Goal: Transaction & Acquisition: Purchase product/service

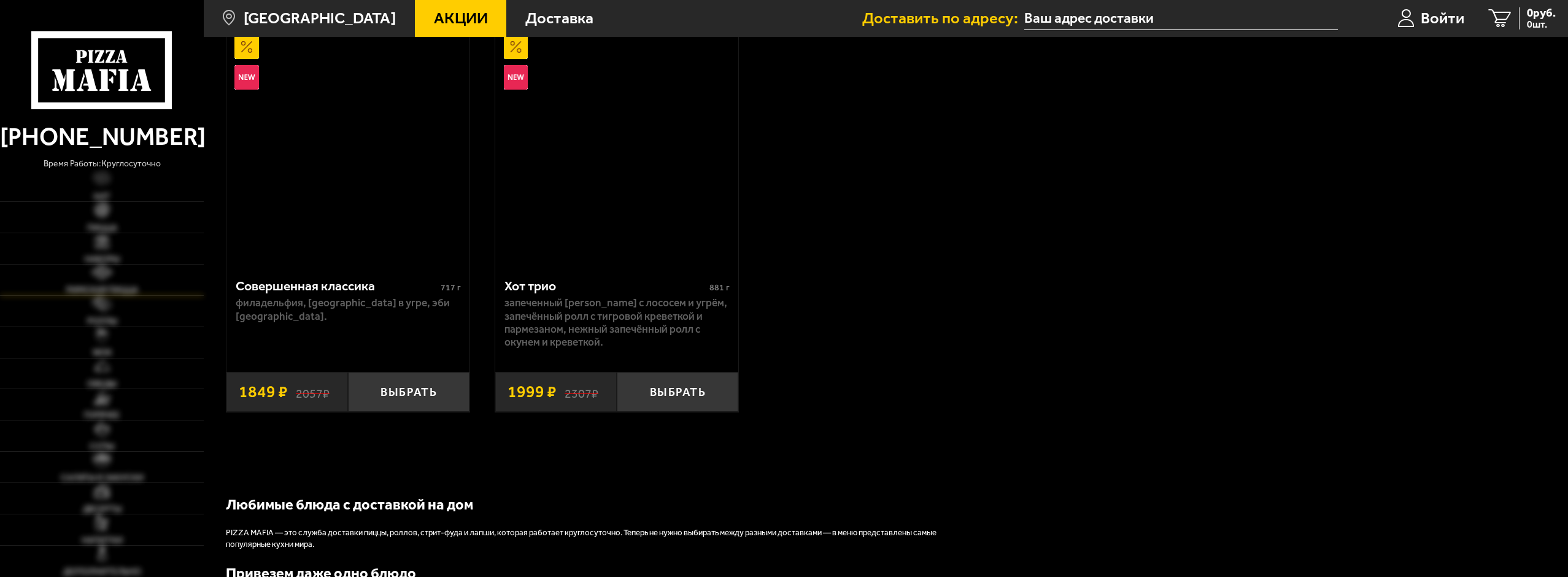
scroll to position [1351, 0]
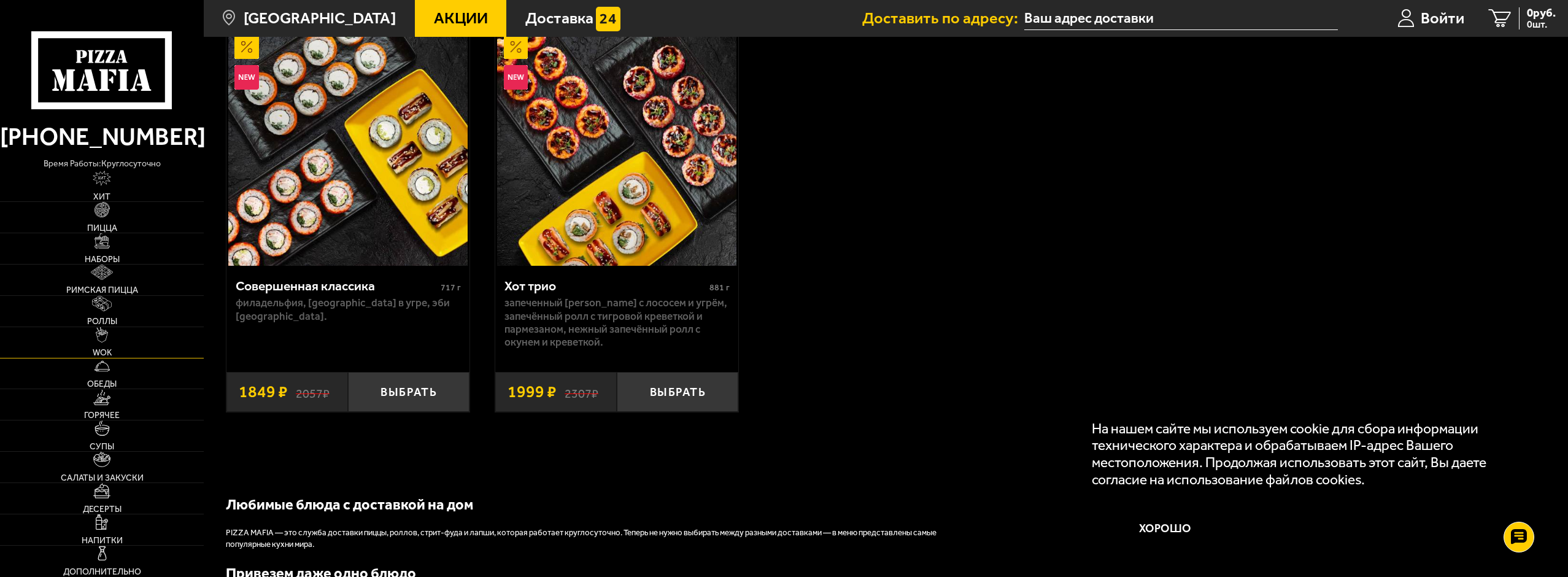
click at [126, 329] on link "WOK" at bounding box center [101, 342] width 203 height 30
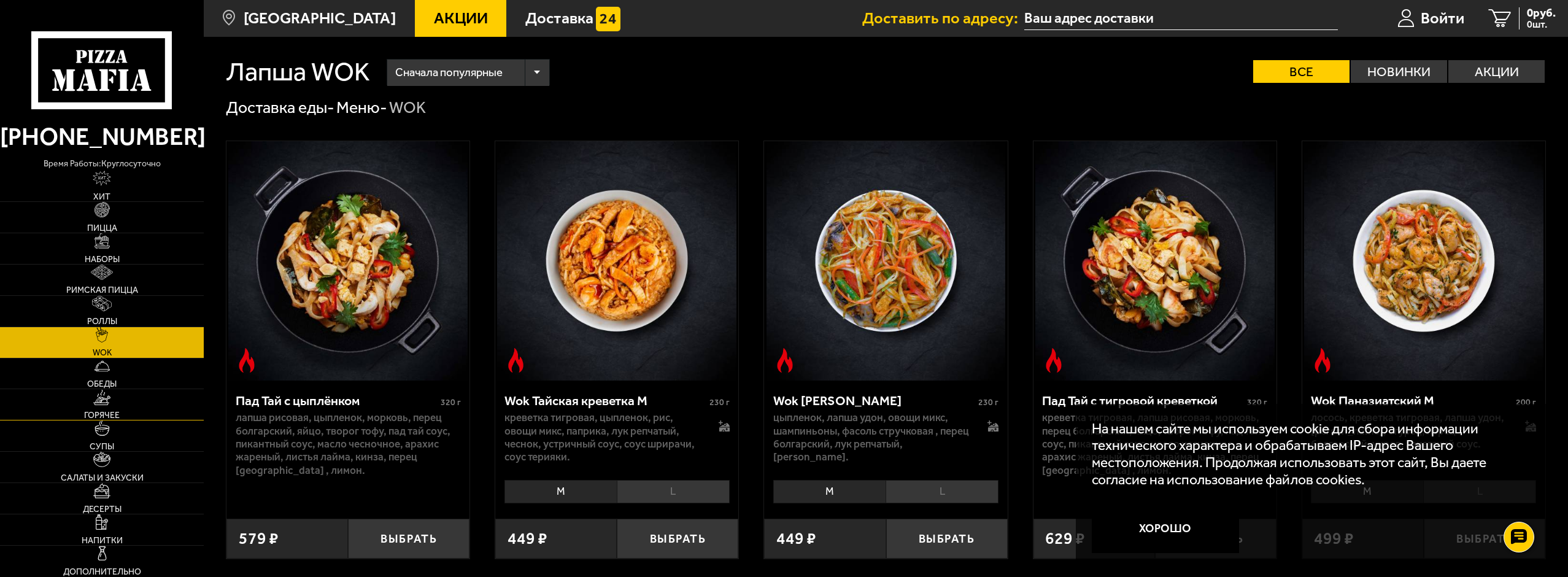
click at [128, 394] on link "Горячее" at bounding box center [101, 405] width 203 height 30
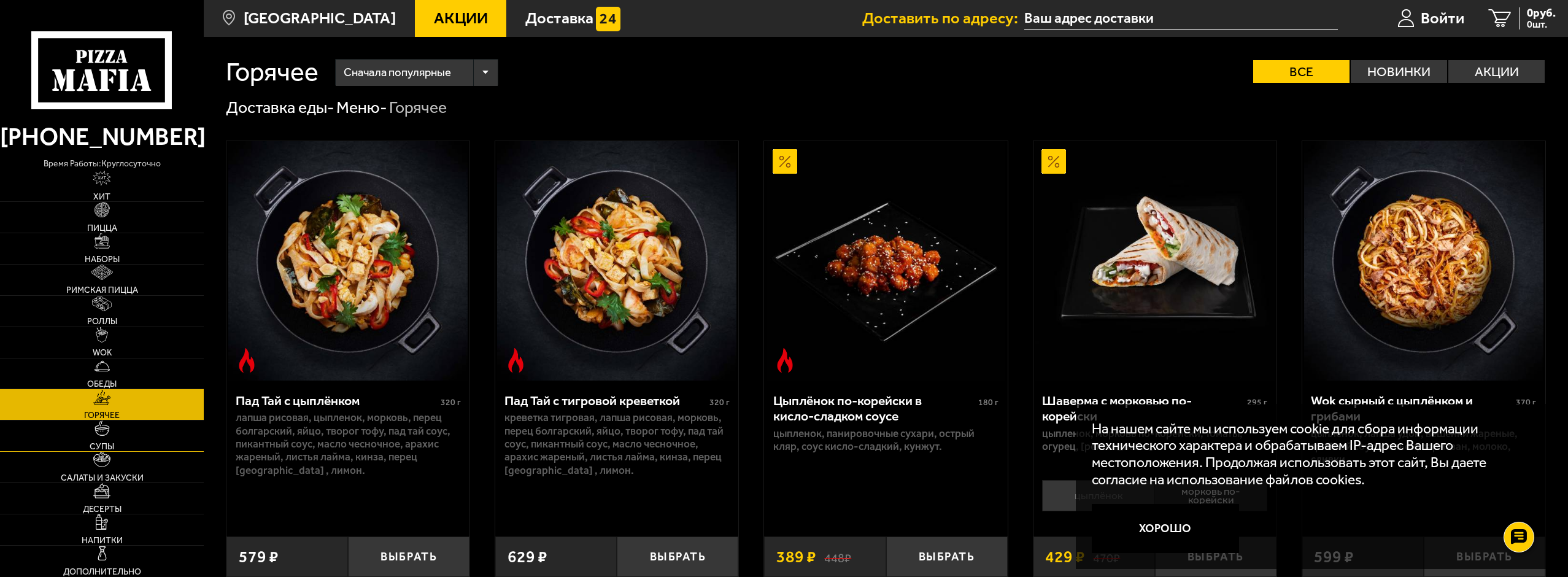
click at [125, 450] on link "Супы" at bounding box center [101, 436] width 203 height 30
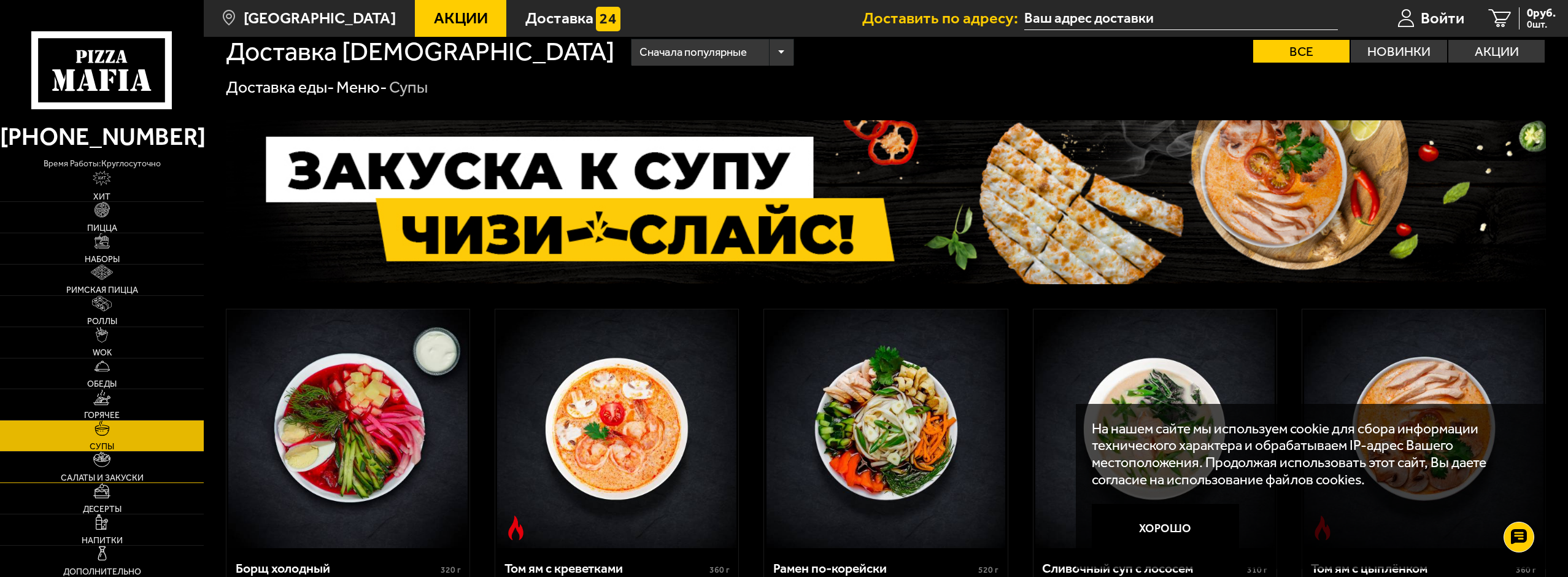
scroll to position [62, 0]
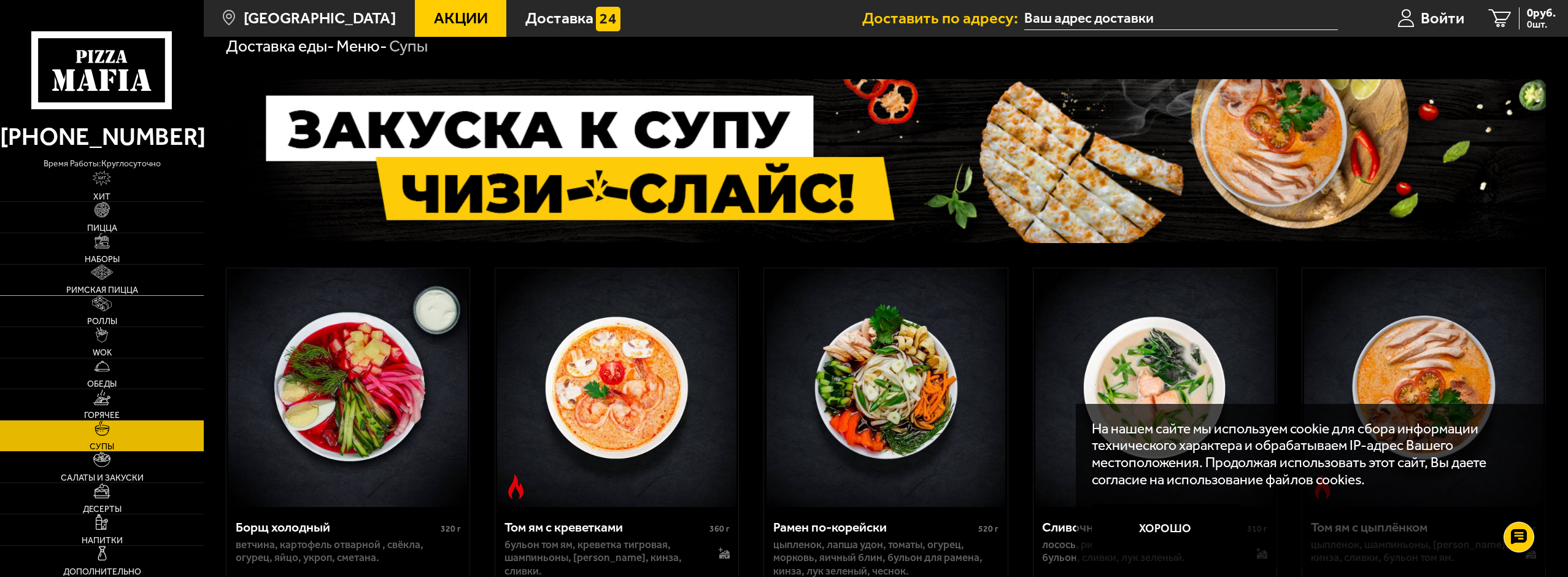
click at [87, 286] on span "Римская пицца" at bounding box center [102, 290] width 72 height 8
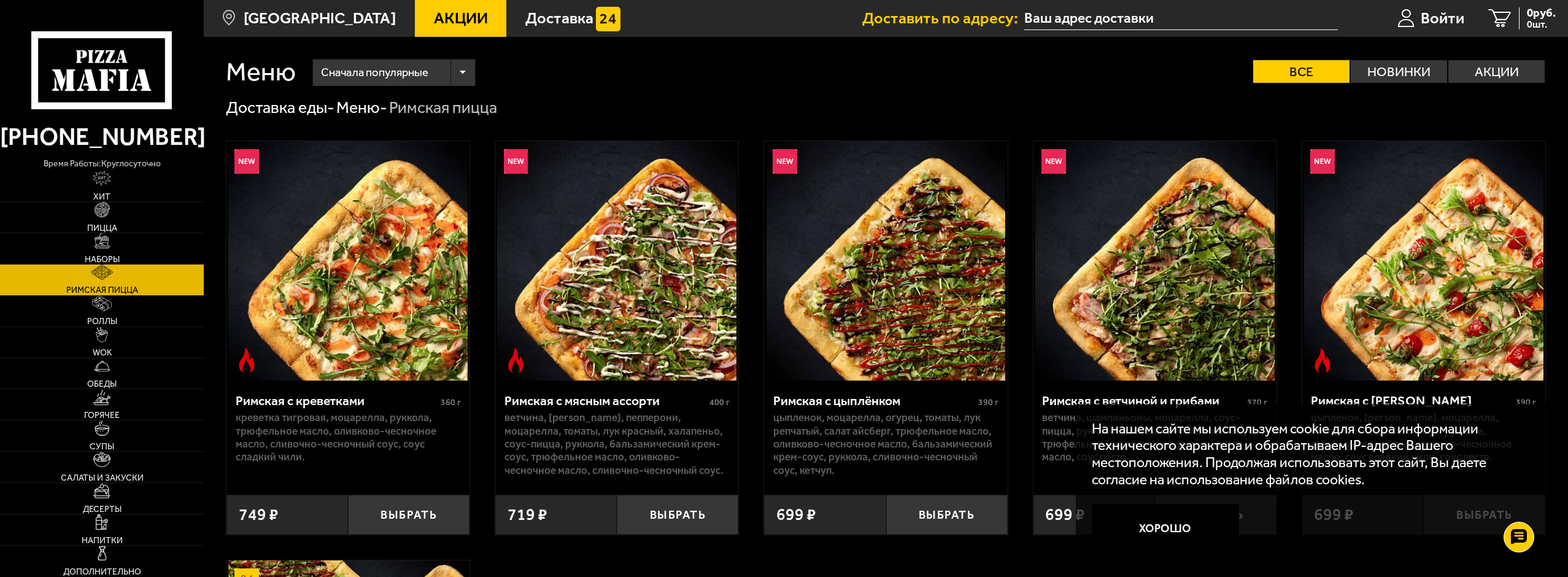
scroll to position [62, 0]
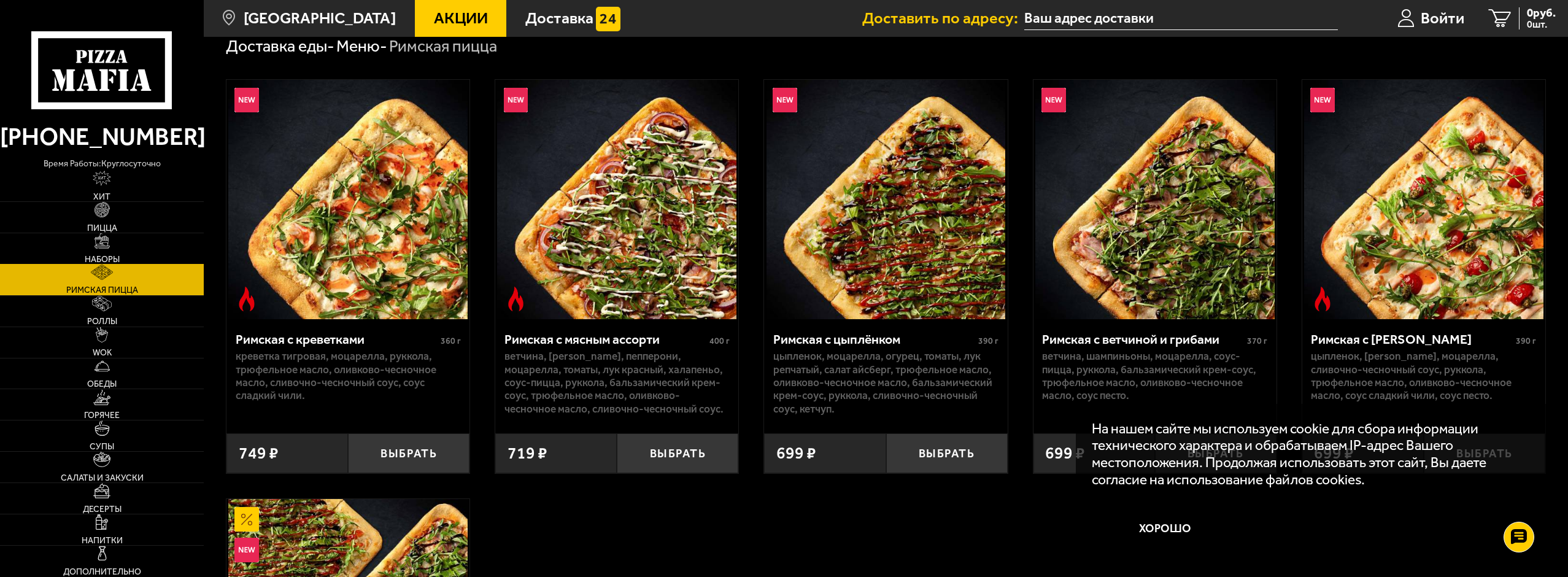
click at [95, 246] on img at bounding box center [102, 241] width 15 height 15
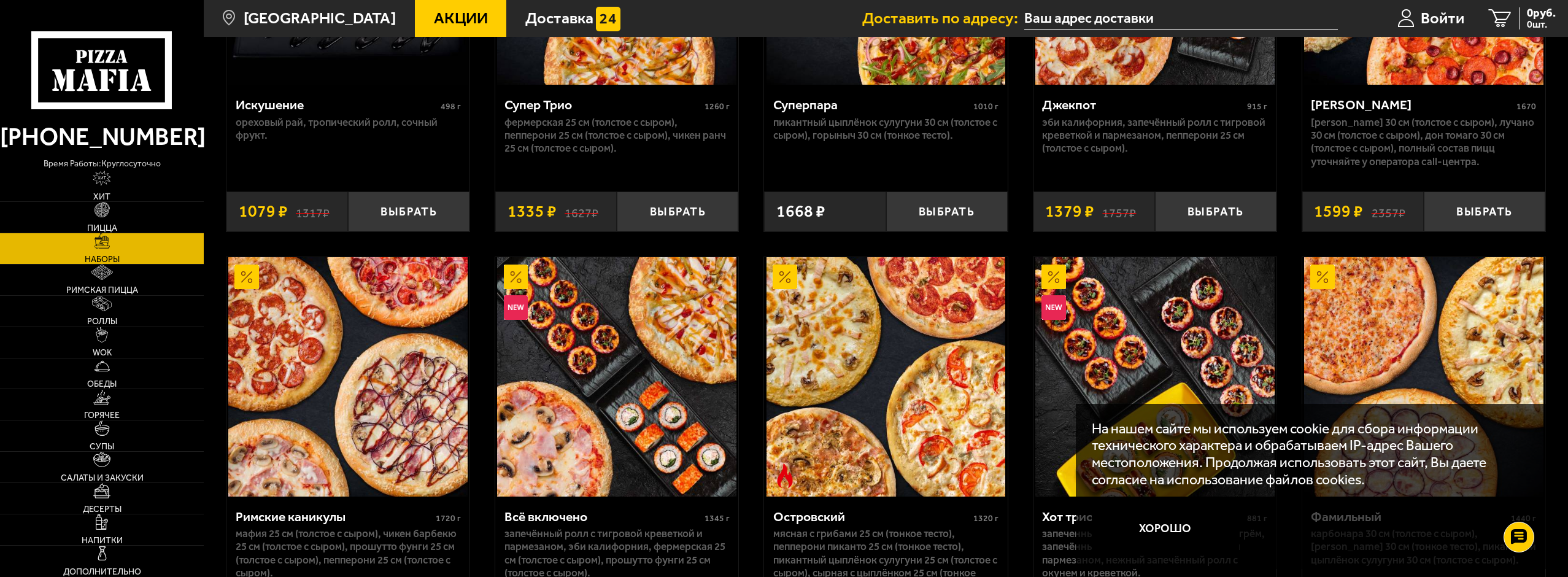
scroll to position [1166, 0]
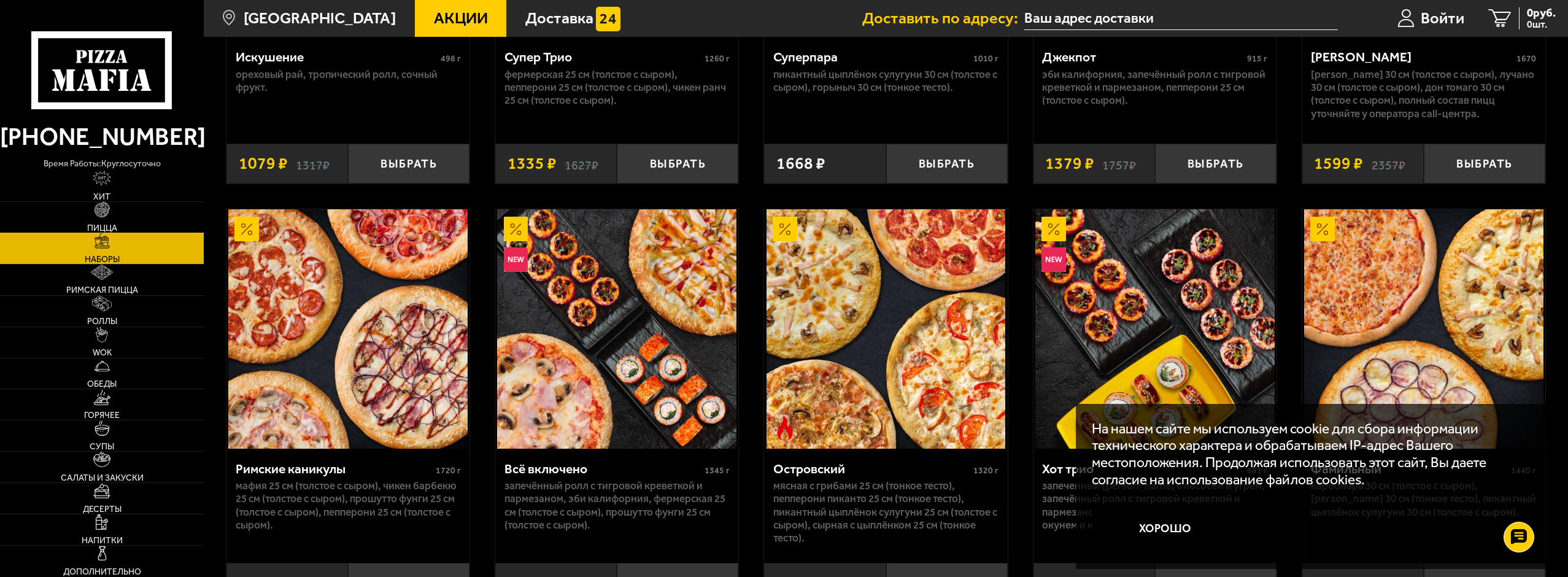
click at [120, 213] on link "Пицца" at bounding box center [101, 217] width 203 height 30
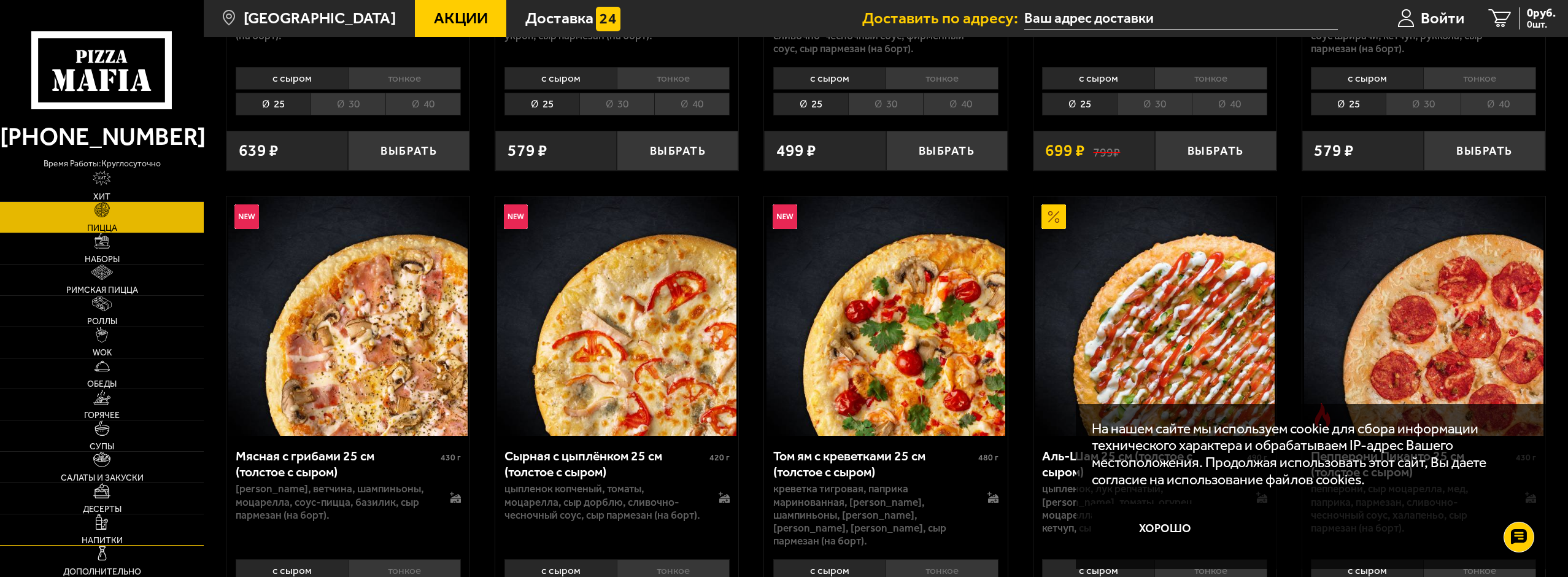
scroll to position [491, 0]
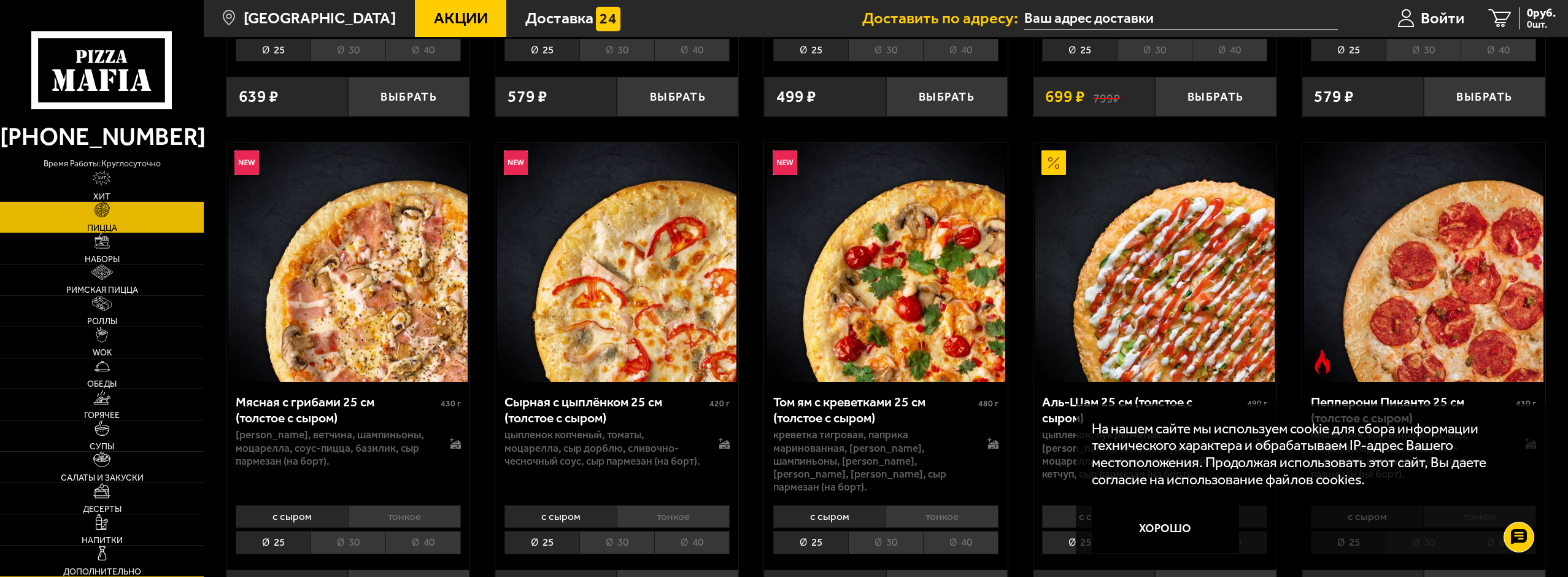
click at [115, 563] on link "Дополнительно" at bounding box center [101, 561] width 203 height 30
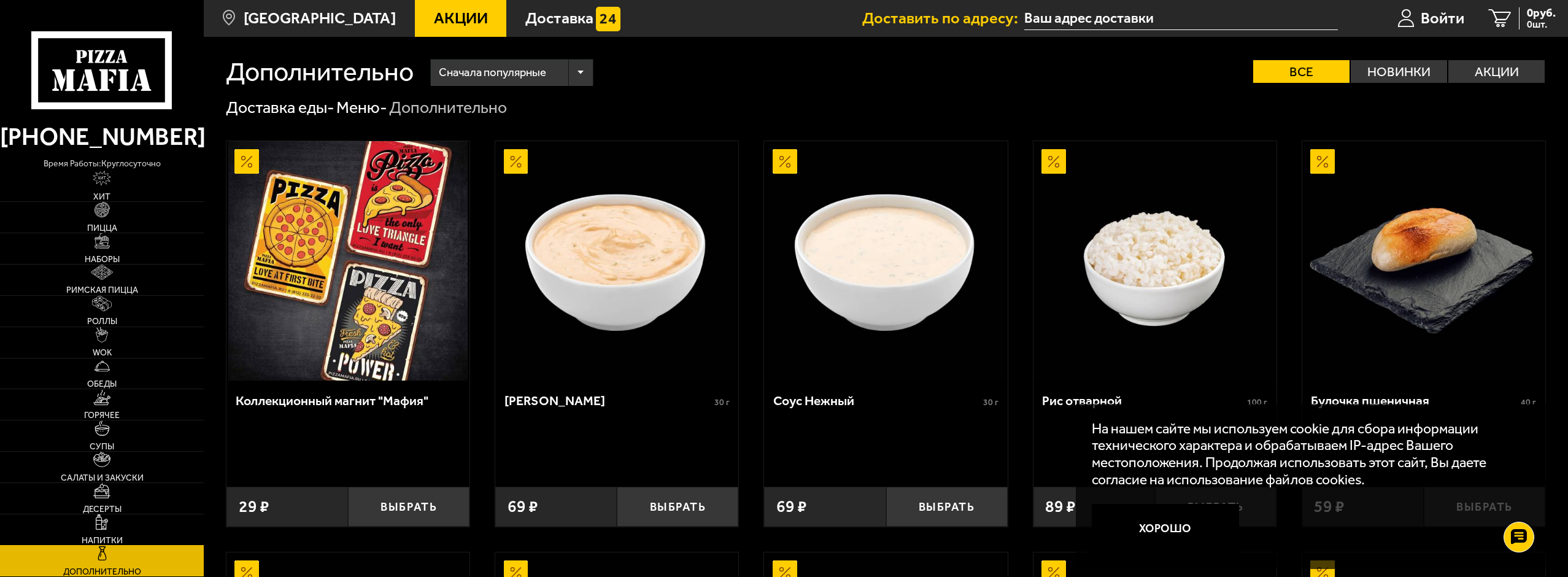
click at [107, 530] on img at bounding box center [101, 522] width 11 height 15
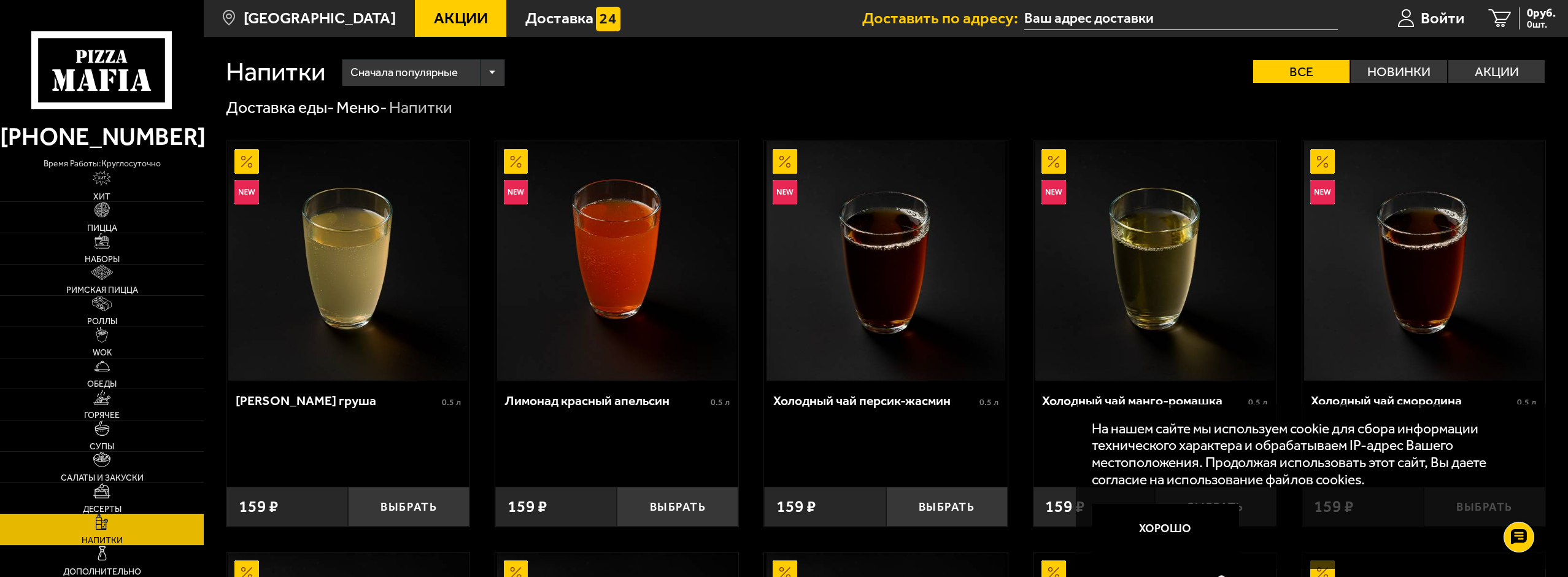
click at [117, 498] on link "Десерты" at bounding box center [101, 498] width 203 height 30
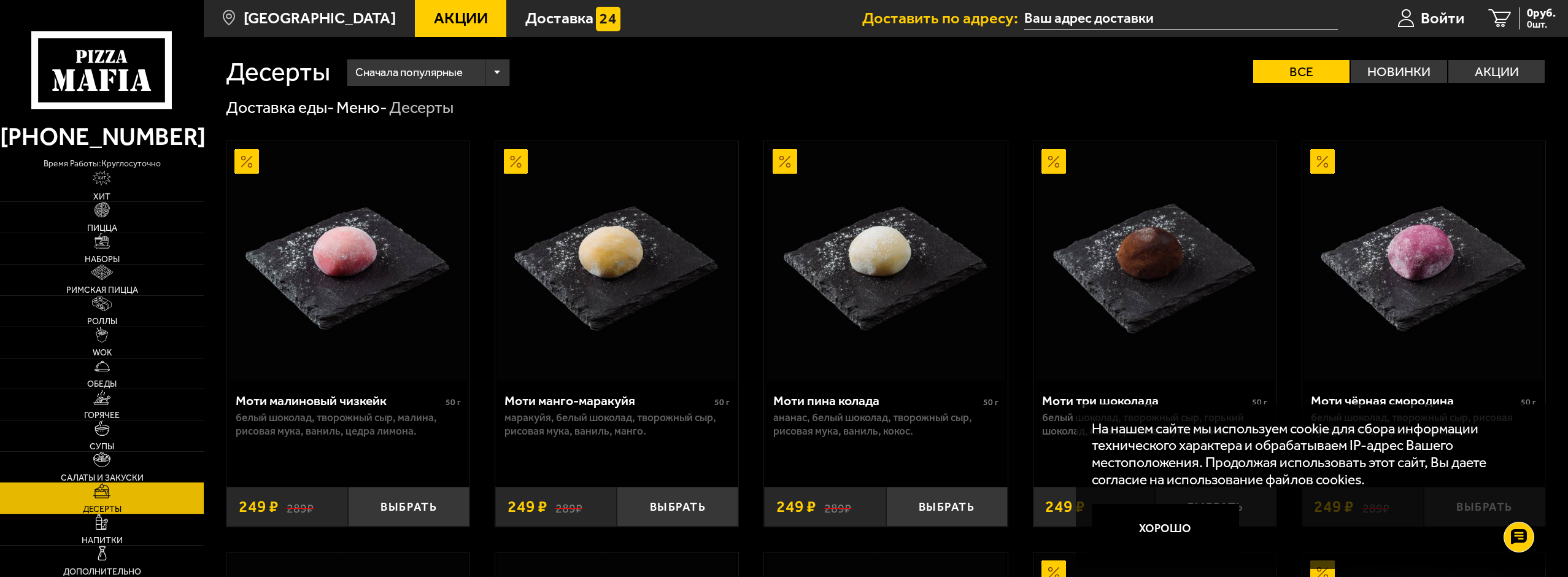
click at [121, 477] on span "Салаты и закуски" at bounding box center [102, 478] width 83 height 8
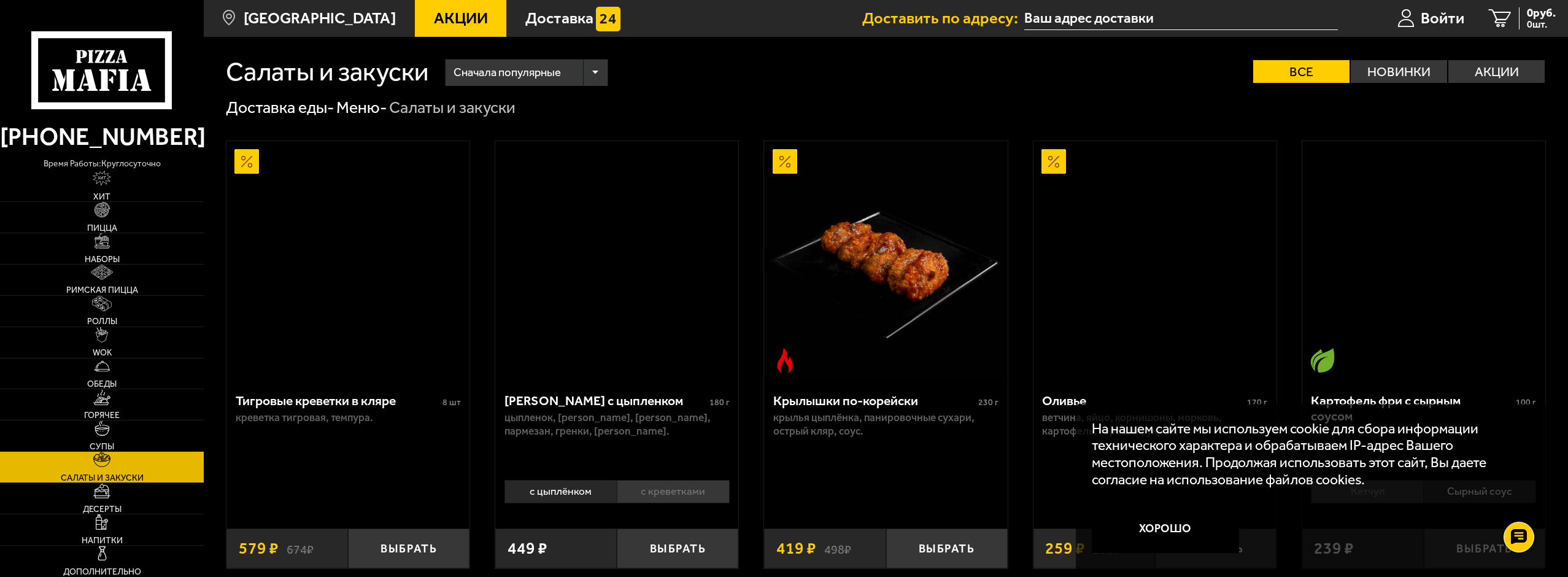
click at [120, 469] on link "Салаты и закуски" at bounding box center [101, 467] width 203 height 30
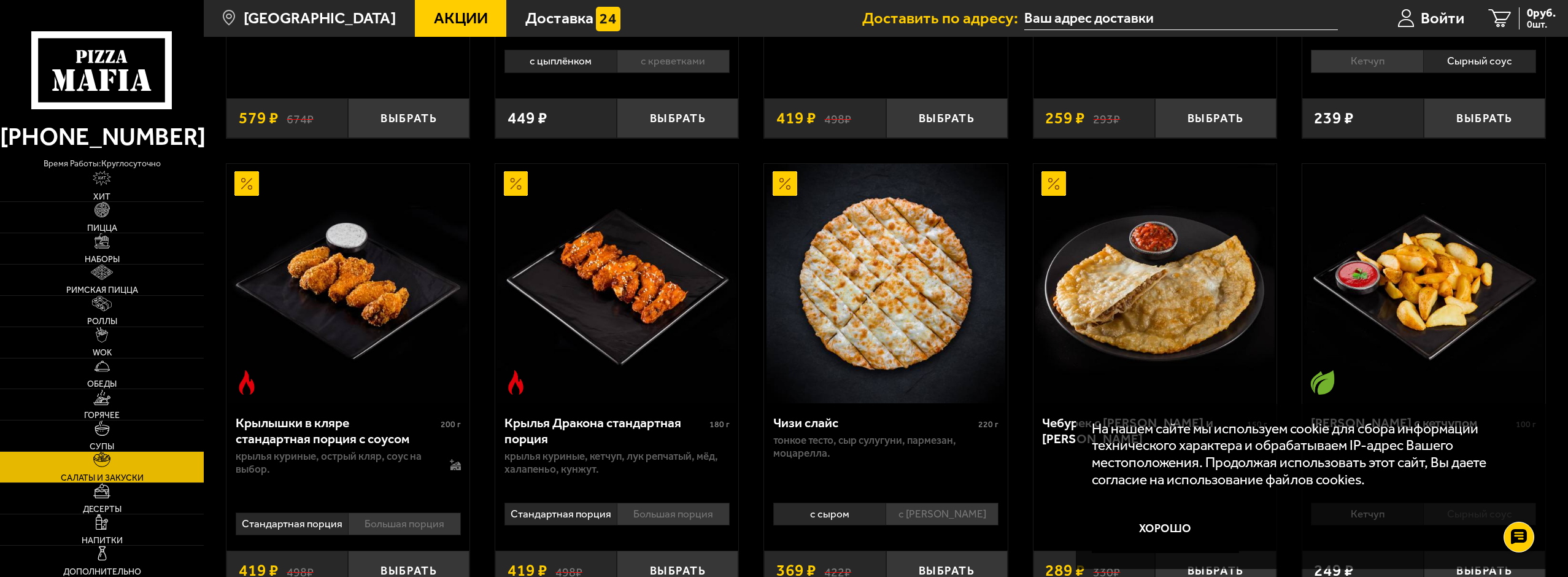
scroll to position [368, 0]
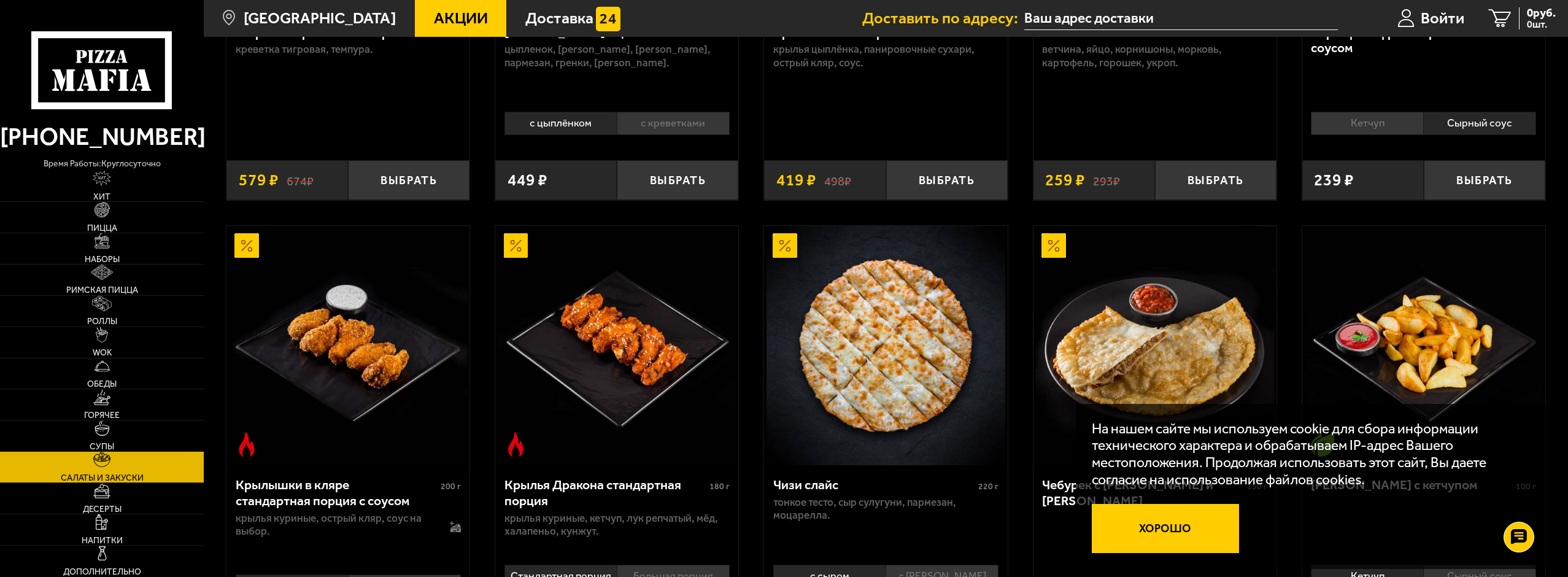
click at [1125, 531] on button "Хорошо" at bounding box center [1165, 528] width 147 height 49
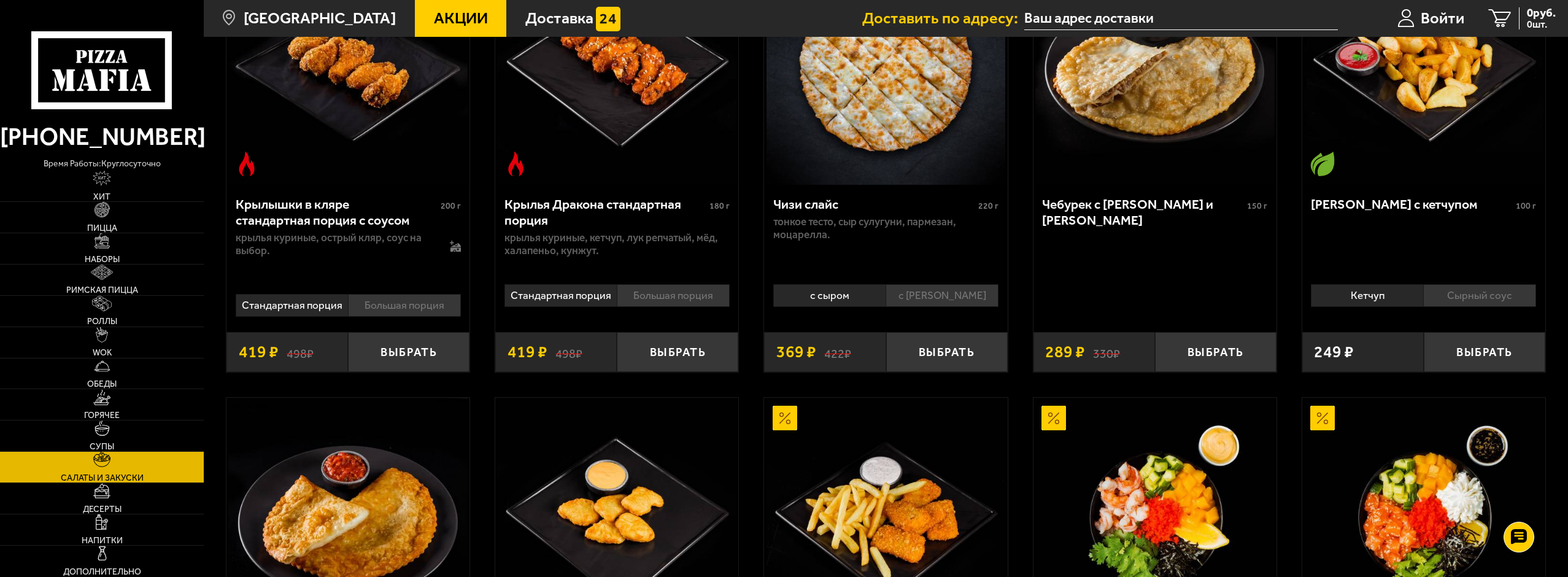
scroll to position [860, 0]
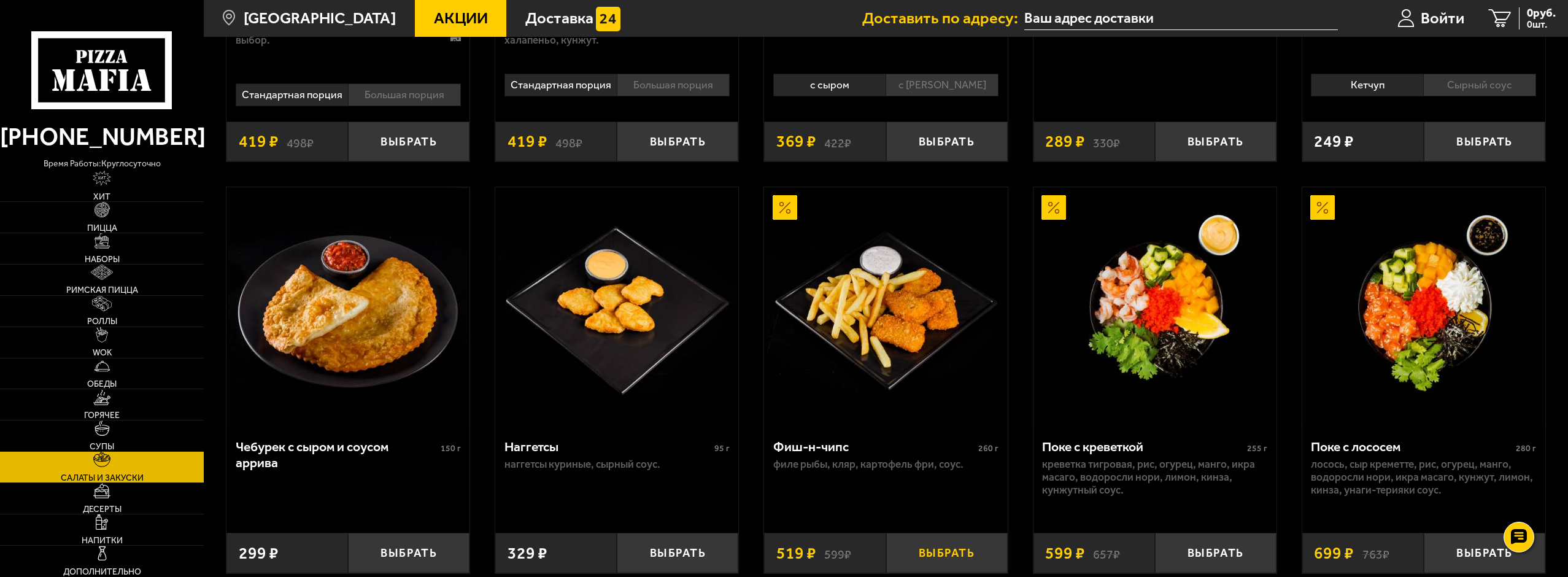
click at [948, 563] on button "Выбрать" at bounding box center [946, 553] width 121 height 40
click at [665, 557] on button "Выбрать" at bounding box center [677, 553] width 121 height 40
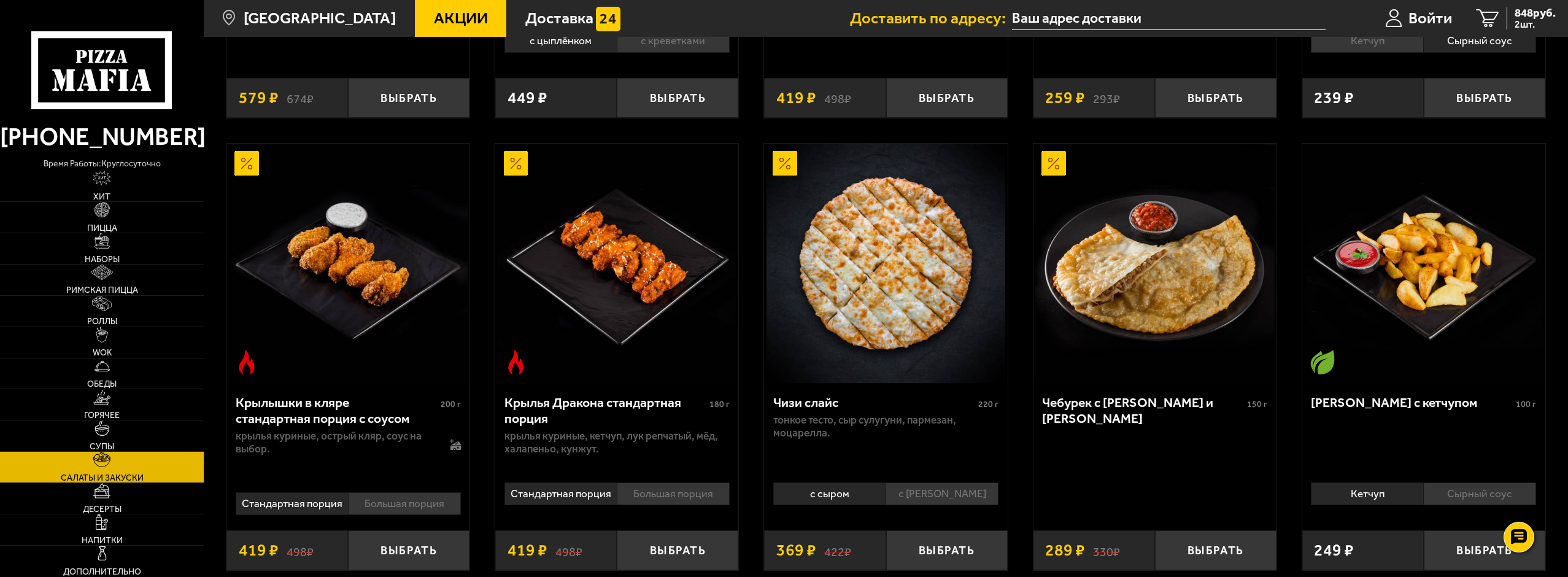
scroll to position [491, 0]
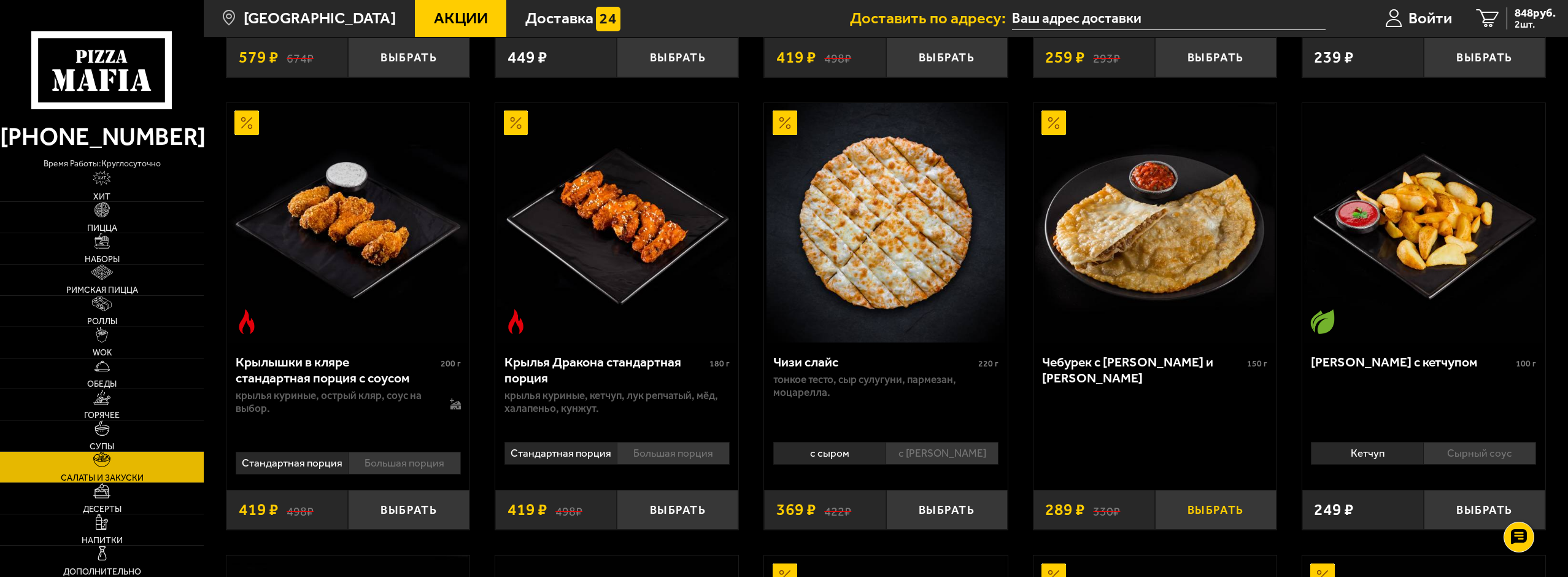
click at [1227, 512] on button "Выбрать" at bounding box center [1215, 510] width 121 height 40
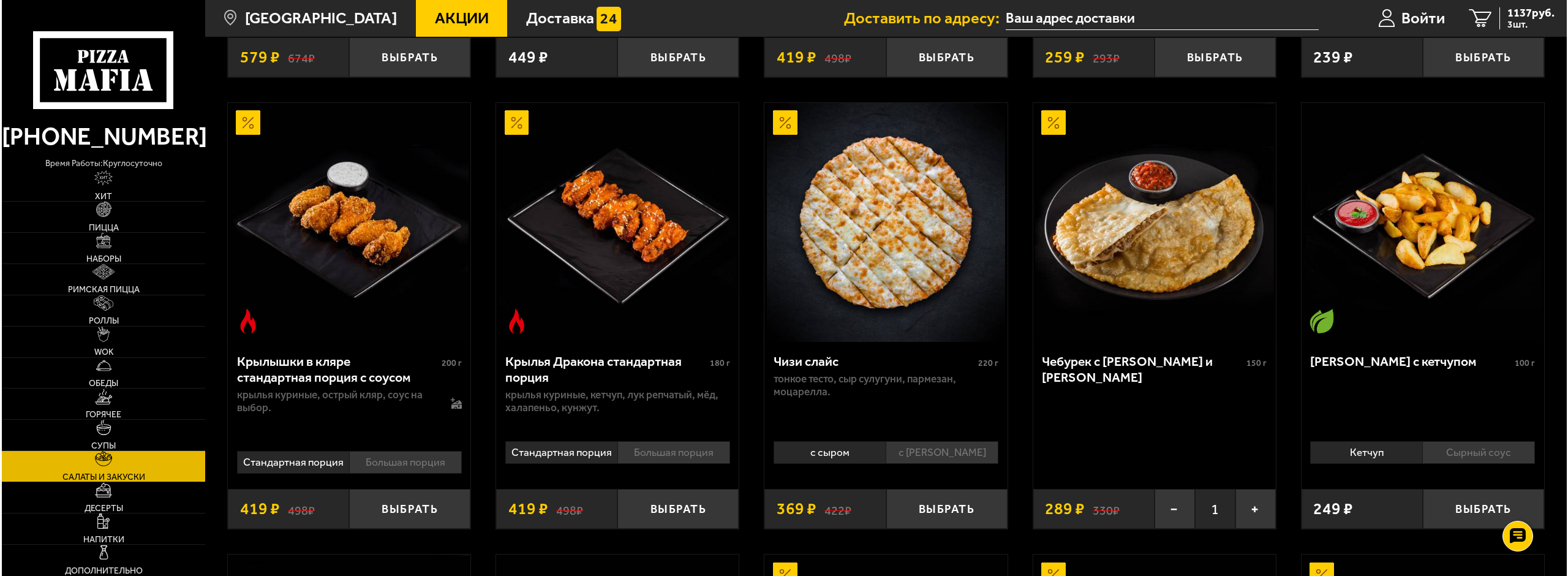
scroll to position [368, 0]
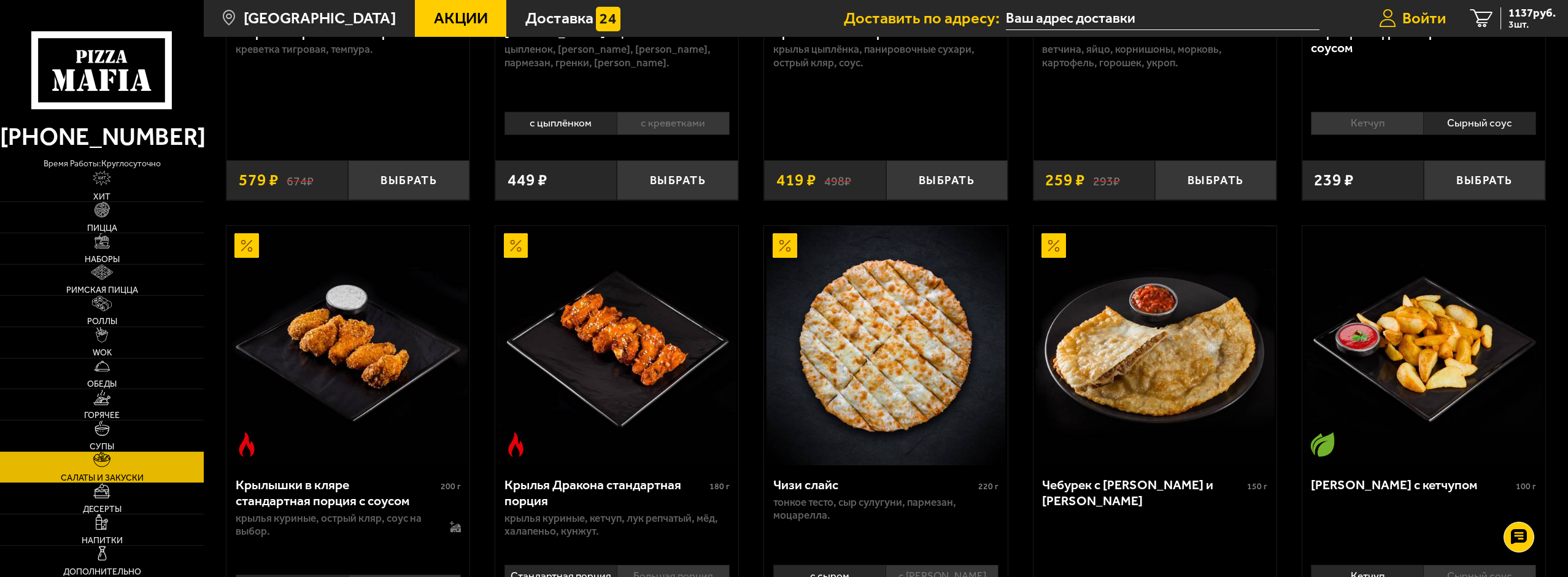
click at [1395, 15] on link "Войти" at bounding box center [1413, 18] width 91 height 37
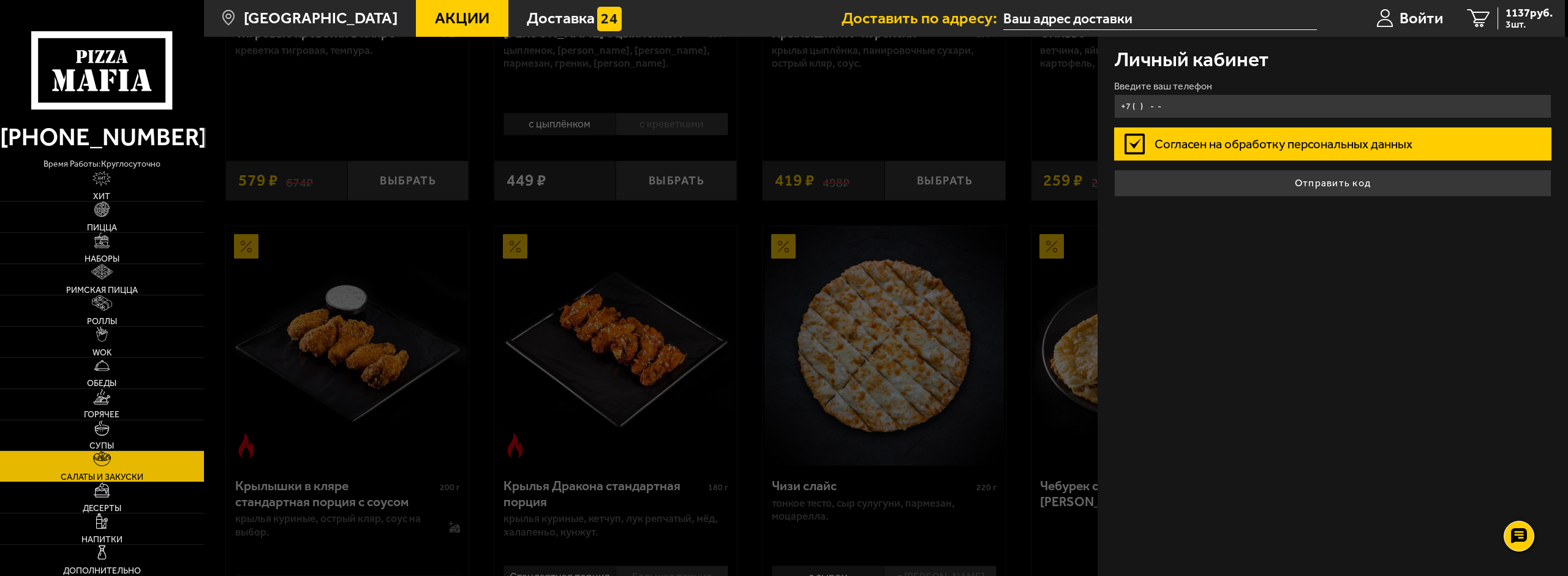
click at [1178, 114] on input "+7 ( ) - -" at bounding box center [1333, 106] width 438 height 24
click at [1191, 109] on input "+7 ( ) - -" at bounding box center [1333, 106] width 438 height 24
type input "+7 (902) 754-57-71"
click at [1160, 146] on label "Согласен на обработку персональных данных" at bounding box center [1333, 144] width 438 height 33
click at [0, 0] on input "Согласен на обработку персональных данных" at bounding box center [0, 0] width 0 height 0
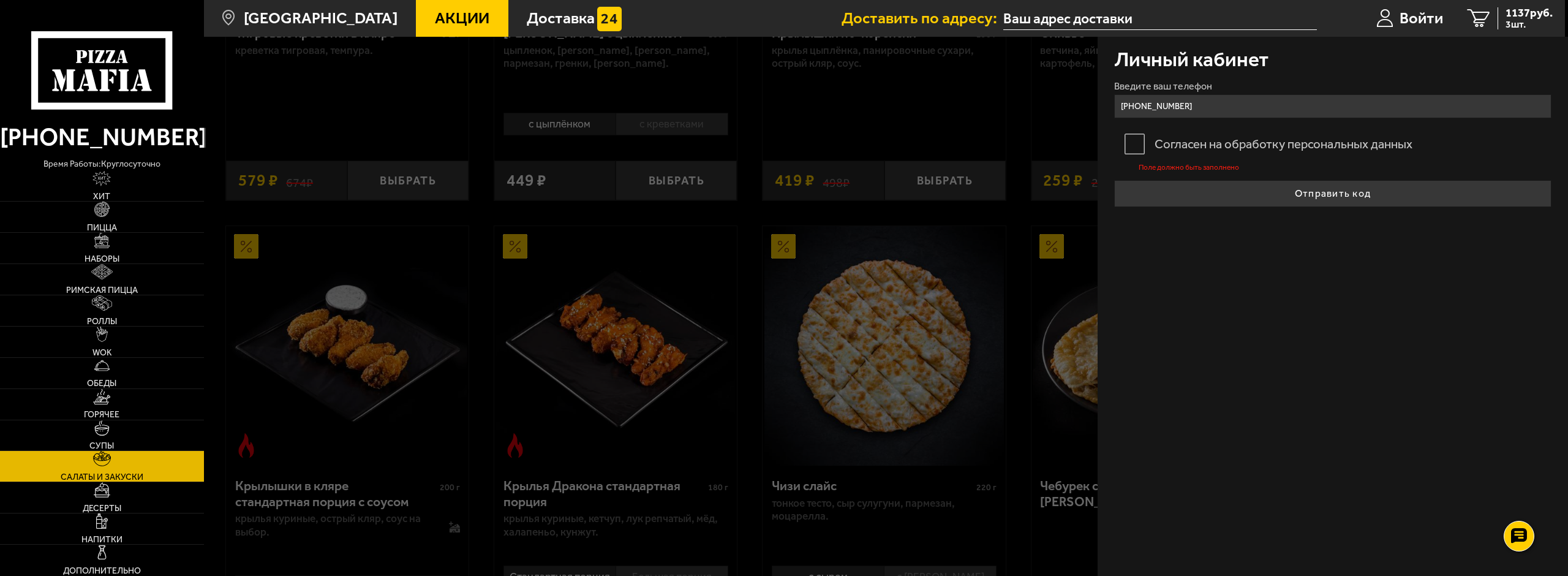
click at [1135, 142] on label "Согласен на обработку персональных данных" at bounding box center [1333, 144] width 438 height 33
click at [0, 0] on input "Согласен на обработку персональных данных" at bounding box center [0, 0] width 0 height 0
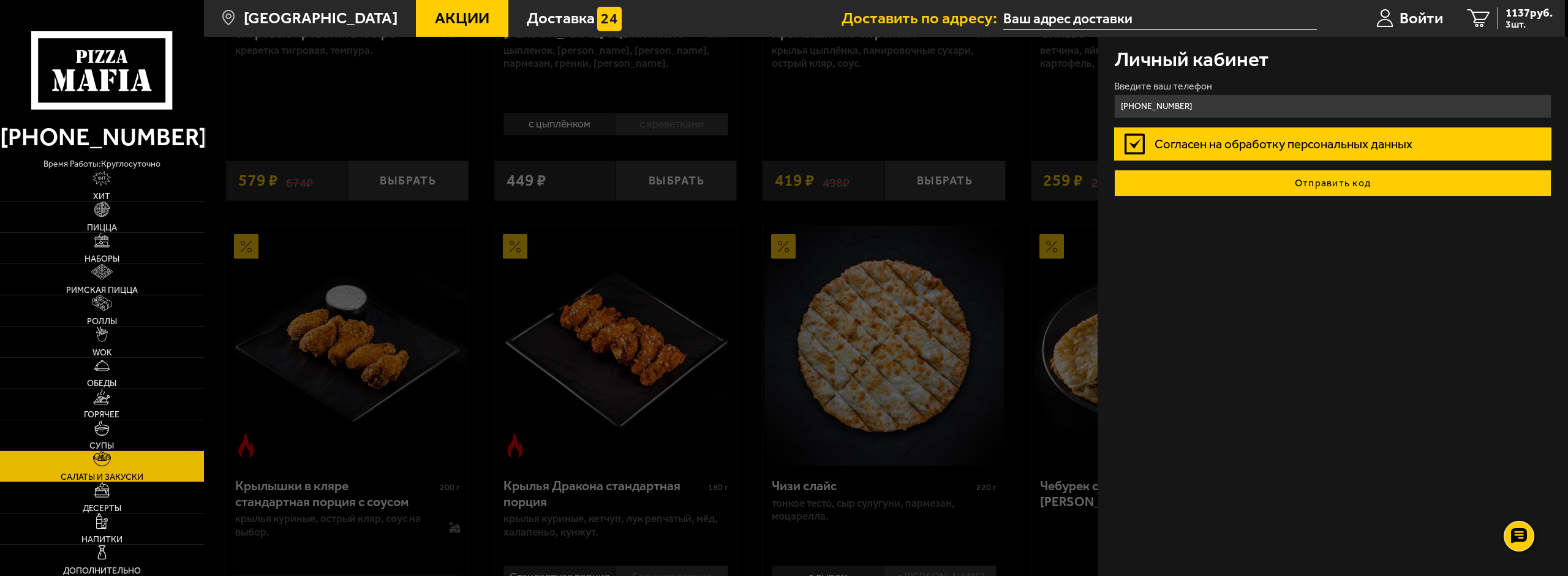
click at [1150, 170] on button "Отправить код" at bounding box center [1333, 183] width 438 height 27
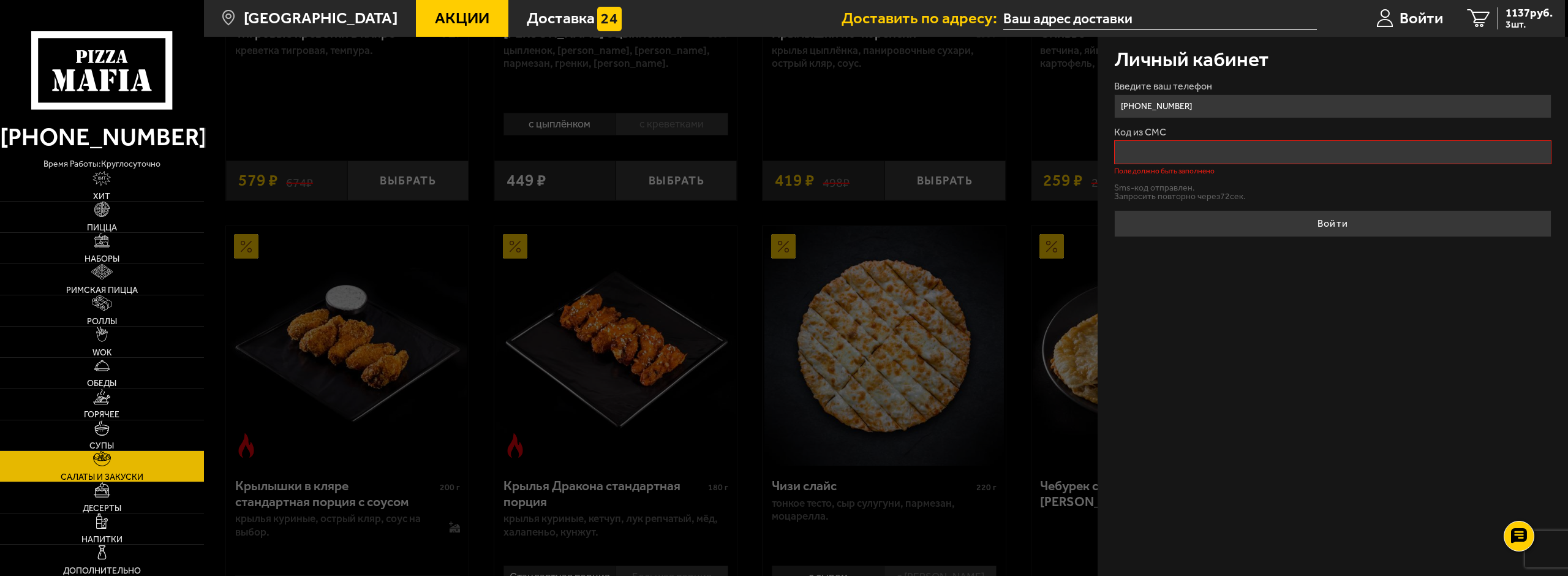
drag, startPoint x: 1210, startPoint y: 107, endPoint x: 1185, endPoint y: 109, distance: 25.1
click at [1185, 109] on input "+7 (902) 754-57-71" at bounding box center [1333, 106] width 438 height 24
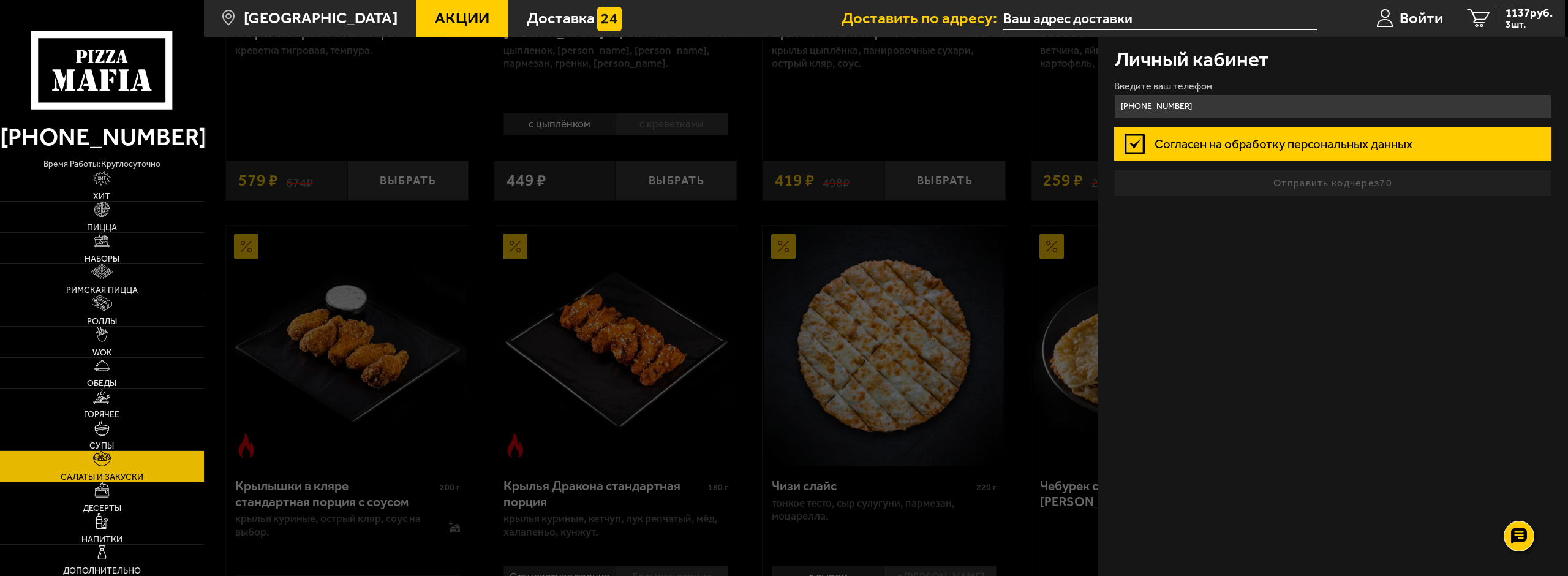
type input "+7 (902) 754-57-14"
click at [1199, 142] on label "Согласен на обработку персональных данных" at bounding box center [1333, 144] width 438 height 33
click at [0, 0] on input "Согласен на обработку персональных данных" at bounding box center [0, 0] width 0 height 0
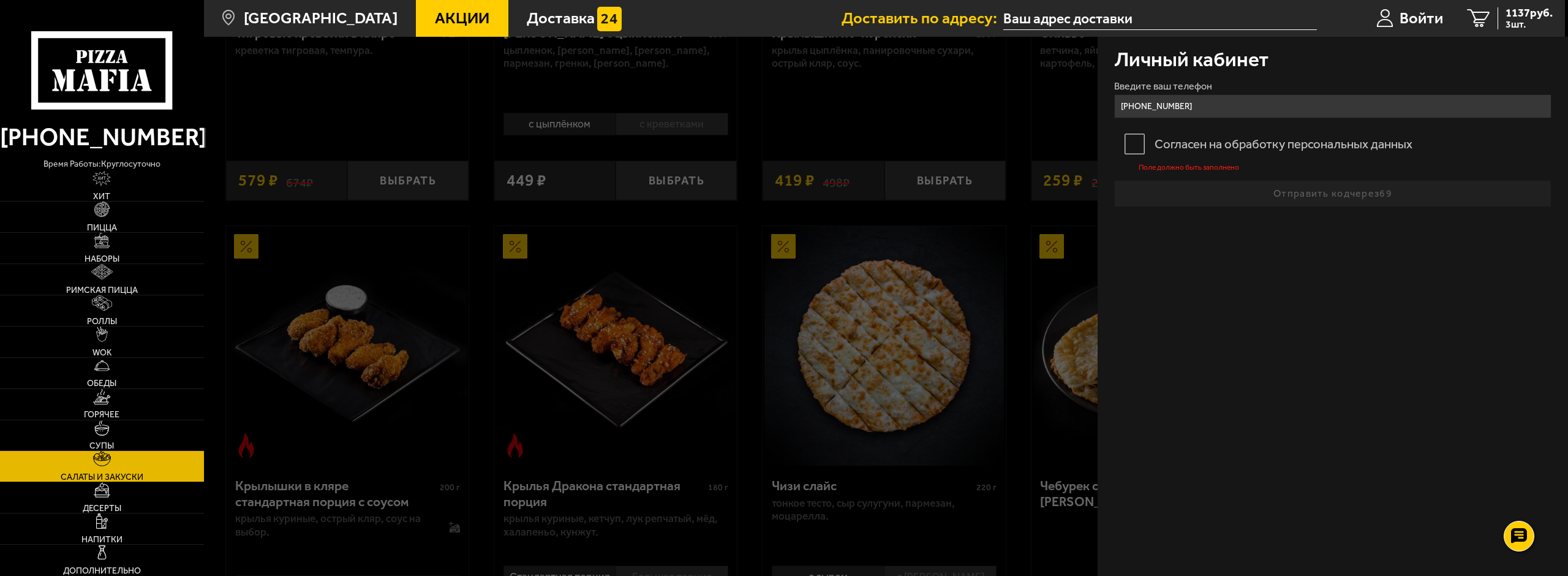
click at [1128, 142] on label "Согласен на обработку персональных данных" at bounding box center [1333, 144] width 438 height 33
click at [0, 0] on input "Согласен на обработку персональных данных" at bounding box center [0, 0] width 0 height 0
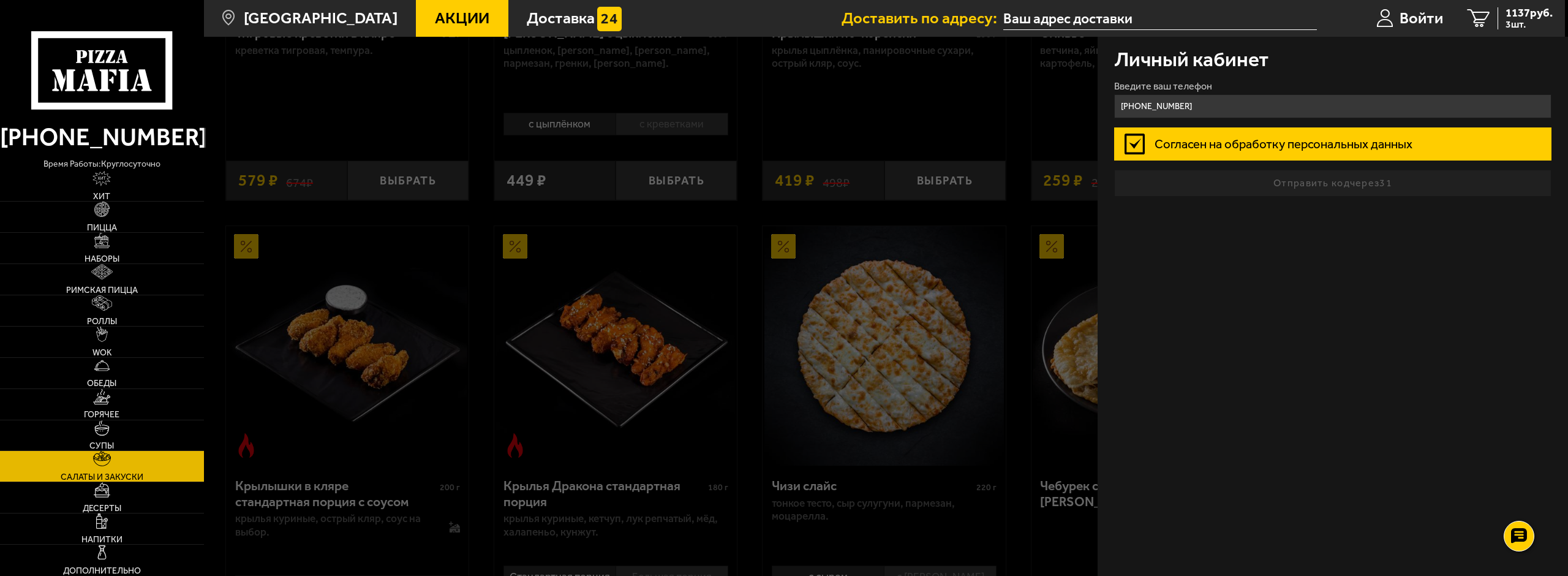
click at [1198, 148] on label "Согласен на обработку персональных данных" at bounding box center [1333, 144] width 438 height 33
click at [0, 0] on input "Согласен на обработку персональных данных" at bounding box center [0, 0] width 0 height 0
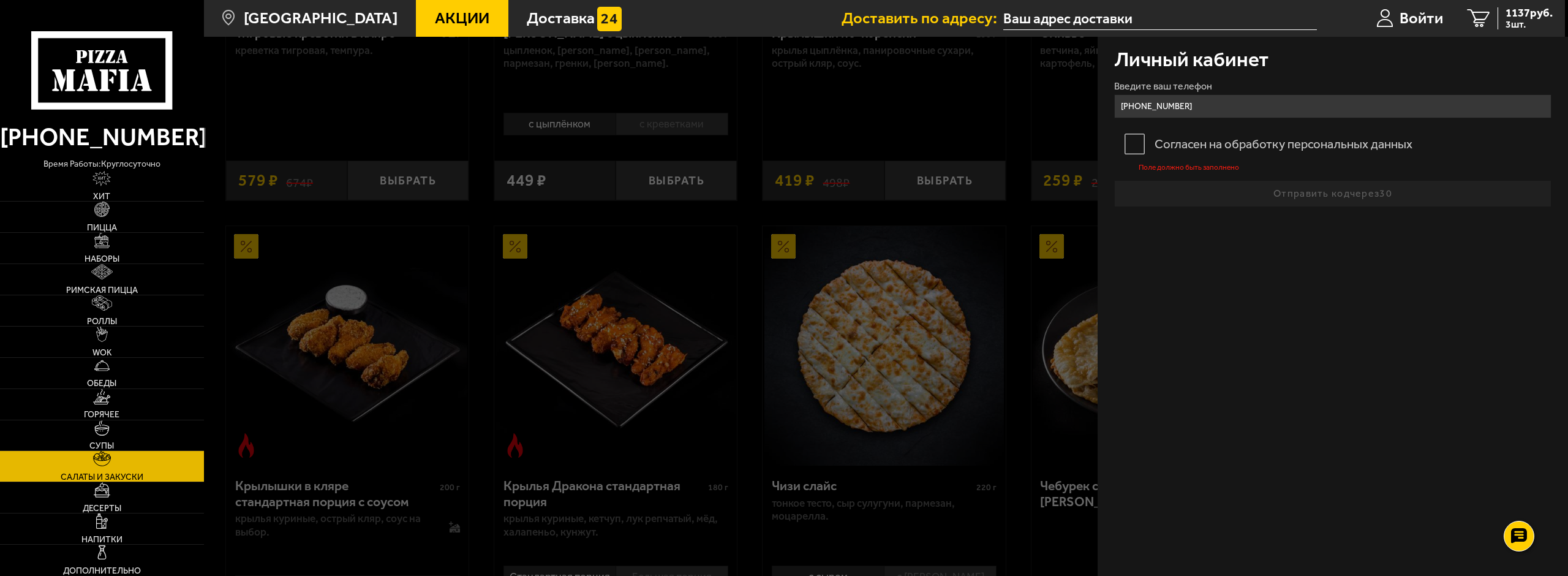
drag, startPoint x: 1198, startPoint y: 148, endPoint x: 1196, endPoint y: 157, distance: 9.2
click at [1196, 157] on label "Согласен на обработку персональных данных" at bounding box center [1333, 144] width 438 height 33
click at [0, 0] on input "Согласен на обработку персональных данных" at bounding box center [0, 0] width 0 height 0
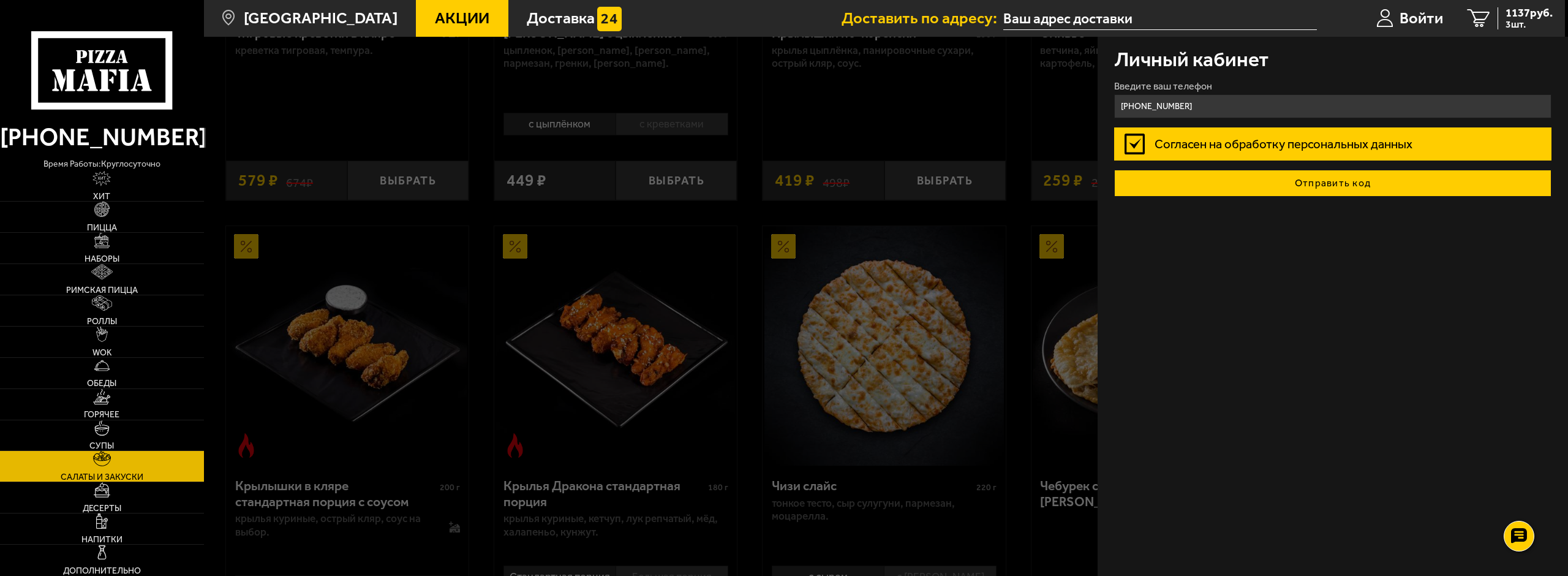
click at [1316, 176] on button "Отправить код" at bounding box center [1333, 183] width 438 height 27
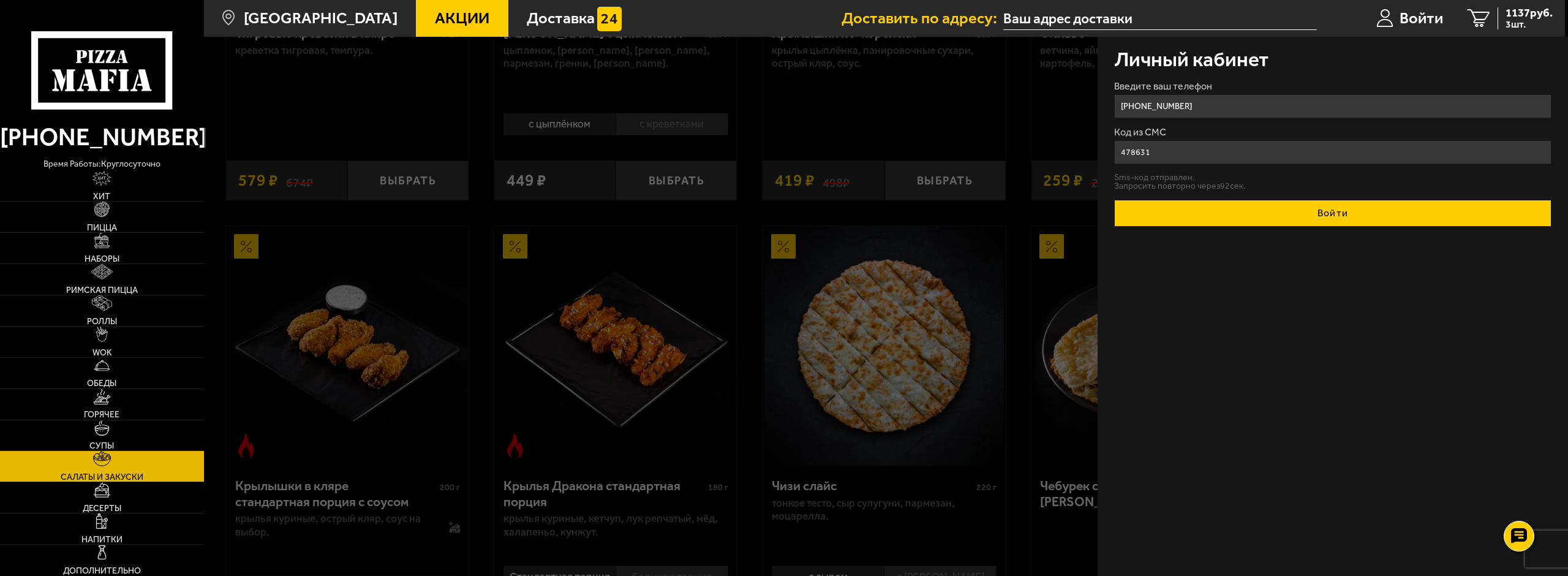
type input "478631"
click at [1256, 223] on button "Войти" at bounding box center [1333, 213] width 438 height 27
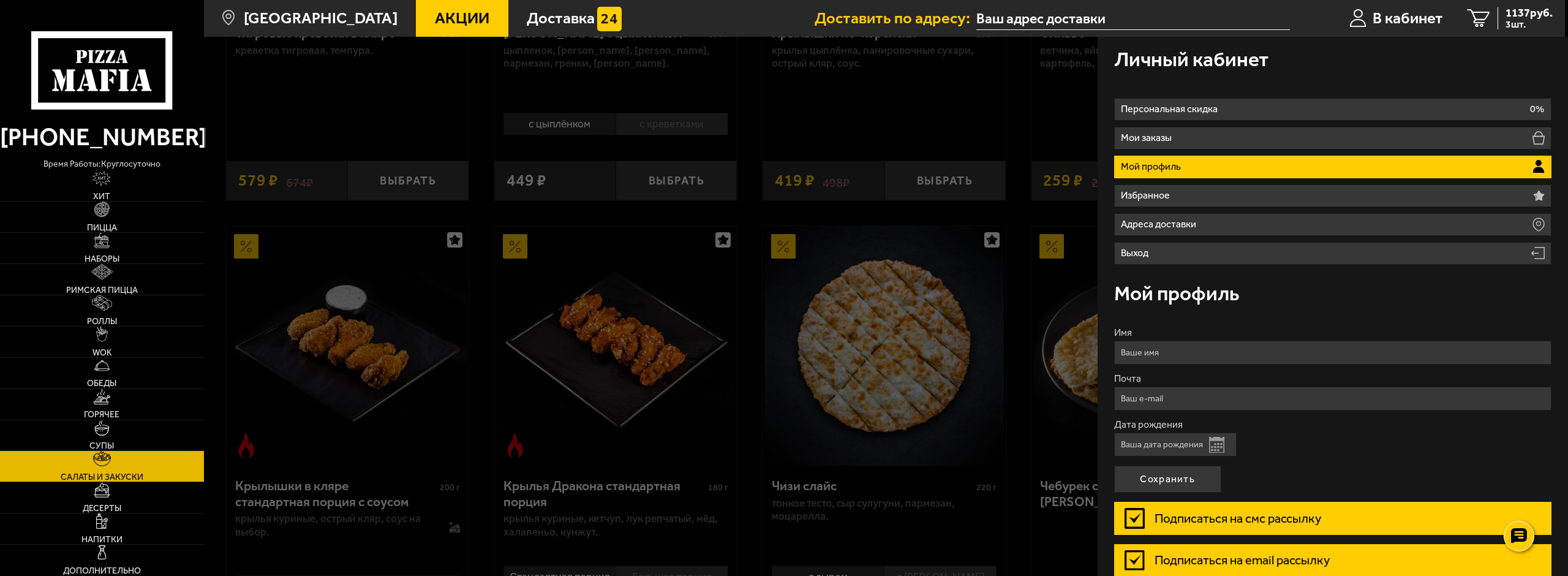
click at [1176, 359] on input "Имя" at bounding box center [1333, 352] width 438 height 24
type input "Гримайло Михаил Игоревич"
type input "serggreem@gmail.com"
drag, startPoint x: 1157, startPoint y: 352, endPoint x: 1038, endPoint y: 356, distance: 119.1
click at [1038, 356] on main "Санкт-Петербург Все Акции Доставка Личный кабинет Акции Доставка Доставить по а…" at bounding box center [884, 502] width 1361 height 1739
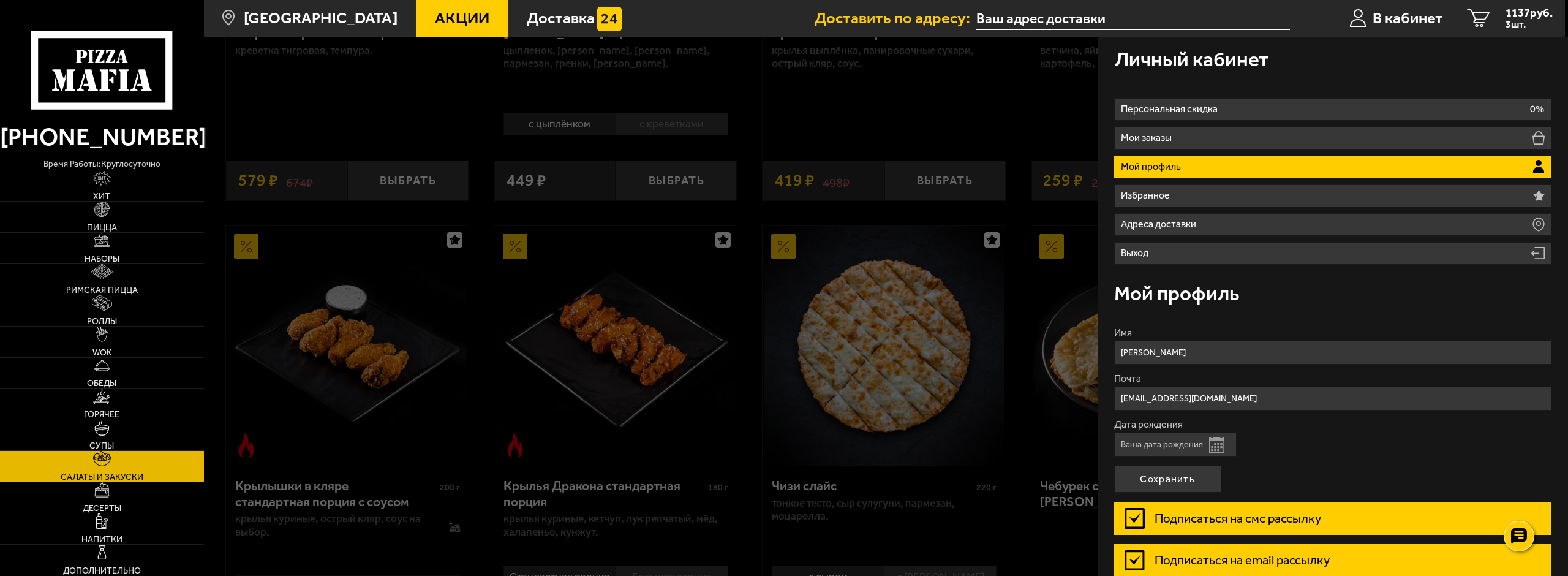
drag, startPoint x: 1199, startPoint y: 342, endPoint x: 1156, endPoint y: 341, distance: 43.0
click at [1156, 341] on input "Михаил" at bounding box center [1333, 352] width 438 height 24
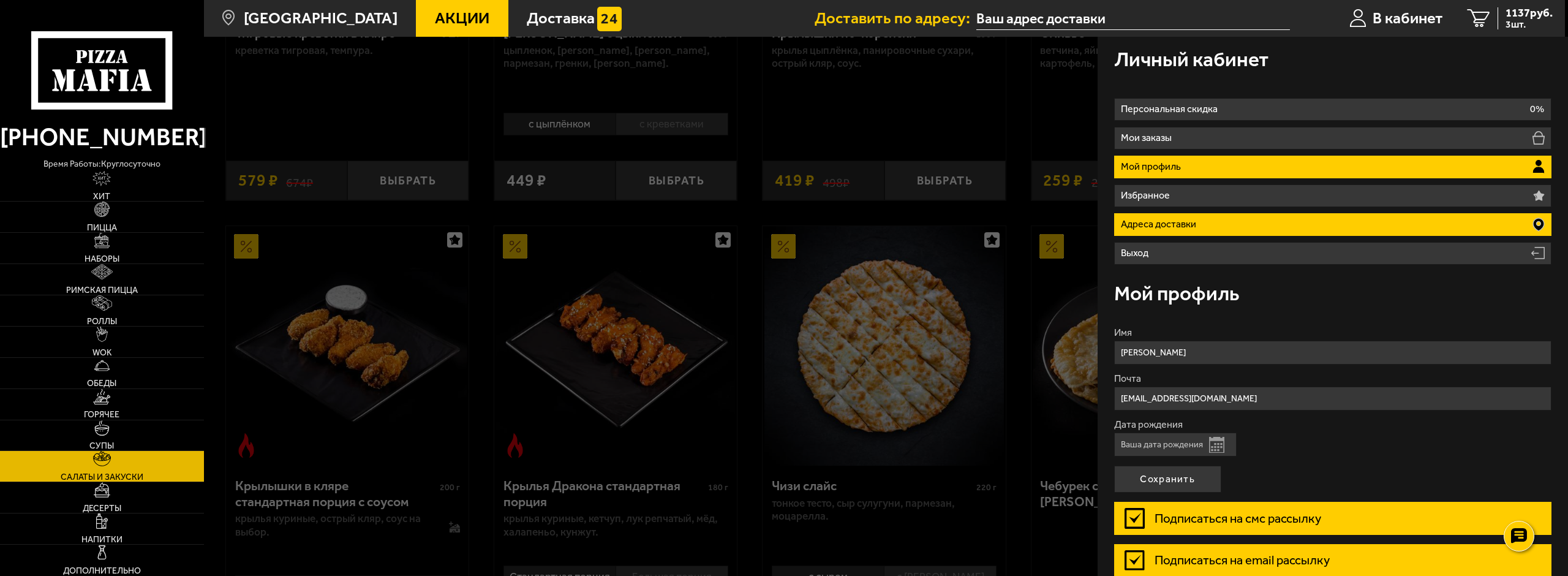
type input "Михаил"
click at [1257, 224] on li "Адреса доставки" at bounding box center [1333, 224] width 438 height 23
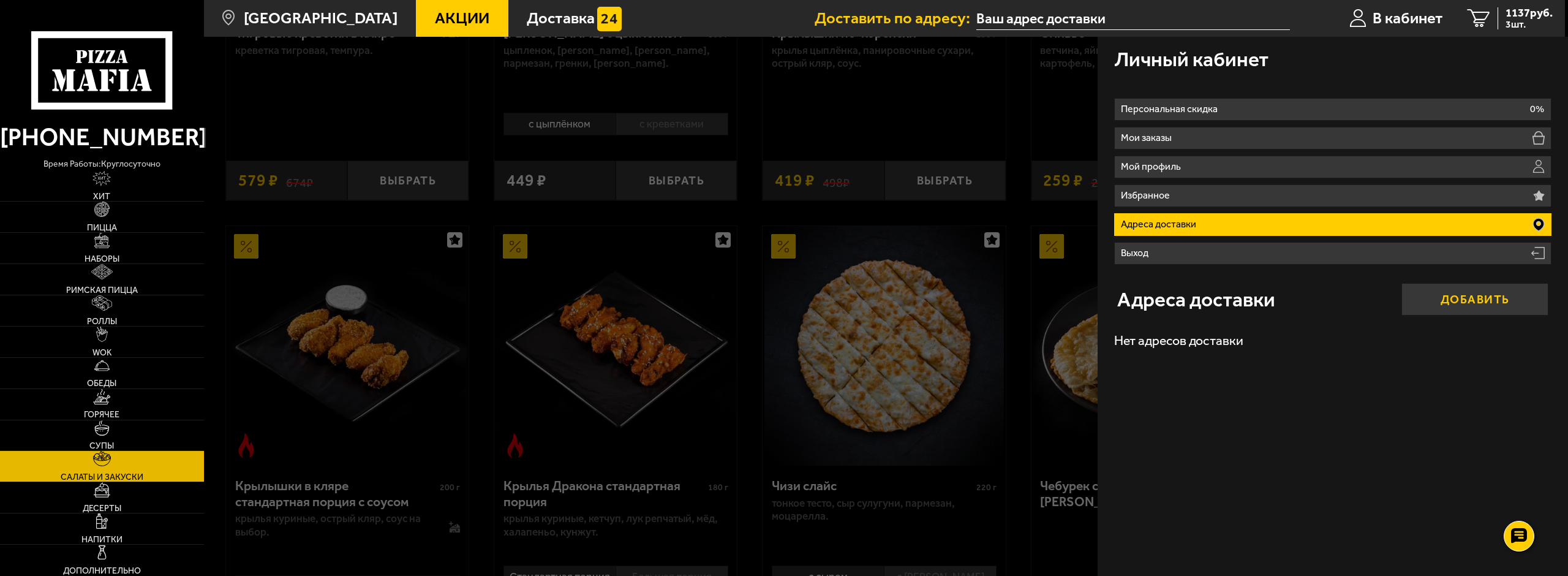
click at [1456, 295] on button "Добавить" at bounding box center [1474, 299] width 147 height 33
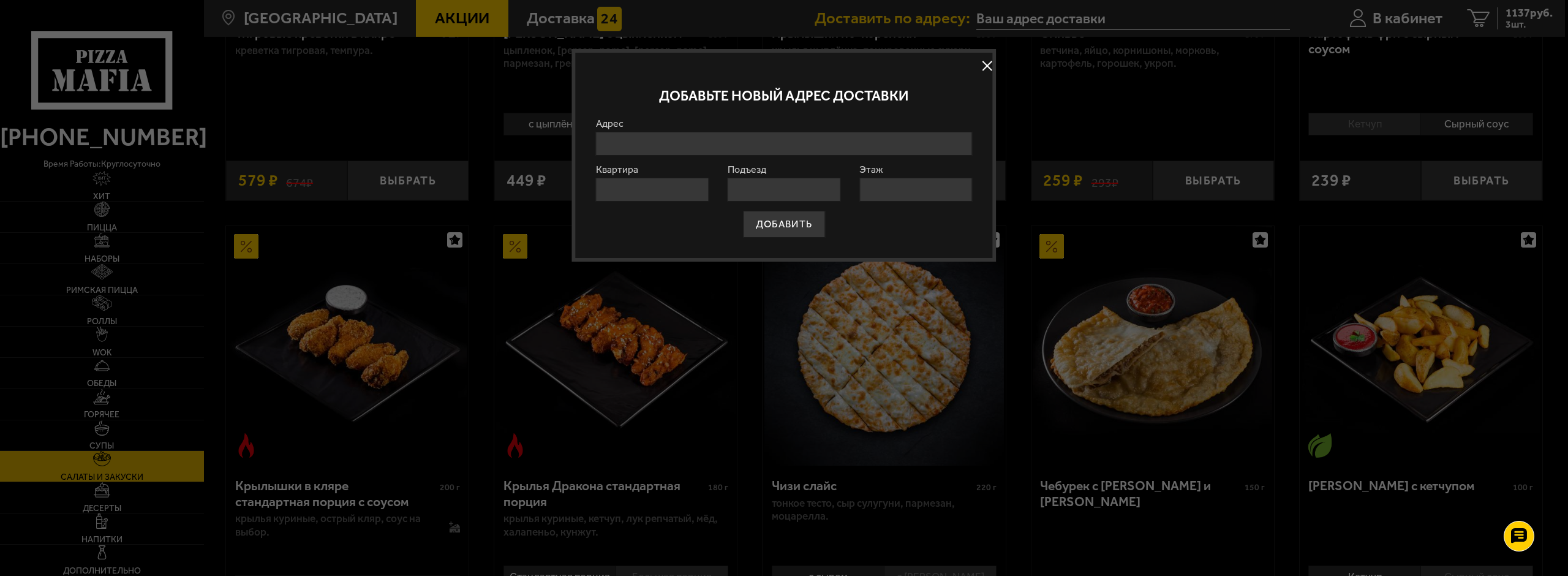
click at [656, 143] on input "Адрес" at bounding box center [784, 143] width 376 height 24
click at [624, 105] on div "Добавьте новый адрес доставки" at bounding box center [784, 96] width 376 height 46
click at [631, 135] on input "Адрес" at bounding box center [784, 143] width 376 height 24
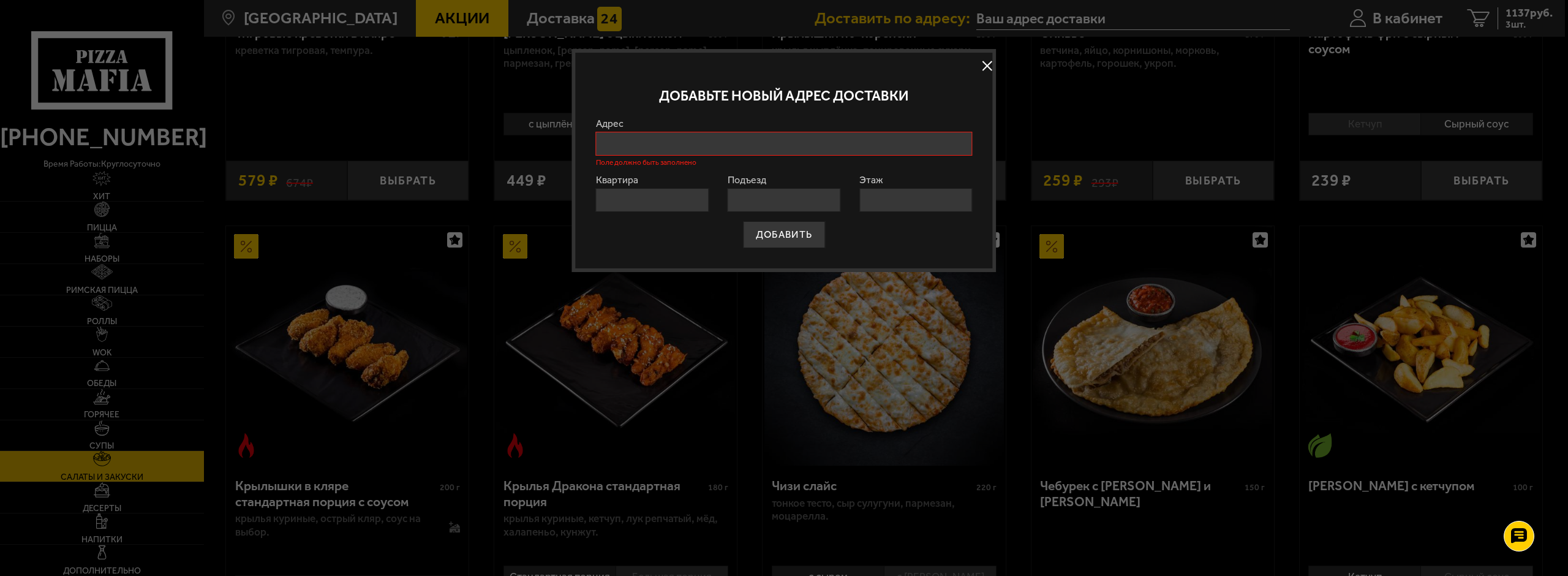
click at [855, 146] on input "Адрес" at bounding box center [784, 143] width 376 height 24
click at [589, 178] on div "Добавьте новый адрес доставки Адрес Поле должно быть заполнено Квартира Подъезд…" at bounding box center [783, 160] width 424 height 223
click at [616, 199] on input "Квартира" at bounding box center [652, 199] width 113 height 24
click at [758, 135] on input "Адрес" at bounding box center [784, 143] width 376 height 24
paste input "проспект Испытателей, 24к1"
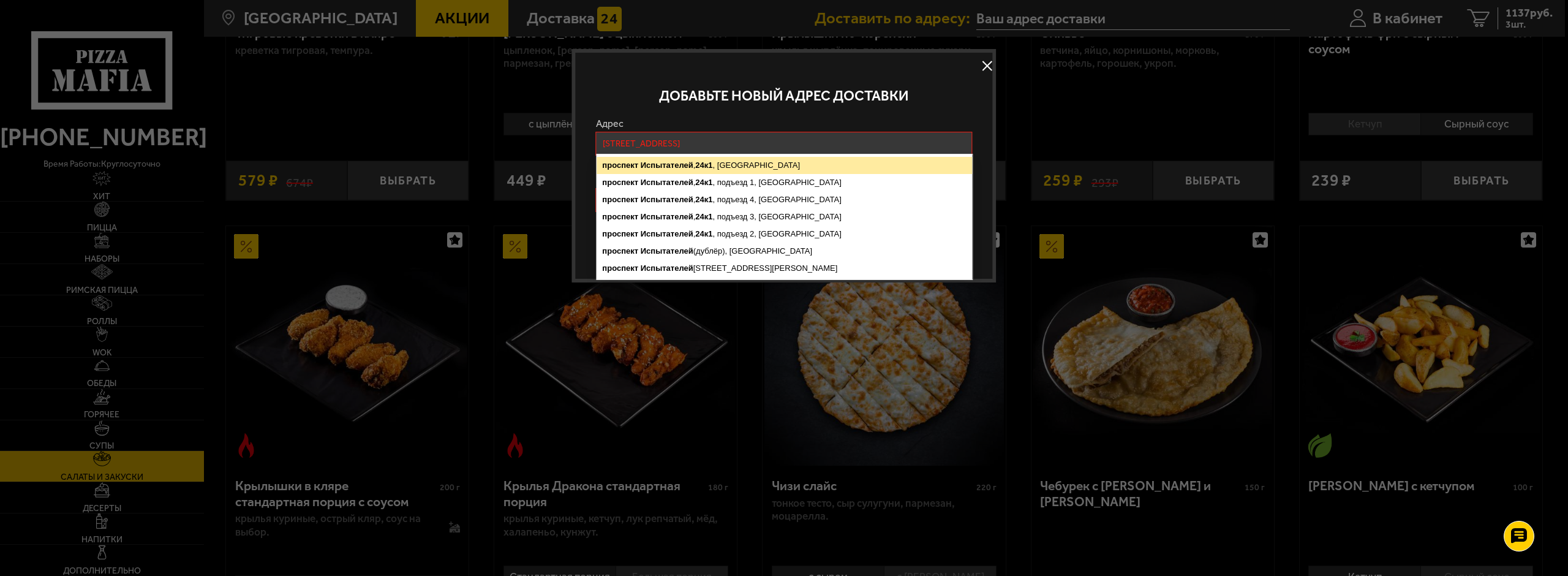
click at [624, 164] on ymaps "проспект" at bounding box center [621, 165] width 37 height 9
type input "[STREET_ADDRESS]"
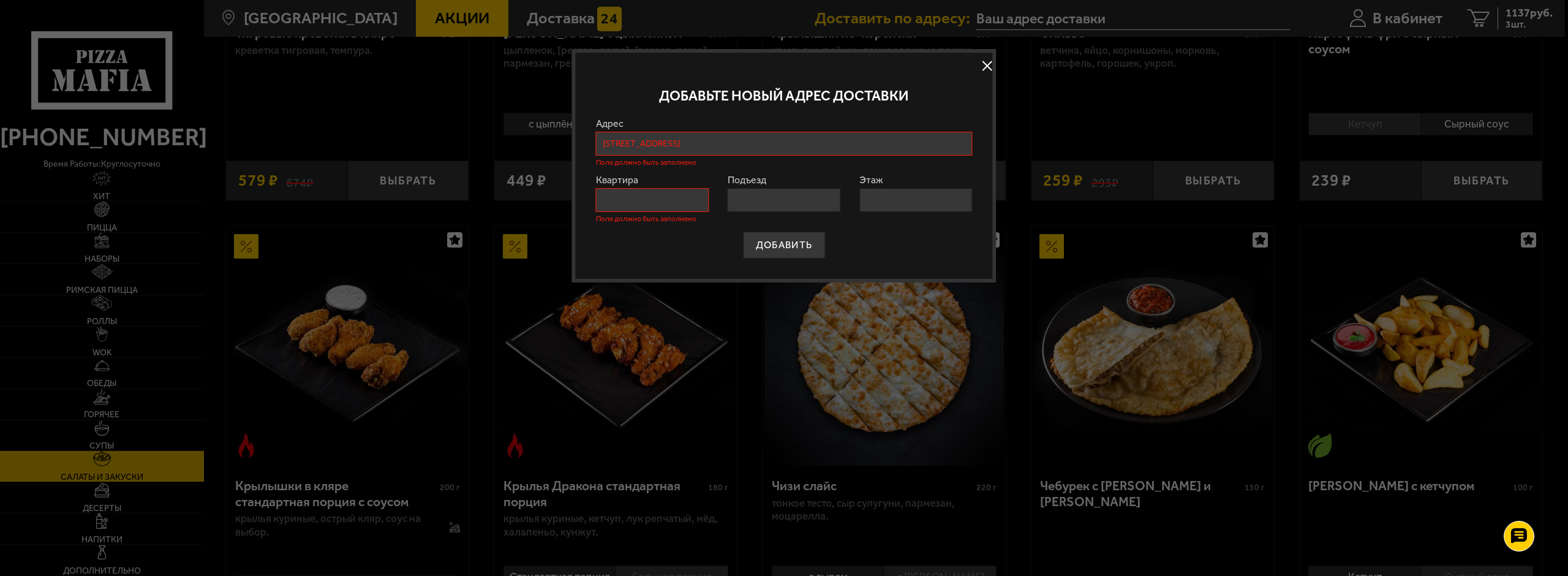
click at [619, 194] on input "Квартира" at bounding box center [652, 199] width 113 height 24
type input "163"
click at [795, 196] on input "Подъезд" at bounding box center [784, 199] width 113 height 24
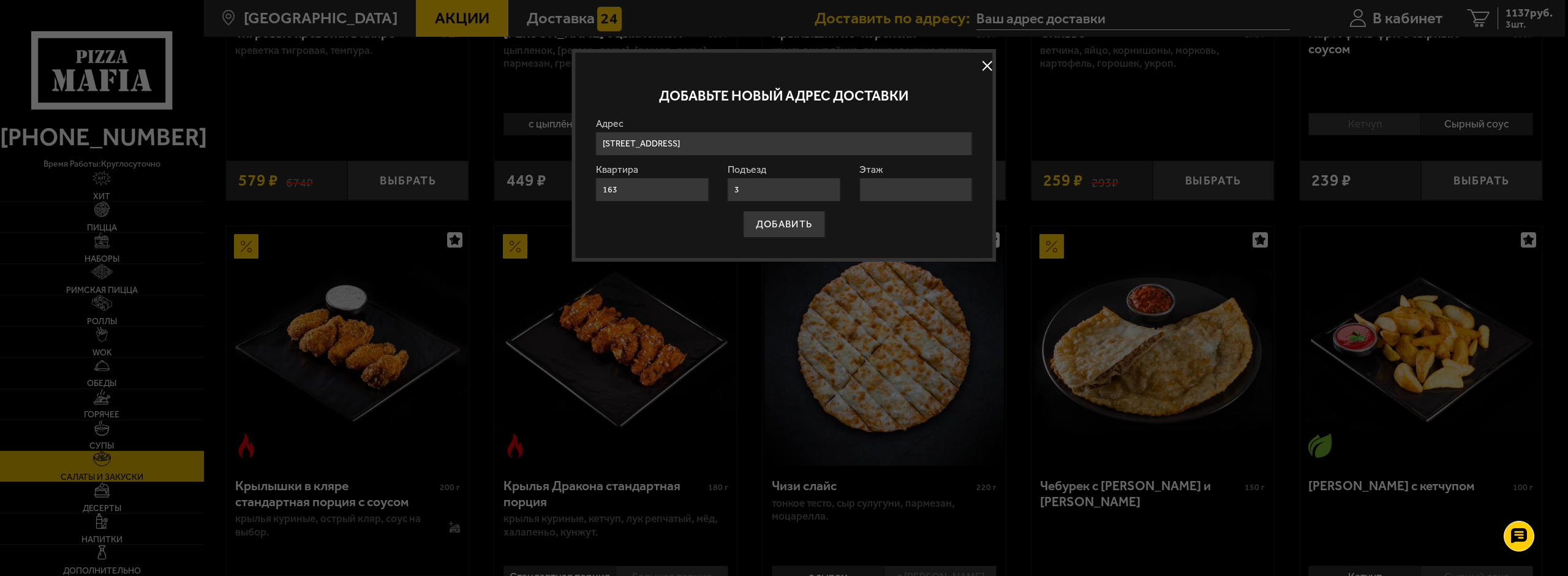
type input "3"
click at [893, 192] on input "Этаж" at bounding box center [916, 189] width 113 height 24
type input "10"
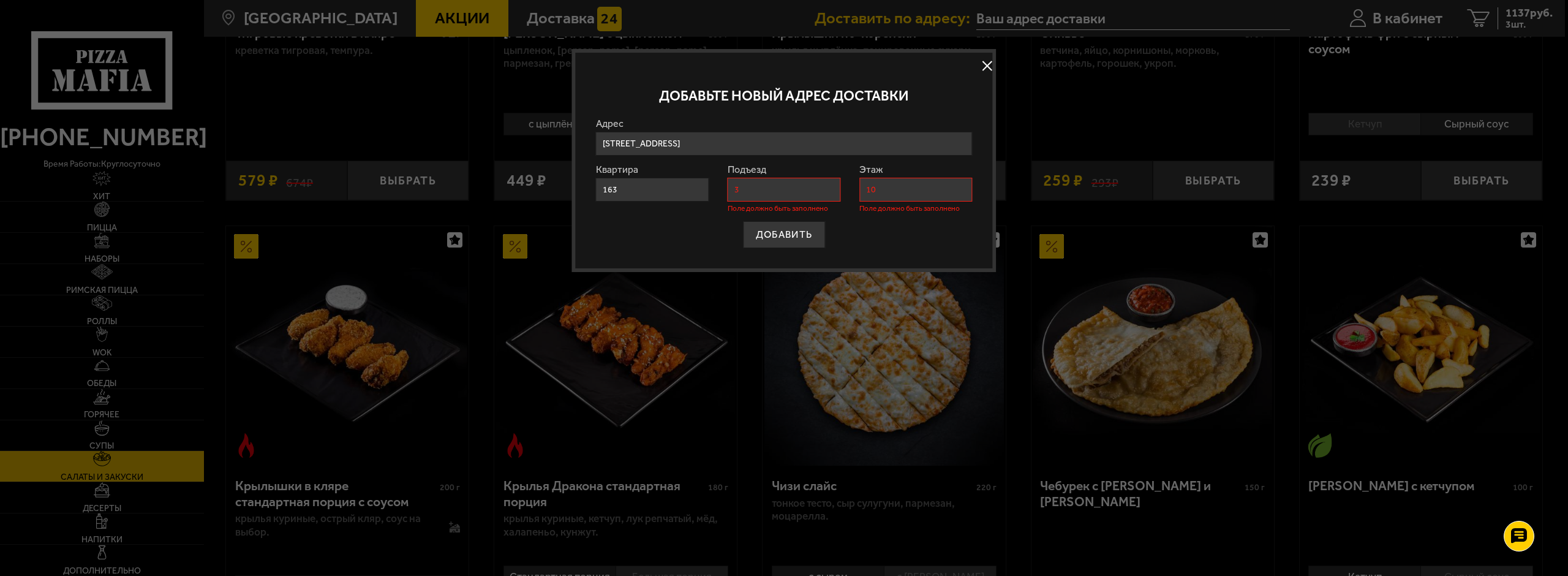
drag, startPoint x: 859, startPoint y: 222, endPoint x: 843, endPoint y: 212, distance: 18.9
click at [857, 221] on div "ДОБАВИТЬ" at bounding box center [784, 234] width 376 height 27
click at [818, 194] on input "3" at bounding box center [784, 189] width 113 height 24
drag, startPoint x: 762, startPoint y: 196, endPoint x: 717, endPoint y: 185, distance: 46.3
click at [717, 185] on form "Адрес проспект Испытателей , 24к1 , Санкт-Петербург проспект Испытателей , 24к1…" at bounding box center [784, 183] width 376 height 129
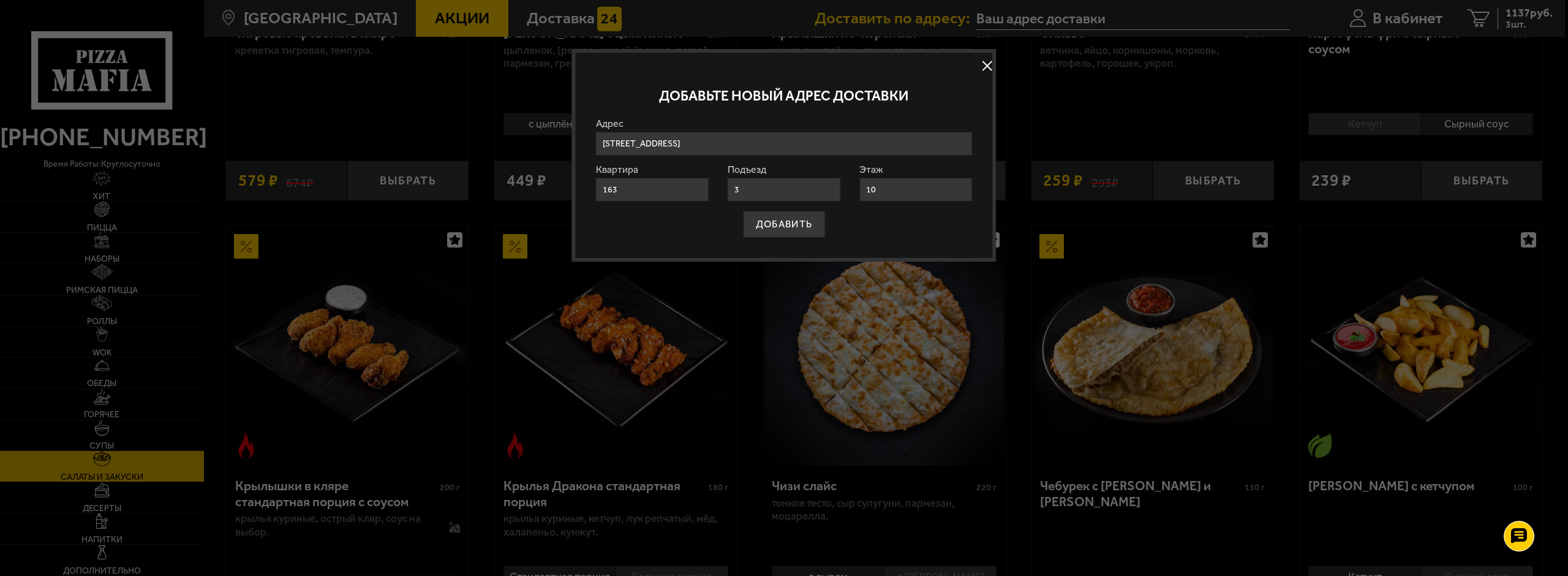
click at [859, 214] on div "ДОБАВИТЬ" at bounding box center [784, 224] width 376 height 27
click at [792, 231] on button "ДОБАВИТЬ" at bounding box center [784, 224] width 82 height 27
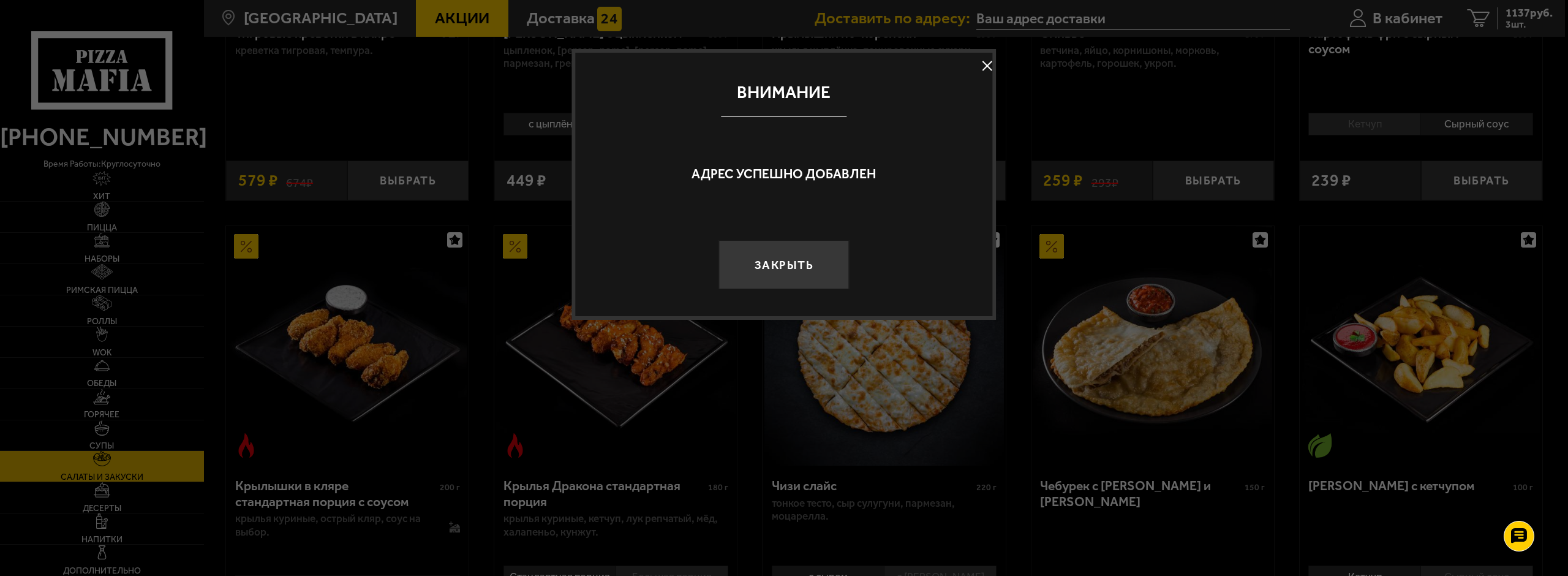
click at [792, 262] on button "Закрыть" at bounding box center [784, 265] width 131 height 49
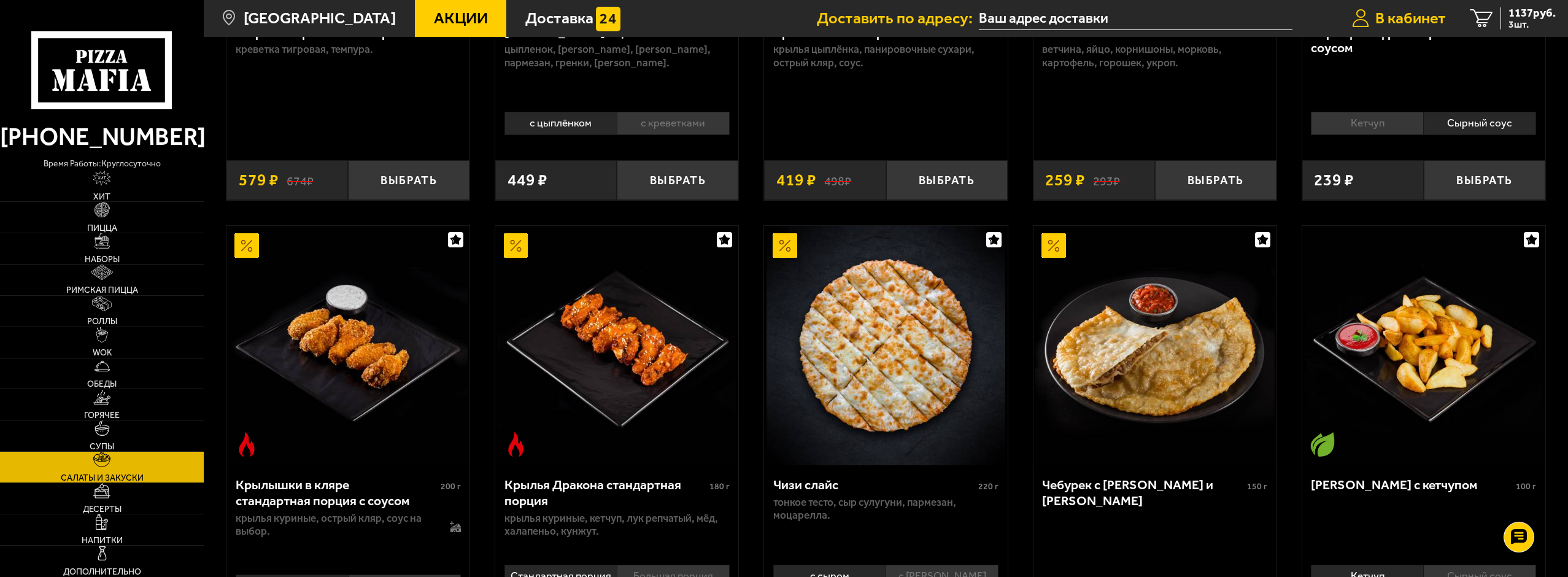
click at [1394, 13] on span "В кабинет" at bounding box center [1410, 18] width 71 height 16
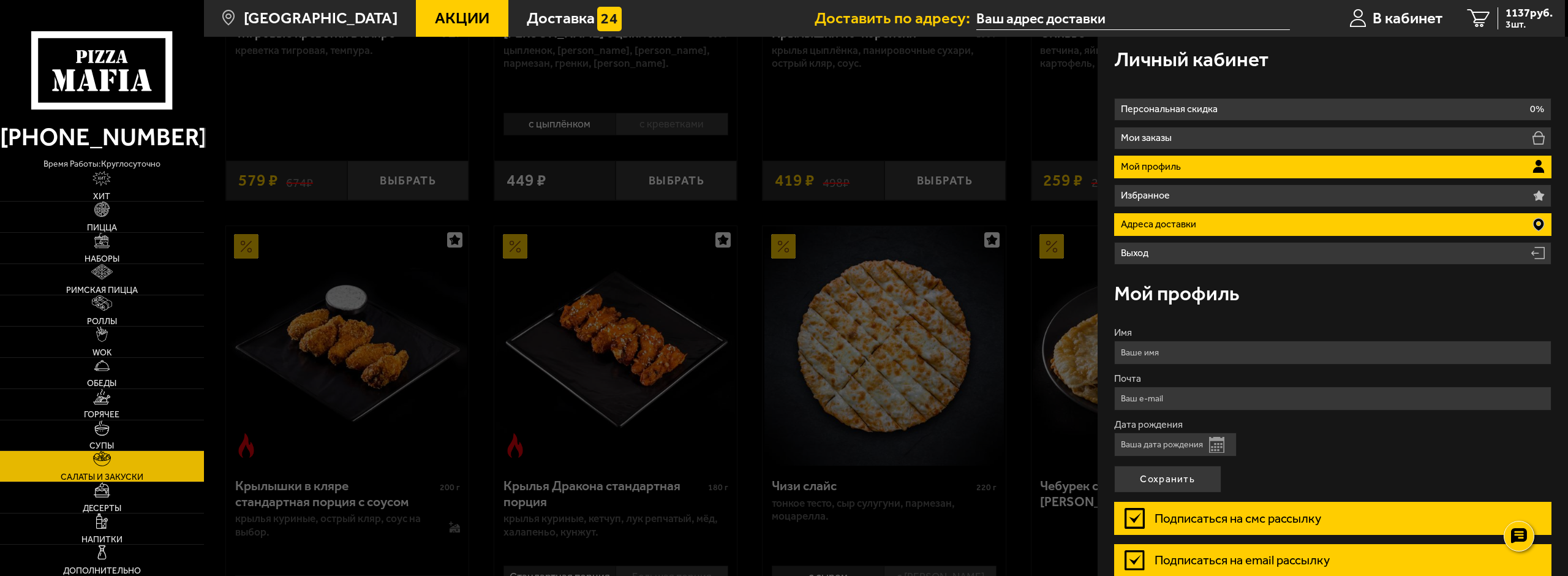
click at [1210, 232] on li "Адреса доставки" at bounding box center [1333, 224] width 438 height 23
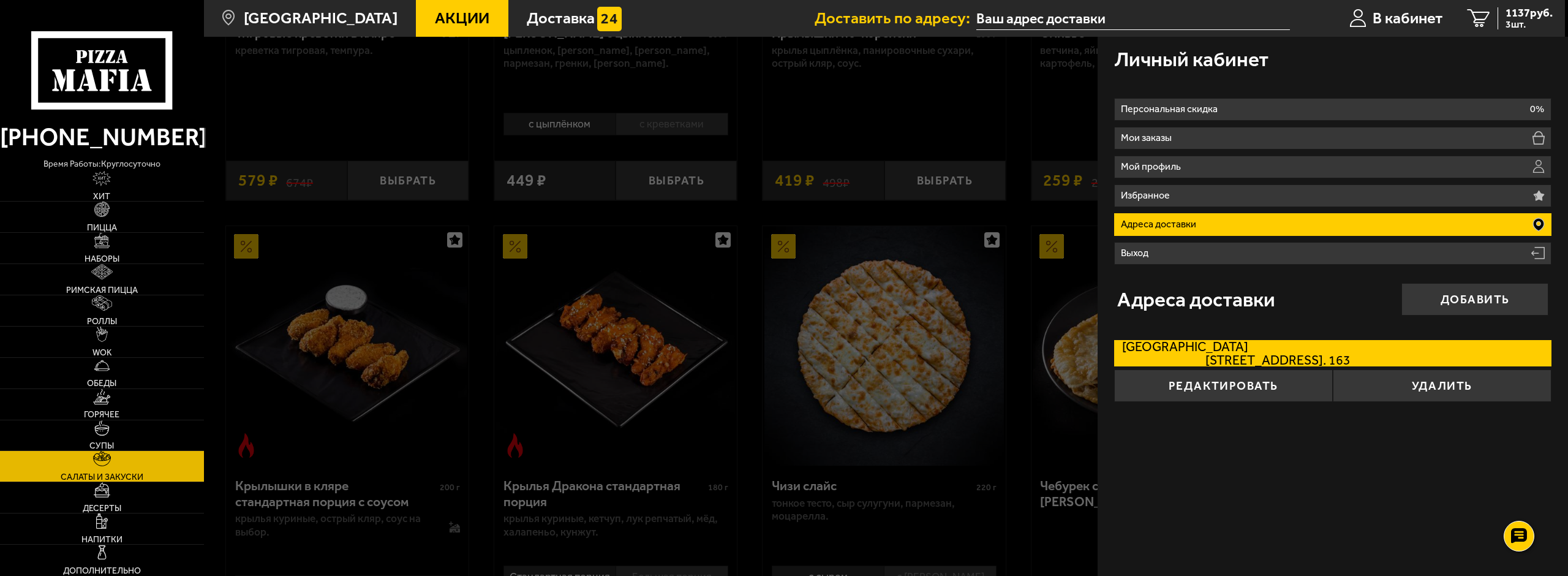
click at [1141, 231] on li "Адреса доставки" at bounding box center [1333, 224] width 438 height 23
click at [1184, 385] on button "Редактировать" at bounding box center [1224, 386] width 219 height 33
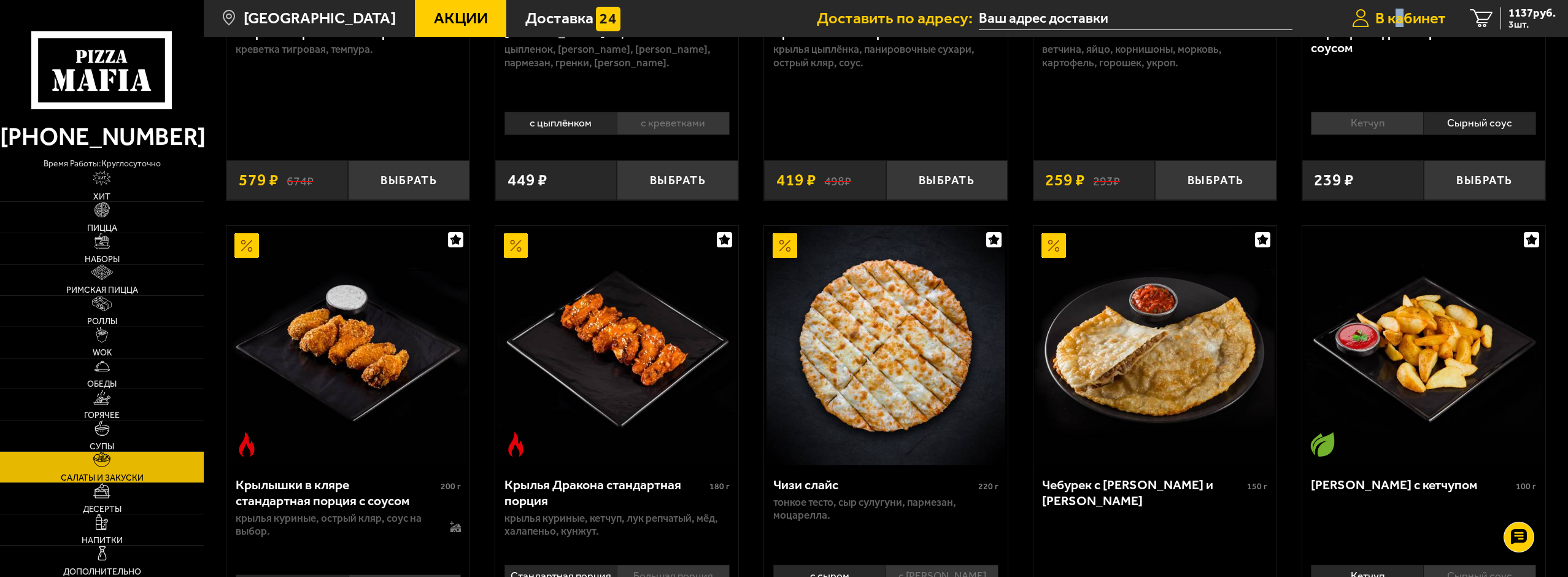
click at [1400, 21] on span "В кабинет" at bounding box center [1410, 18] width 71 height 16
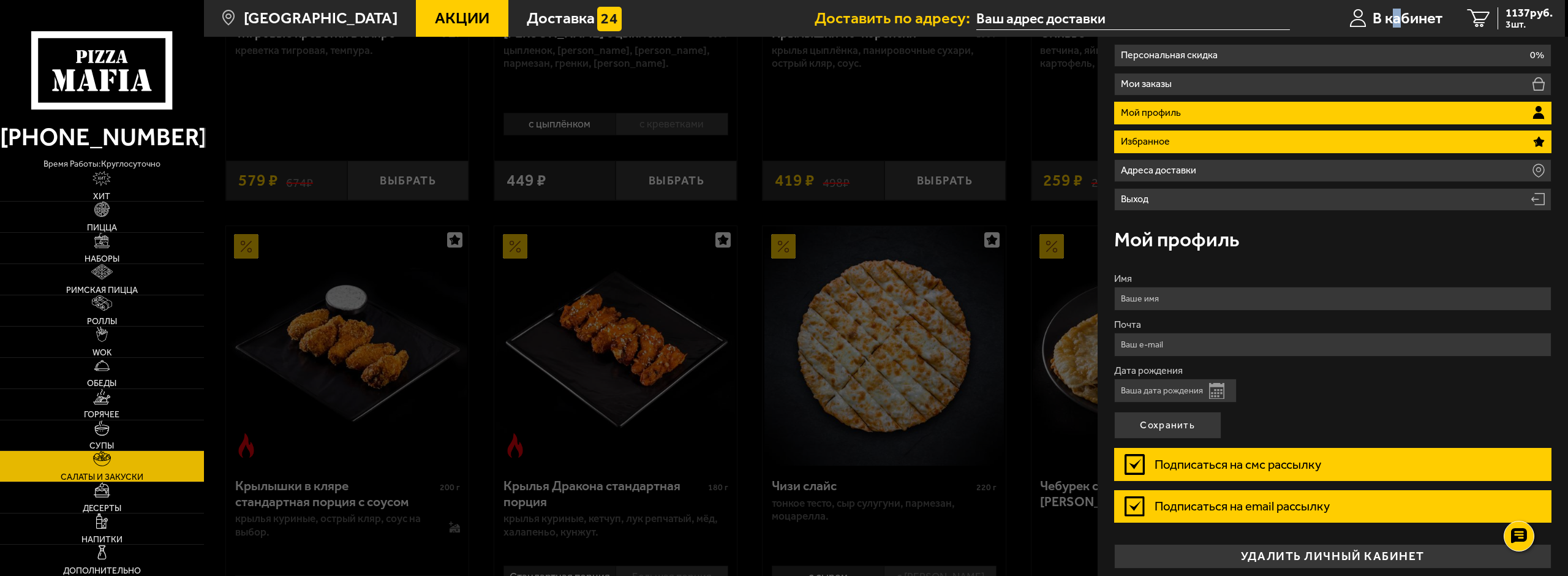
scroll to position [59, 0]
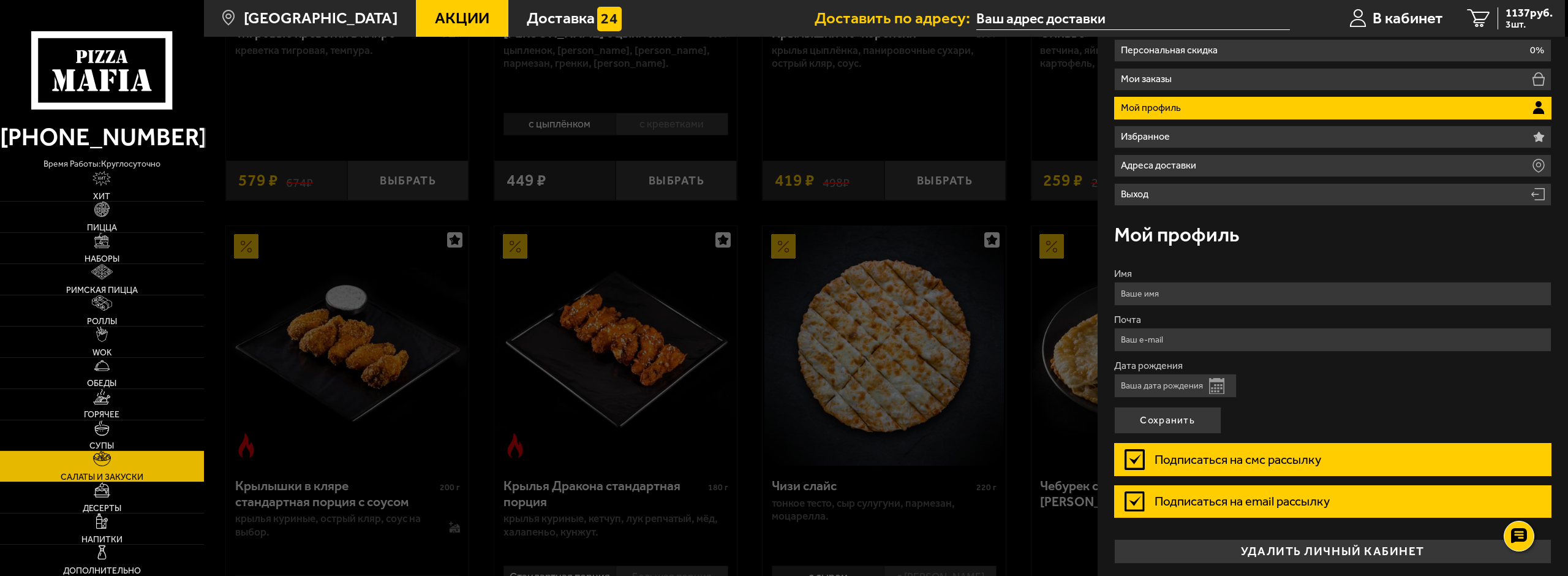
click at [1151, 385] on input "Дата рождения" at bounding box center [1175, 385] width 122 height 24
click at [1220, 380] on button "Открыть календарь" at bounding box center [1217, 386] width 15 height 16
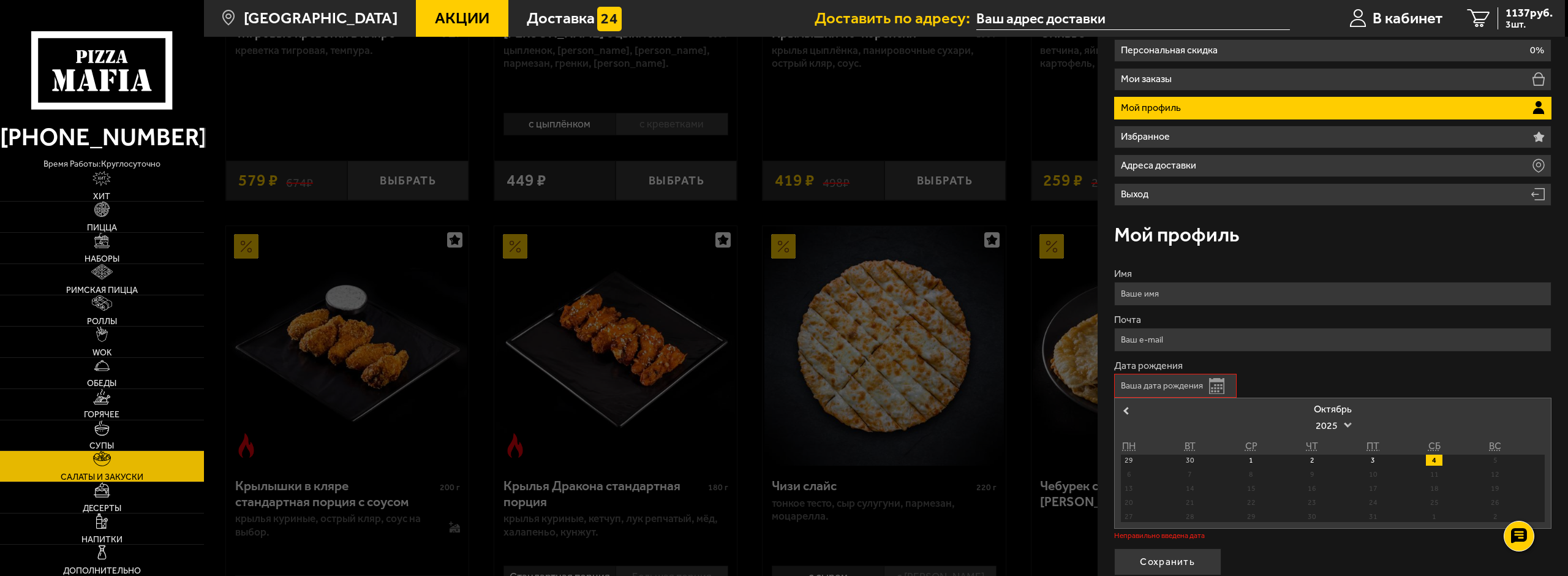
click at [1341, 424] on span "2025" at bounding box center [1332, 425] width 34 height 22
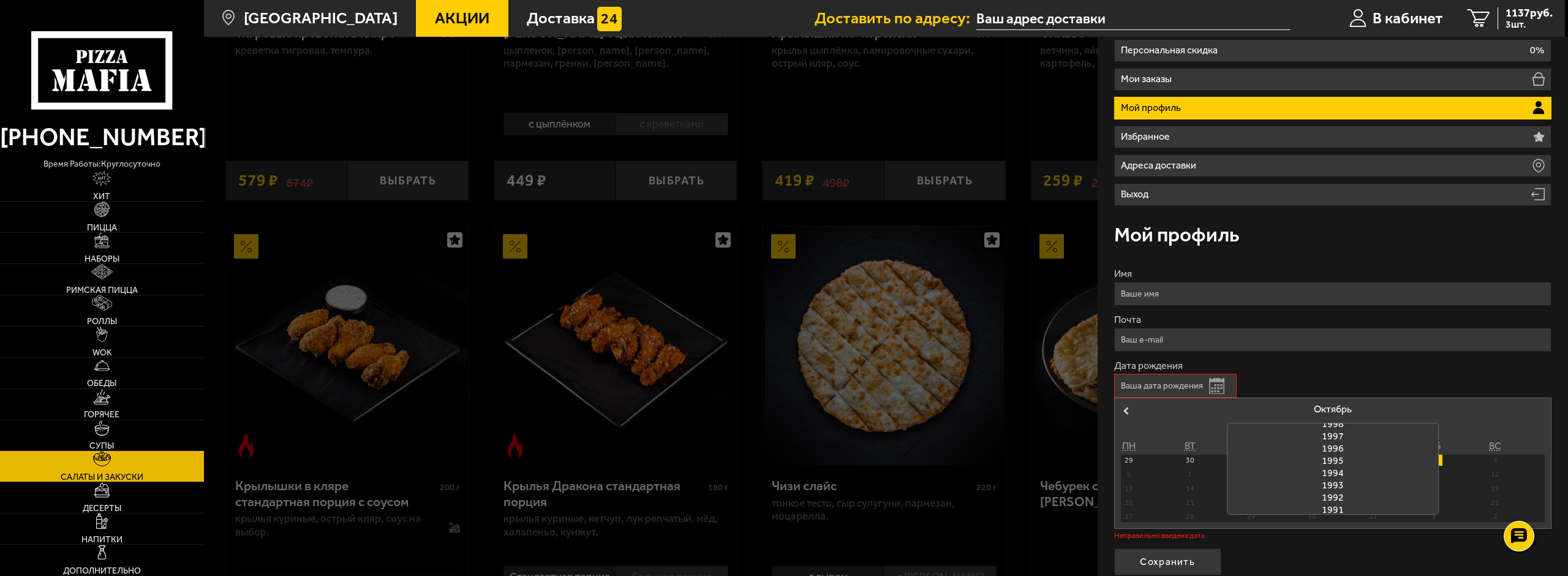
scroll to position [275, 0]
click at [1334, 427] on div "2003" at bounding box center [1332, 424] width 211 height 12
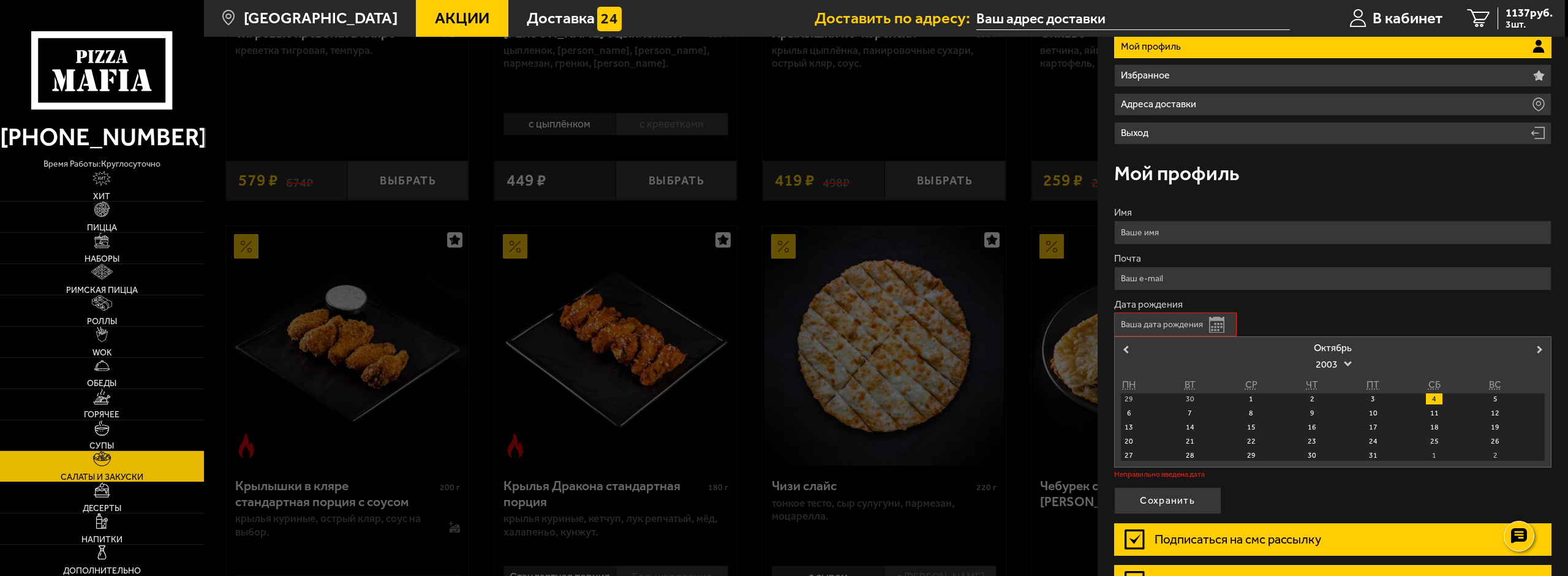
scroll to position [181, 0]
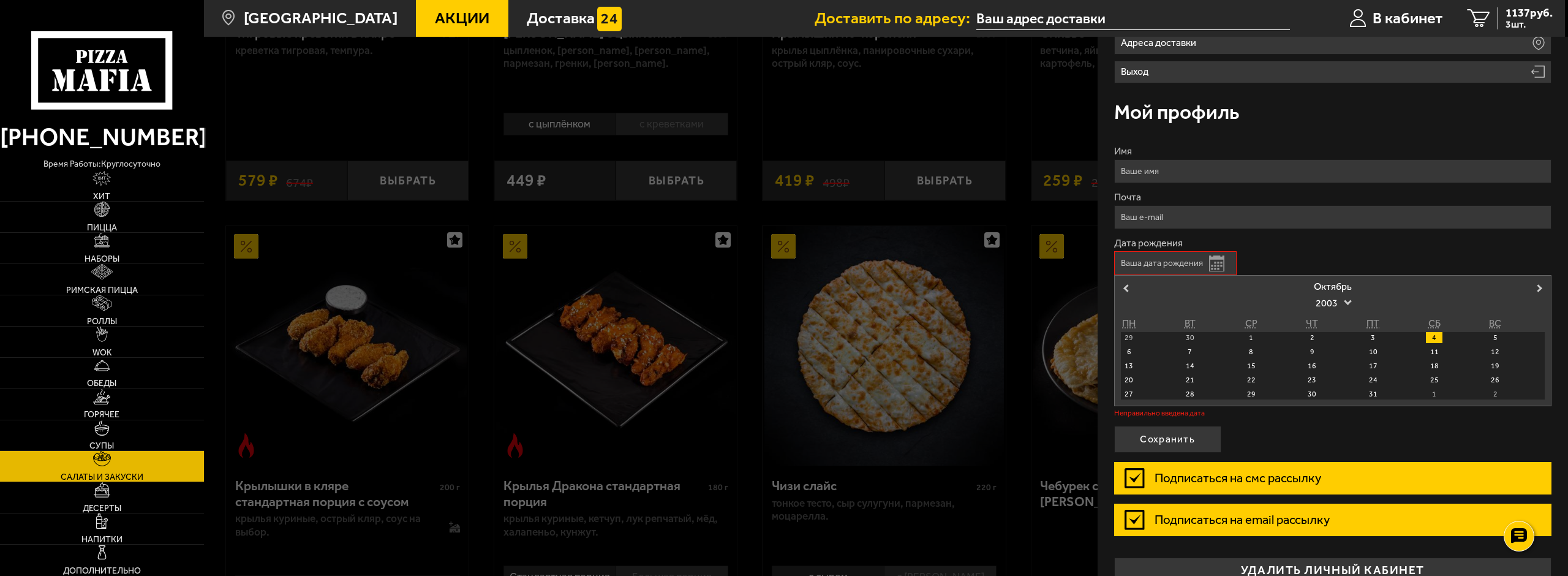
click at [1344, 285] on div "Октябрь" at bounding box center [1333, 286] width 424 height 10
click at [1125, 286] on span "Previous Month" at bounding box center [1125, 288] width 0 height 12
click at [1492, 336] on div "7" at bounding box center [1495, 338] width 17 height 11
type input "07.09.2003"
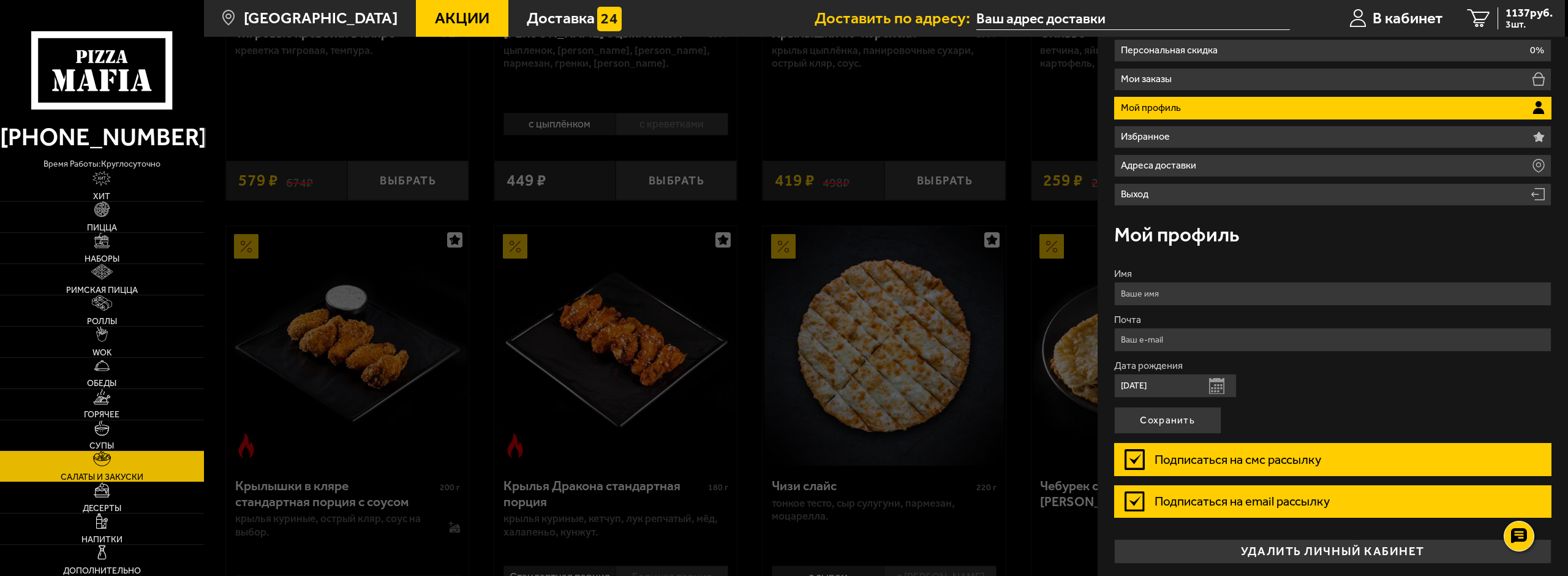
click at [1211, 333] on input "Почта" at bounding box center [1333, 339] width 438 height 24
type input "serggreem@gmail.com"
drag, startPoint x: 1236, startPoint y: 296, endPoint x: 1163, endPoint y: 290, distance: 73.2
click at [1163, 290] on input "Гримайло Михаил Игоревич" at bounding box center [1333, 293] width 438 height 24
click at [1197, 292] on input "Гримайло Михаил Игоревич" at bounding box center [1333, 293] width 438 height 24
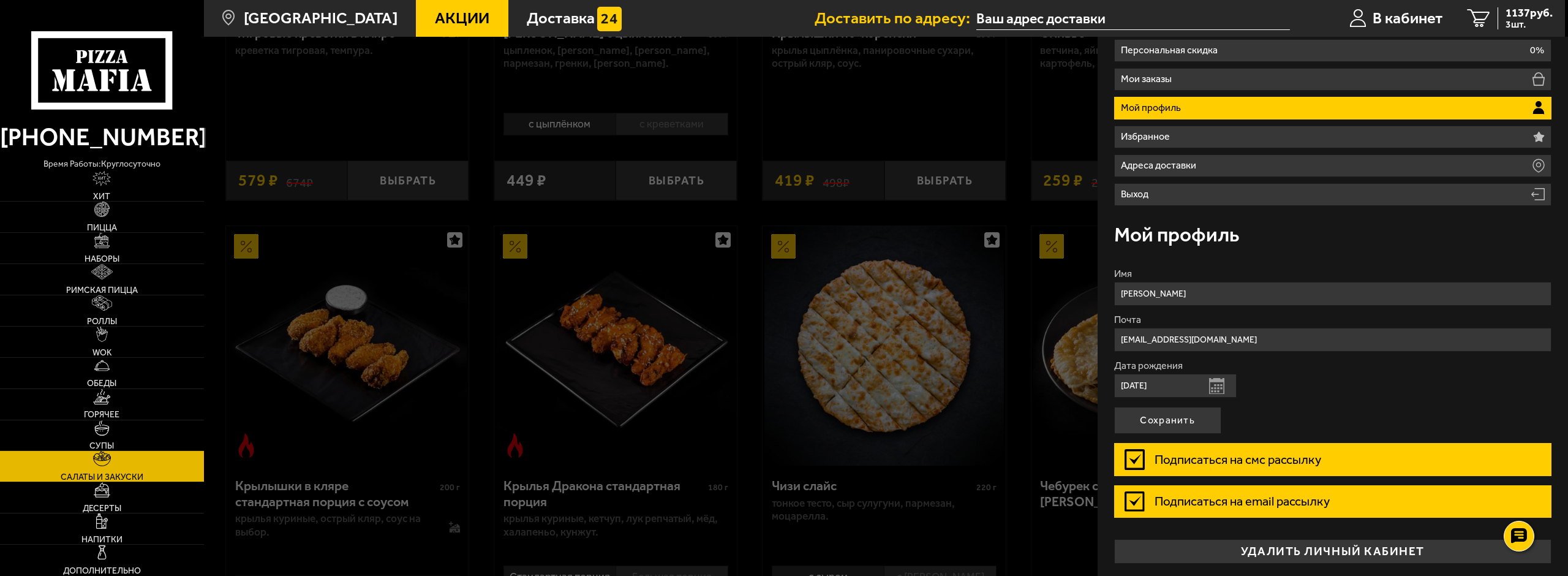
drag, startPoint x: 1190, startPoint y: 294, endPoint x: 1270, endPoint y: 285, distance: 80.5
click at [1270, 285] on input "Гримайло Михаил Игоревич" at bounding box center [1333, 293] width 438 height 24
drag, startPoint x: 1157, startPoint y: 294, endPoint x: 1055, endPoint y: 275, distance: 103.8
click at [1055, 275] on main "Санкт-Петербург Все Акции Доставка Личный кабинет Акции Доставка Доставить по а…" at bounding box center [884, 502] width 1361 height 1739
type input "Михаил"
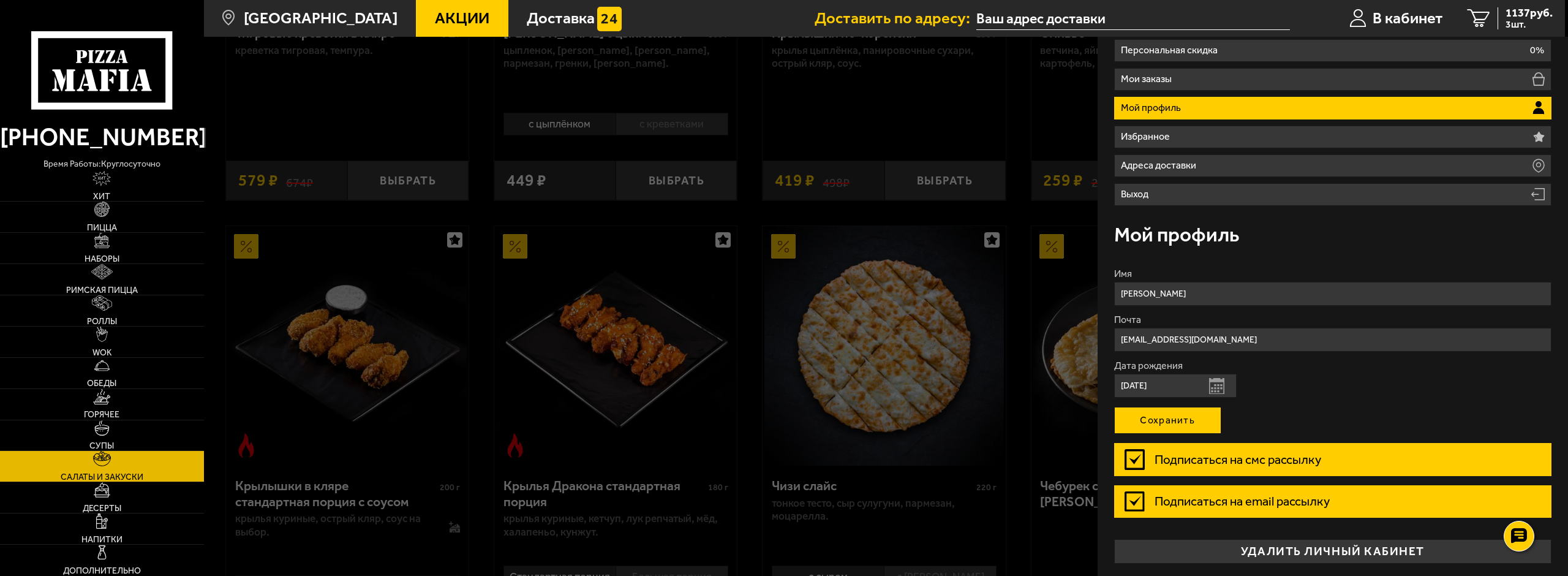
click at [1173, 418] on button "Сохранить" at bounding box center [1167, 420] width 107 height 27
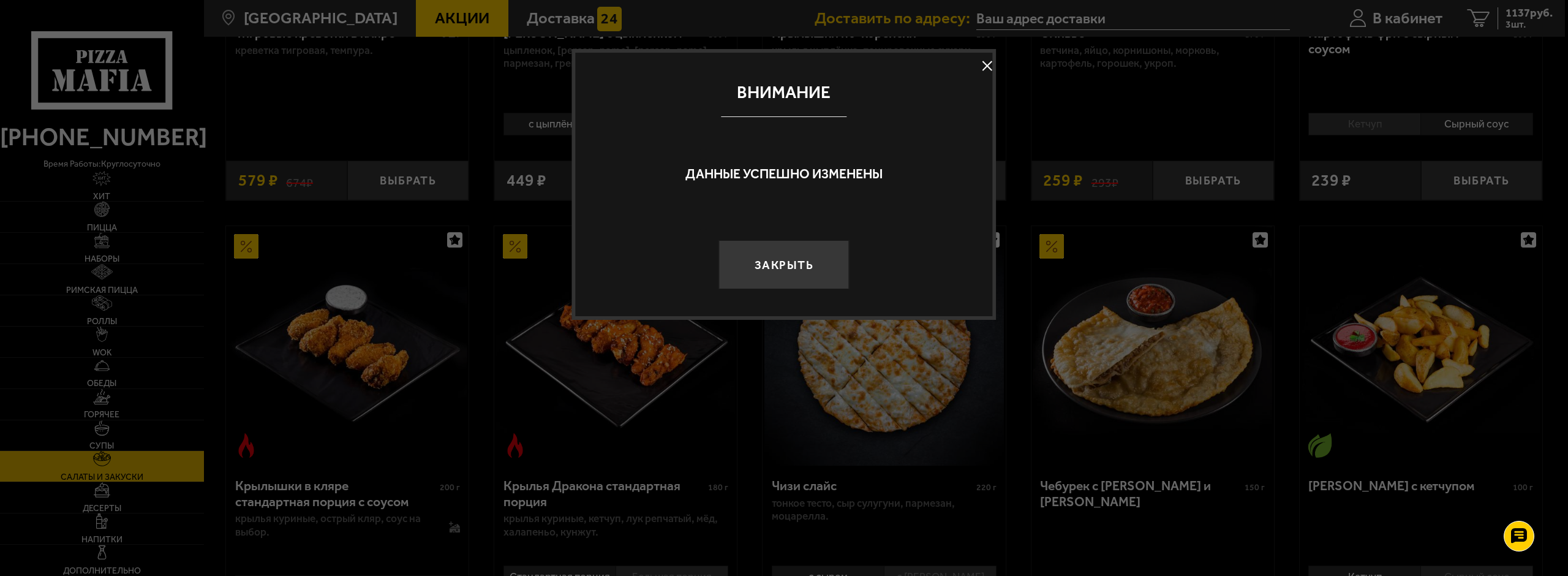
drag, startPoint x: 748, startPoint y: 261, endPoint x: 770, endPoint y: 253, distance: 23.4
click at [749, 261] on button "Закрыть" at bounding box center [784, 265] width 131 height 49
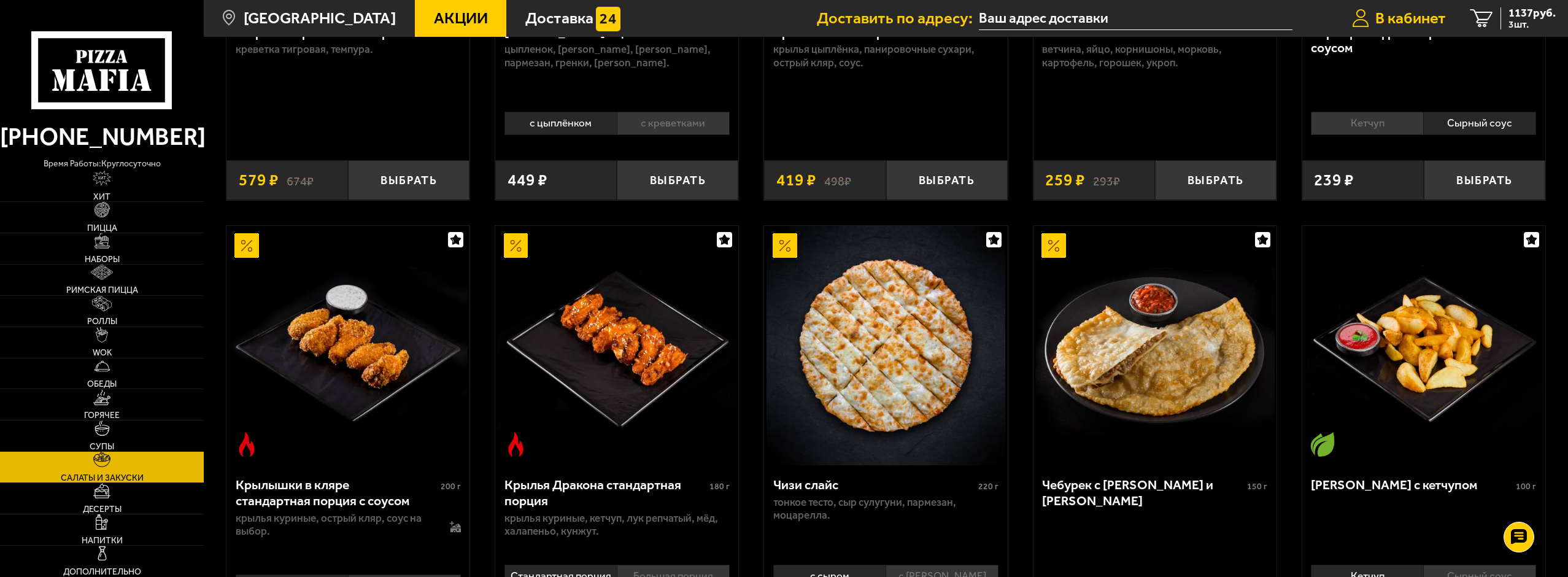
click at [1399, 20] on span "В кабинет" at bounding box center [1410, 18] width 71 height 16
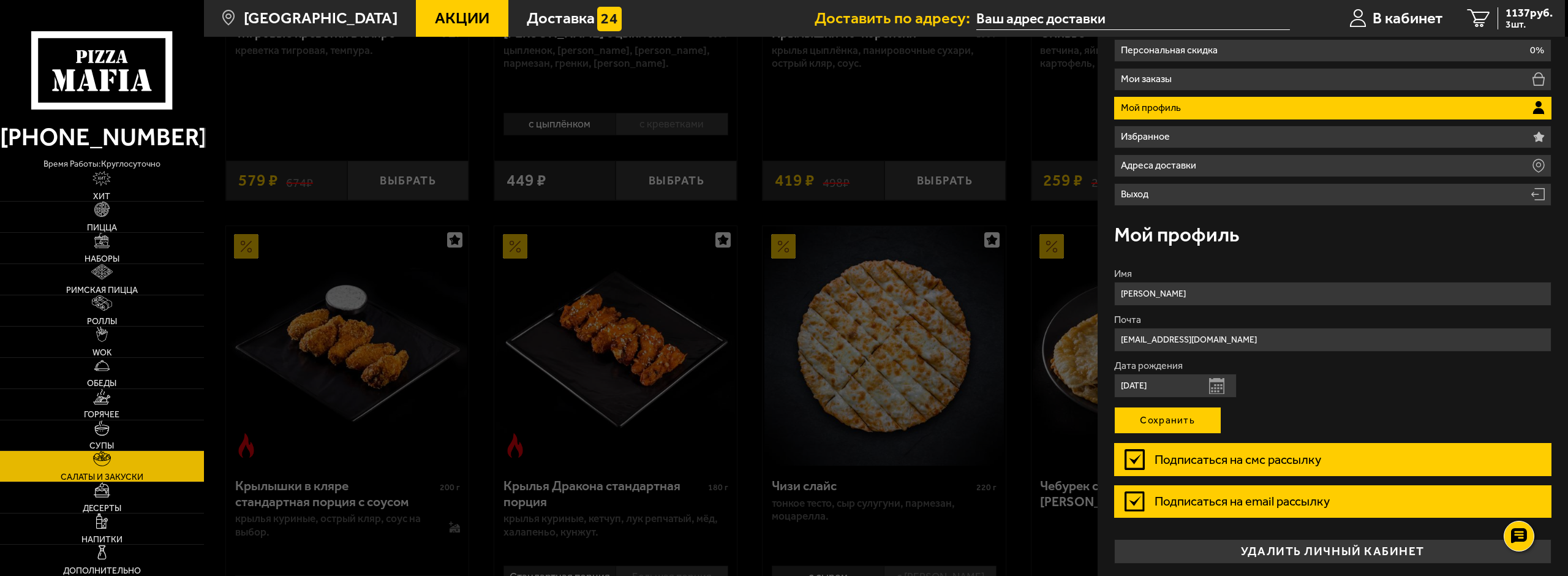
click at [1200, 420] on button "Сохранить" at bounding box center [1167, 420] width 107 height 27
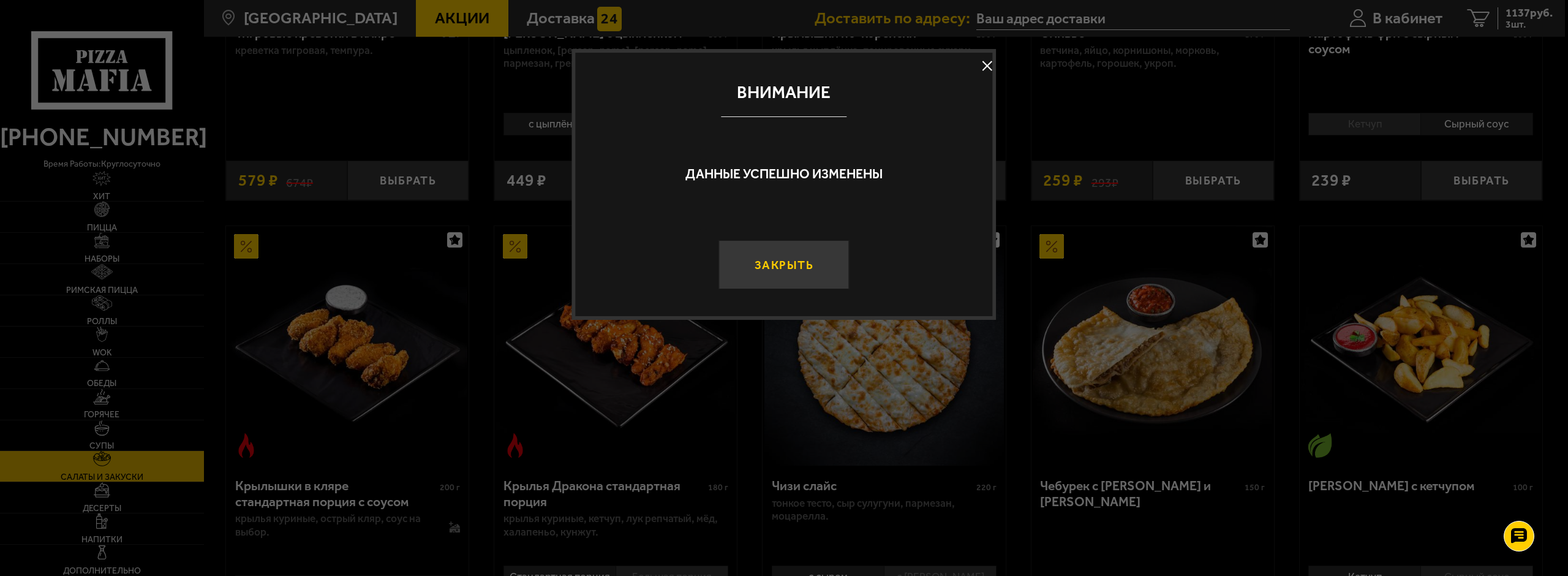
click at [808, 275] on button "Закрыть" at bounding box center [784, 265] width 131 height 49
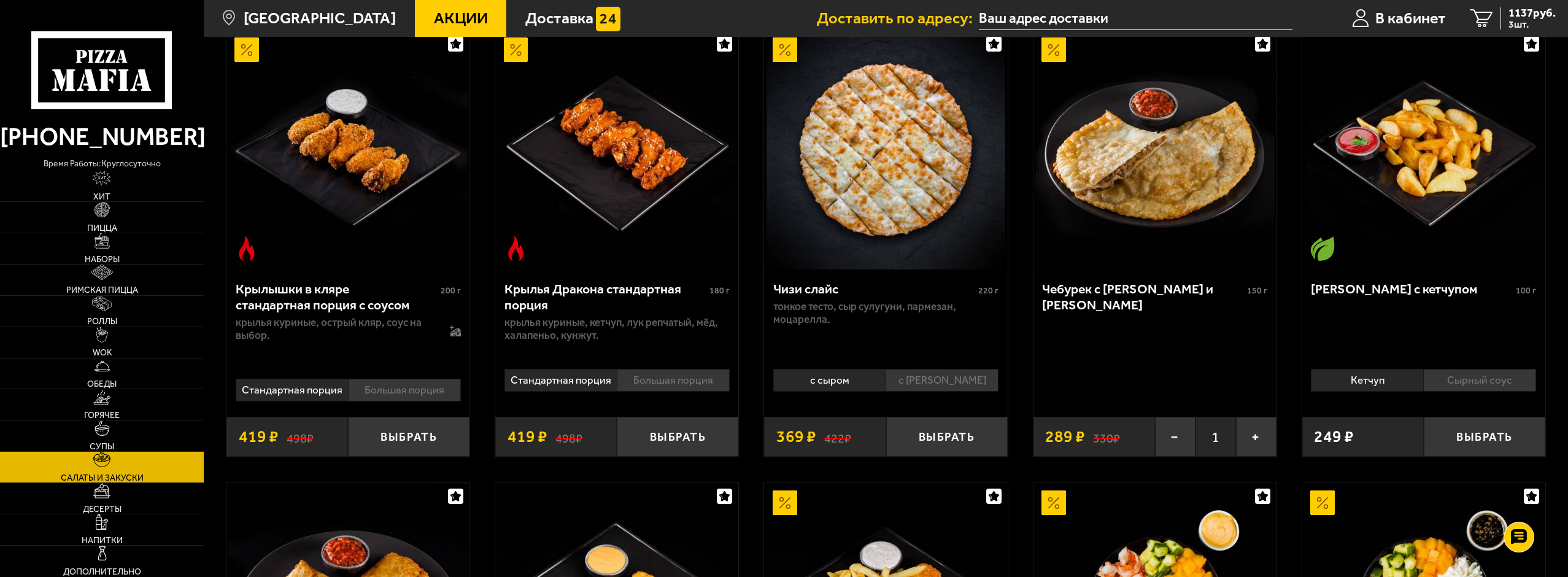
scroll to position [614, 0]
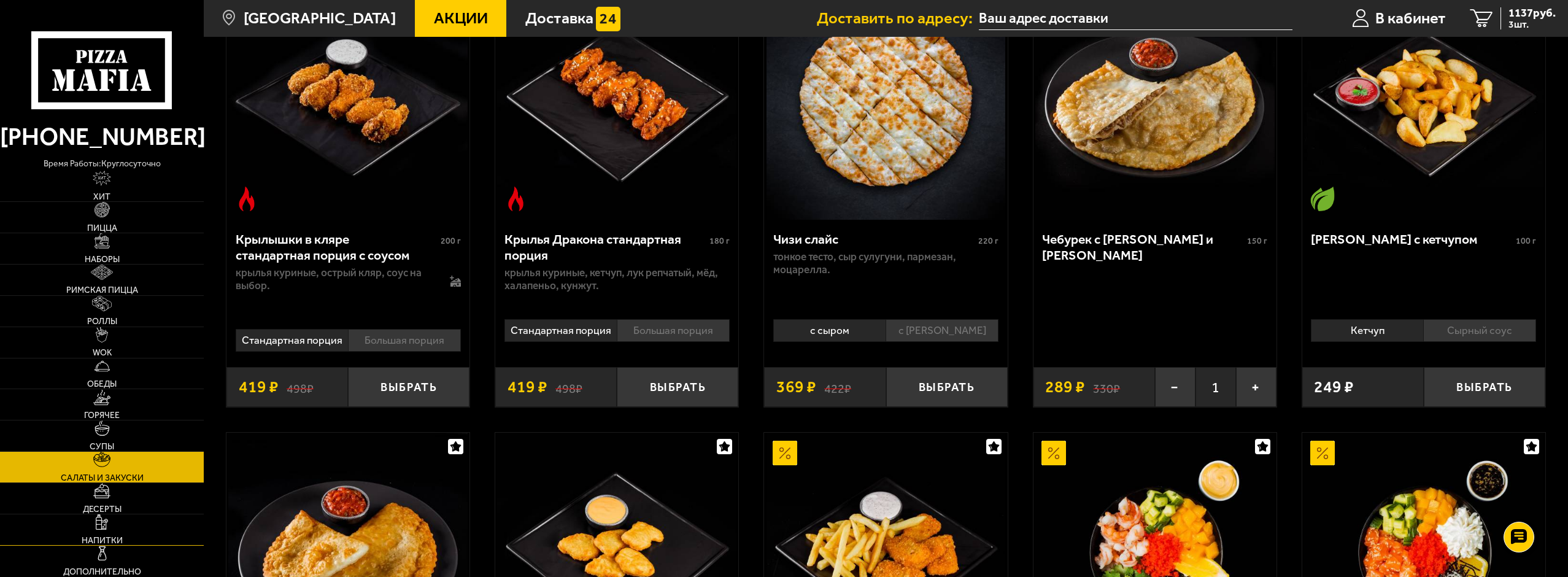
click at [118, 524] on link "Напитки" at bounding box center [101, 530] width 203 height 30
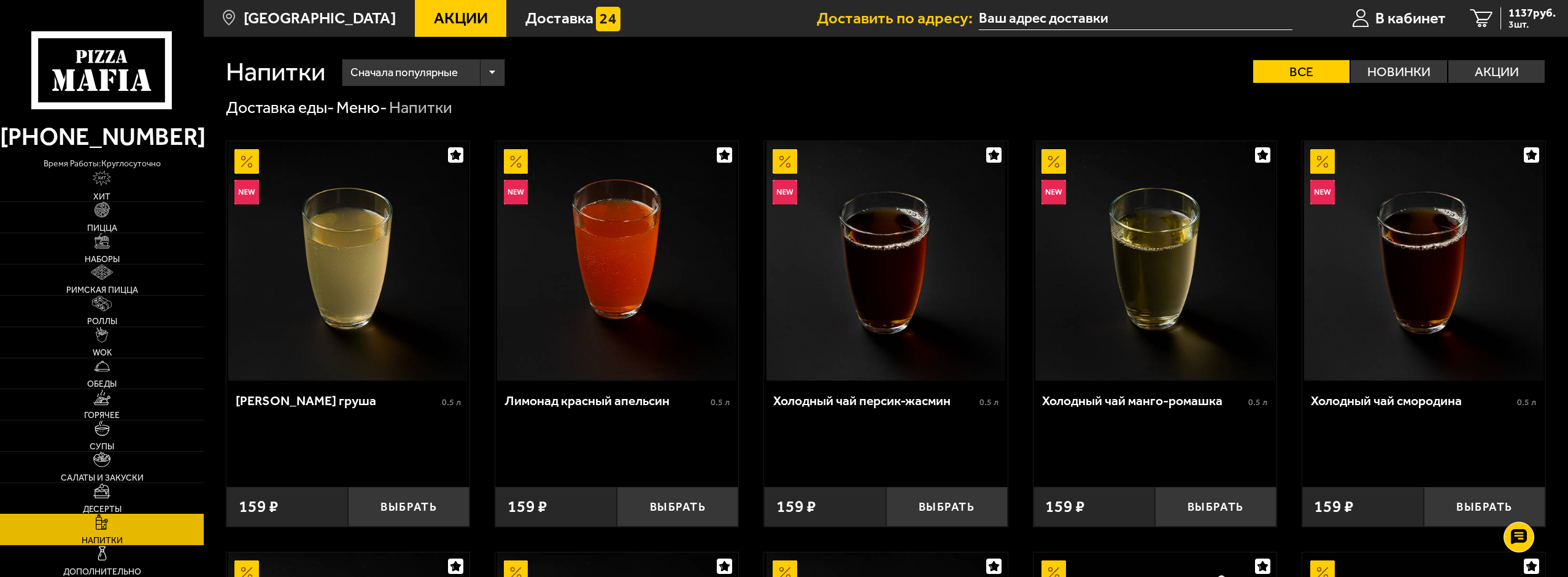
click at [132, 506] on link "Десерты" at bounding box center [101, 498] width 203 height 30
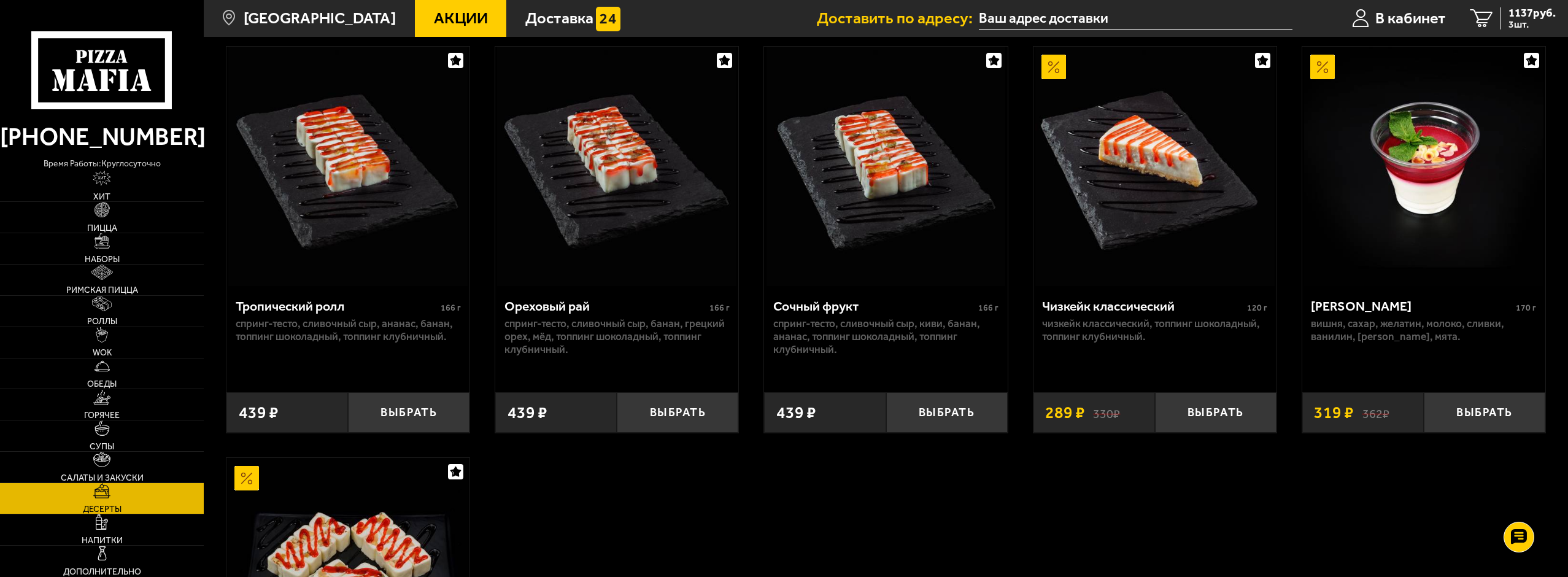
scroll to position [430, 0]
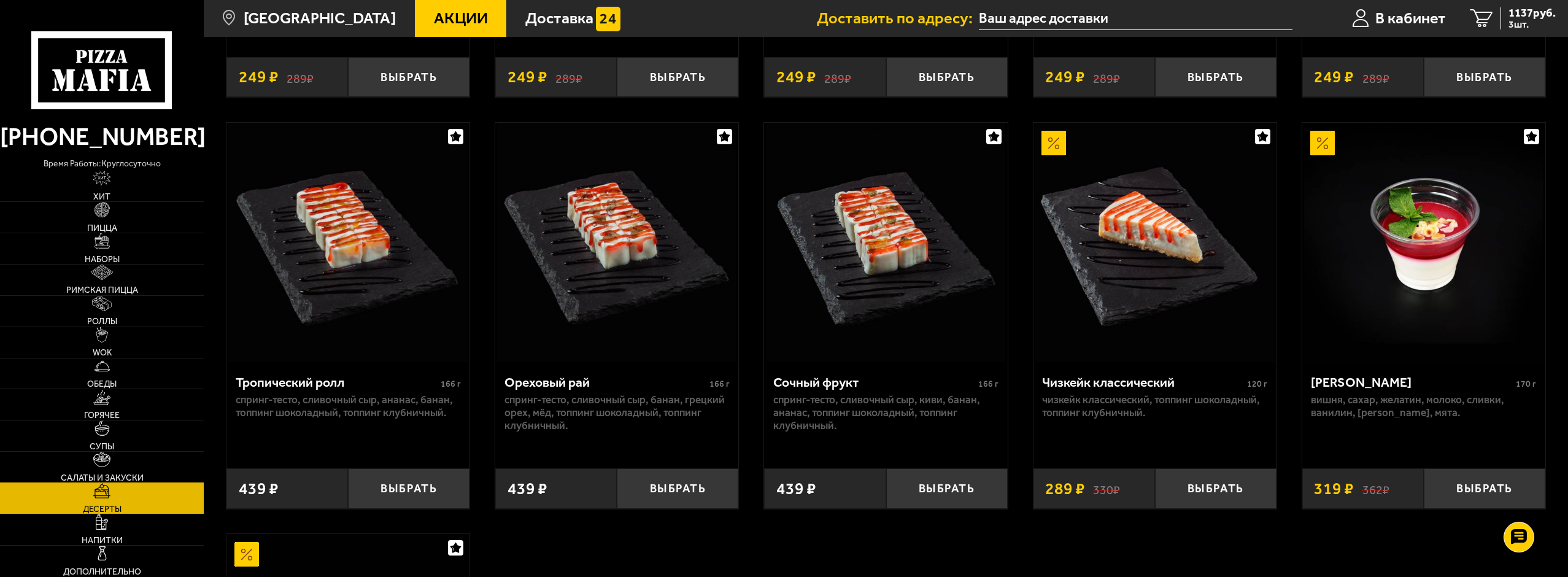
click at [92, 460] on link "Салаты и закуски" at bounding box center [101, 467] width 203 height 30
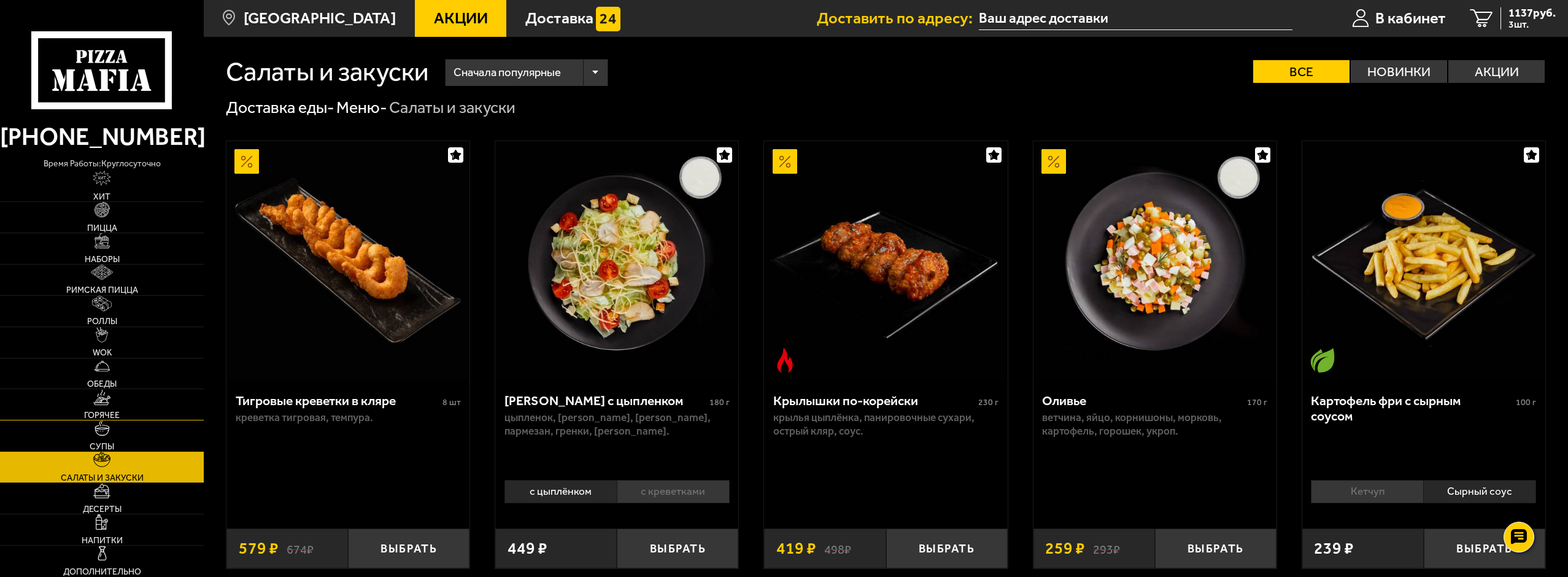
click at [128, 420] on link "Горячее" at bounding box center [101, 405] width 203 height 30
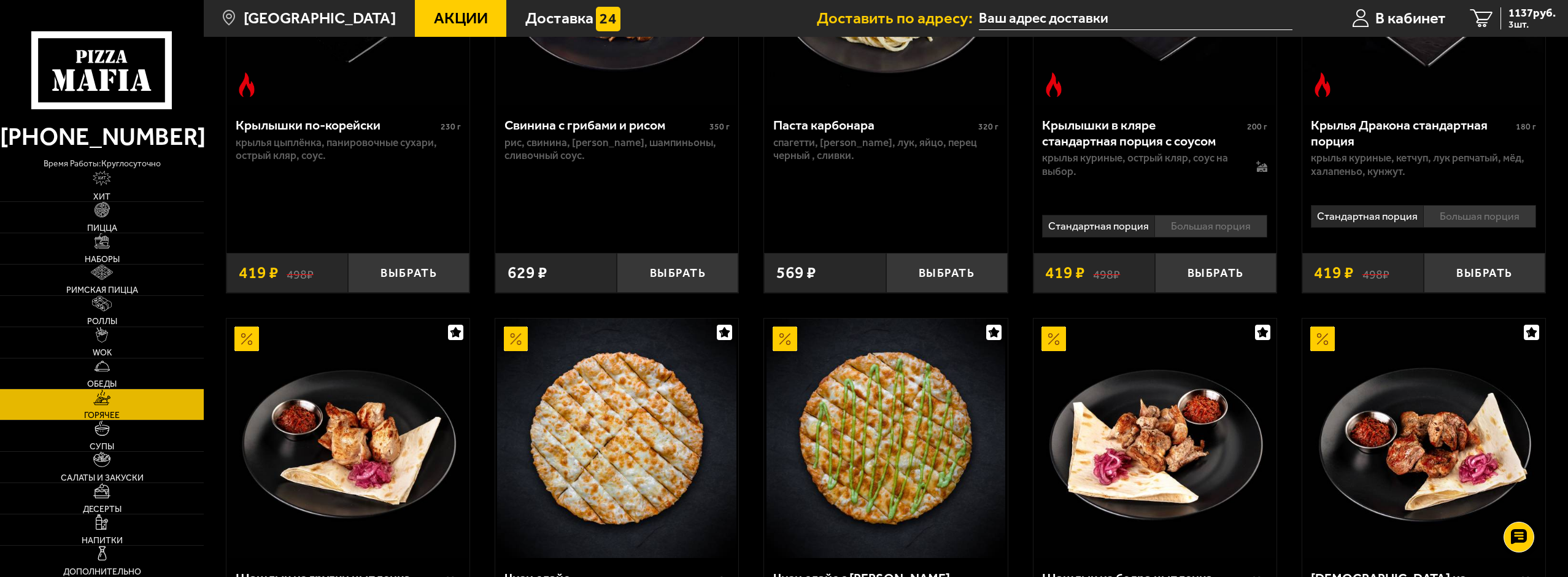
scroll to position [675, 0]
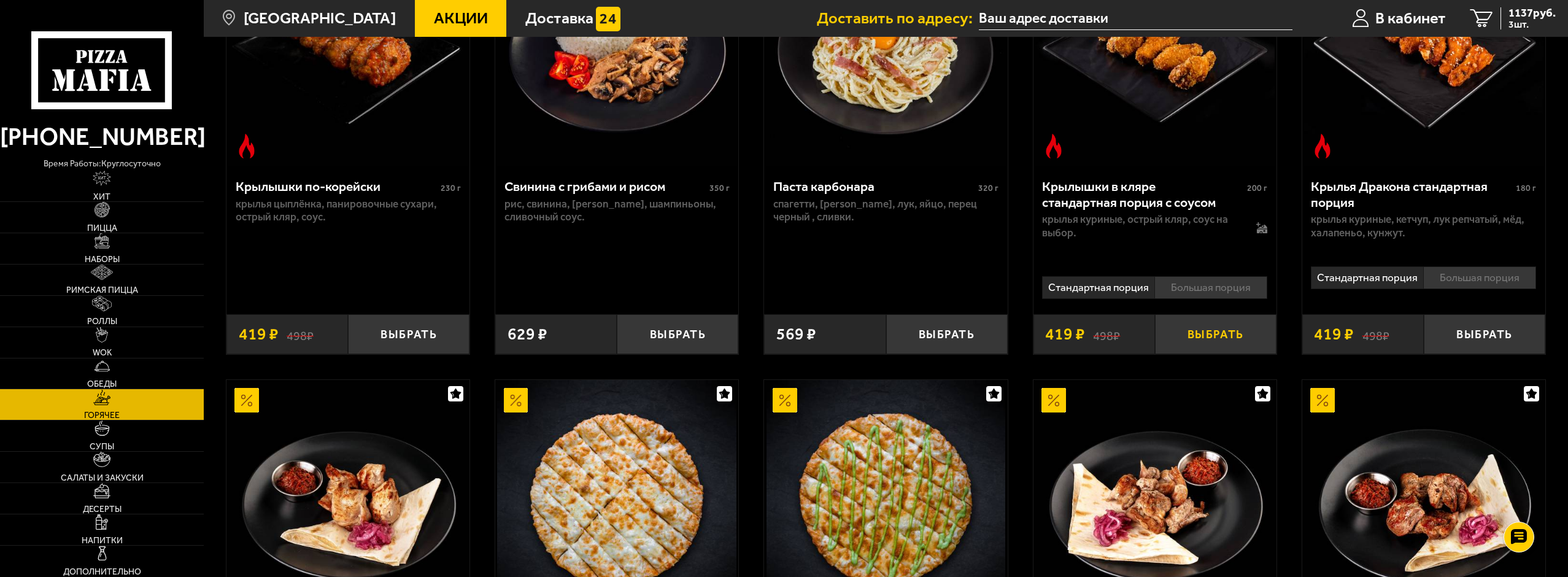
click at [1227, 338] on button "Выбрать" at bounding box center [1215, 334] width 121 height 40
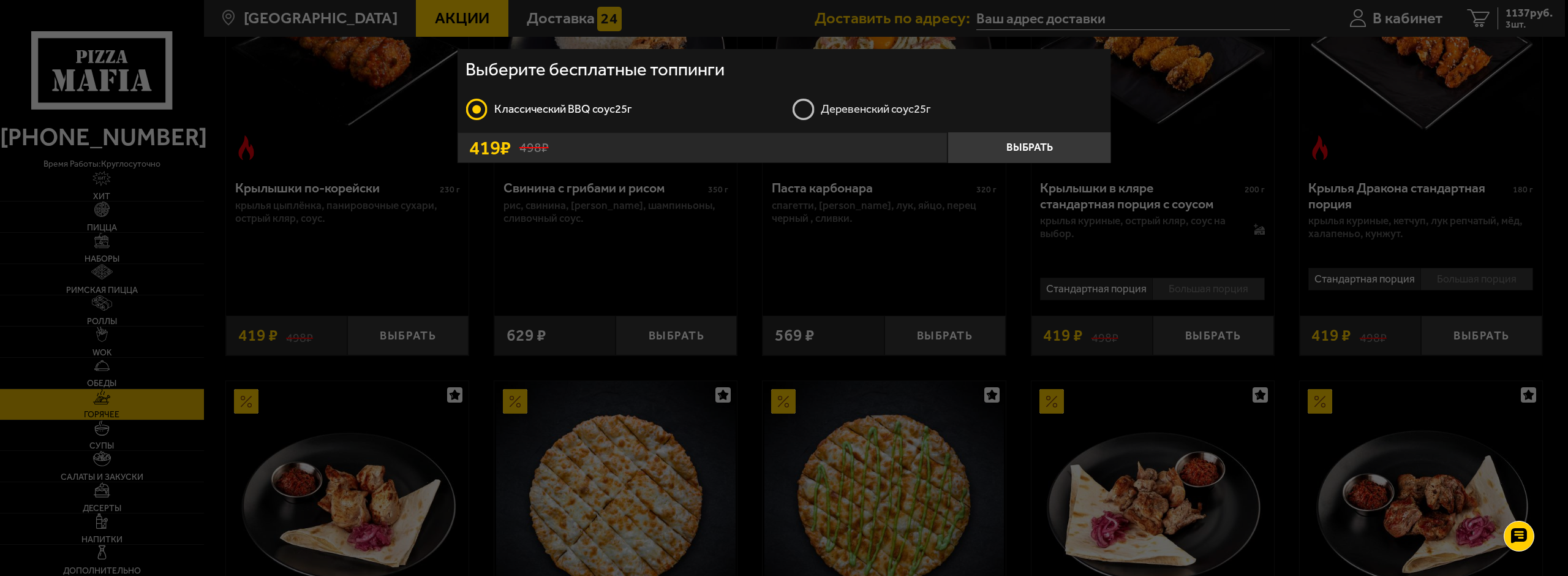
click at [799, 112] on label "Деревенский соус 25г" at bounding box center [947, 109] width 310 height 24
click at [0, 0] on input "Деревенский соус 25г" at bounding box center [0, 0] width 0 height 0
click at [532, 109] on label "Класcический BBQ соус 25г" at bounding box center [621, 109] width 310 height 24
click at [0, 0] on input "Класcический BBQ соус 25г" at bounding box center [0, 0] width 0 height 0
click at [1030, 143] on button "Выбрать" at bounding box center [1029, 148] width 163 height 31
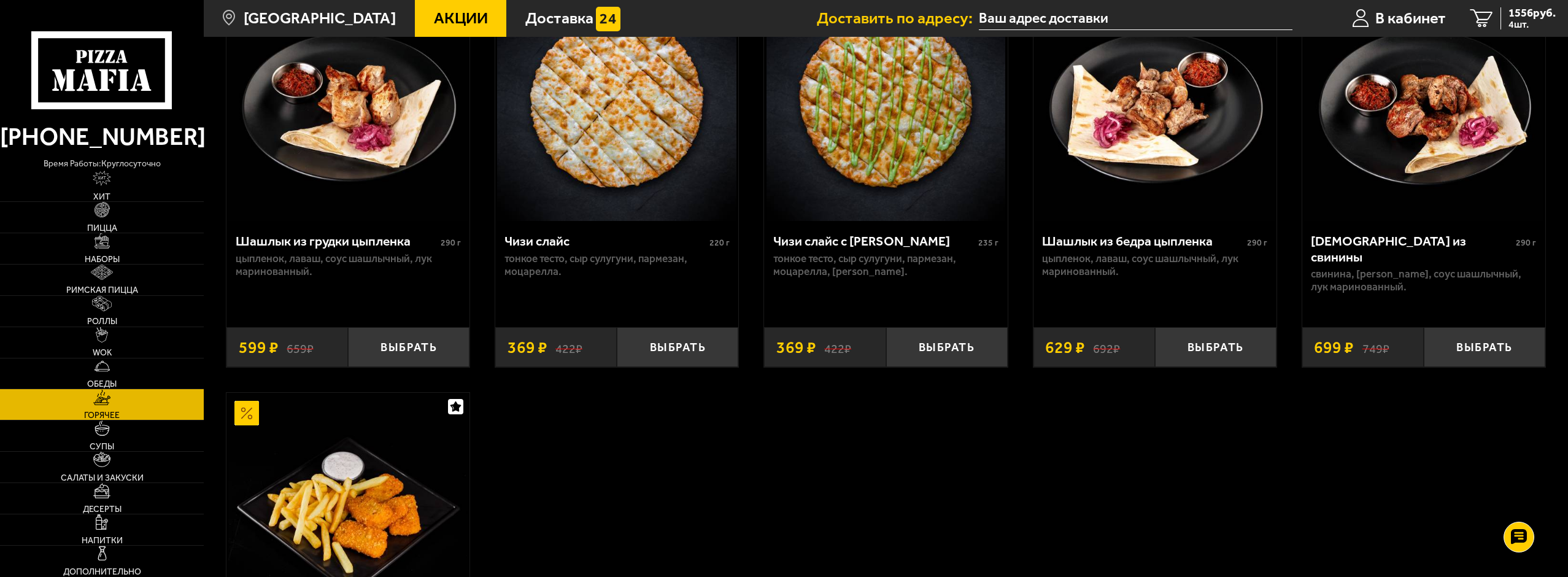
scroll to position [921, 0]
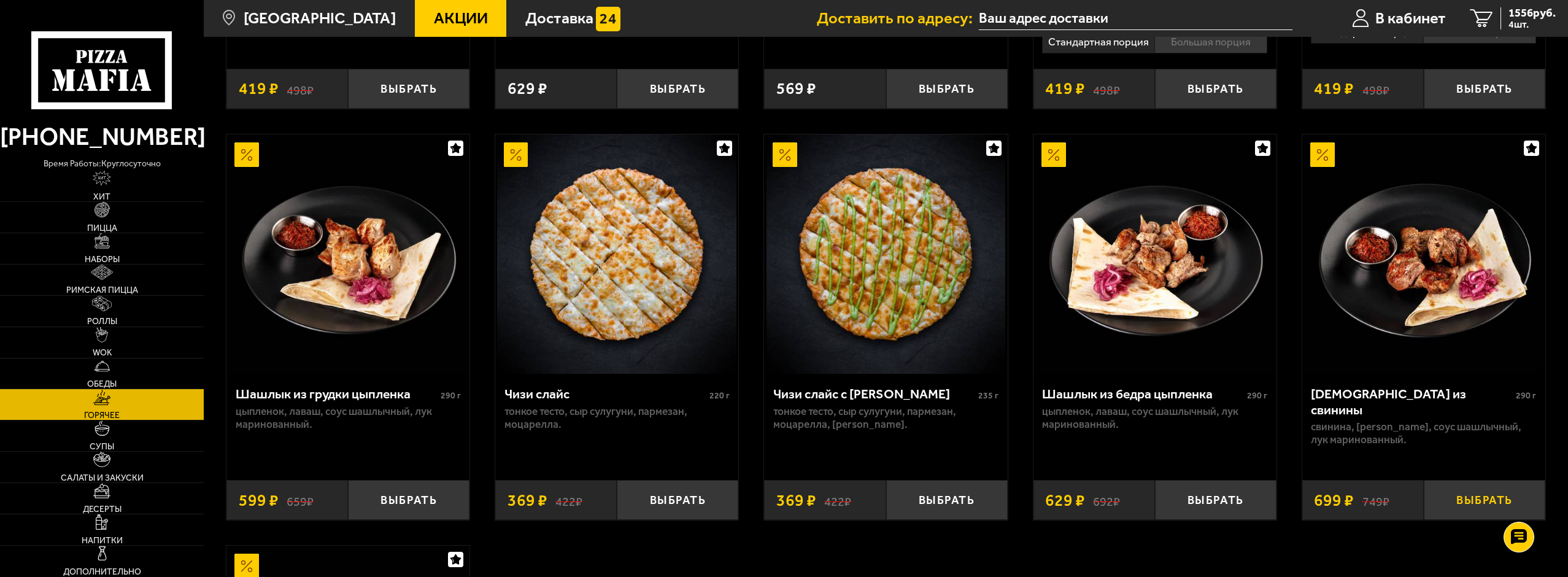
click at [1496, 503] on button "Выбрать" at bounding box center [1483, 500] width 121 height 40
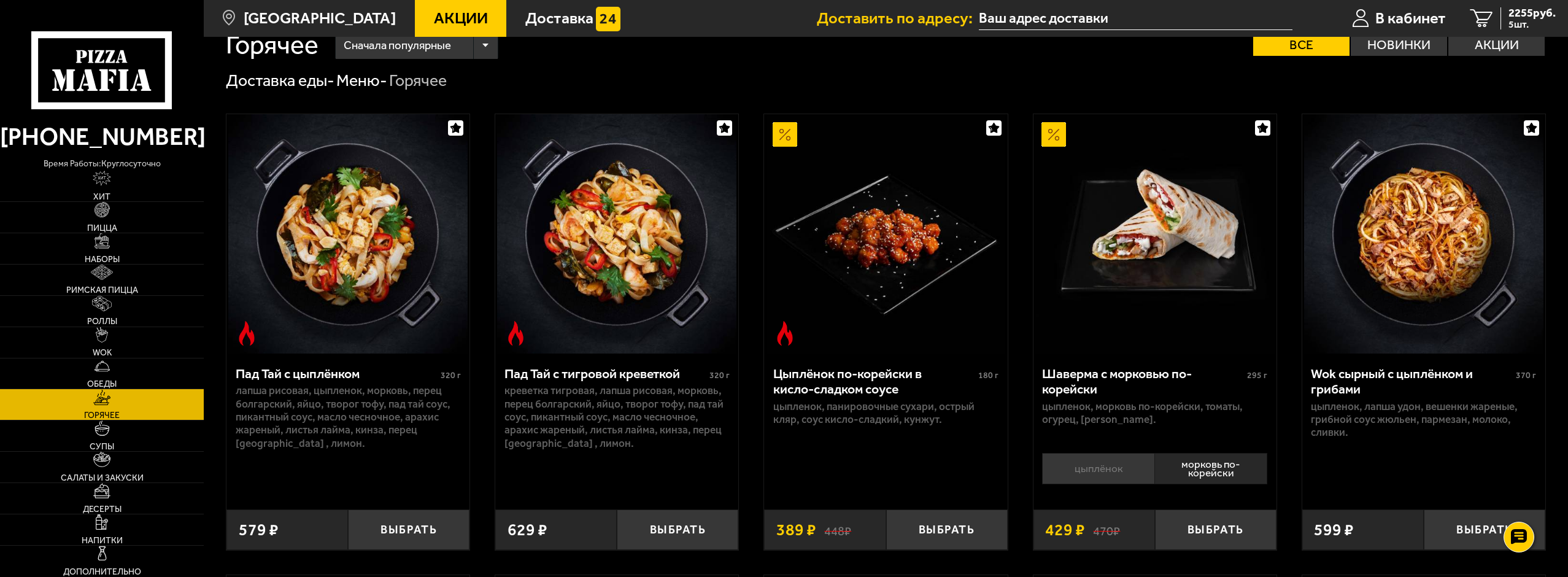
scroll to position [0, 0]
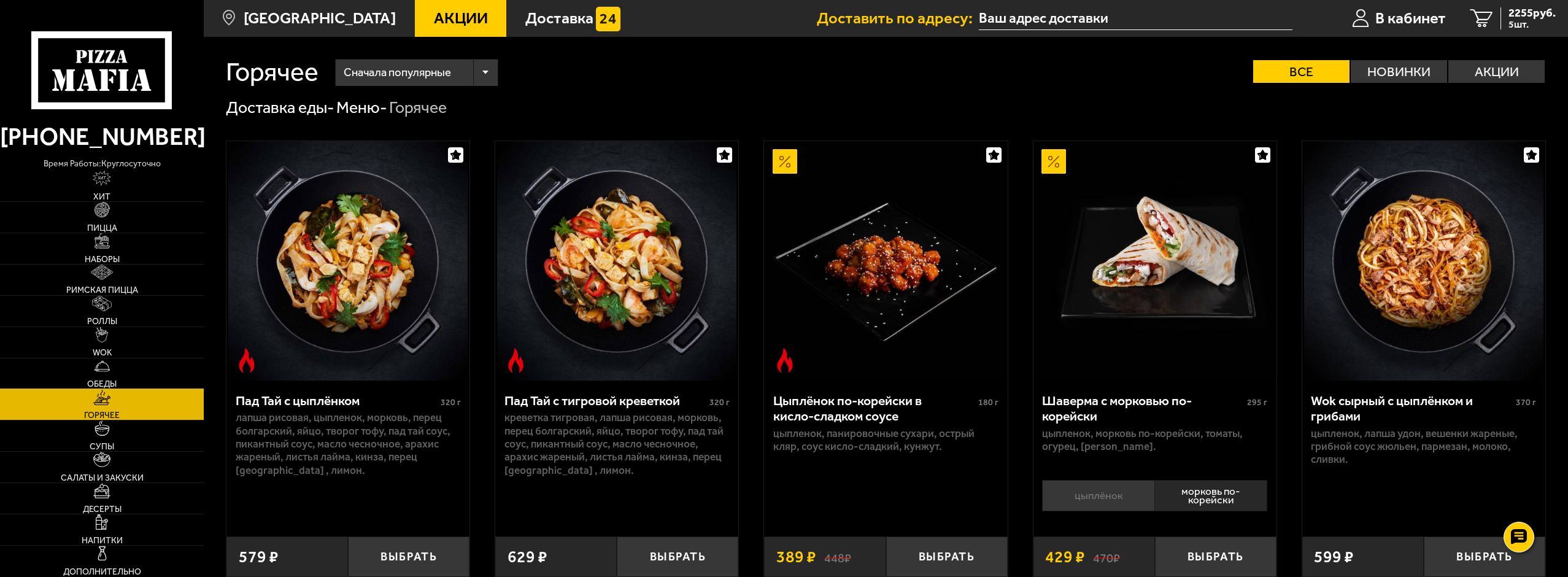
click at [126, 370] on link "Обеды" at bounding box center [101, 373] width 203 height 30
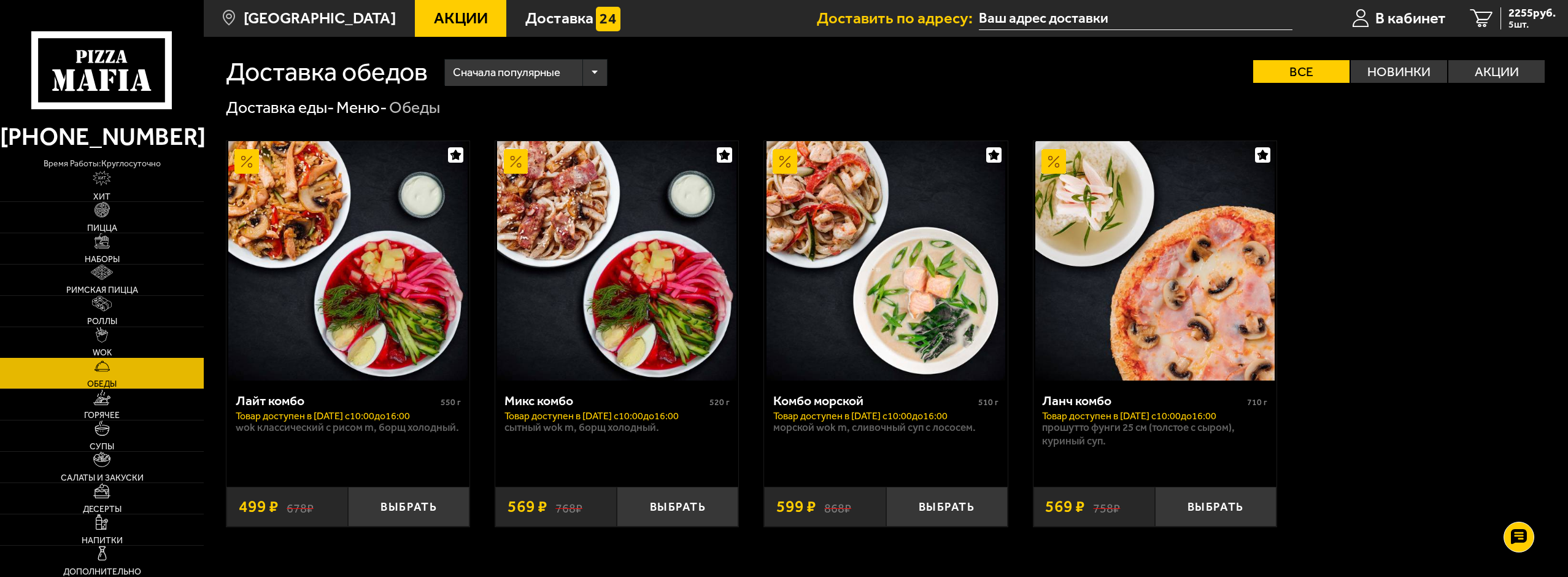
click at [133, 354] on link "WOK" at bounding box center [101, 342] width 203 height 30
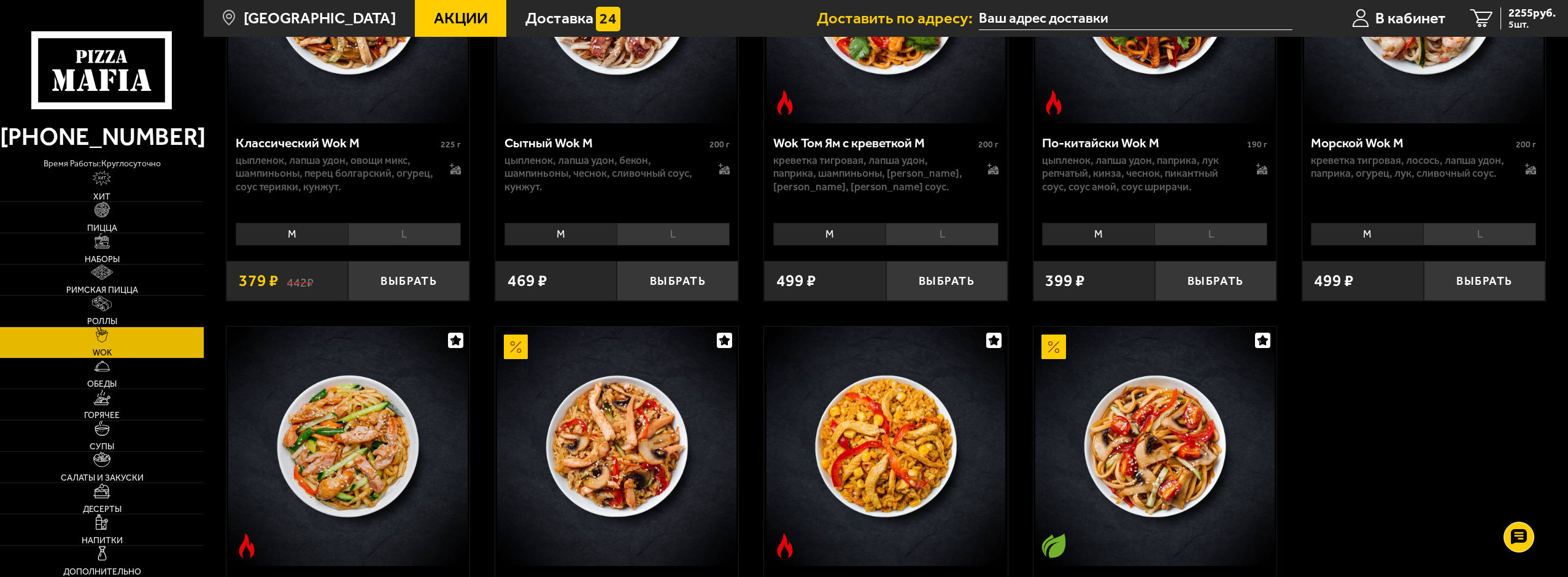
scroll to position [736, 0]
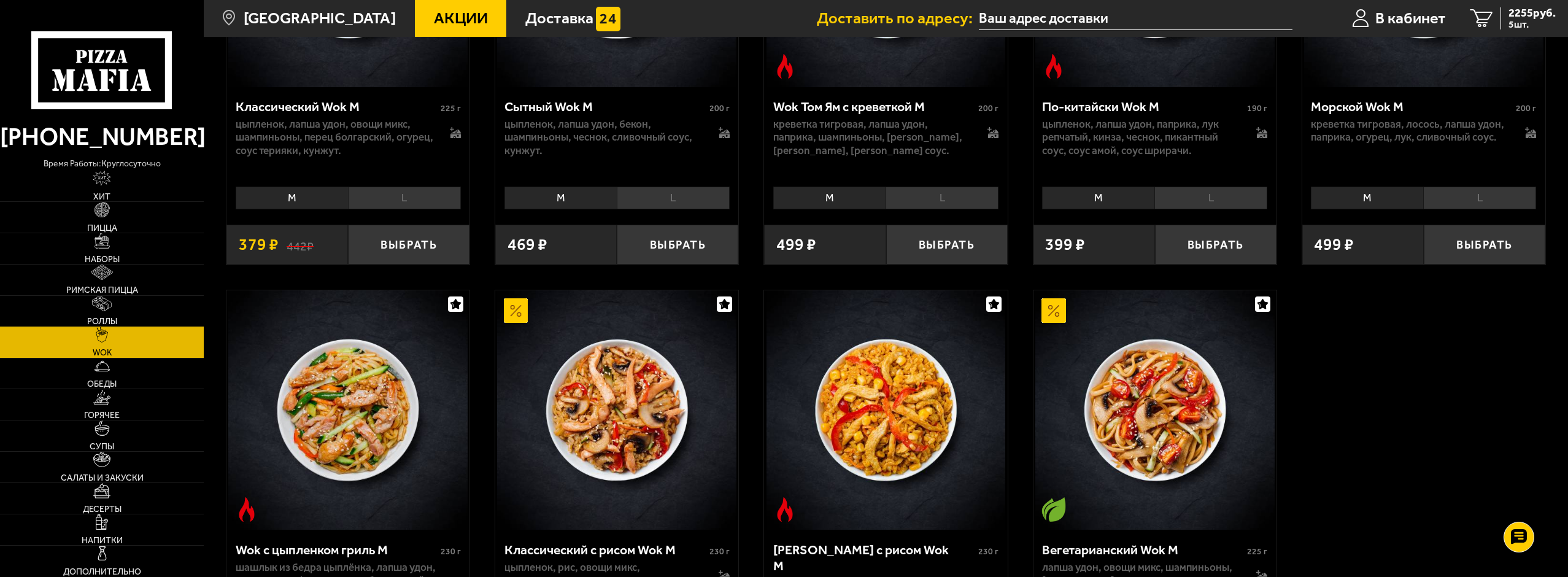
click at [148, 307] on link "Роллы" at bounding box center [101, 311] width 203 height 30
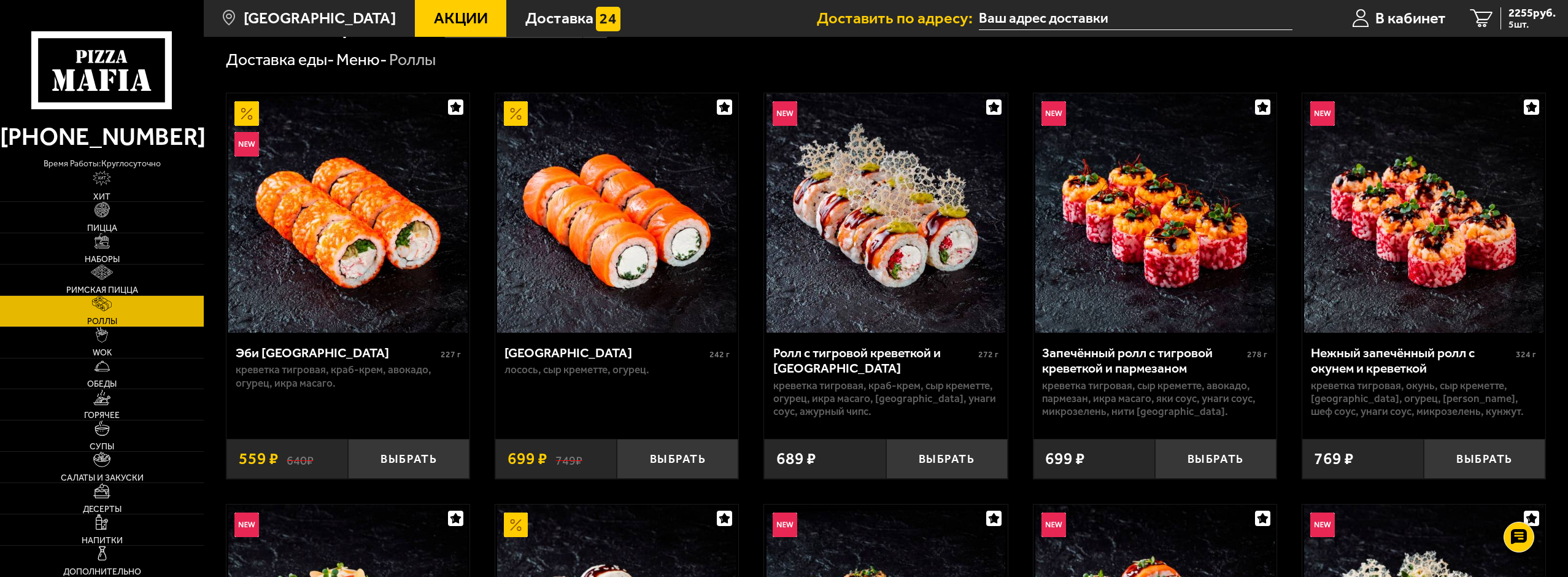
scroll to position [368, 0]
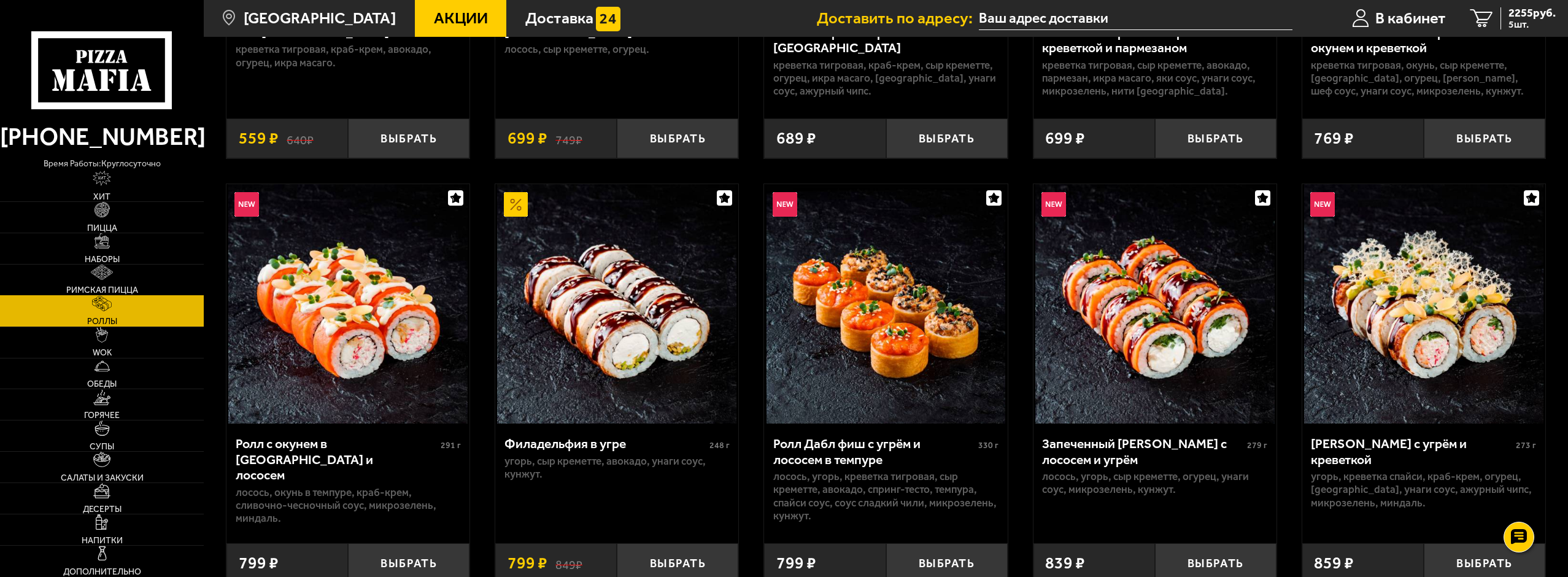
click at [135, 282] on link "Римская пицца" at bounding box center [101, 280] width 203 height 30
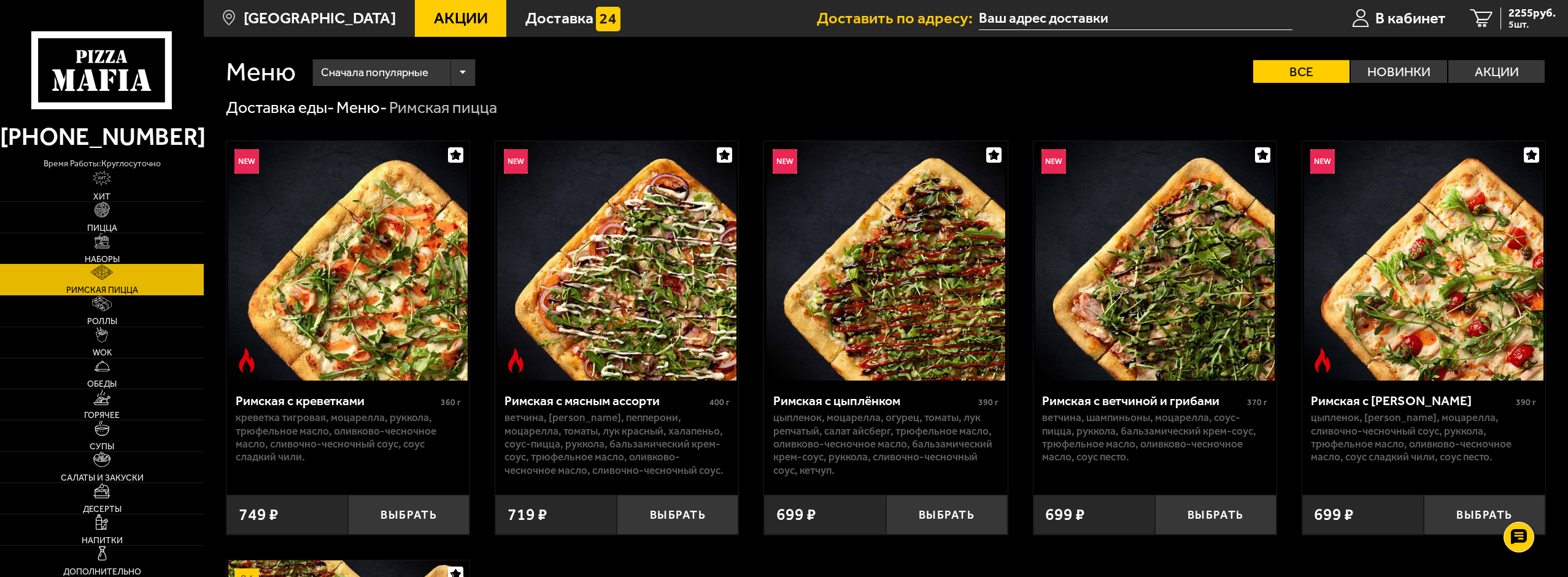
click at [132, 254] on link "Наборы" at bounding box center [101, 248] width 203 height 30
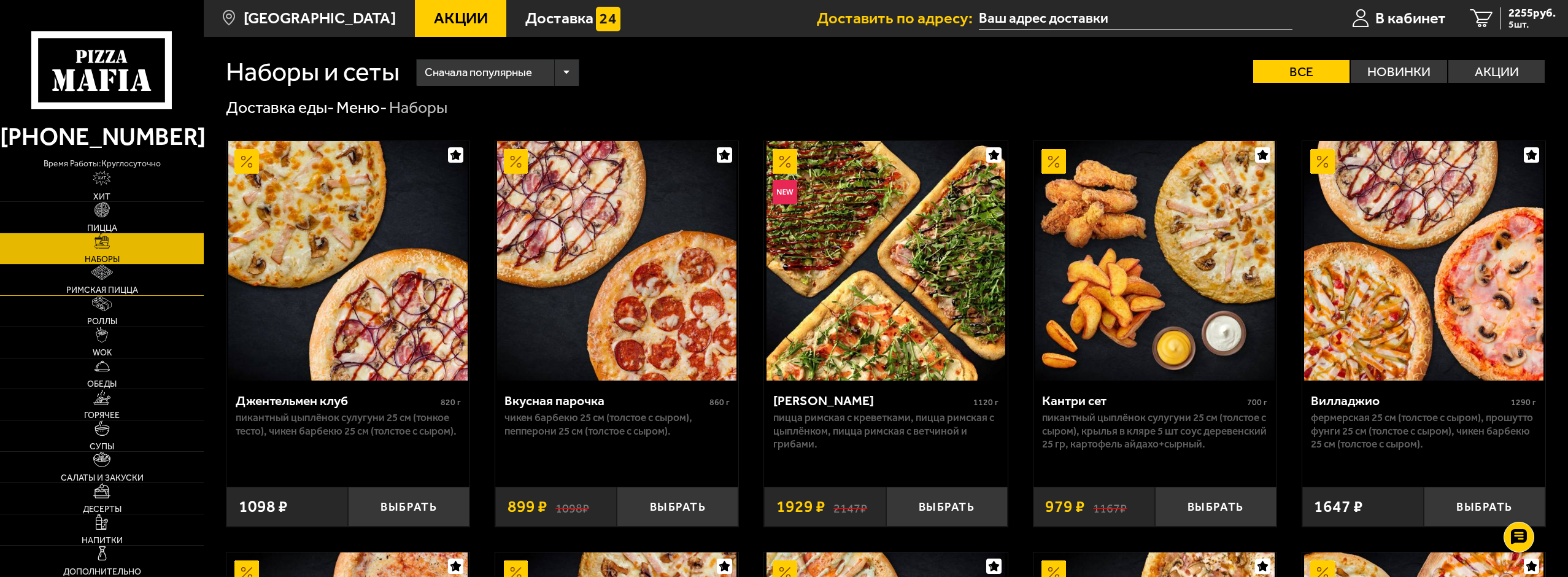
click at [140, 290] on link "Римская пицца" at bounding box center [101, 280] width 203 height 30
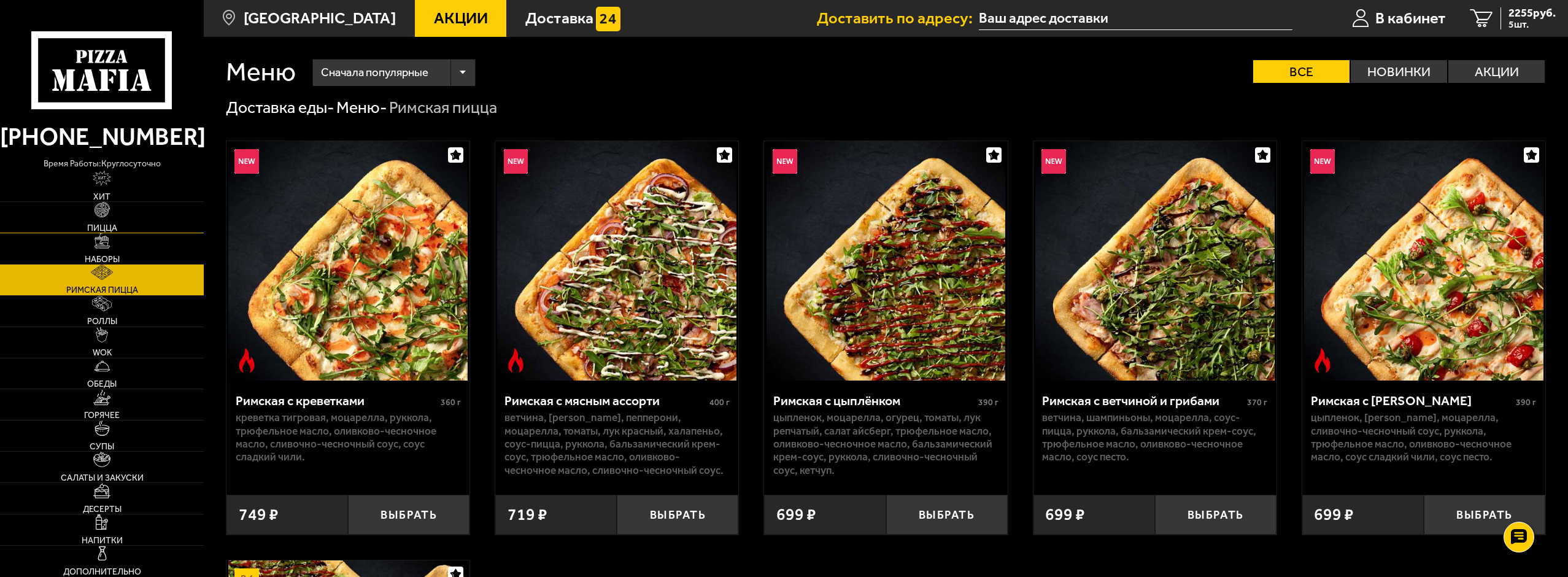
click at [112, 213] on link "Пицца" at bounding box center [101, 217] width 203 height 30
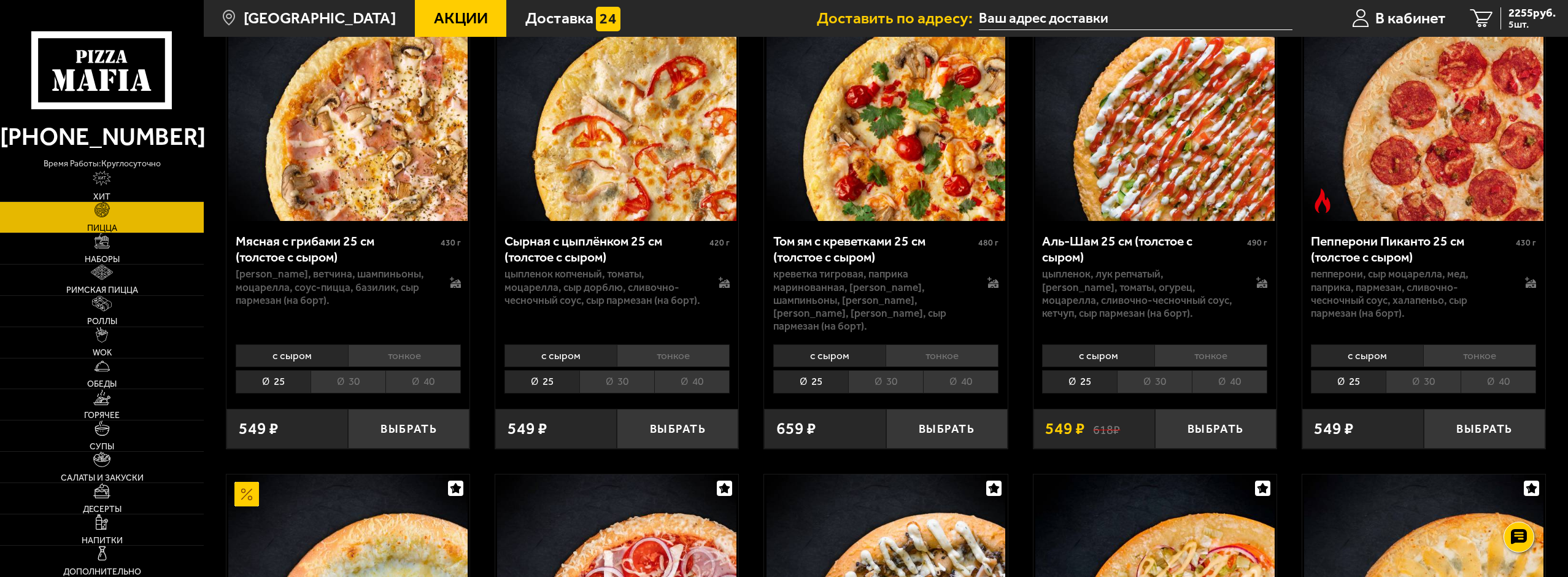
scroll to position [675, 0]
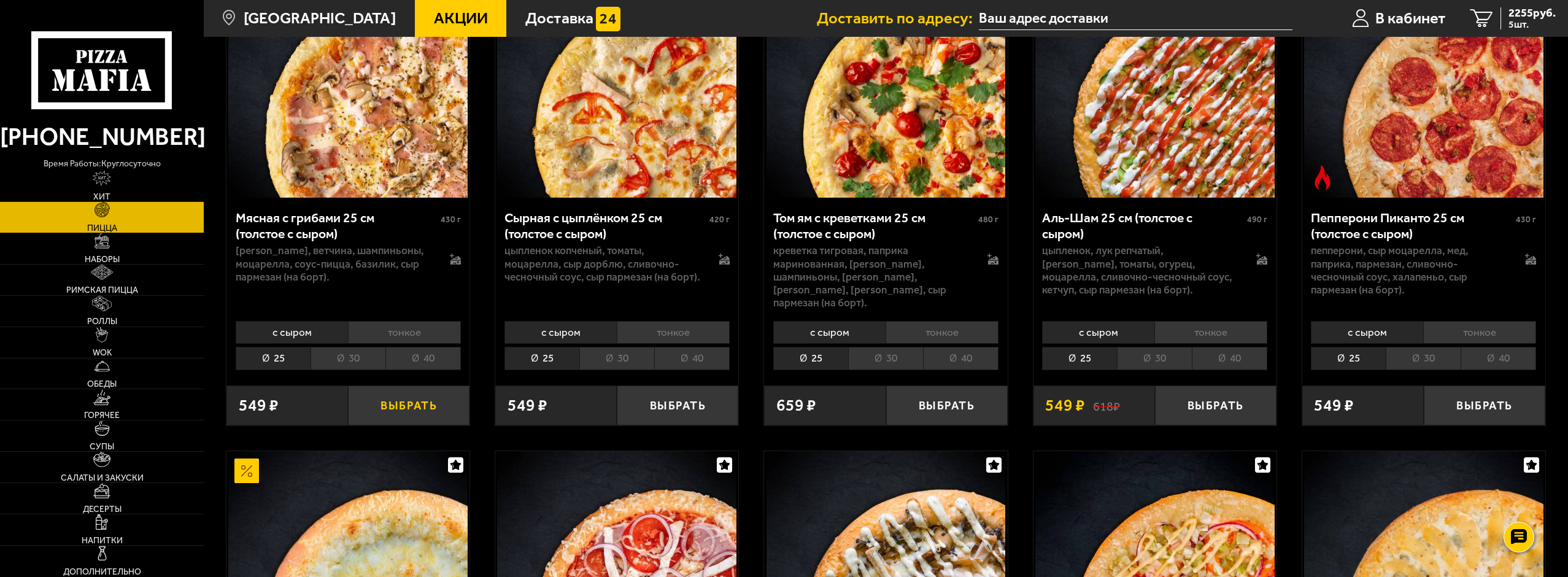
click at [381, 406] on button "Выбрать" at bounding box center [408, 406] width 121 height 40
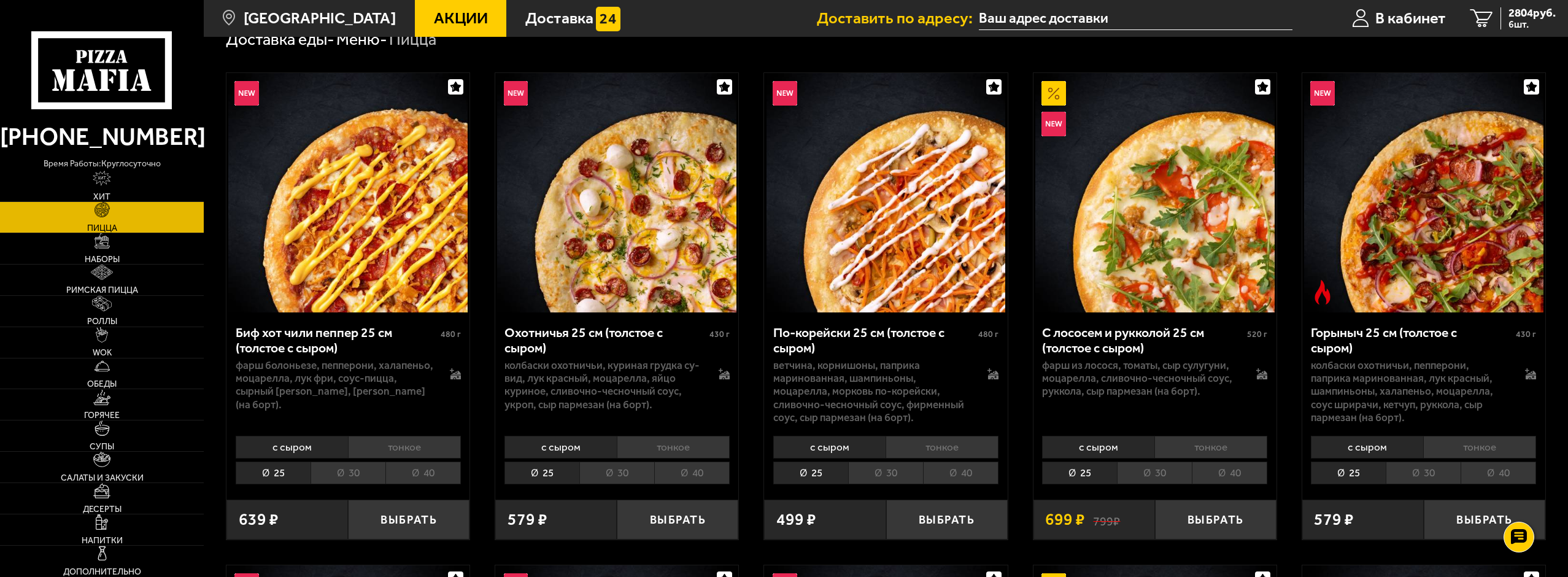
scroll to position [62, 0]
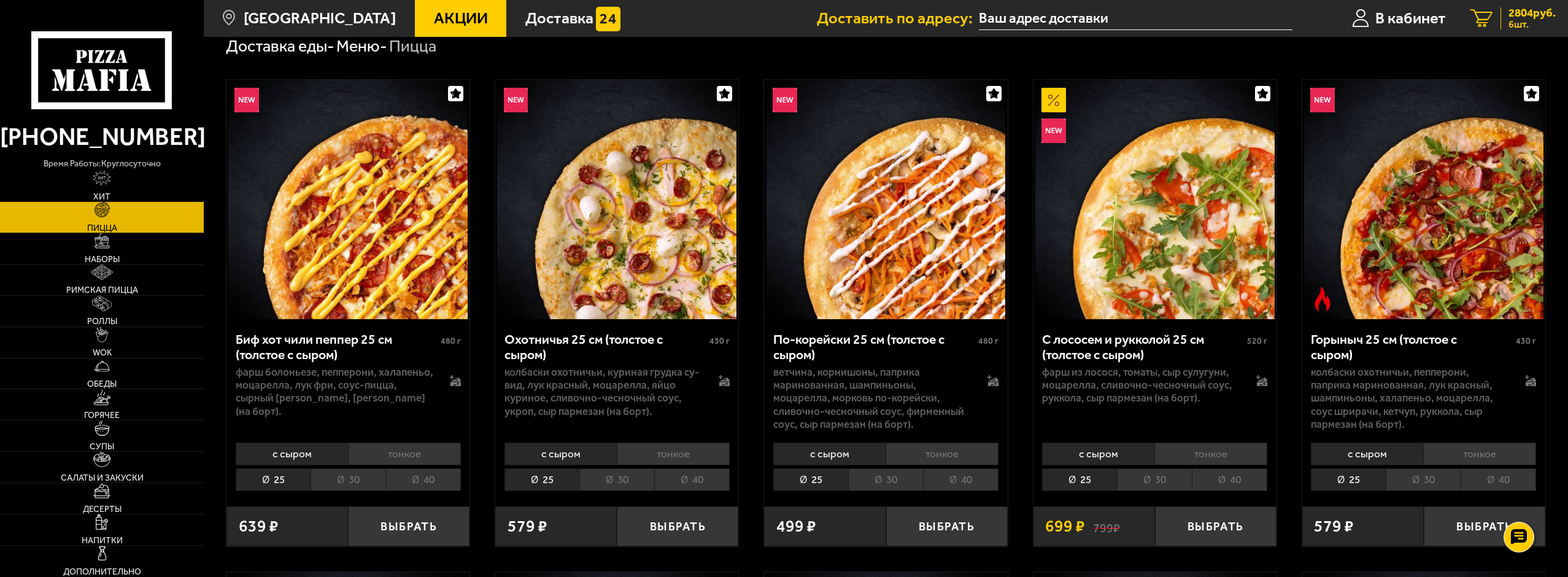
click at [1551, 13] on span "2804 руб." at bounding box center [1532, 13] width 47 height 11
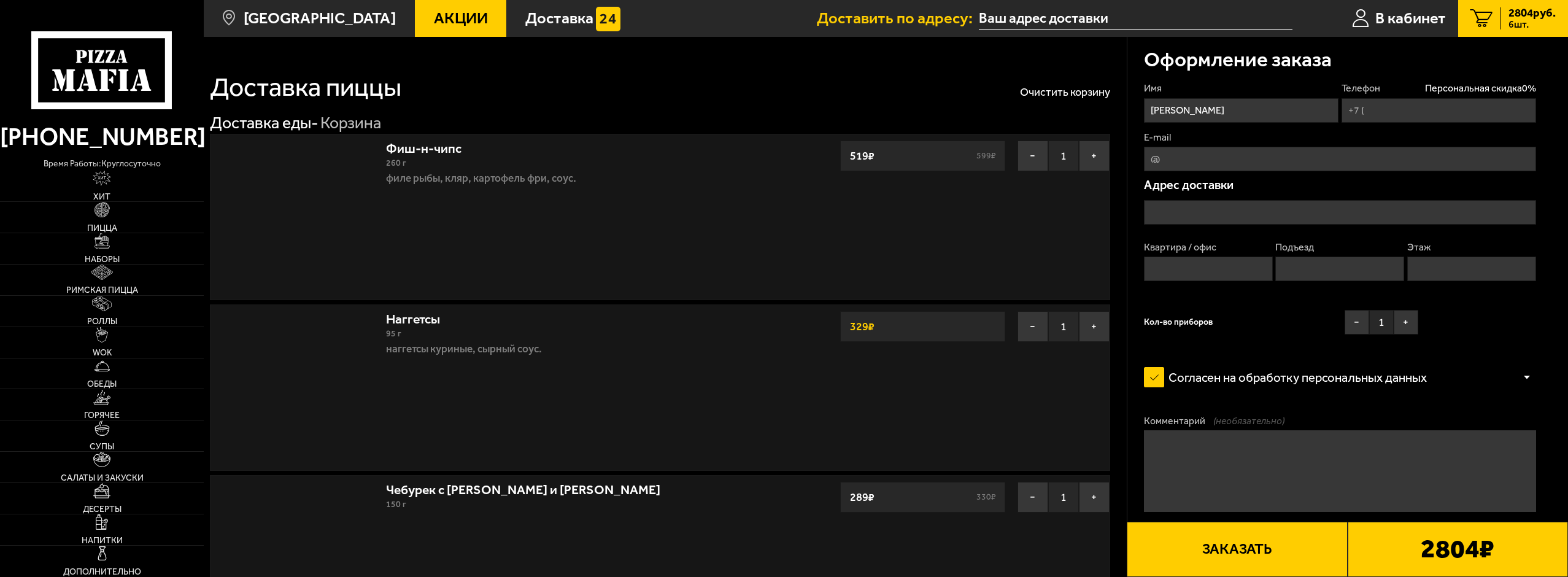
type input "+7 (902) 754-57-14"
type input "[STREET_ADDRESS]"
type input "163"
type input "3"
type input "10"
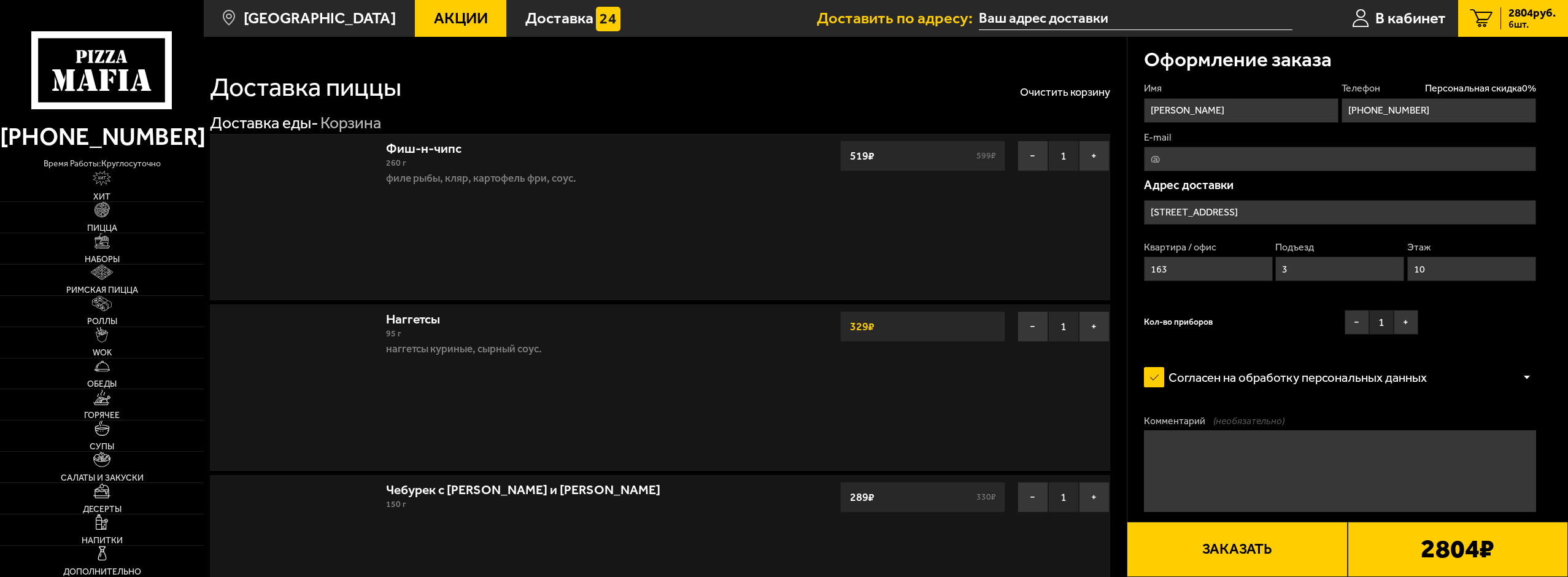
type input "проспект Испытателей, 24к1"
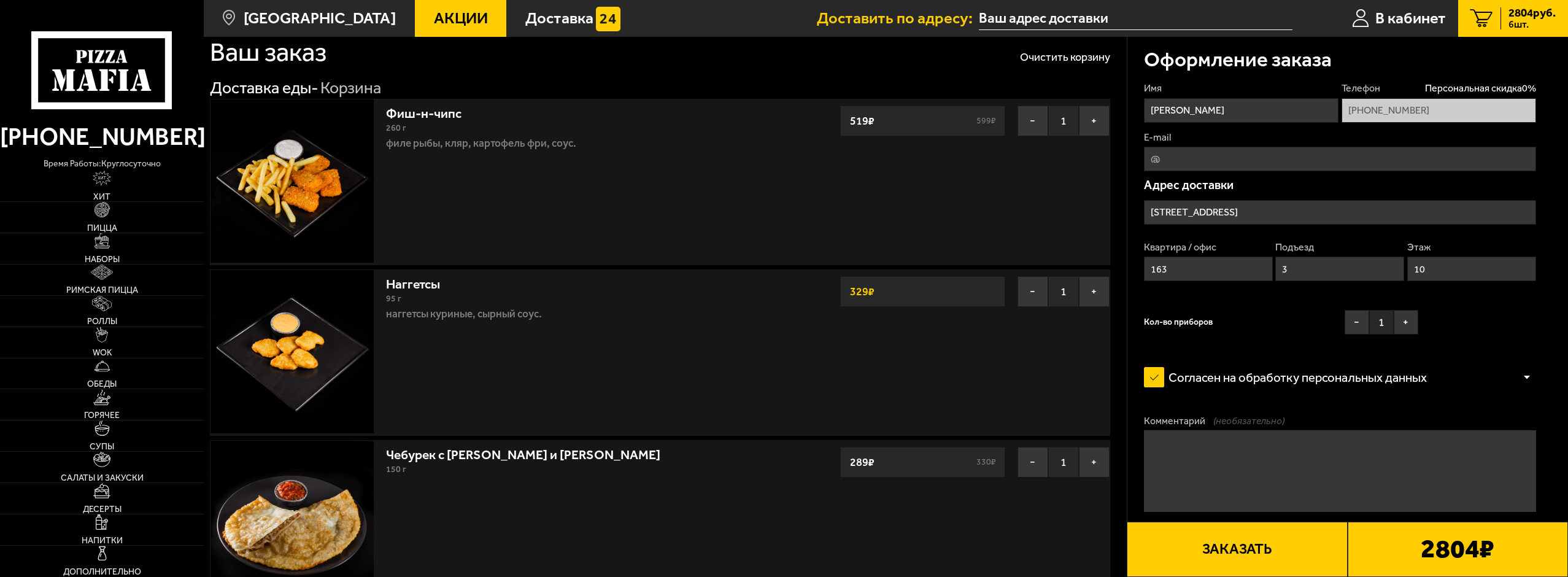
scroll to position [307, 0]
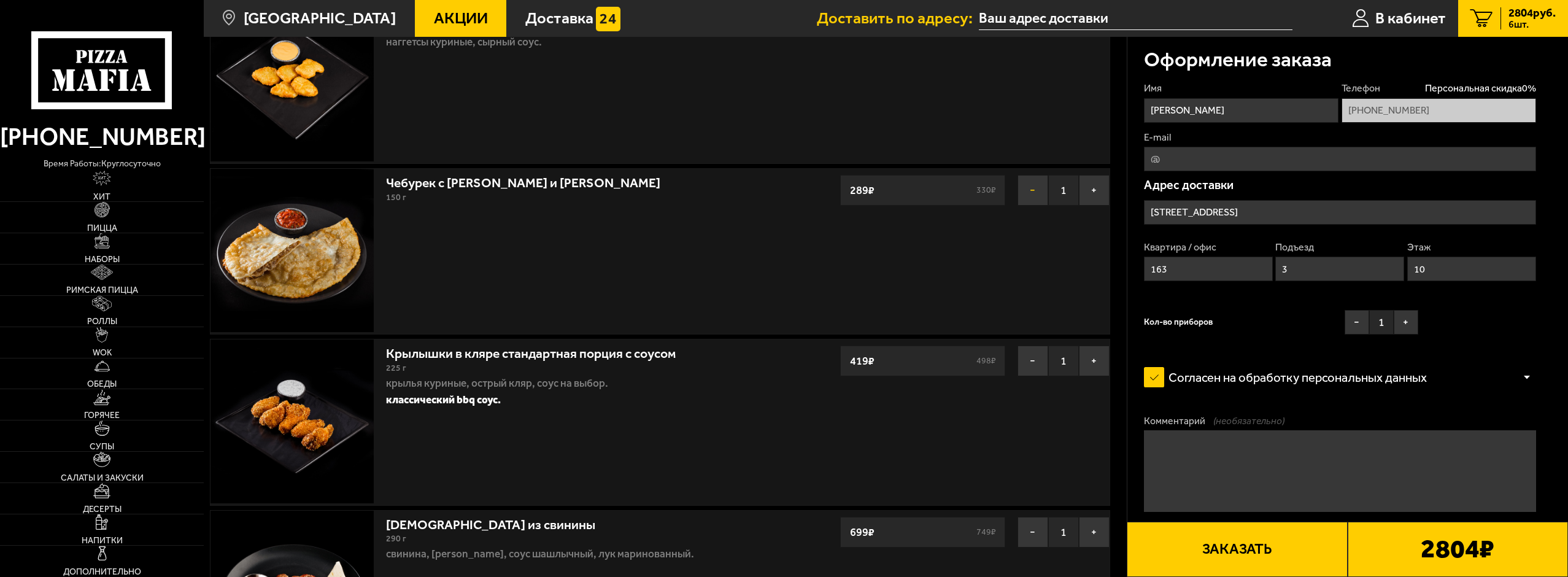
click at [1032, 181] on button "−" at bounding box center [1032, 191] width 30 height 30
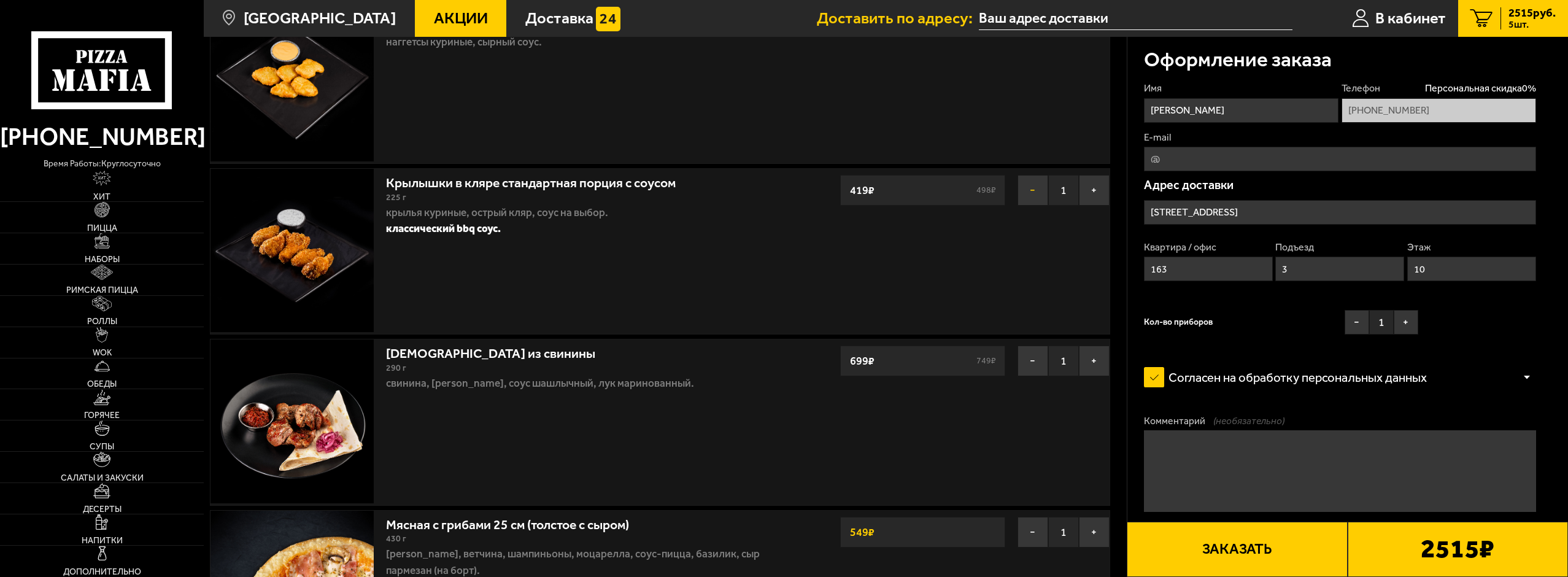
click at [1032, 195] on button "−" at bounding box center [1032, 191] width 30 height 30
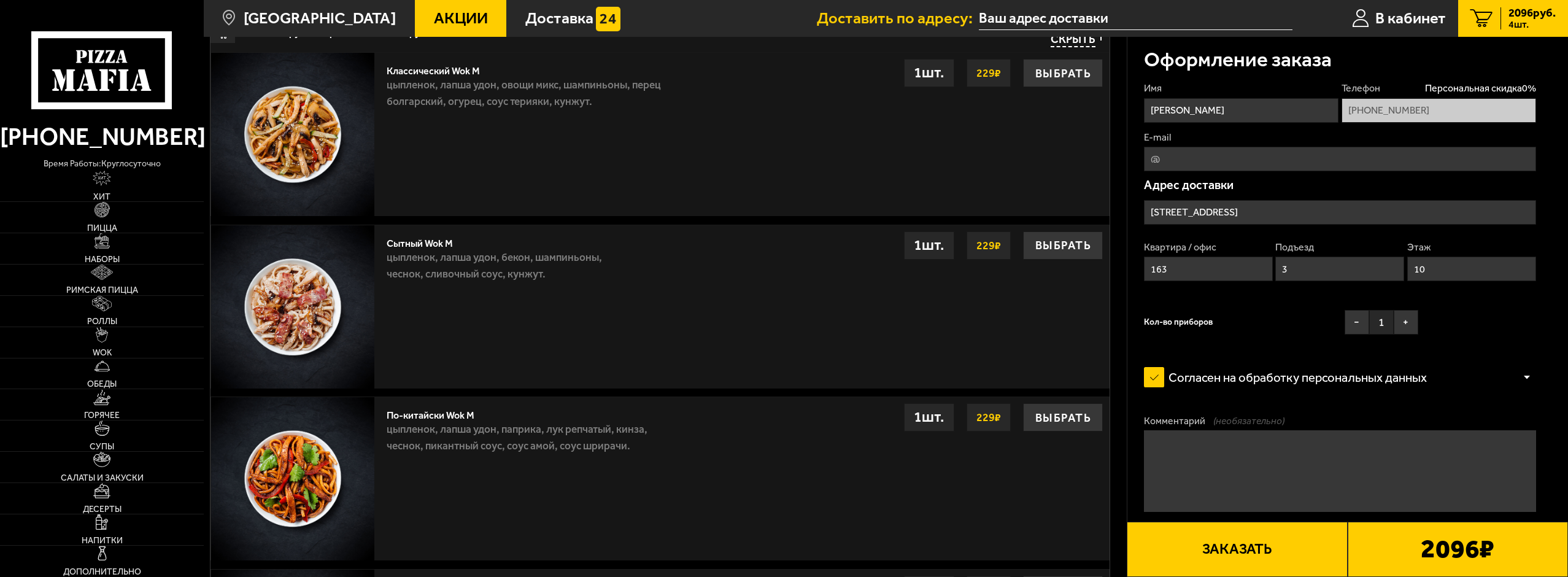
scroll to position [1043, 0]
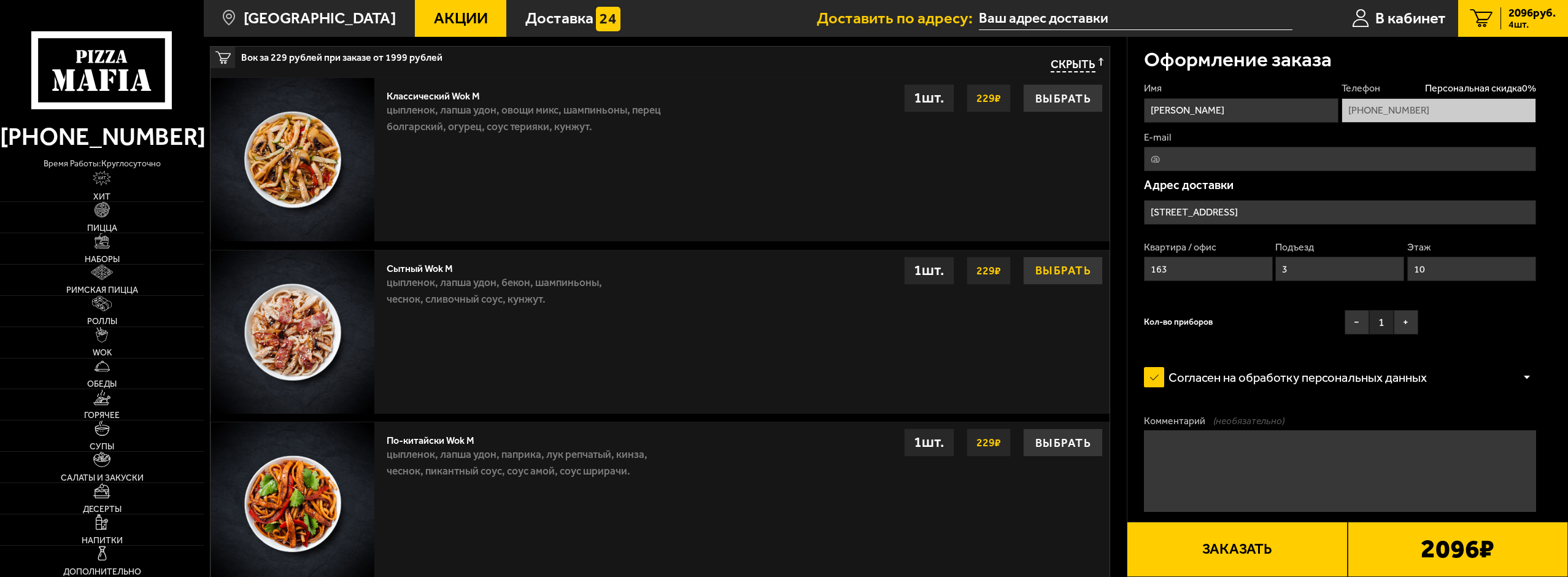
click at [1083, 279] on button "Выбрать" at bounding box center [1063, 271] width 80 height 28
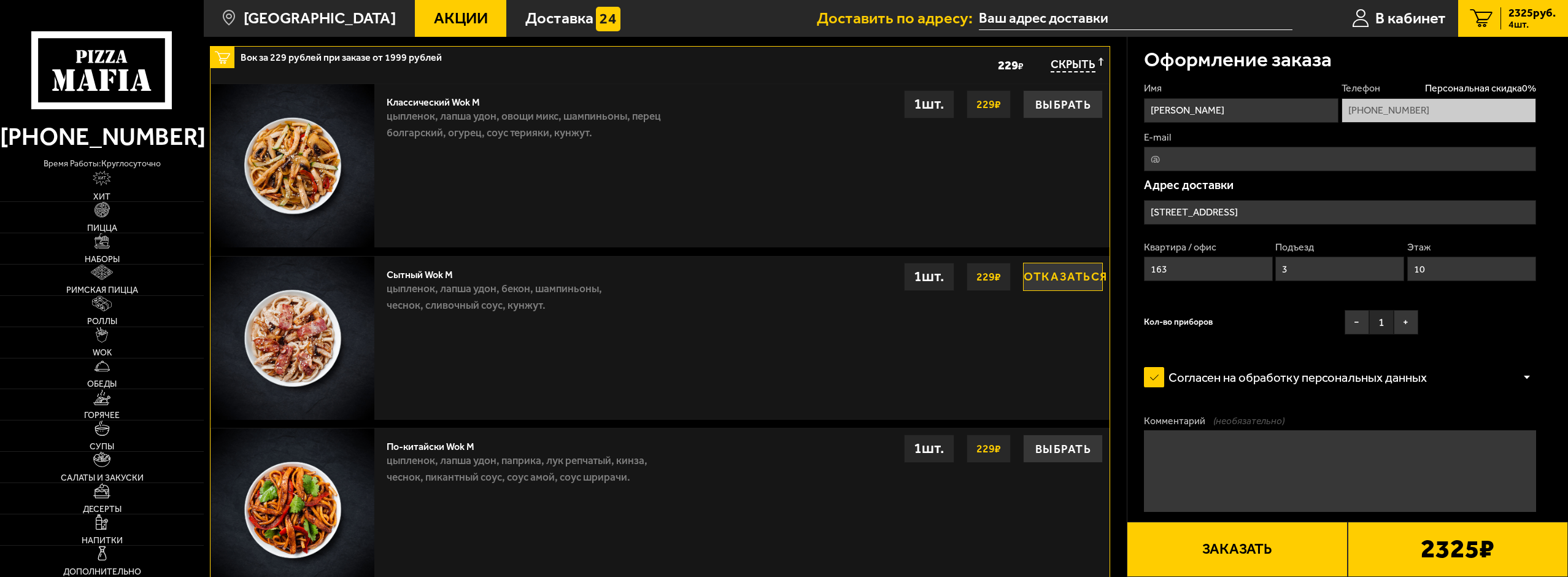
click at [1050, 282] on button "Отказаться" at bounding box center [1063, 277] width 80 height 28
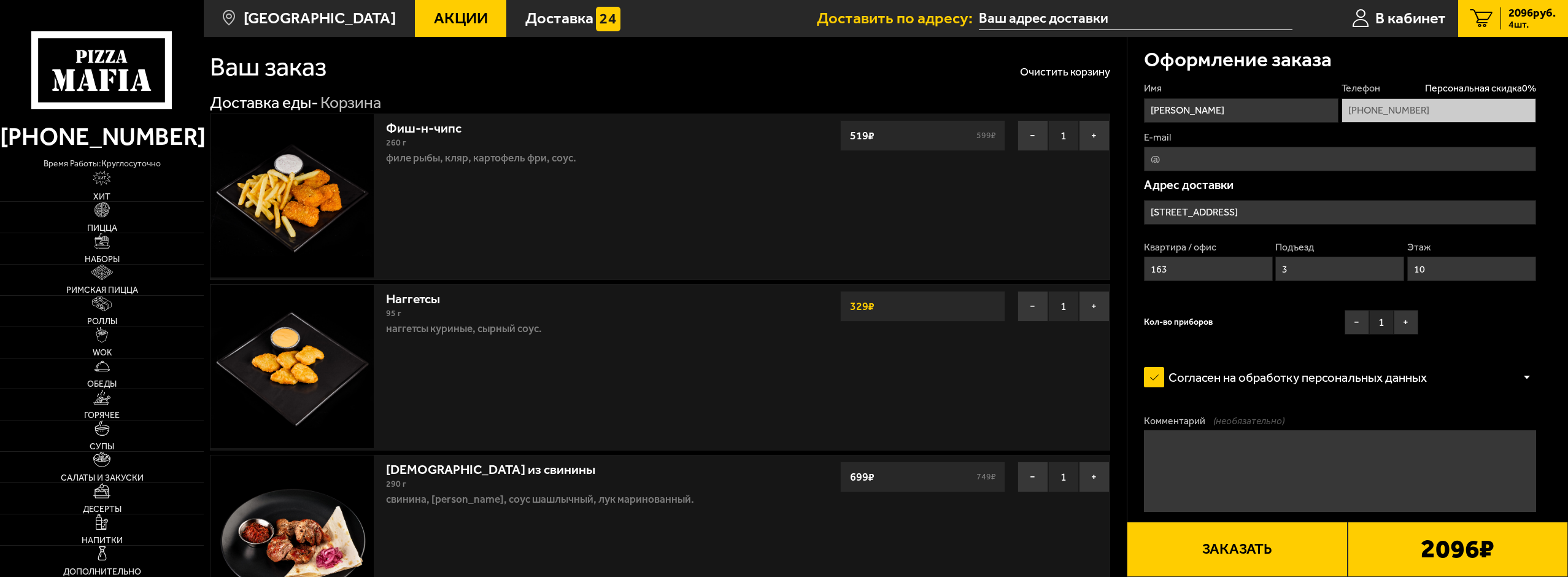
scroll to position [0, 0]
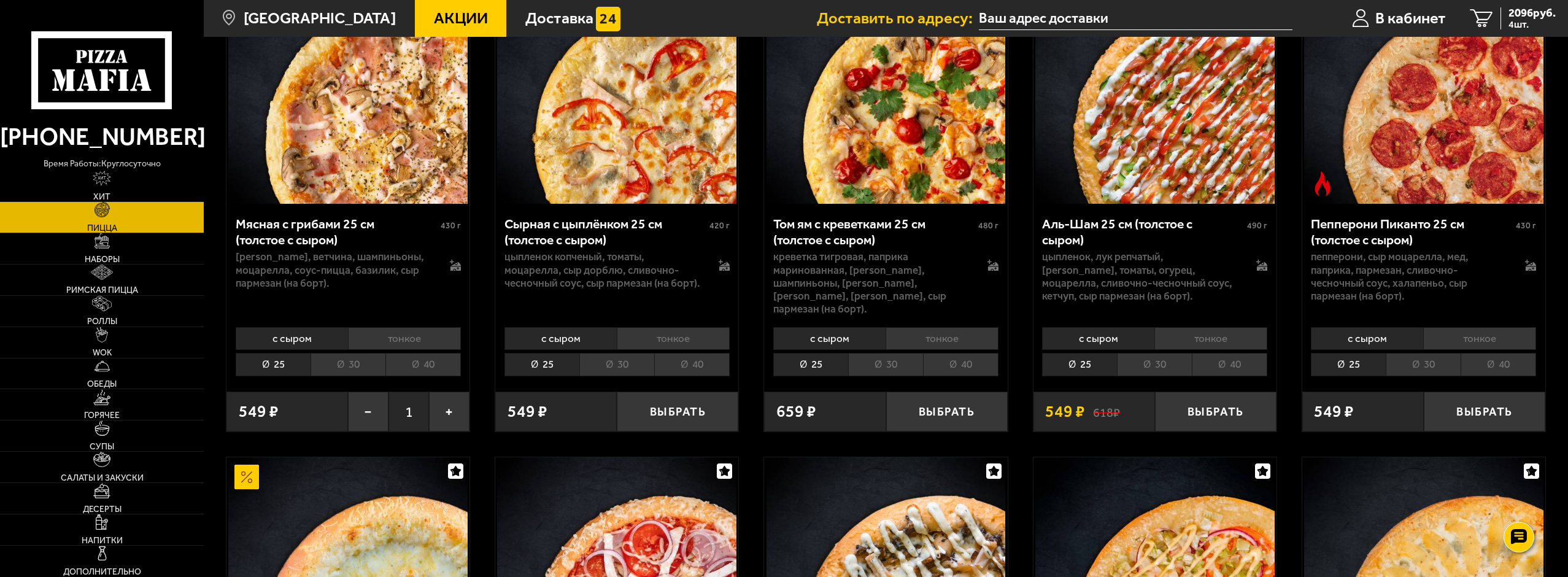
scroll to position [675, 0]
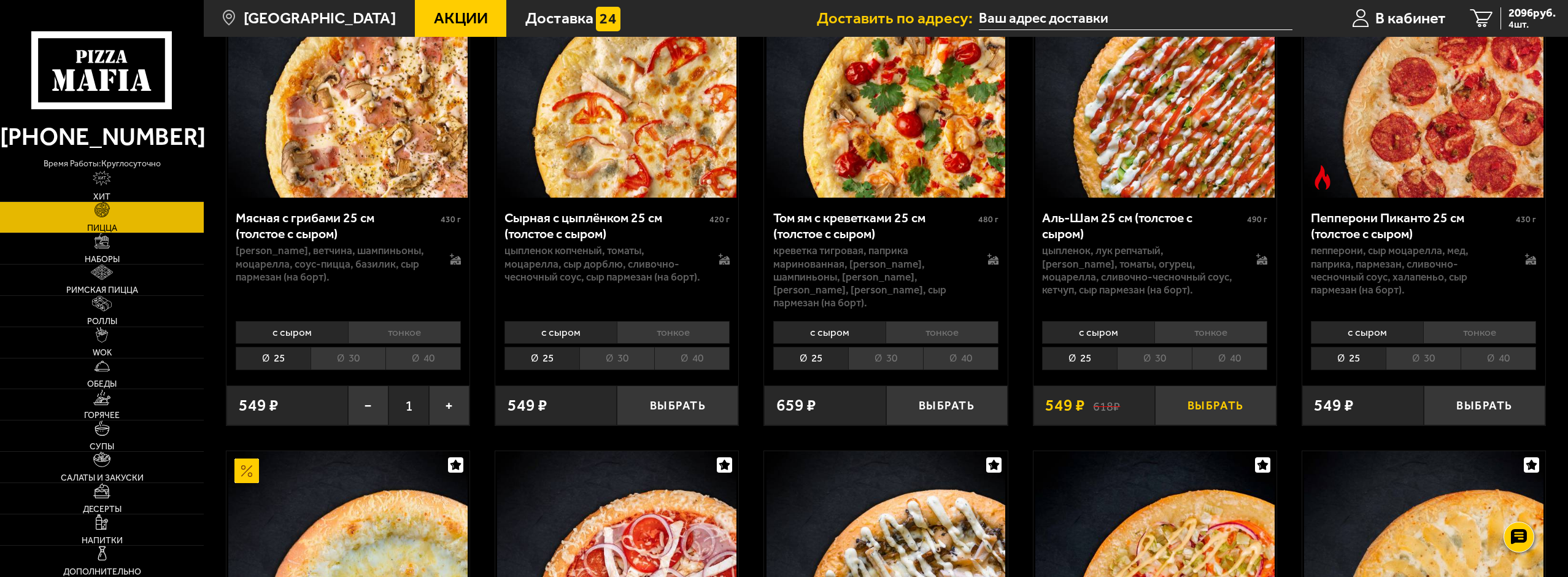
click at [1212, 404] on button "Выбрать" at bounding box center [1215, 406] width 121 height 40
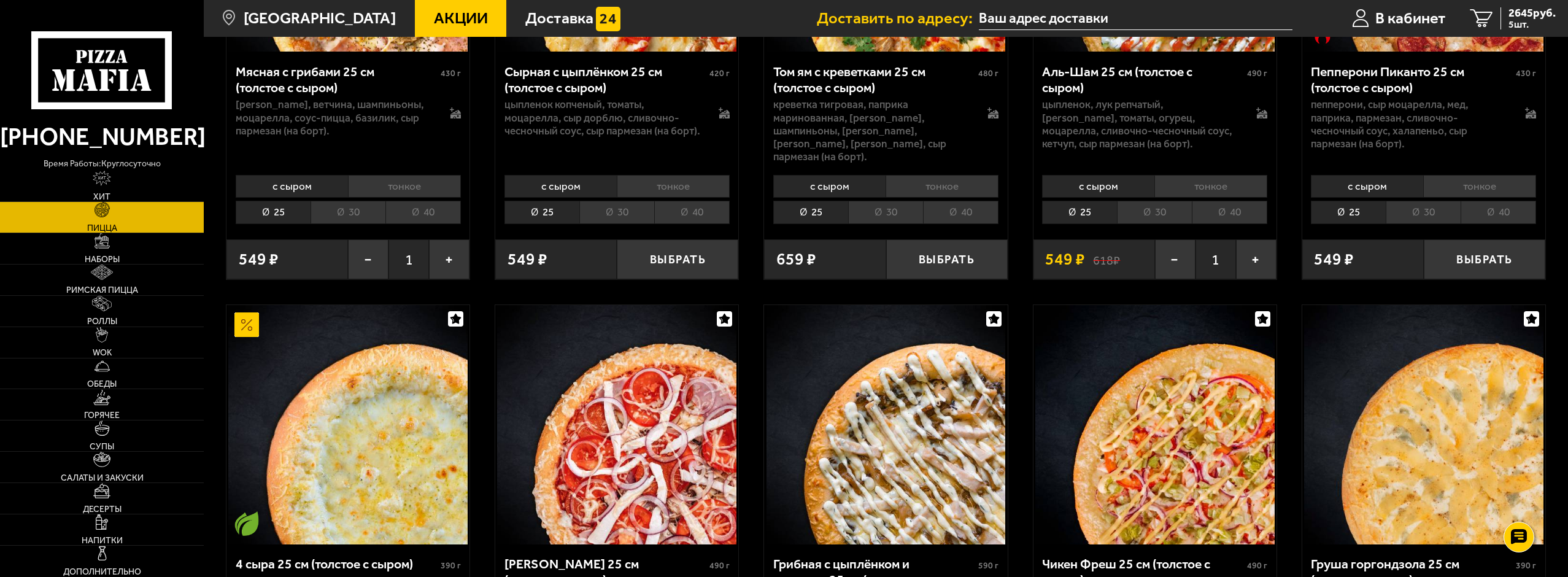
scroll to position [983, 0]
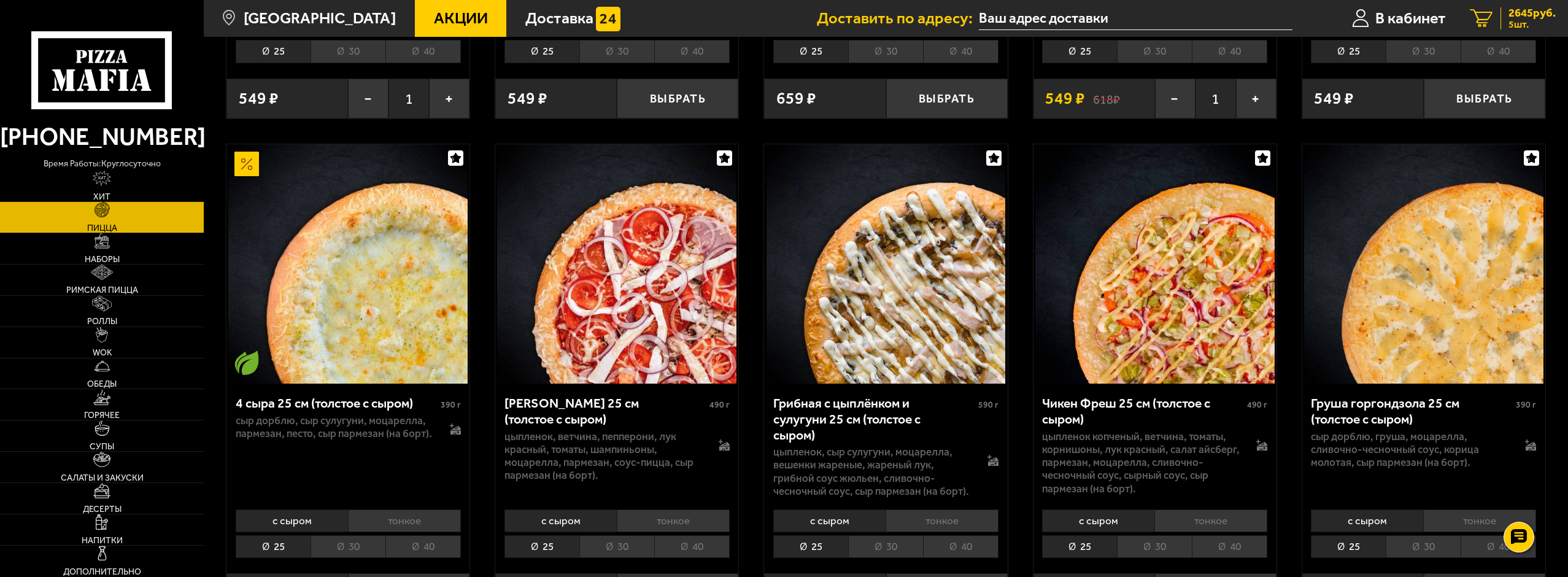
click at [1541, 17] on span "2645 руб." at bounding box center [1532, 13] width 47 height 11
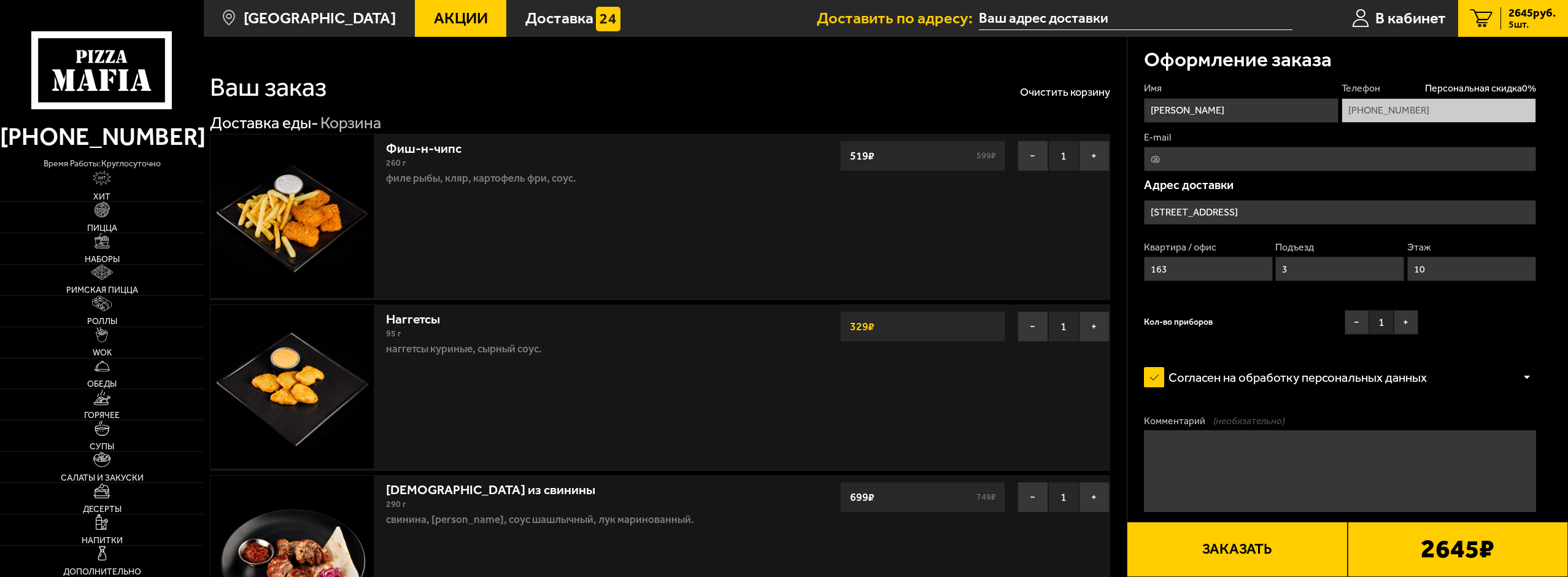
type input "проспект Испытателей, 24к1"
click at [1023, 335] on button "−" at bounding box center [1032, 326] width 30 height 30
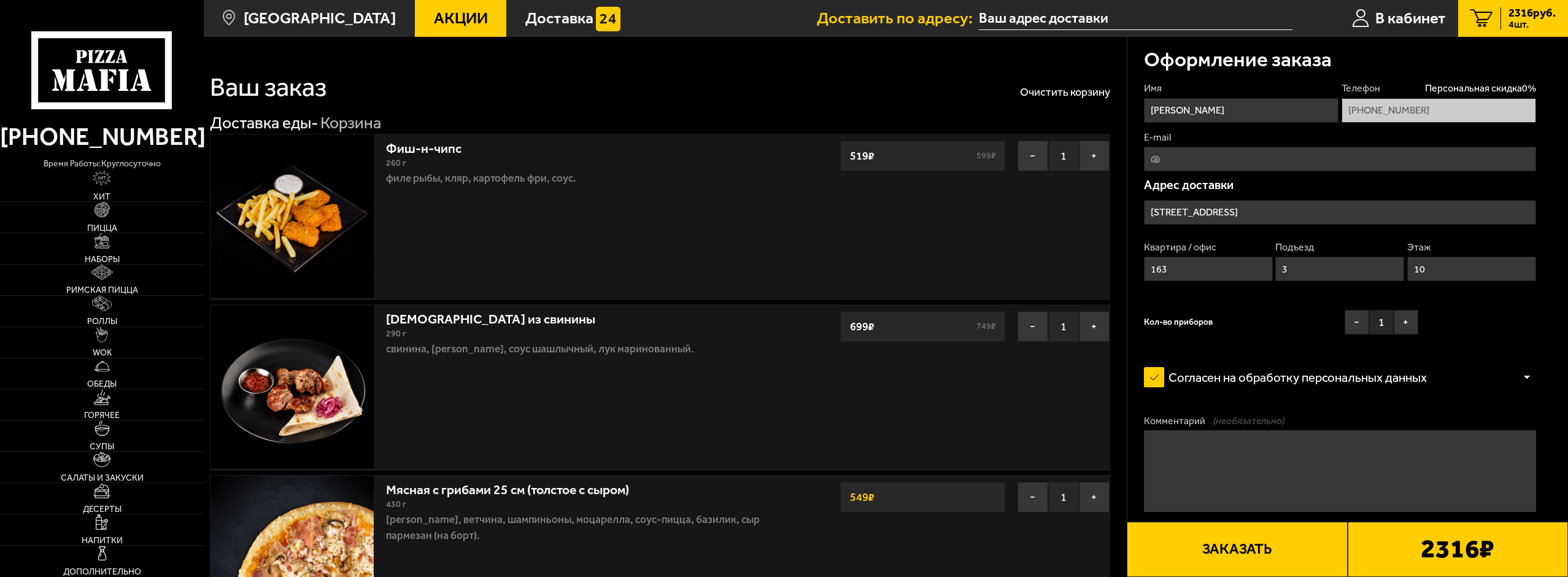
click at [1278, 155] on input "E-mail" at bounding box center [1339, 159] width 392 height 24
type input "serggreem@gmail.com"
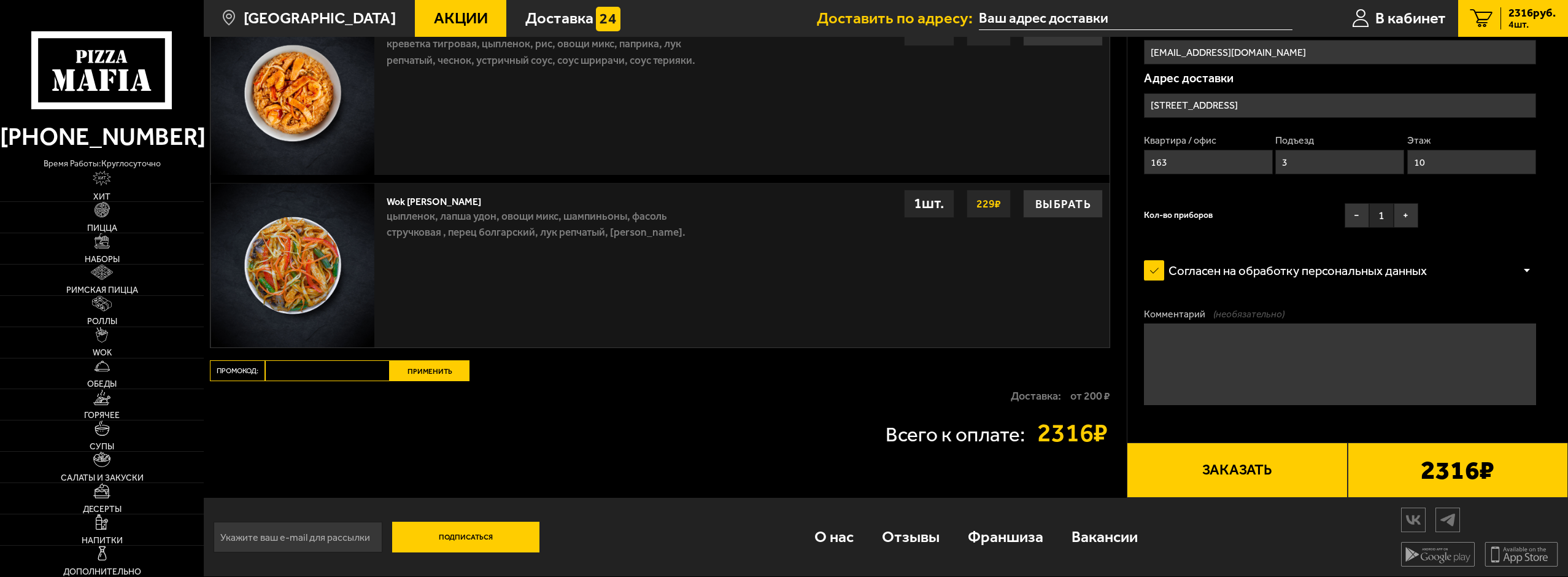
scroll to position [1742, 0]
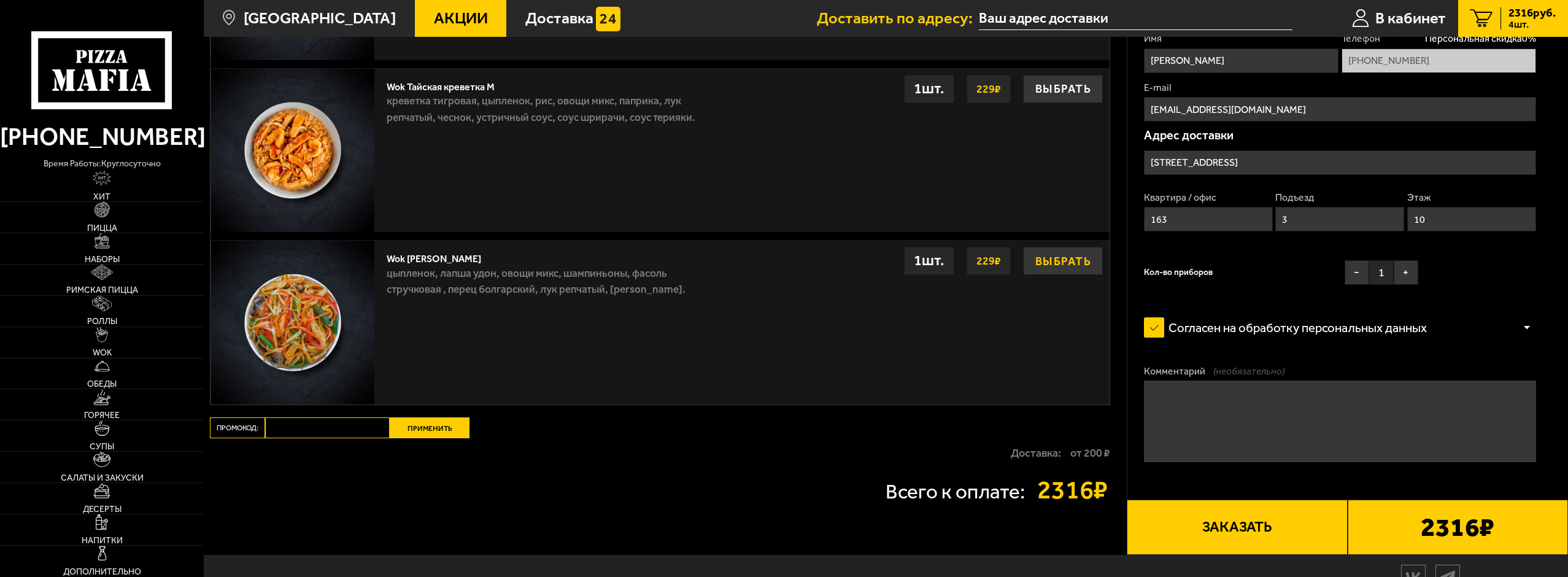
click at [1051, 271] on button "Выбрать" at bounding box center [1063, 261] width 80 height 28
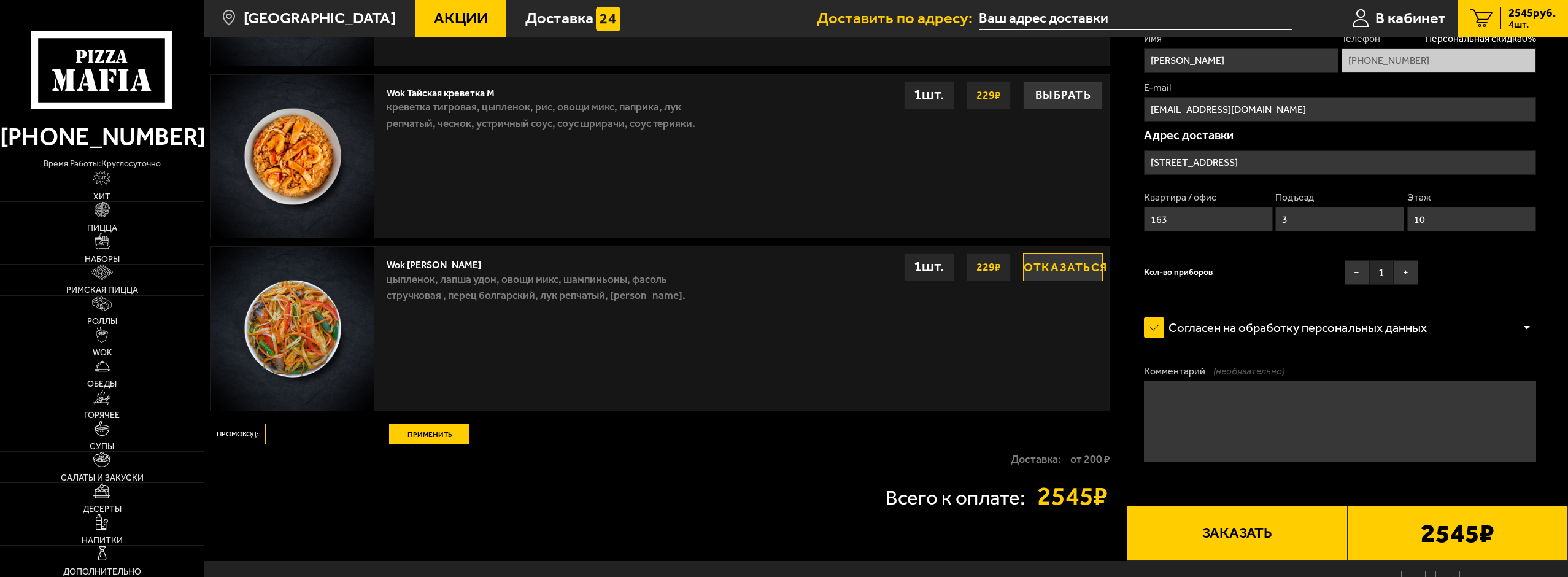
click at [1048, 276] on button "Отказаться" at bounding box center [1063, 267] width 80 height 28
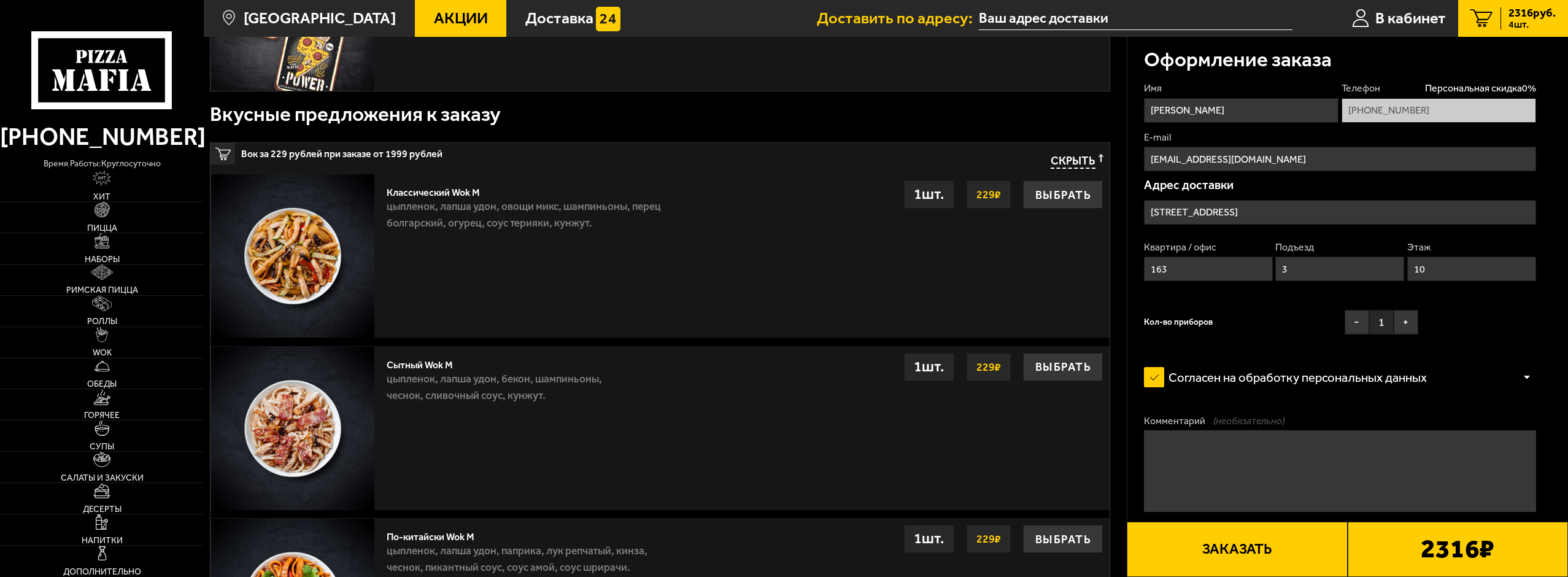
scroll to position [882, 0]
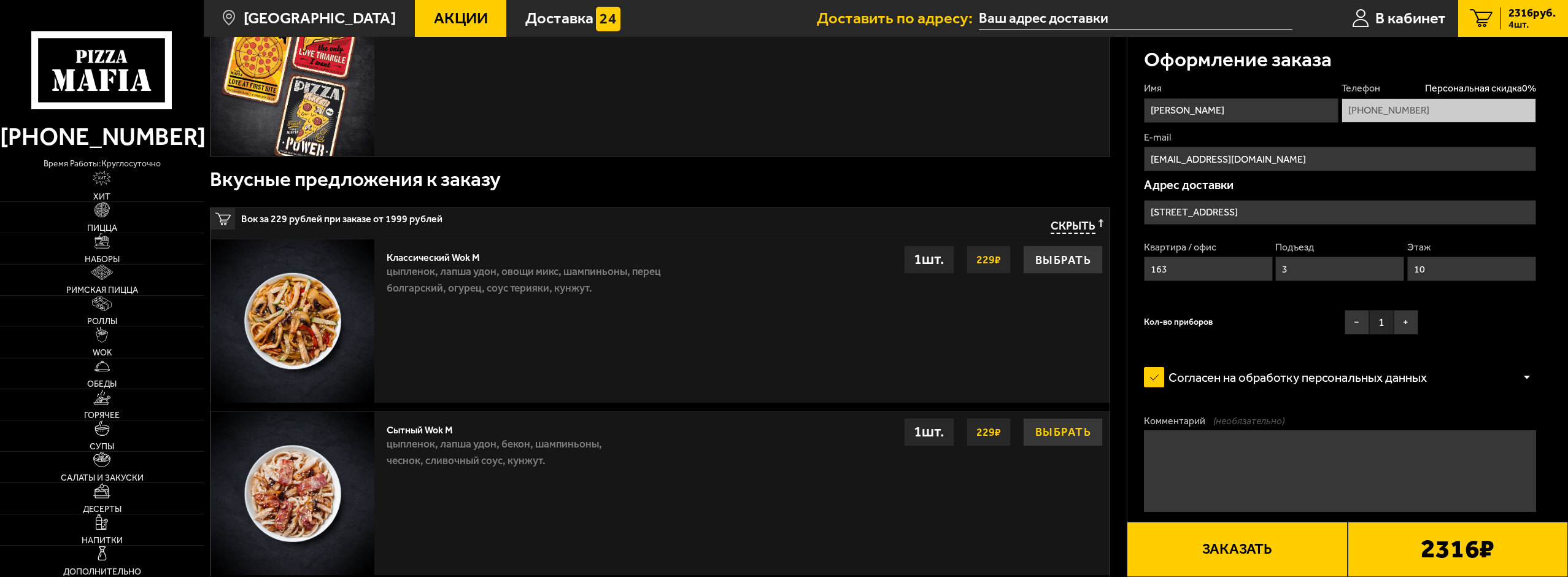
click at [1055, 433] on button "Выбрать" at bounding box center [1063, 431] width 80 height 28
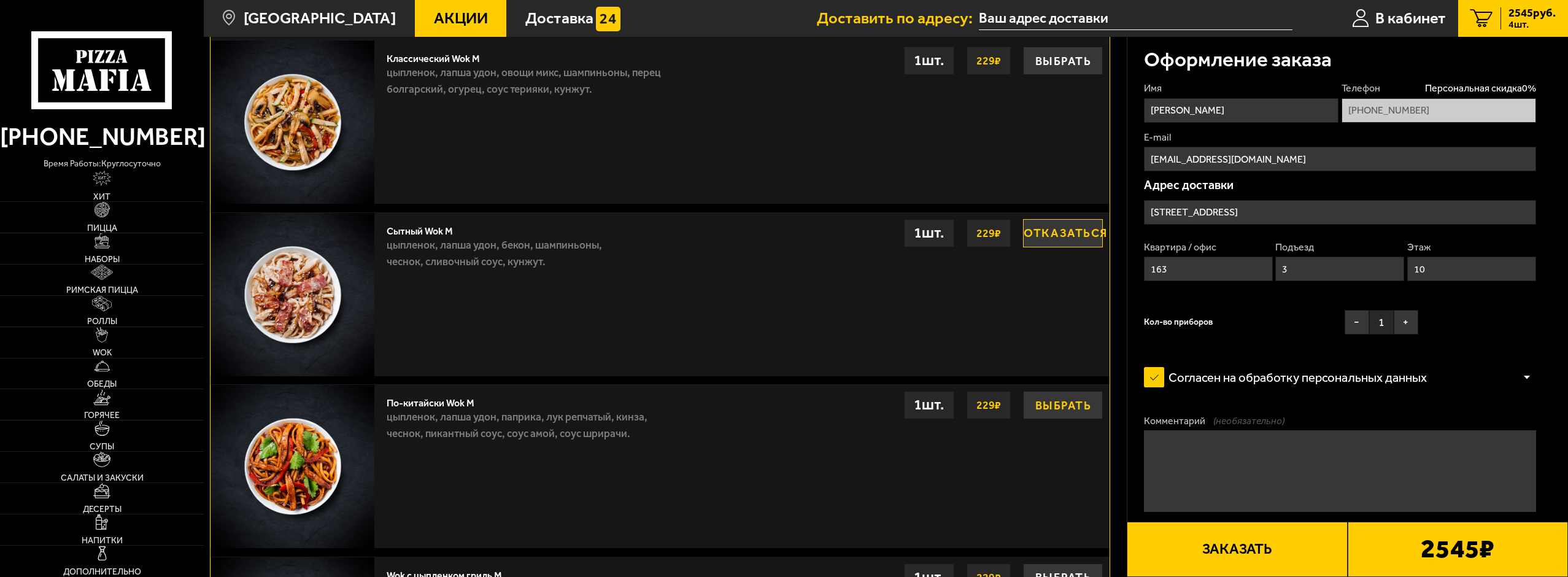
scroll to position [1251, 0]
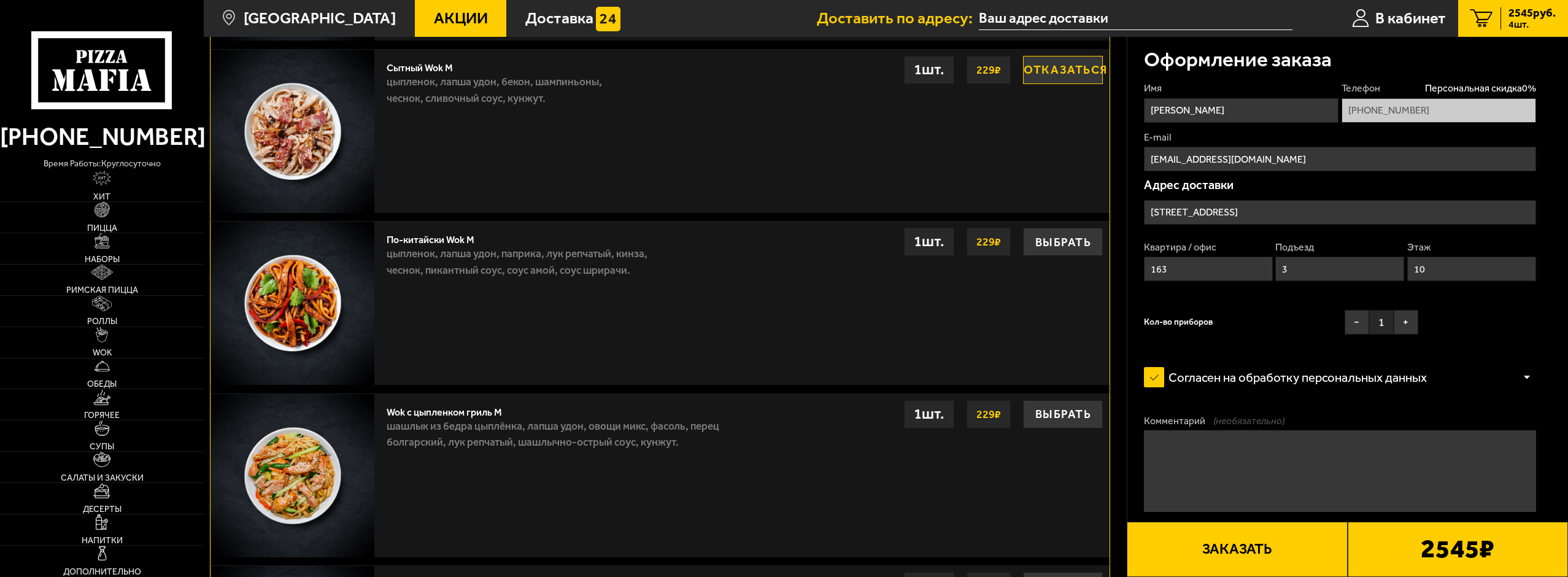
click at [1310, 553] on button "Заказать" at bounding box center [1237, 550] width 220 height 55
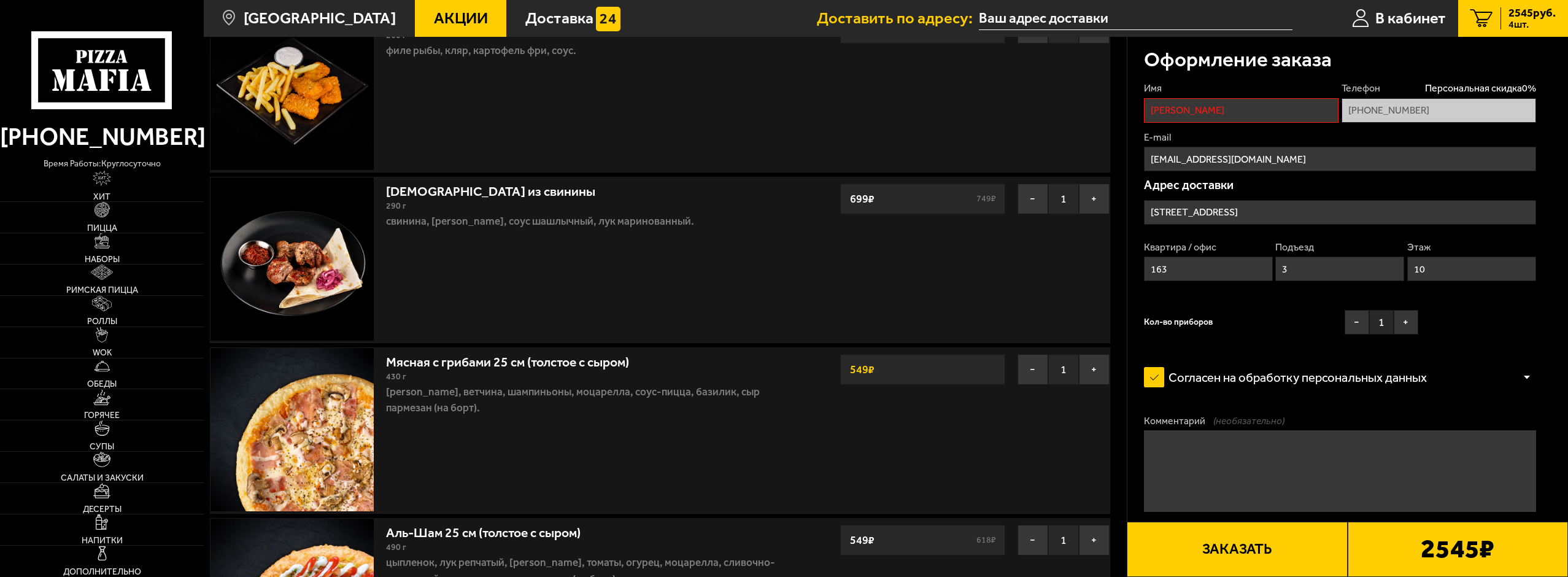
scroll to position [104, 0]
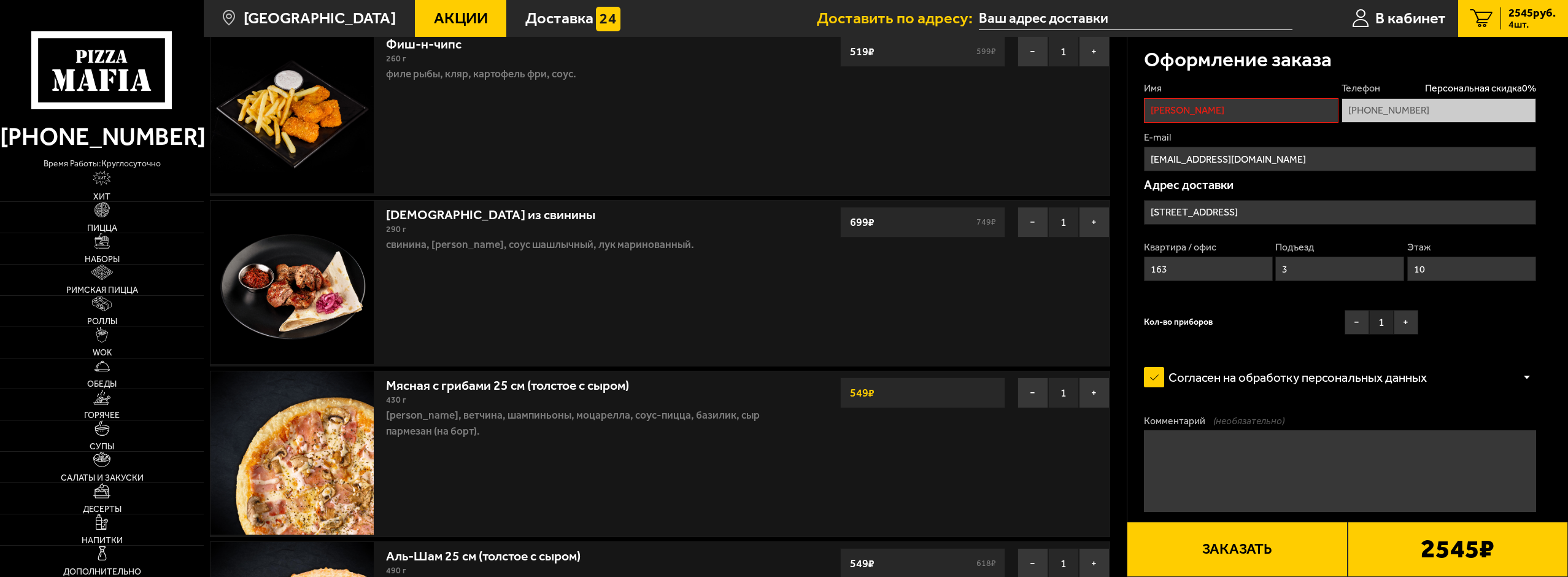
click at [1211, 116] on input "Михаил" at bounding box center [1240, 111] width 194 height 24
type input "Михаил"
click at [1246, 550] on button "Заказать" at bounding box center [1237, 550] width 220 height 55
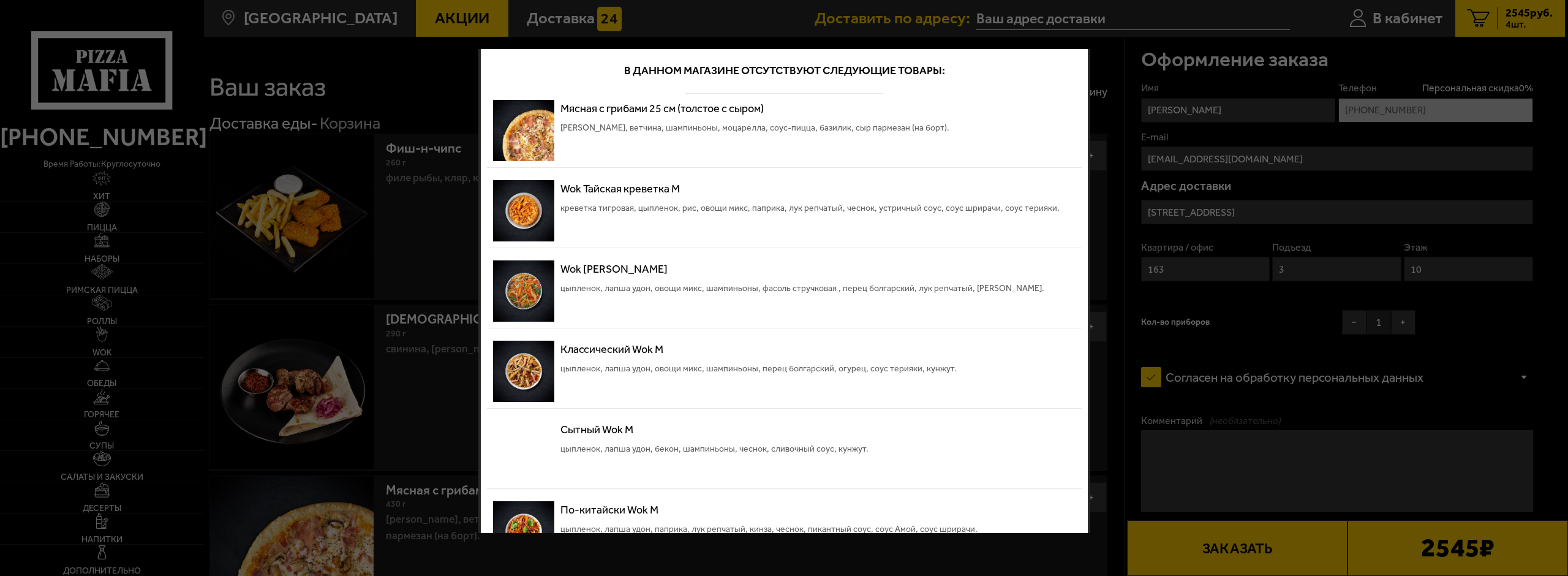
scroll to position [0, 0]
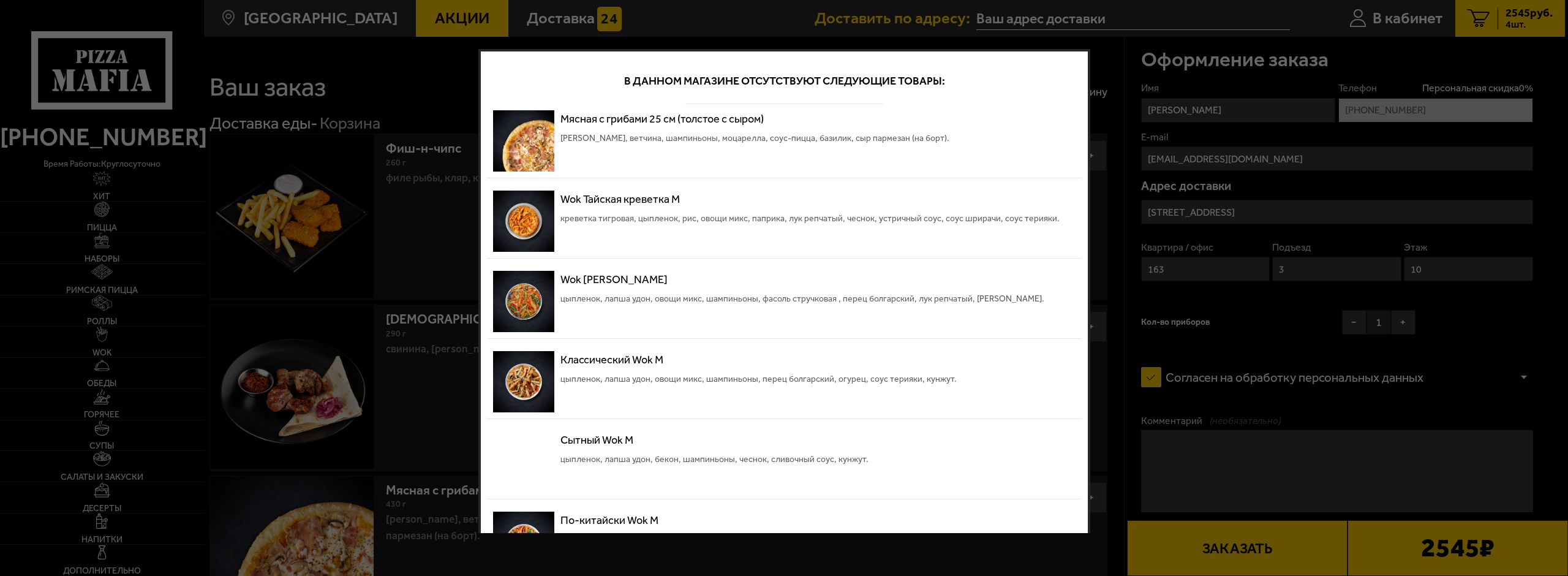
click at [1072, 484] on div "В данном магазине отсутствуют следующие товары: Мясная с грибами 25 см (толстое…" at bounding box center [784, 374] width 612 height 651
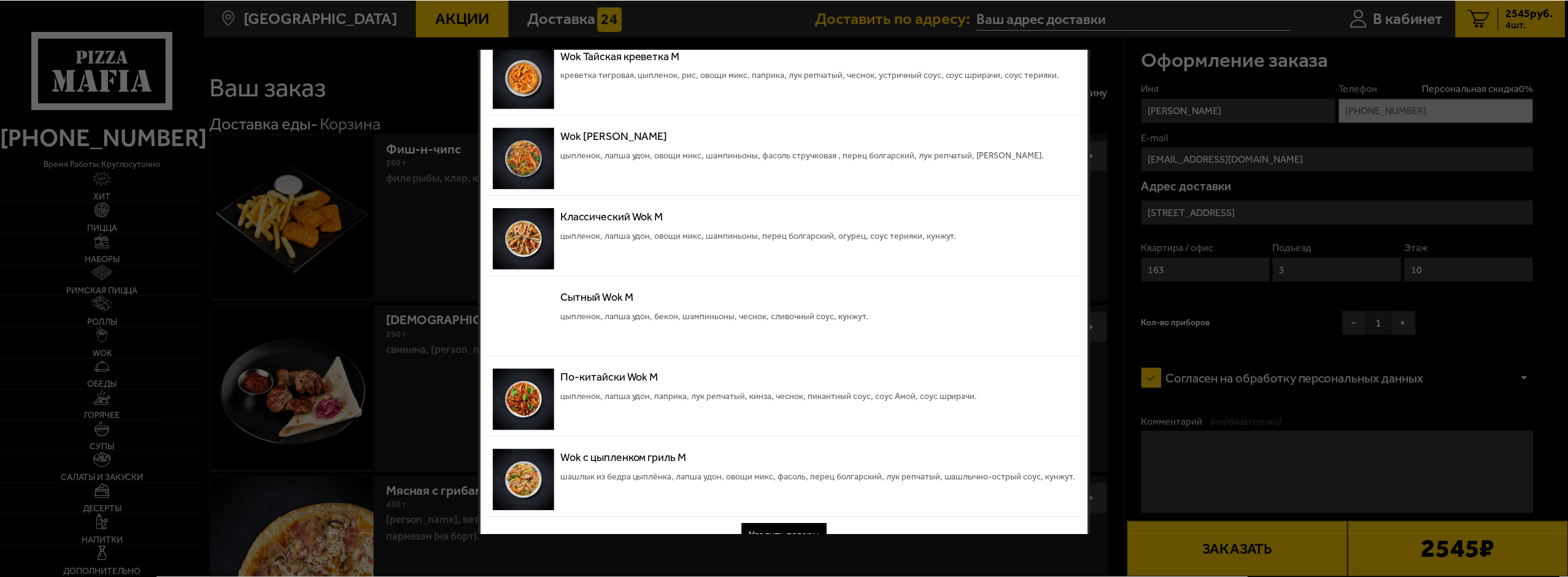
scroll to position [166, 0]
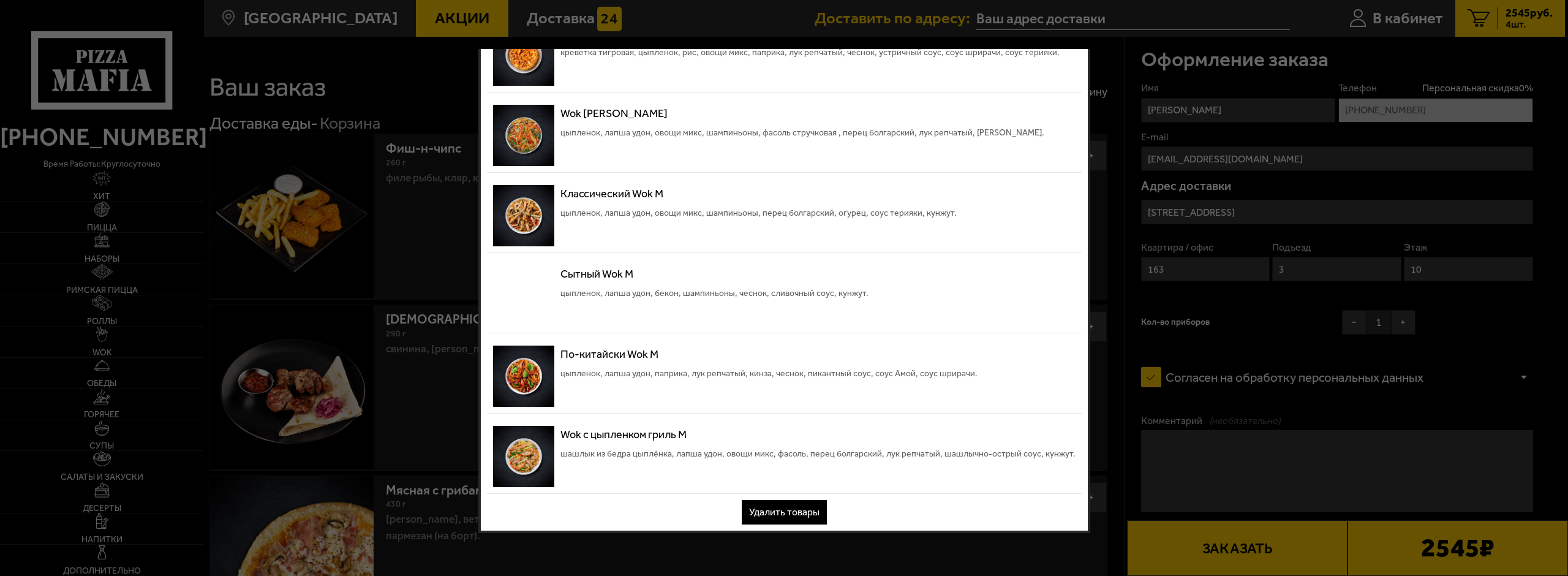
click at [1202, 465] on div at bounding box center [784, 288] width 1568 height 576
drag, startPoint x: 1182, startPoint y: 456, endPoint x: 1175, endPoint y: 459, distance: 7.6
click at [1175, 459] on div at bounding box center [784, 288] width 1568 height 576
click at [773, 539] on div at bounding box center [784, 288] width 1568 height 576
click at [760, 508] on button "Удалить товары" at bounding box center [784, 512] width 85 height 24
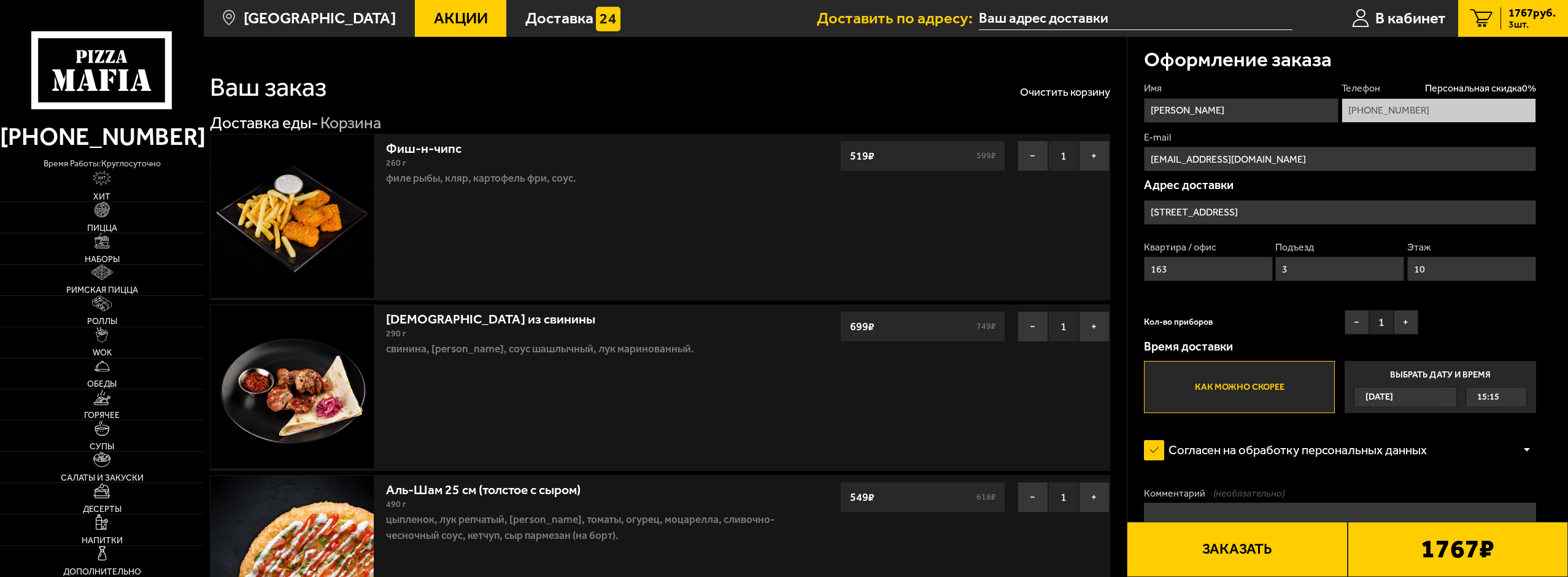
click at [1486, 392] on span "15:15" at bounding box center [1488, 396] width 22 height 19
click at [0, 0] on input "Выбрать дату и время Сегодня 15:15" at bounding box center [0, 0] width 0 height 0
click at [1484, 399] on span "15:15" at bounding box center [1488, 396] width 22 height 19
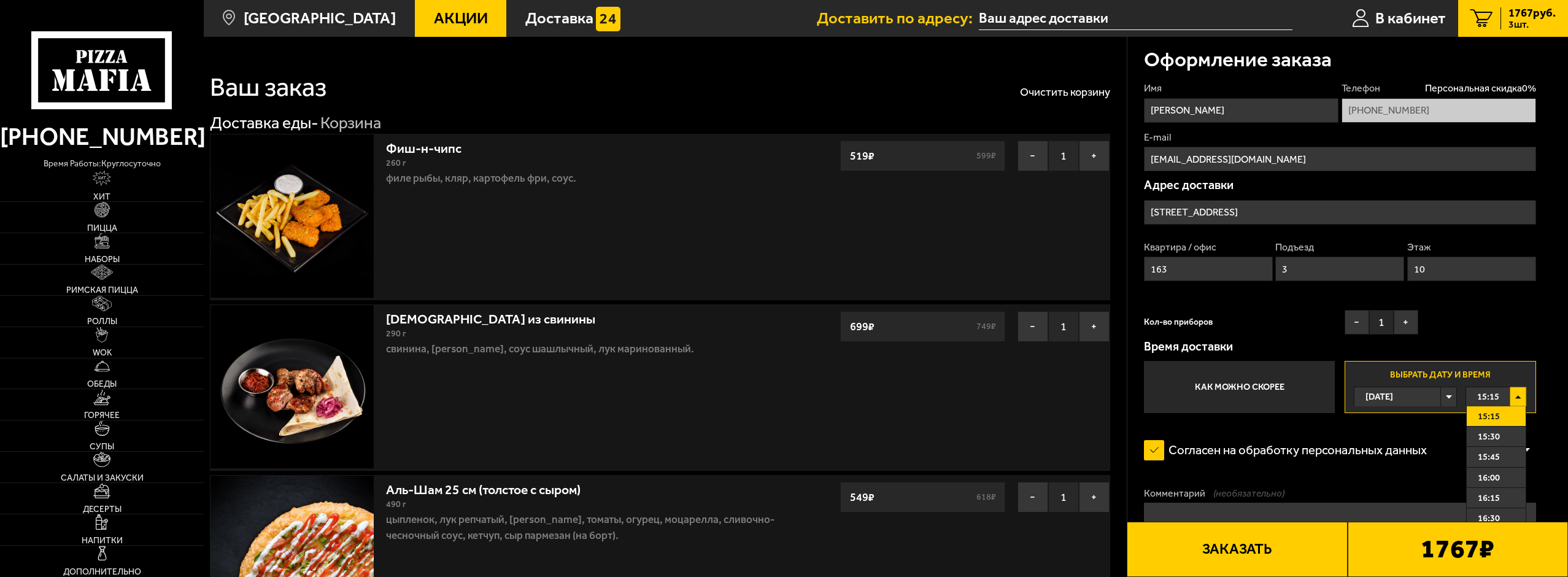
click at [1252, 389] on label "Как можно скорее" at bounding box center [1239, 387] width 190 height 52
click at [0, 0] on input "Как можно скорее" at bounding box center [0, 0] width 0 height 0
click at [1258, 389] on label "Как можно скорее" at bounding box center [1239, 387] width 190 height 52
click at [0, 0] on input "Как можно скорее" at bounding box center [0, 0] width 0 height 0
click at [1313, 378] on label "Как можно скорее" at bounding box center [1239, 387] width 190 height 52
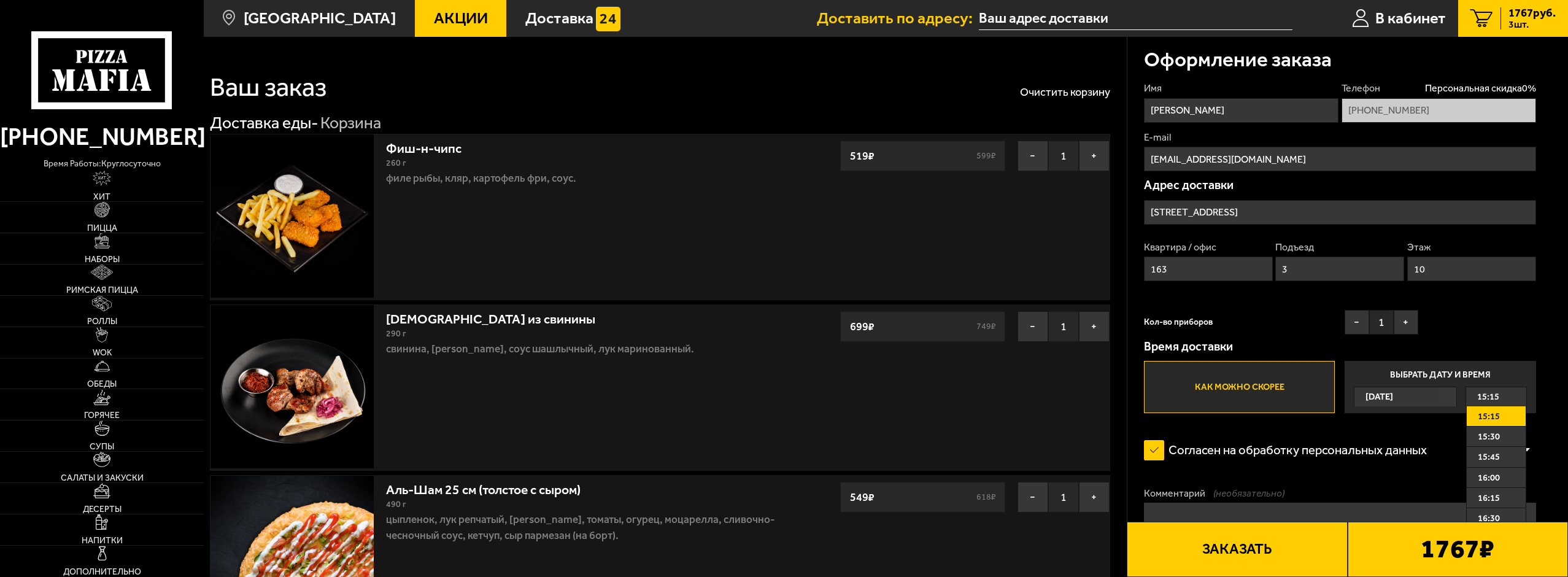
click at [0, 0] on input "Как можно скорее" at bounding box center [0, 0] width 0 height 0
click at [1352, 370] on label "Выбрать дату и время Сегодня 15:15 15:15 15:30 15:45 16:00 16:15 16:30 16:45 17…" at bounding box center [1440, 387] width 190 height 52
click at [0, 0] on input "Выбрать дату и время Сегодня 15:15 15:15 15:30 15:45 16:00 16:15 16:30 16:45 17…" at bounding box center [0, 0] width 0 height 0
click at [1352, 370] on label "Выбрать дату и время Сегодня 15:15 15:15 15:30 15:45 16:00 16:15 16:30 16:45 17…" at bounding box center [1440, 387] width 190 height 52
click at [0, 0] on input "Выбрать дату и время Сегодня 15:15 15:15 15:30 15:45 16:00 16:15 16:30 16:45 17…" at bounding box center [0, 0] width 0 height 0
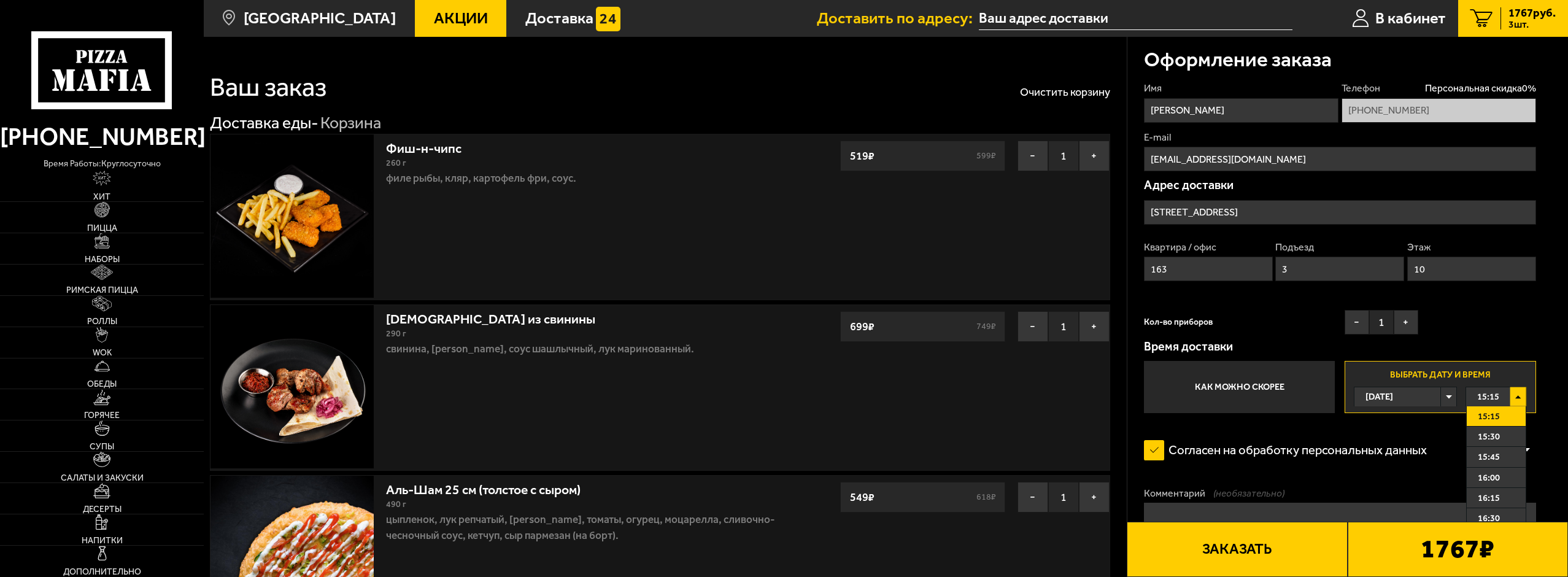
click at [1288, 421] on form "Имя Михаил Телефон Персональная скидка 0 % +7 (902) 754-57-14 E-mail serggreem@…" at bounding box center [1339, 380] width 392 height 598
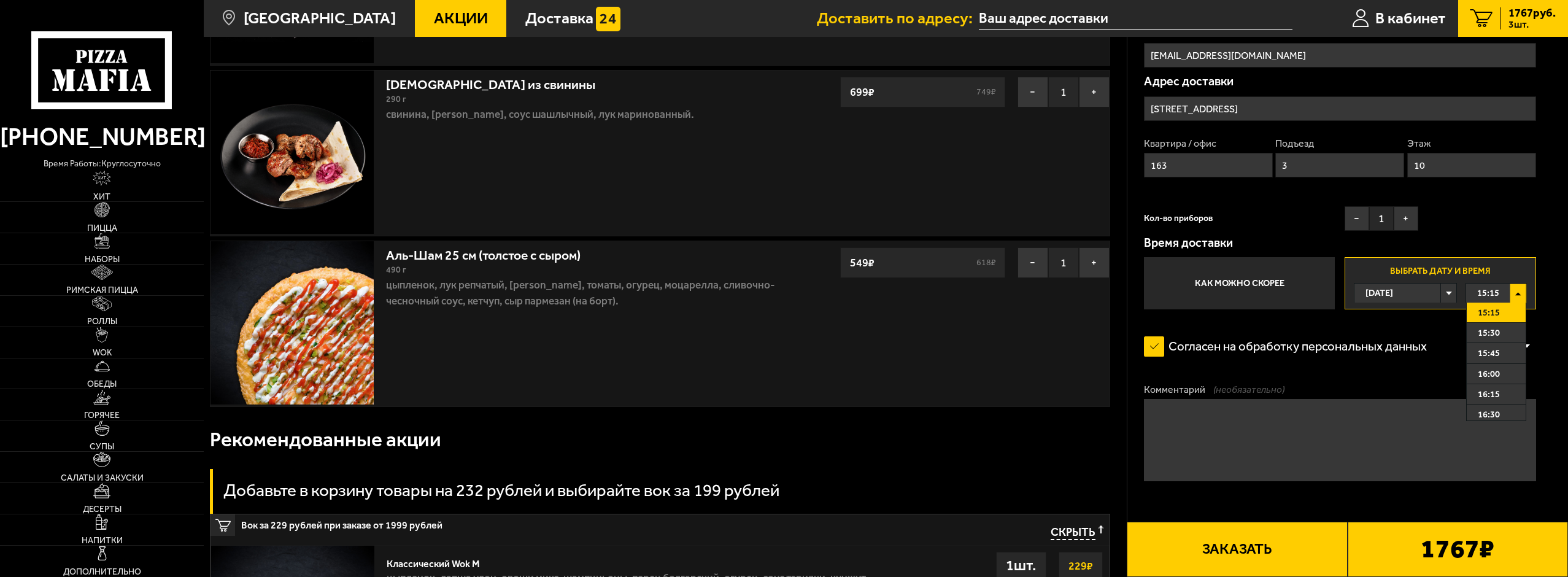
scroll to position [245, 0]
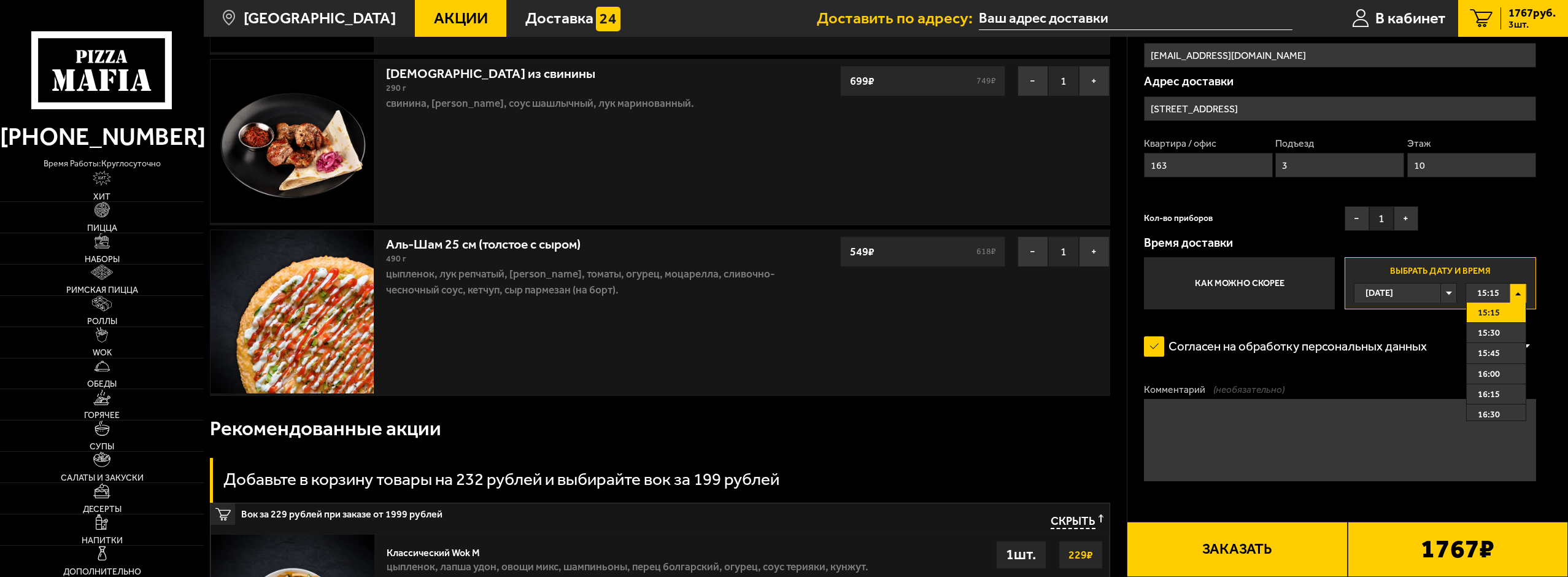
click at [1313, 386] on label "Комментарий (необязательно)" at bounding box center [1339, 390] width 392 height 14
click at [1313, 399] on textarea "Комментарий (необязательно)" at bounding box center [1339, 440] width 392 height 82
click at [1489, 293] on span "15:15" at bounding box center [1488, 293] width 22 height 19
click at [1209, 268] on label "Как можно скорее" at bounding box center [1239, 284] width 190 height 52
click at [0, 0] on input "Как можно скорее" at bounding box center [0, 0] width 0 height 0
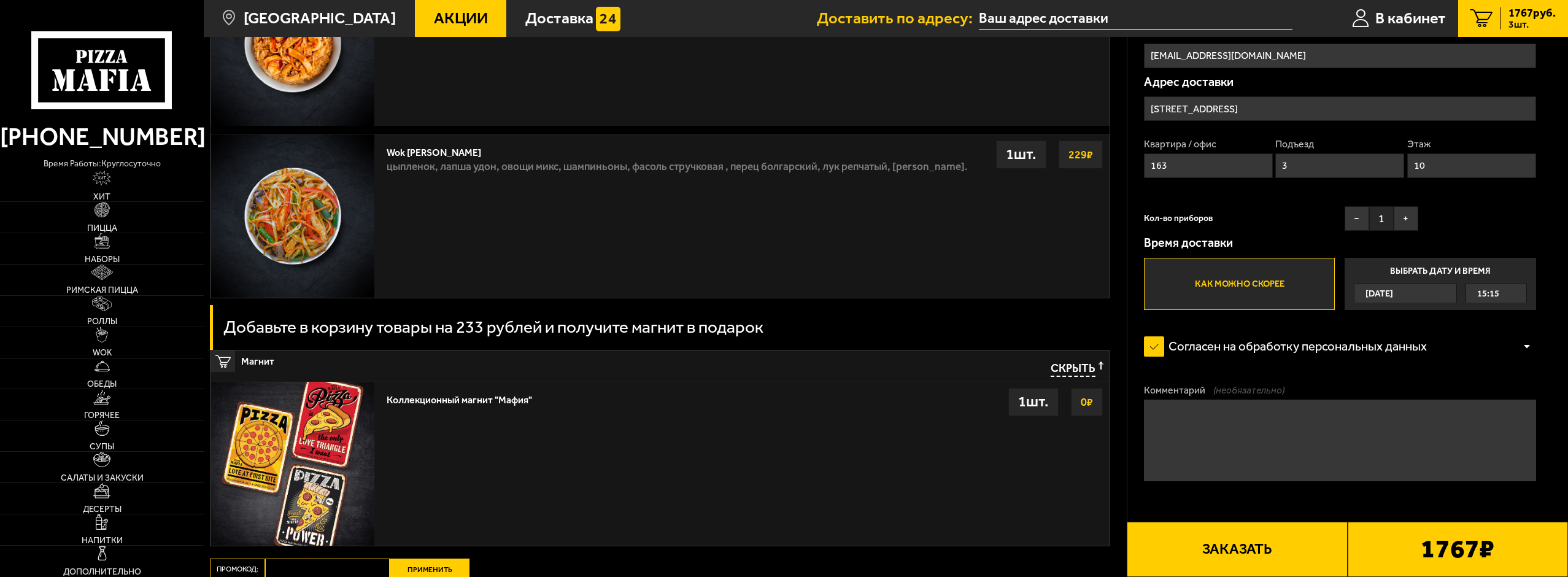
scroll to position [1534, 0]
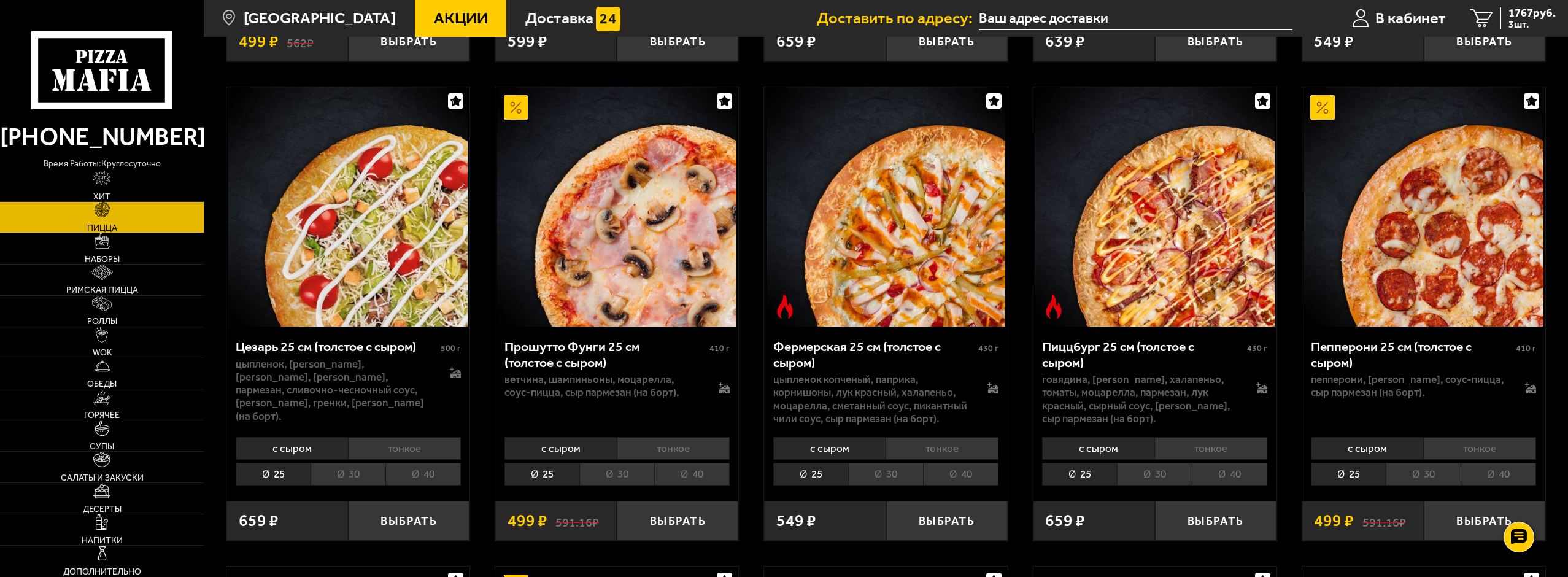
scroll to position [1534, 0]
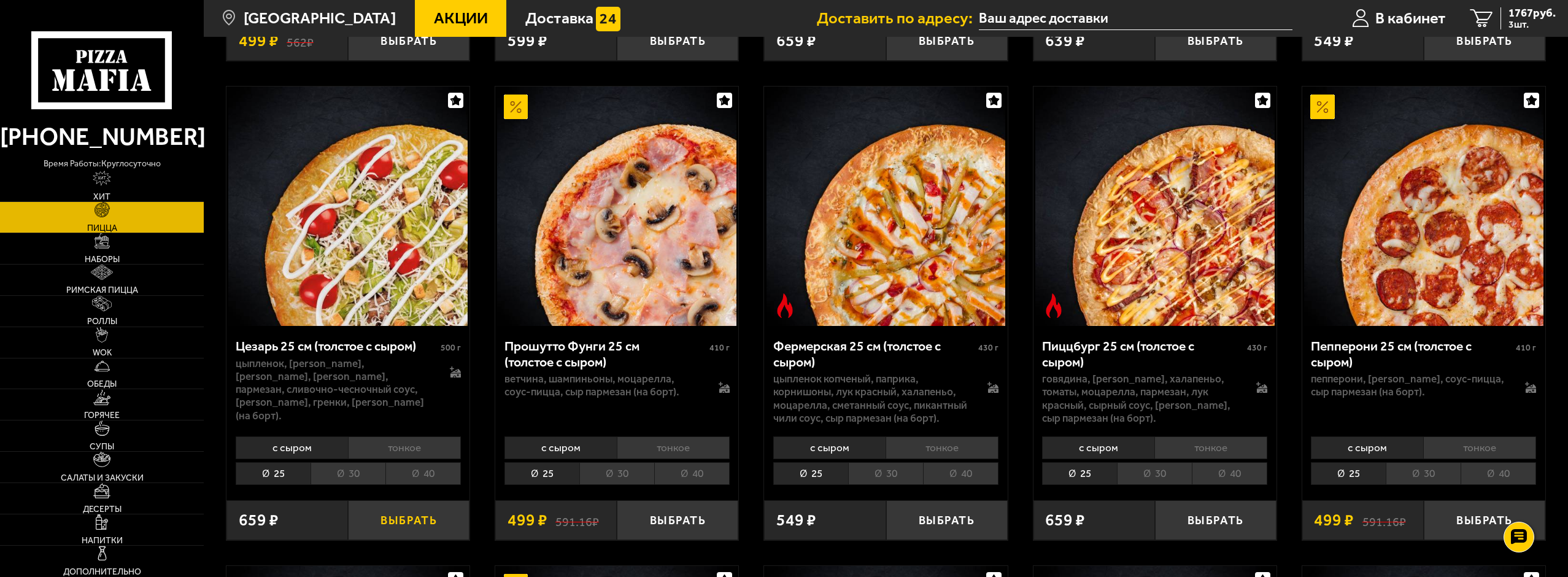
click at [377, 507] on button "Выбрать" at bounding box center [408, 520] width 121 height 40
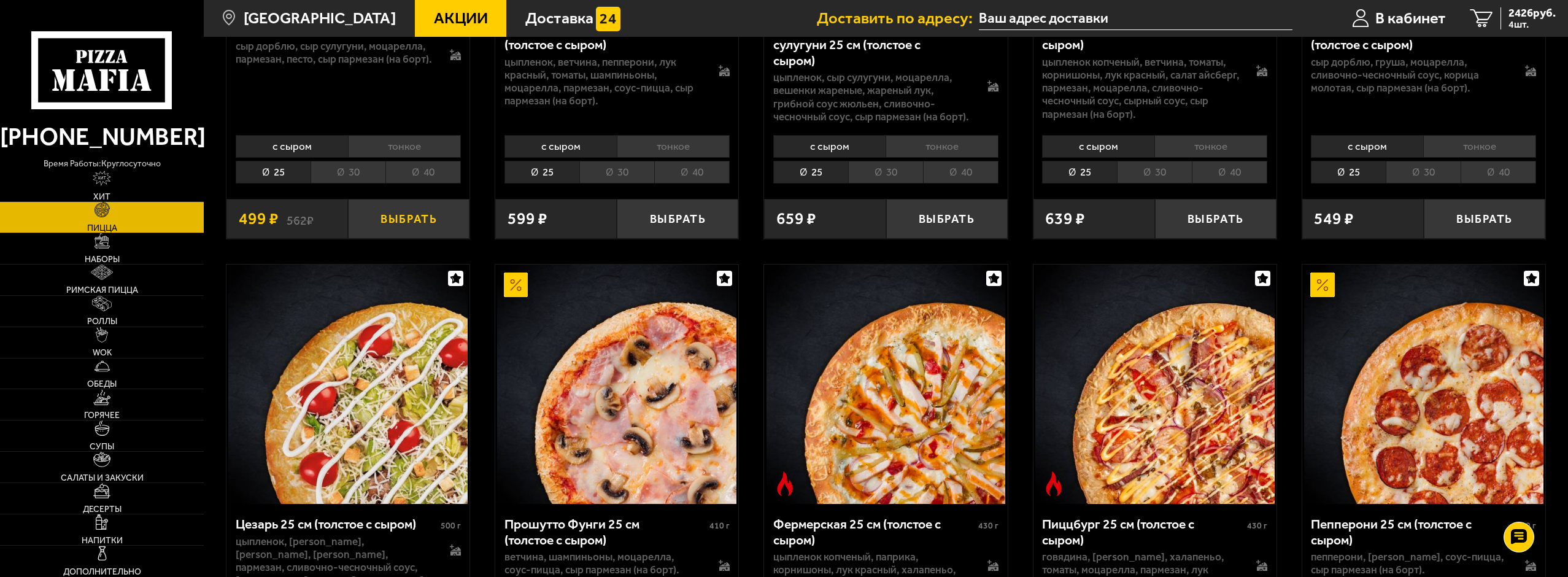
scroll to position [1596, 0]
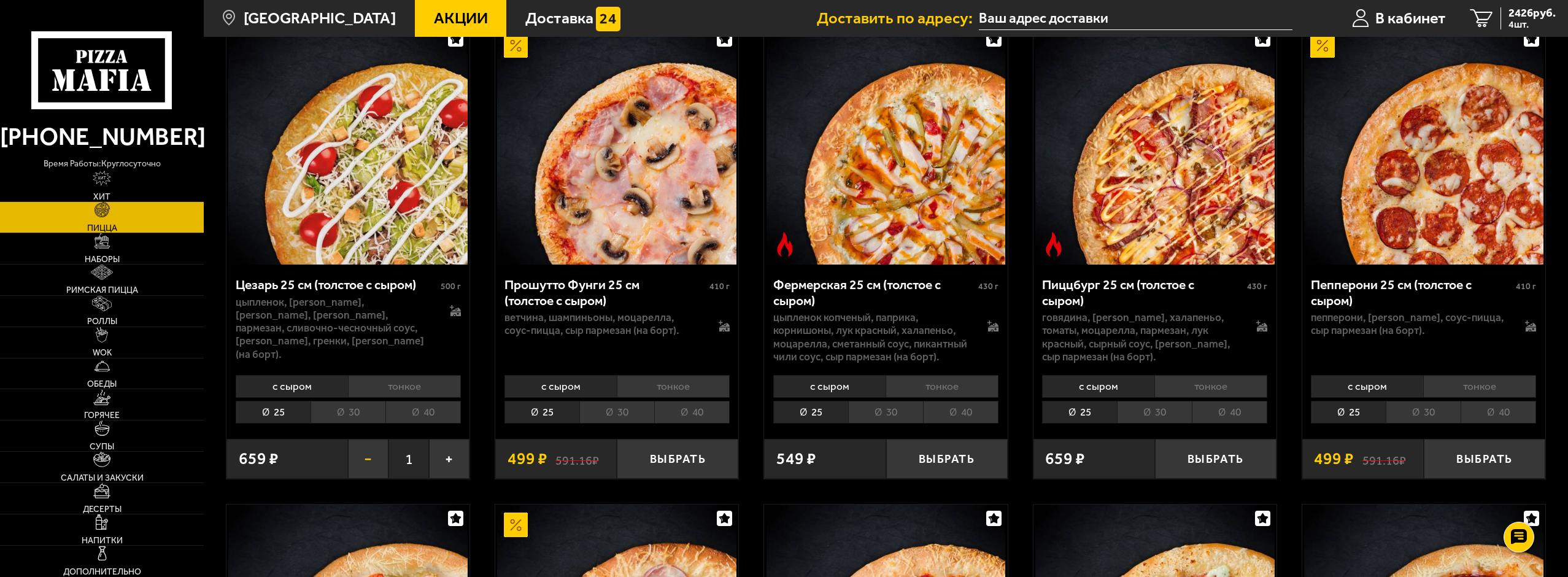
click at [355, 439] on button "−" at bounding box center [368, 459] width 40 height 40
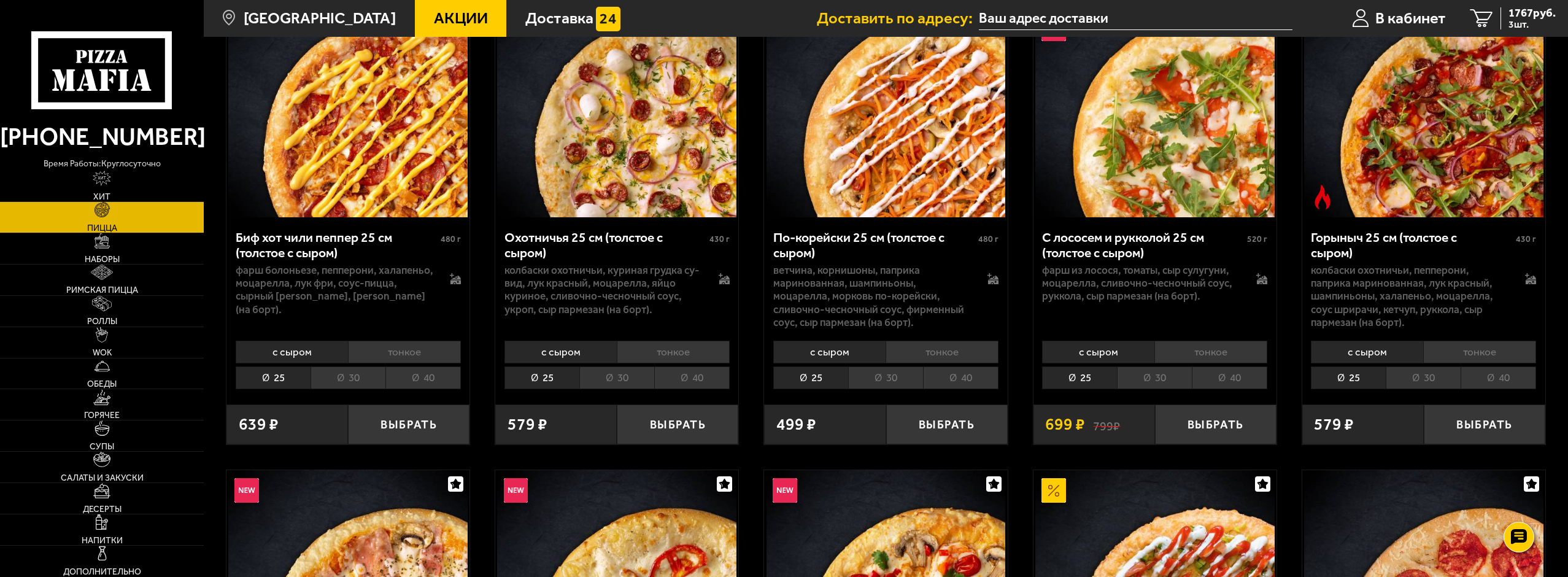
scroll to position [123, 0]
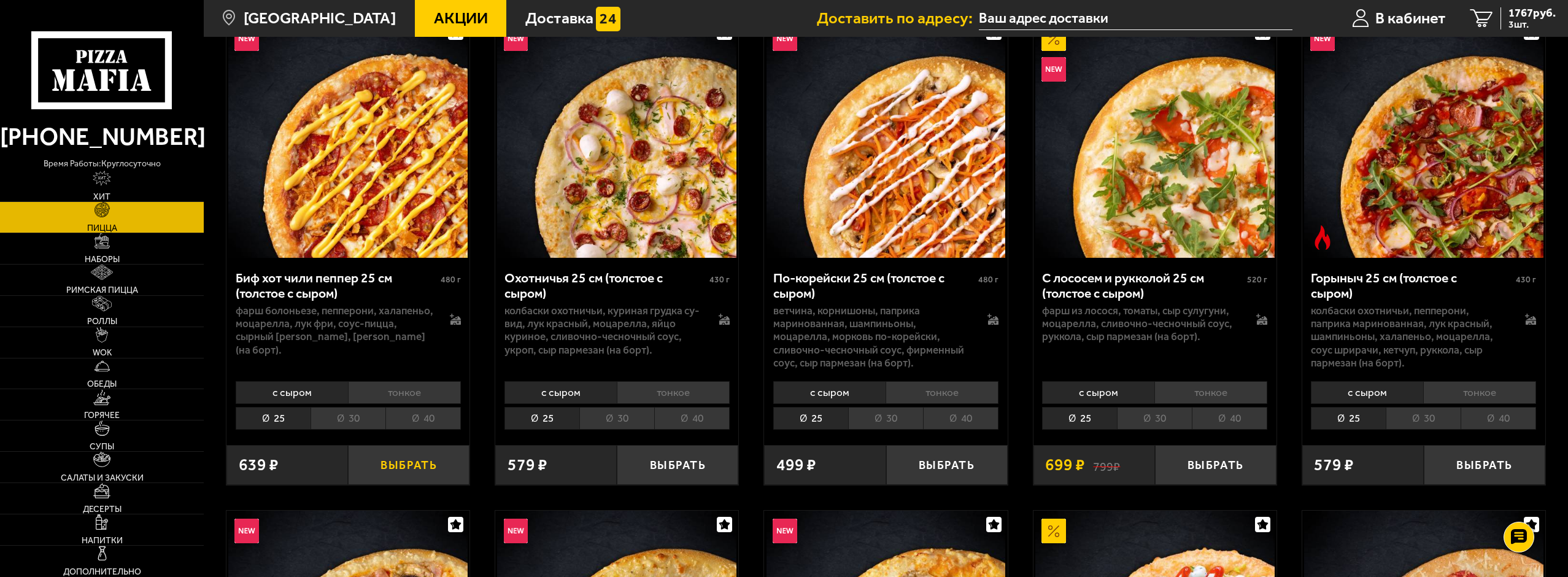
click at [382, 454] on button "Выбрать" at bounding box center [408, 465] width 121 height 40
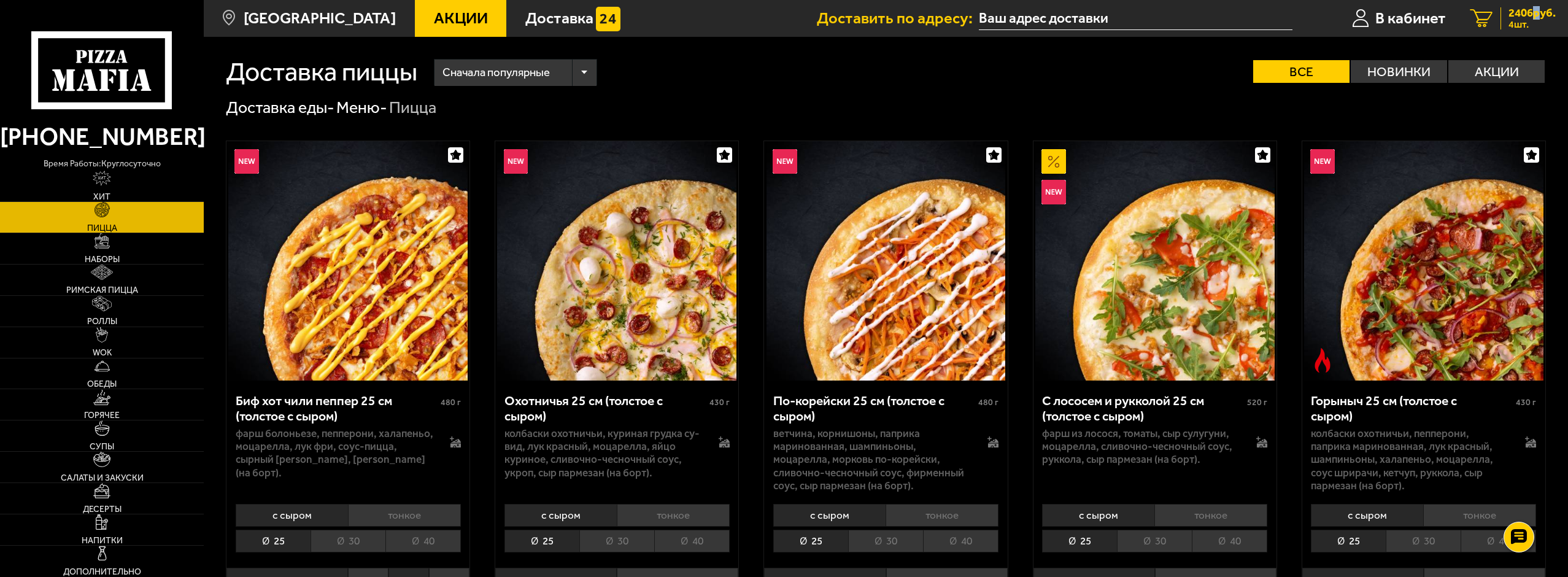
click at [1533, 18] on span "2406 руб." at bounding box center [1532, 13] width 47 height 11
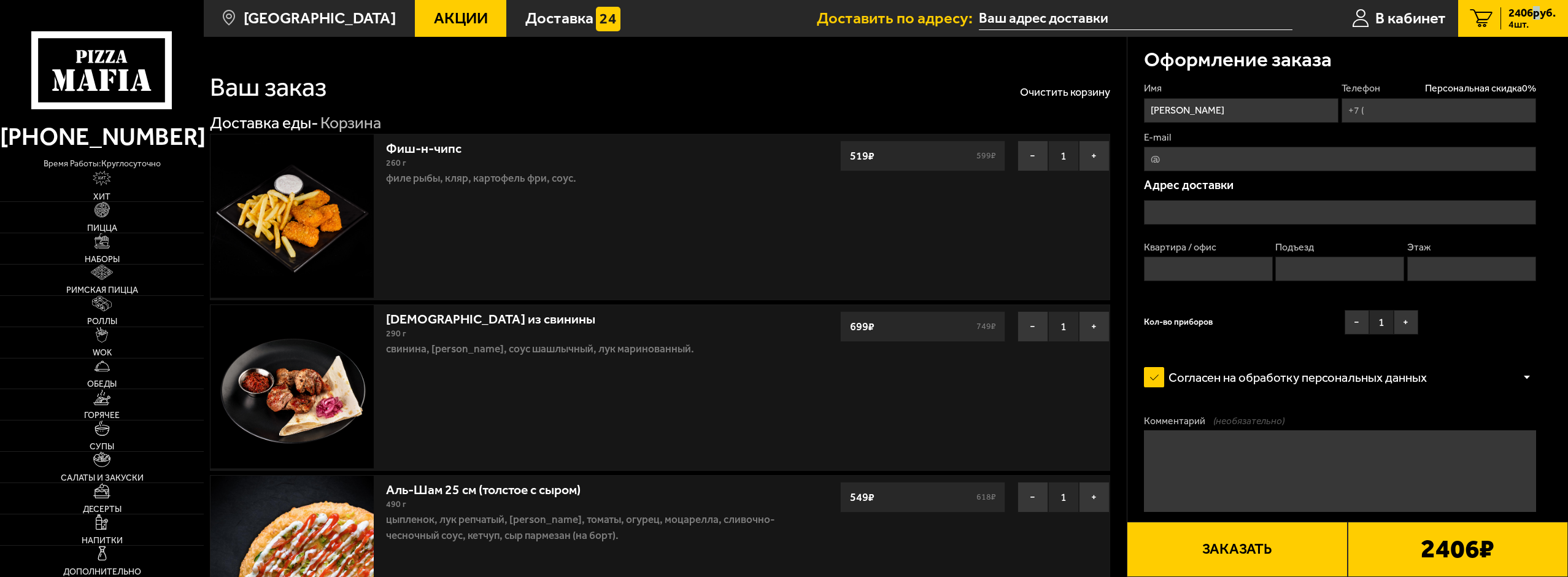
type input "+7 (902) 754-57-14"
type input "[STREET_ADDRESS]"
type input "163"
type input "3"
type input "10"
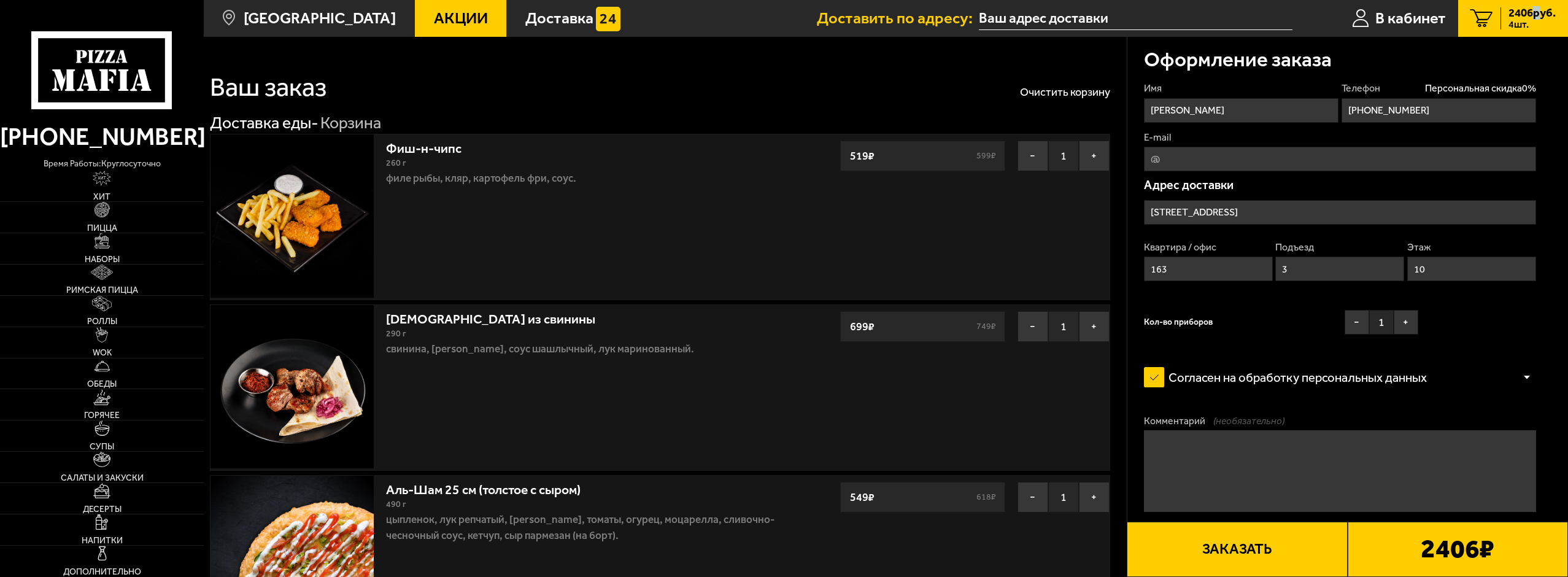
type input "проспект Испытателей, 24к1"
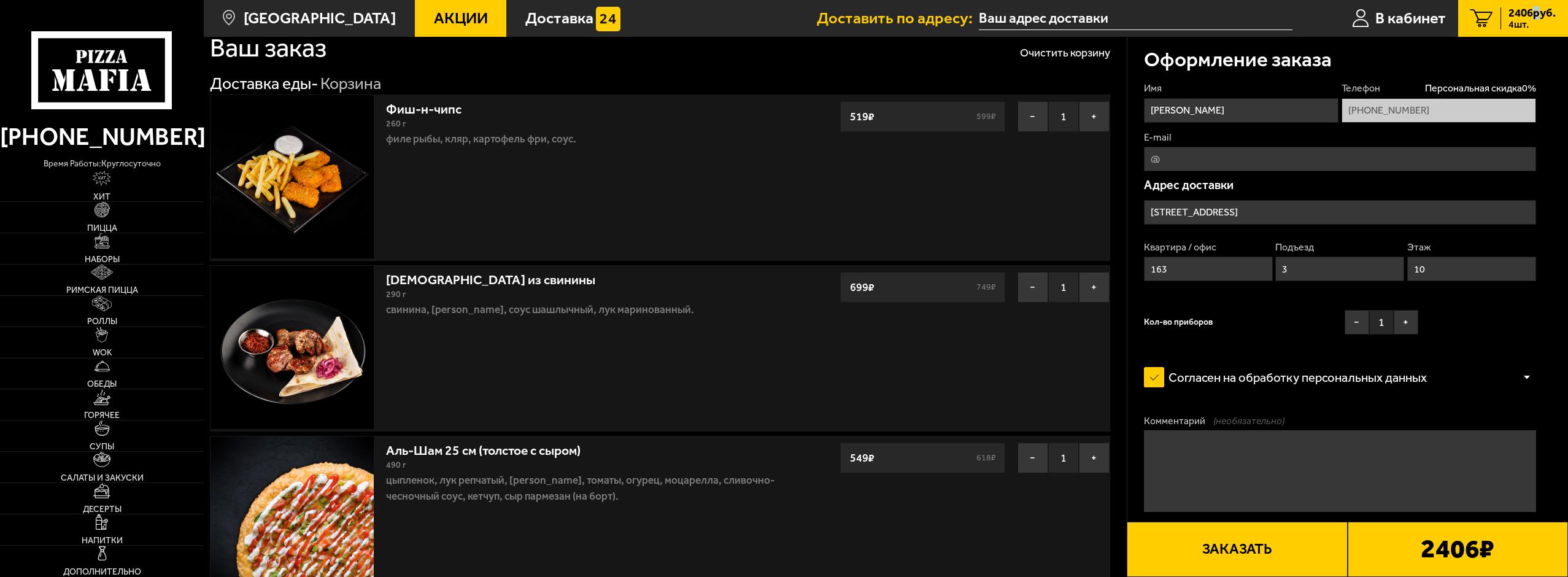
scroll to position [307, 0]
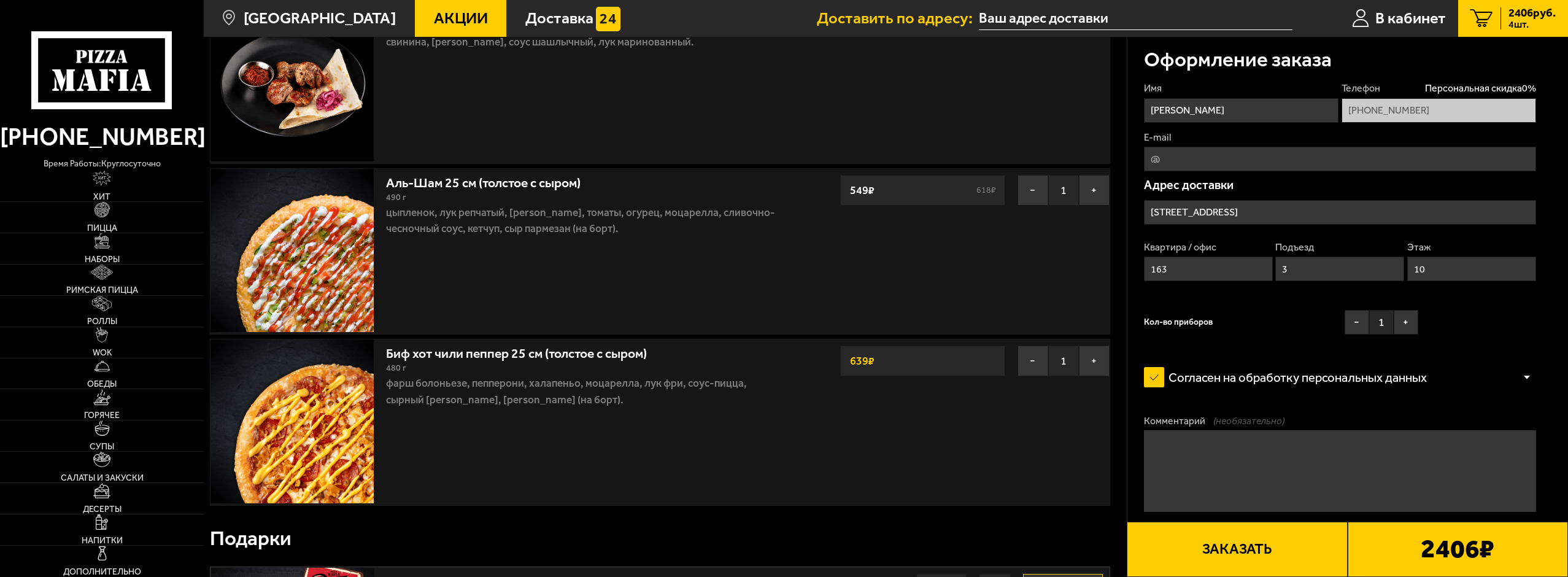
click at [1394, 545] on div "2406 ₽" at bounding box center [1458, 550] width 220 height 55
click at [1228, 565] on button "Заказать" at bounding box center [1237, 550] width 220 height 55
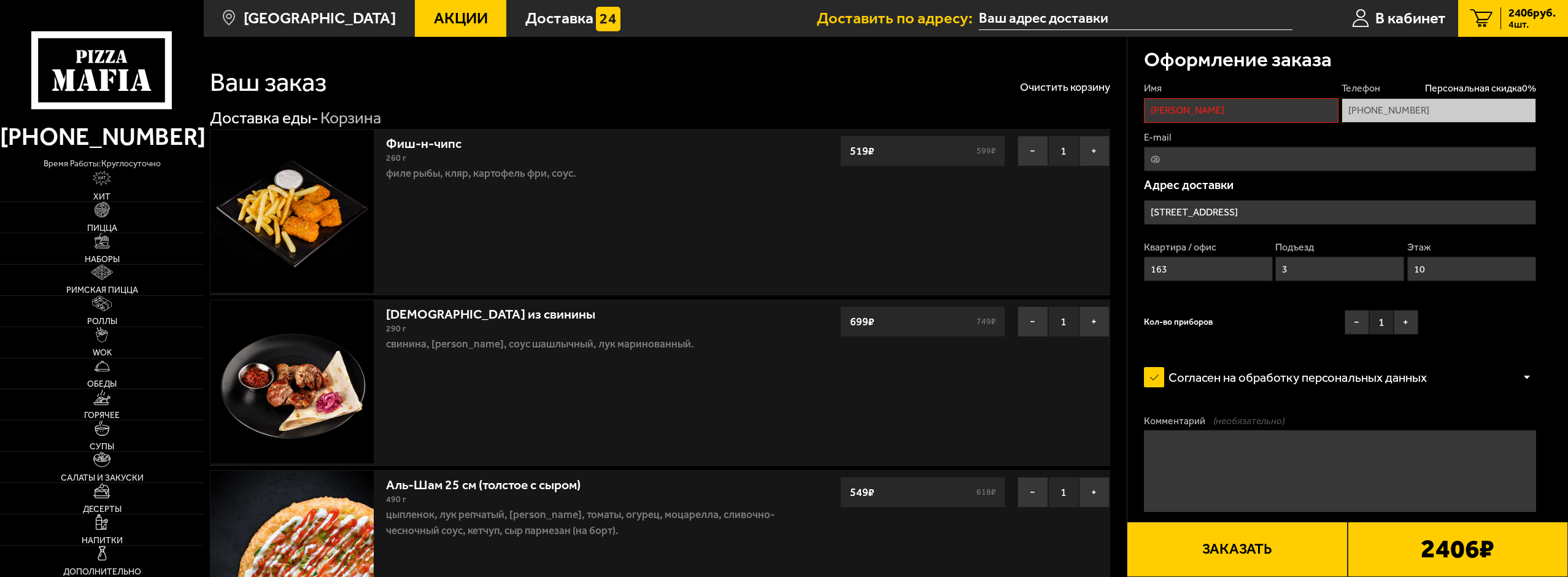
scroll to position [0, 0]
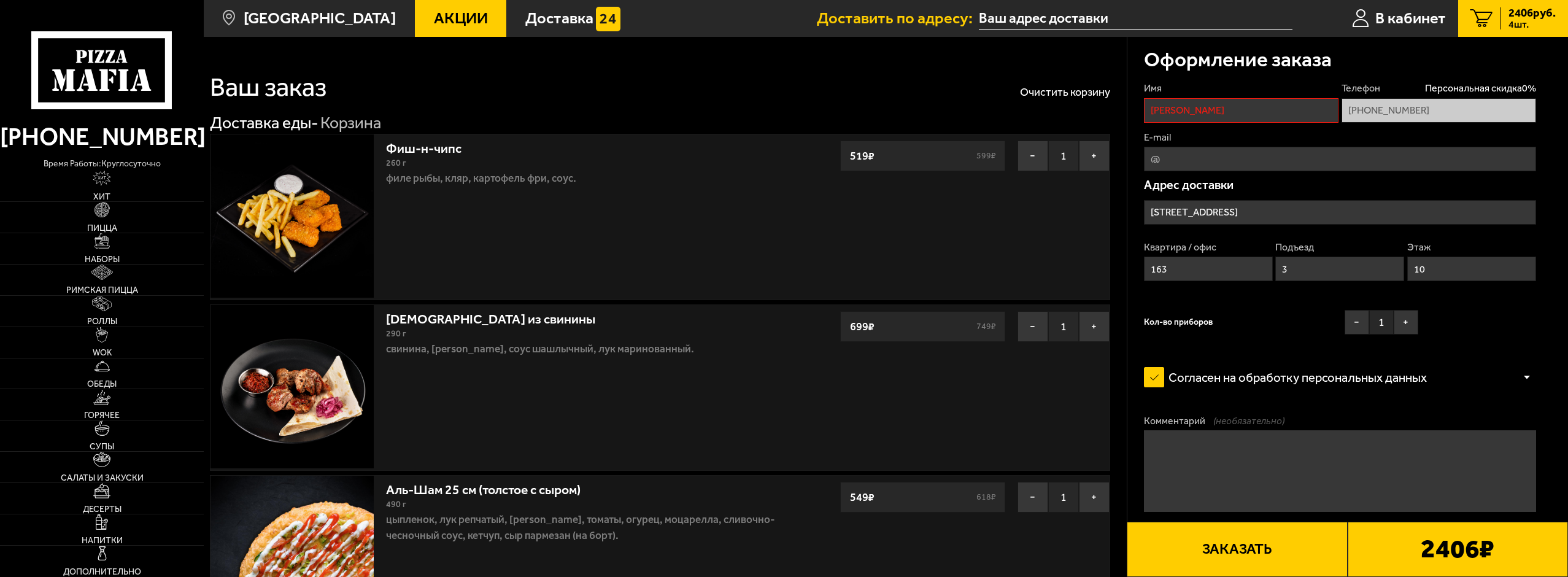
click at [1221, 115] on input "Михаил" at bounding box center [1240, 111] width 194 height 24
drag, startPoint x: 1221, startPoint y: 115, endPoint x: 1106, endPoint y: 107, distance: 115.3
click at [1237, 114] on input "Михаил" at bounding box center [1240, 111] width 194 height 24
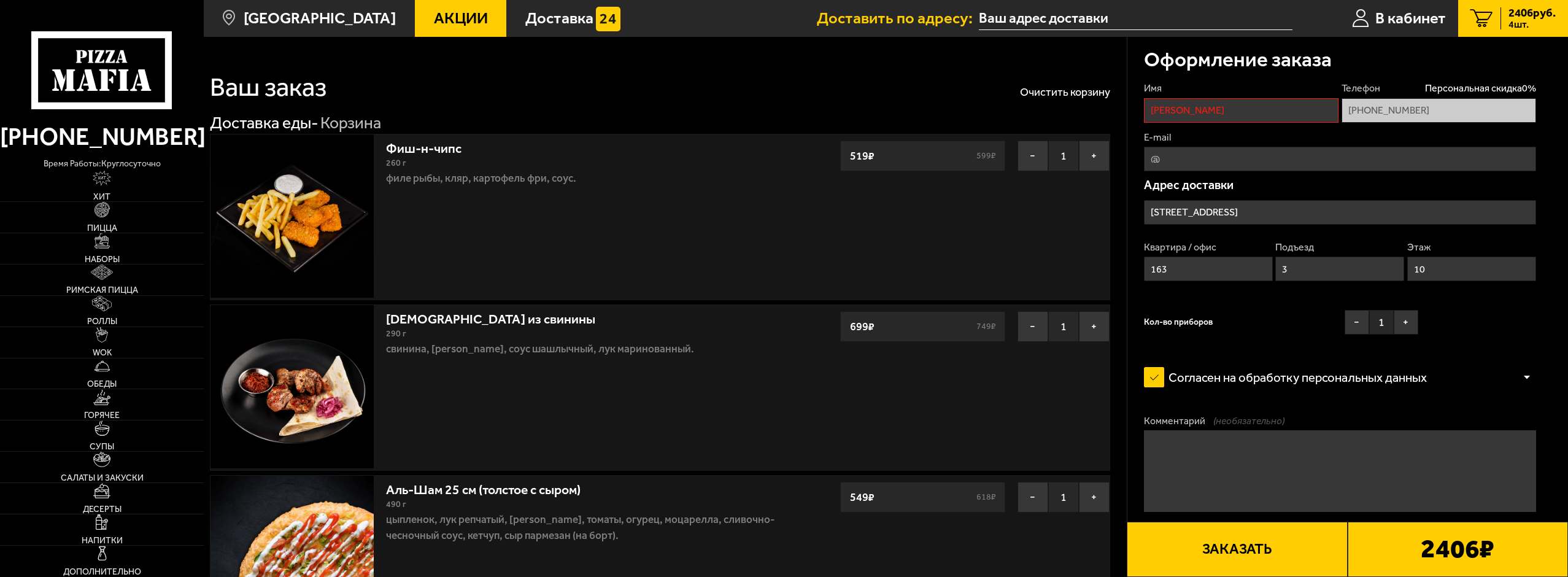
click at [1237, 114] on input "Михаил" at bounding box center [1240, 111] width 194 height 24
type input "М"
type input "а"
type input "Михаил"
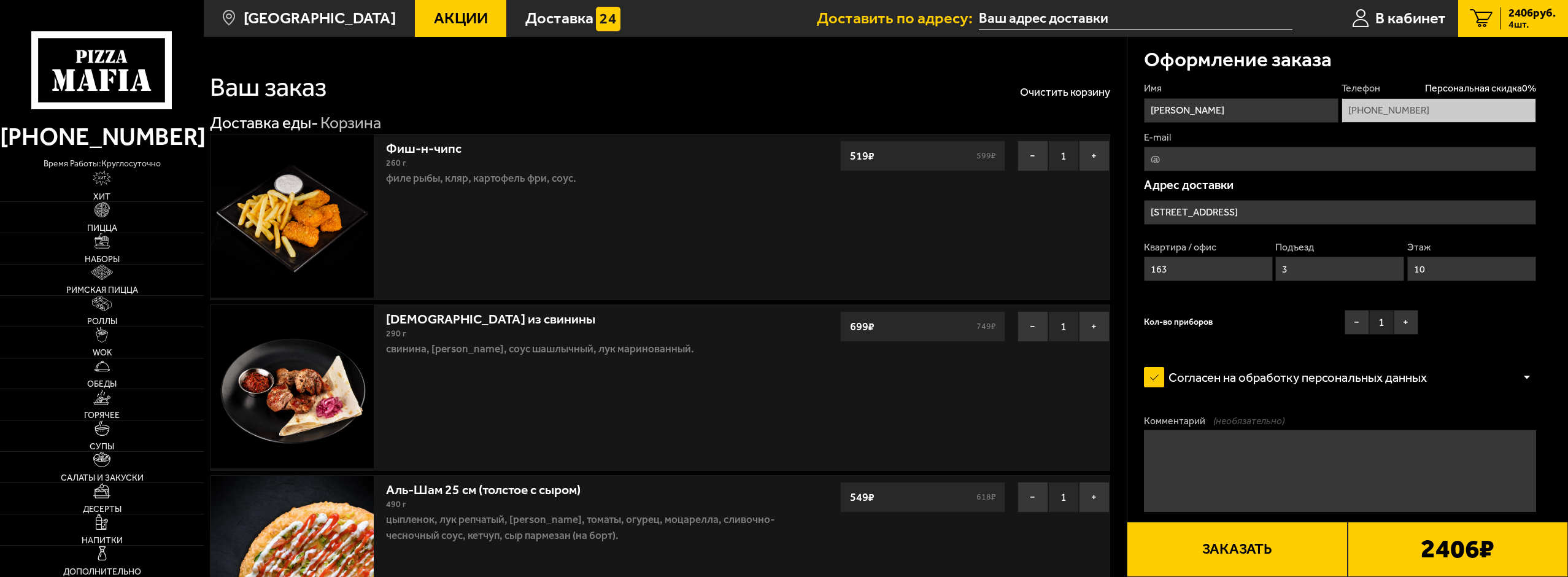
click at [1206, 558] on button "Заказать" at bounding box center [1237, 550] width 220 height 55
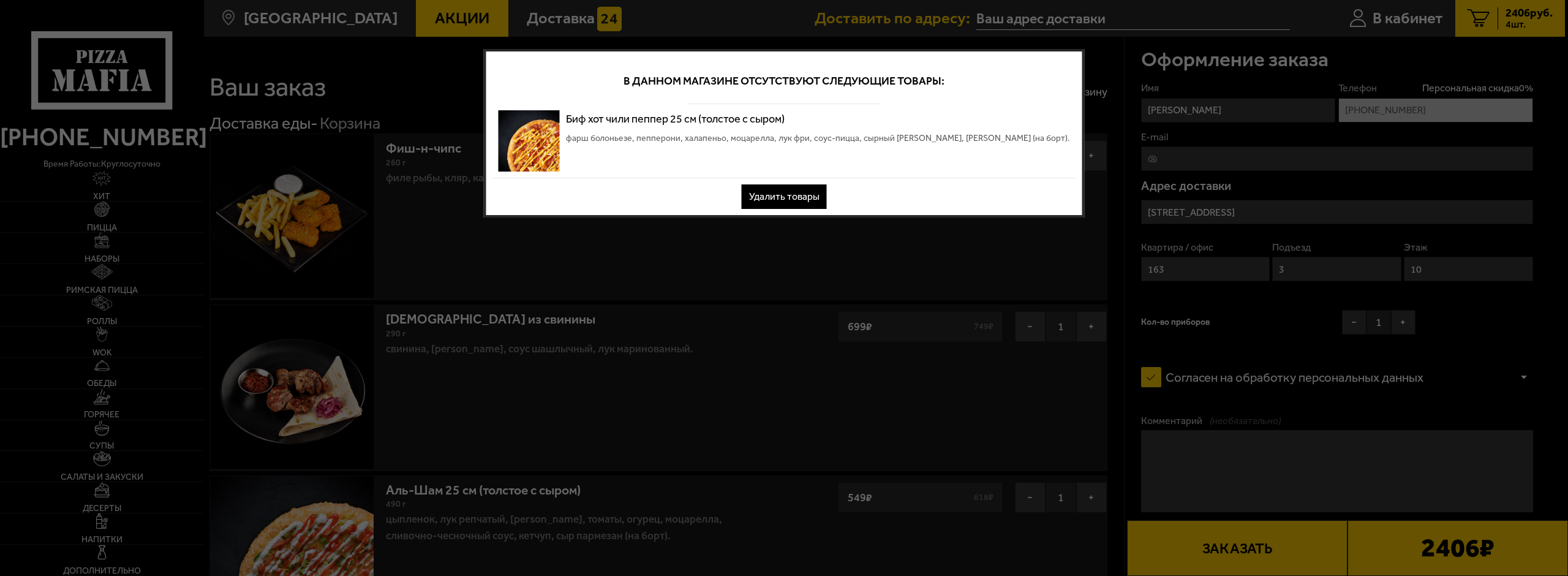
click at [754, 241] on div at bounding box center [784, 288] width 1568 height 576
click at [32, 5] on div at bounding box center [784, 288] width 1568 height 576
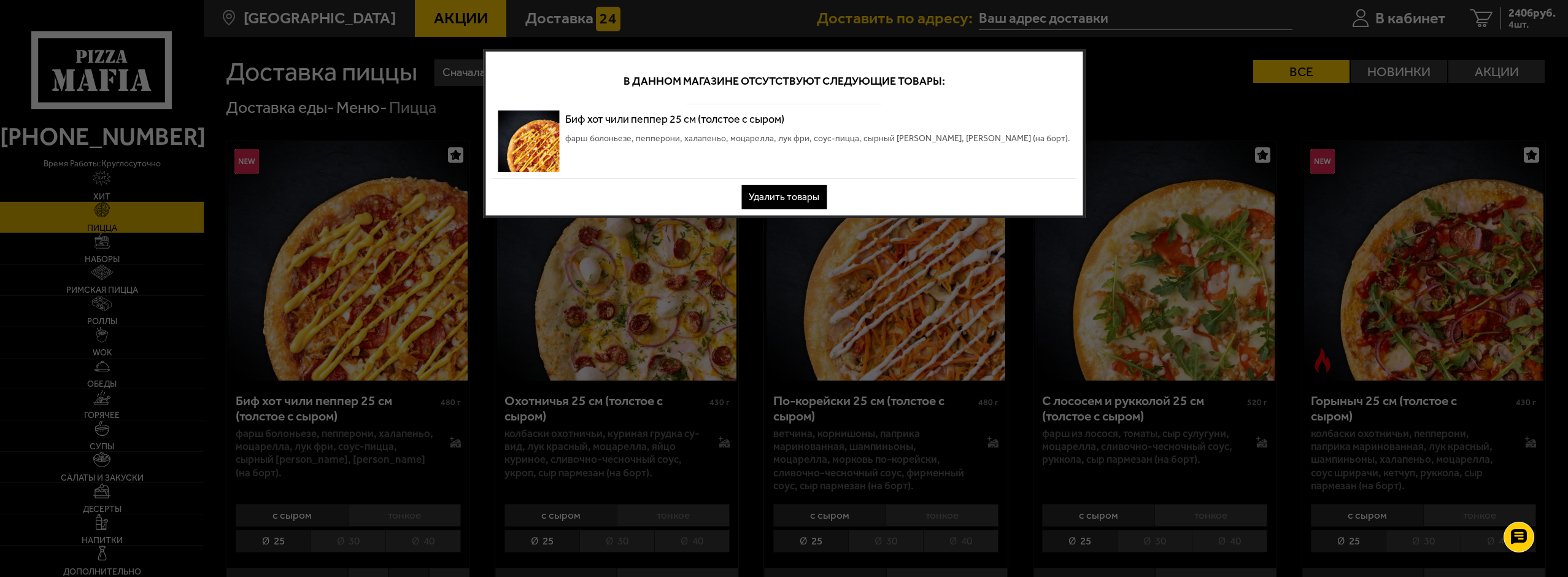
click at [816, 191] on button "Удалить товары" at bounding box center [784, 197] width 85 height 24
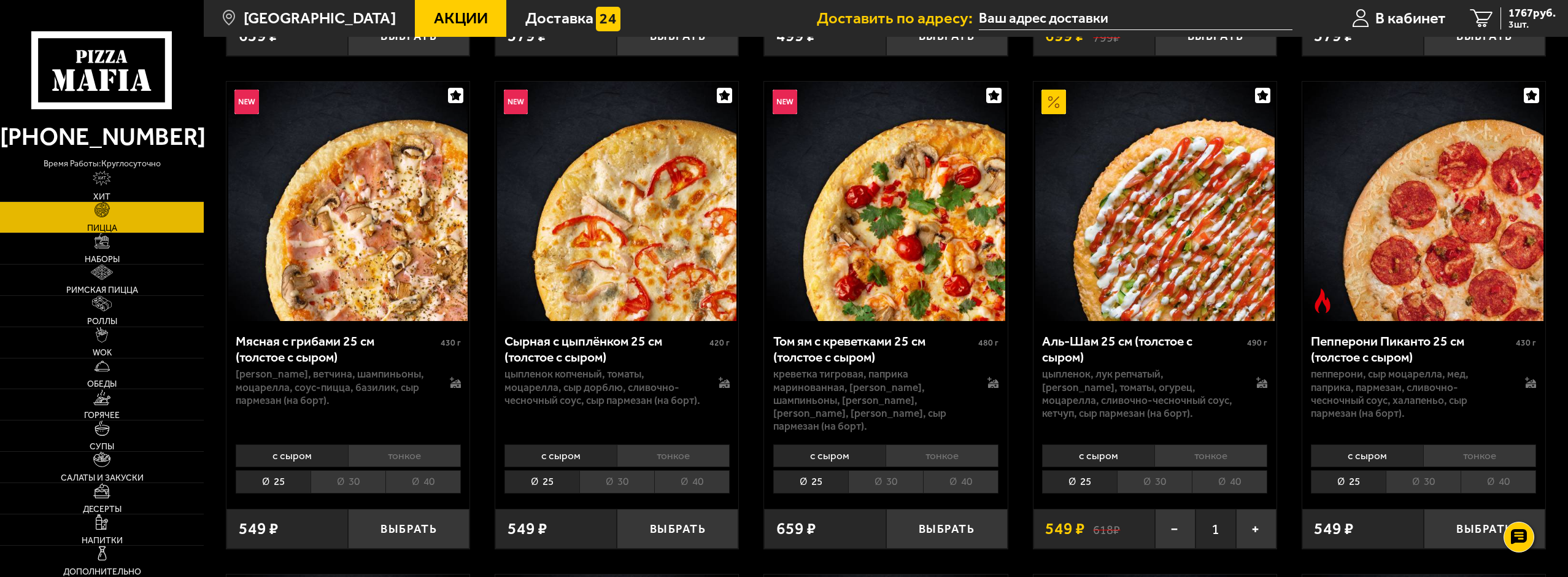
scroll to position [553, 0]
click at [1250, 508] on button "+" at bounding box center [1256, 528] width 40 height 40
click at [1170, 511] on button "−" at bounding box center [1175, 528] width 40 height 40
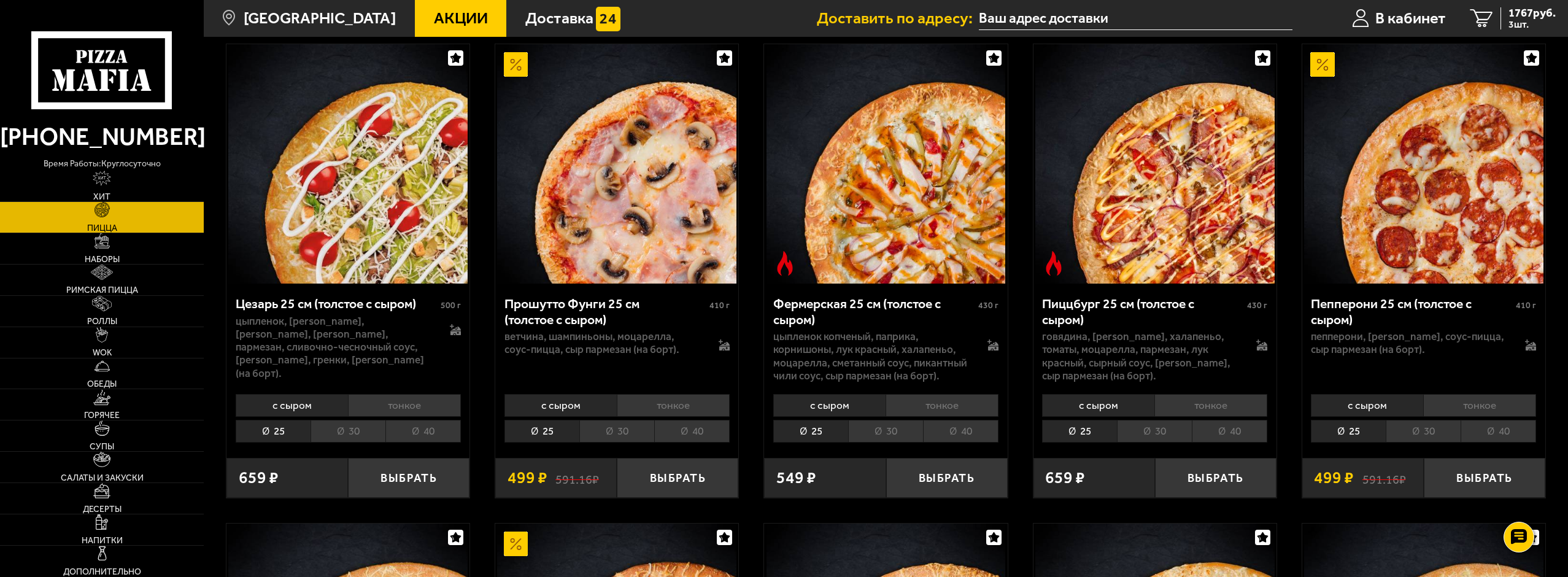
scroll to position [1596, 0]
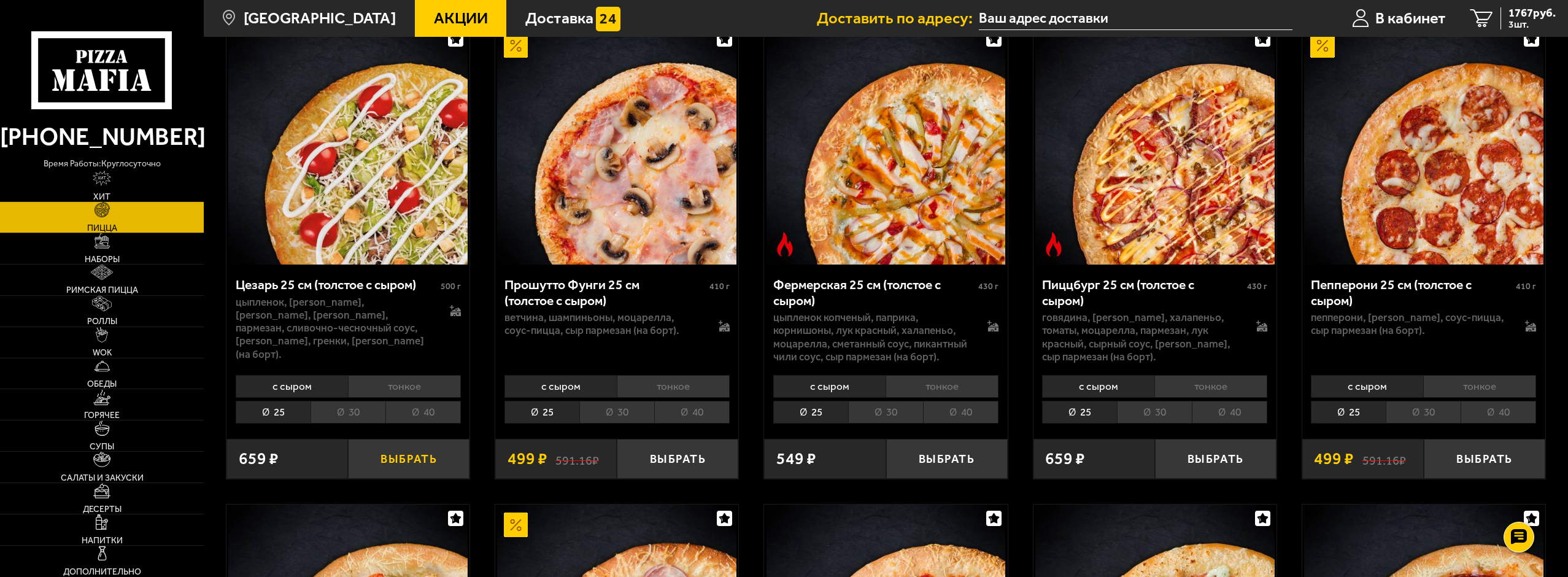
click at [418, 458] on button "Выбрать" at bounding box center [408, 459] width 121 height 40
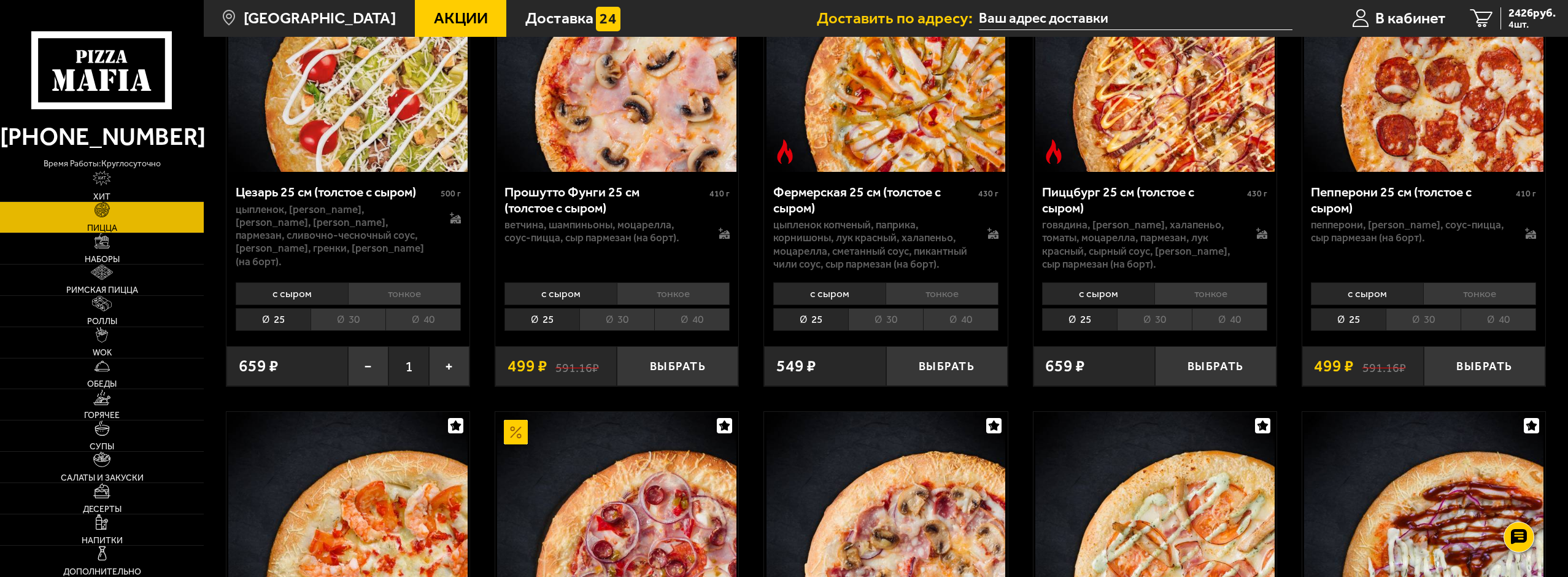
scroll to position [1903, 0]
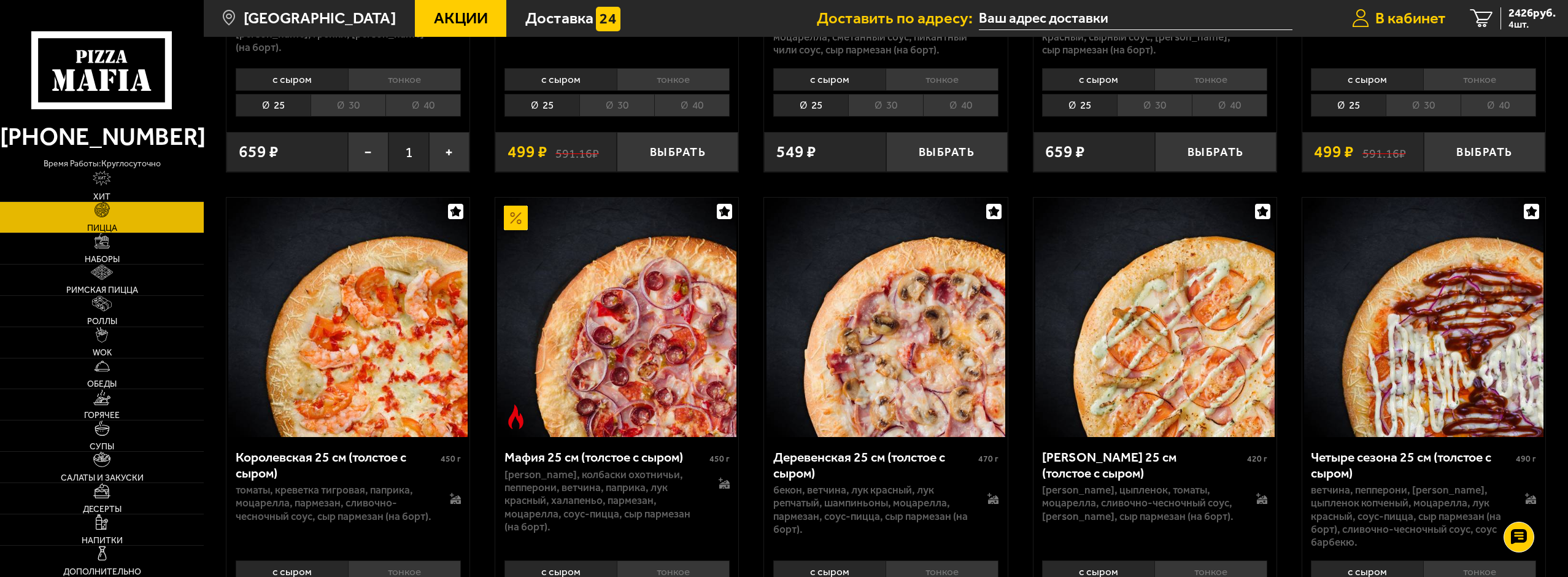
click at [1431, 18] on span "В кабинет" at bounding box center [1410, 18] width 71 height 16
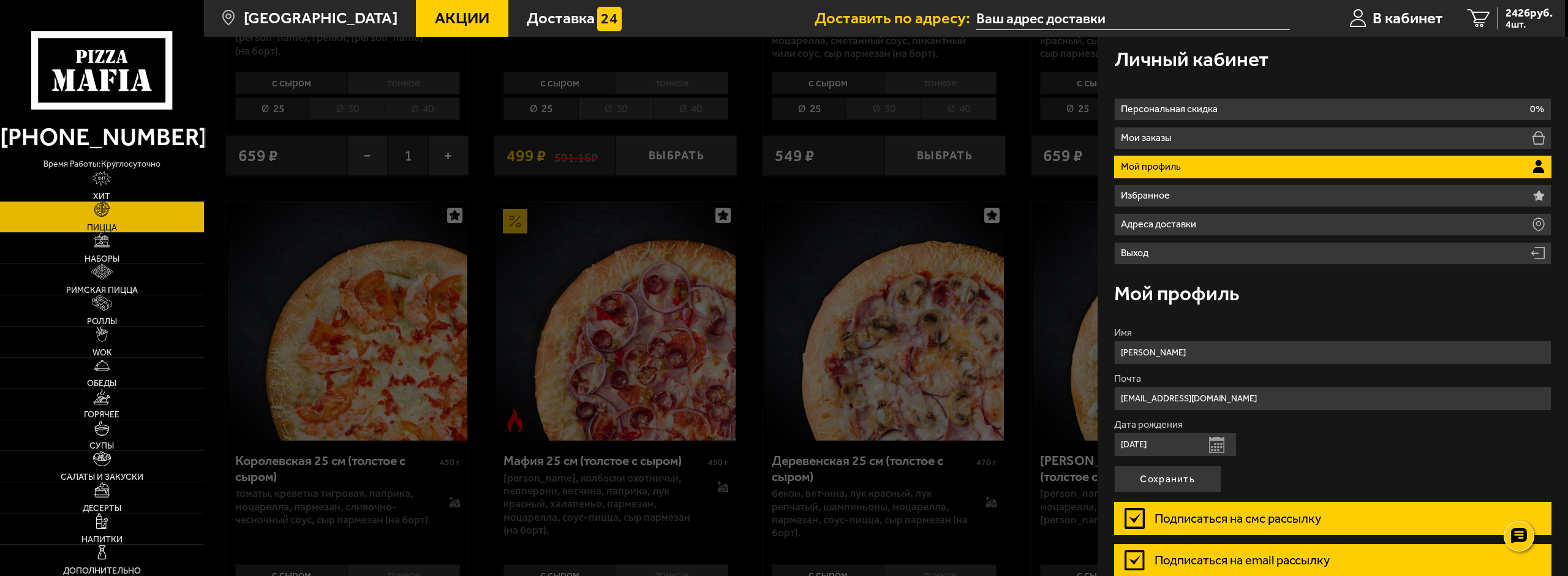
drag, startPoint x: 817, startPoint y: 107, endPoint x: 816, endPoint y: 115, distance: 8.1
click at [816, 115] on div at bounding box center [988, 324] width 1568 height 576
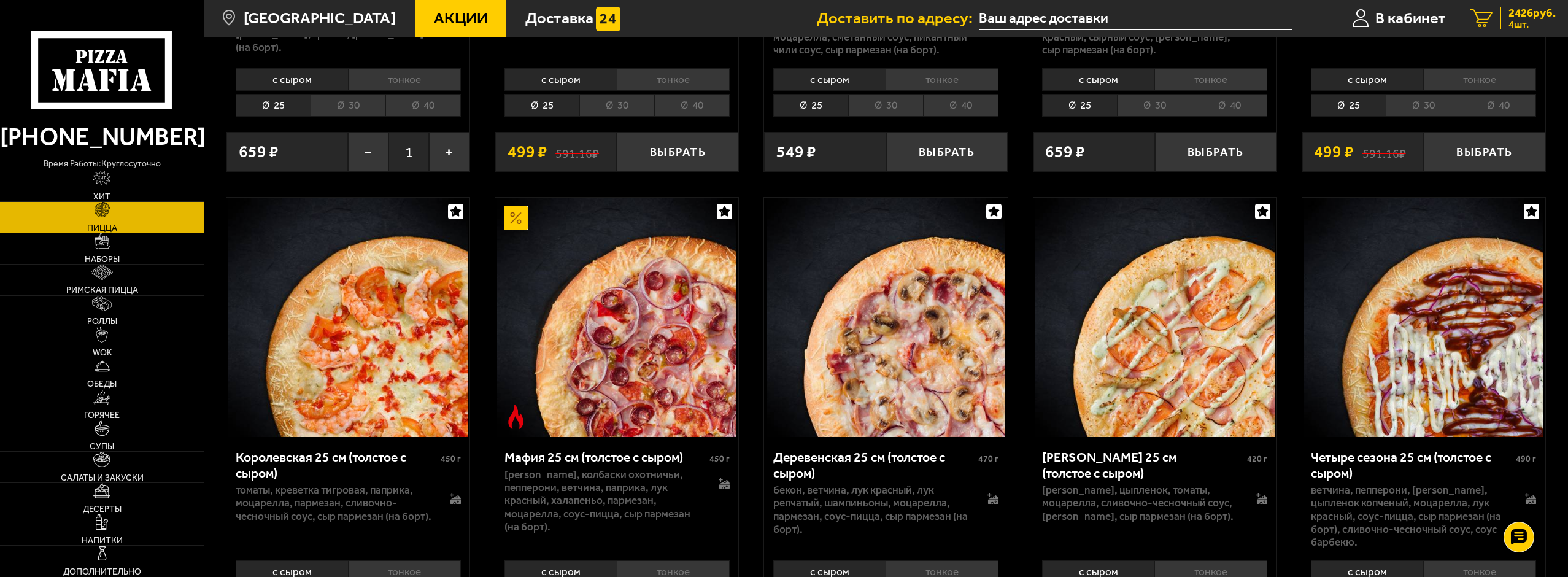
click at [1540, 13] on span "2426 руб." at bounding box center [1532, 13] width 47 height 11
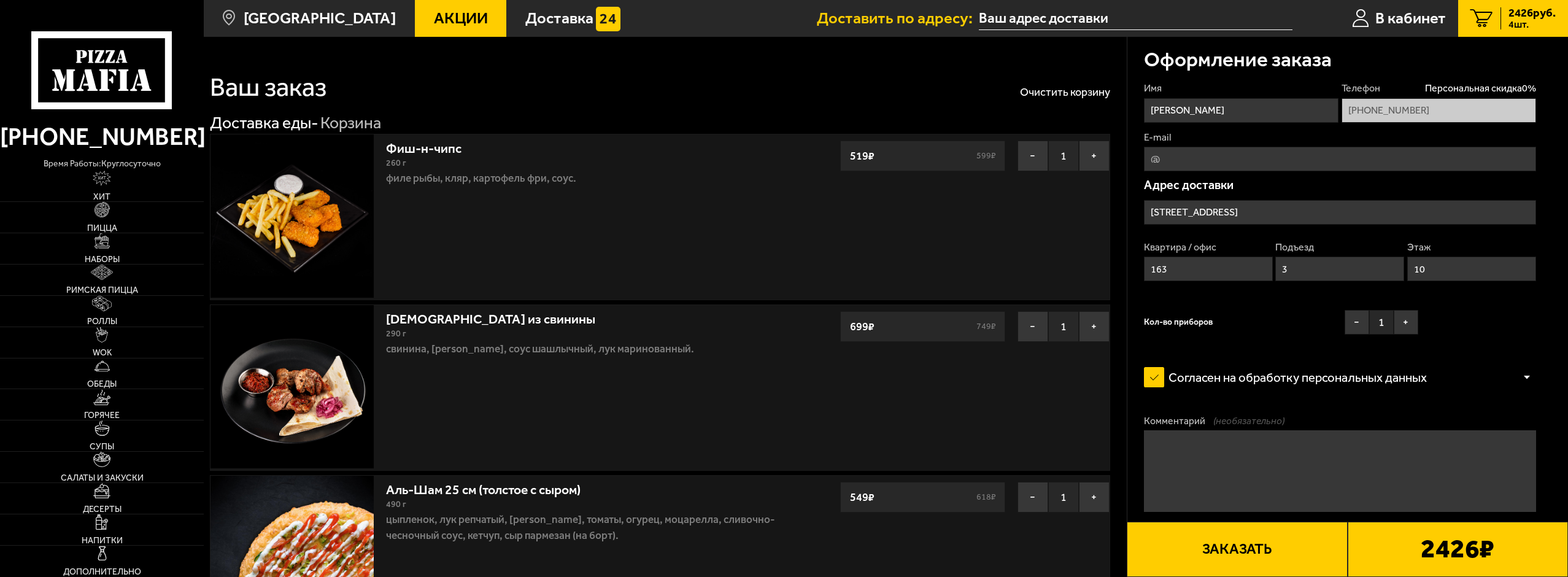
type input "проспект Испытателей, 24к1"
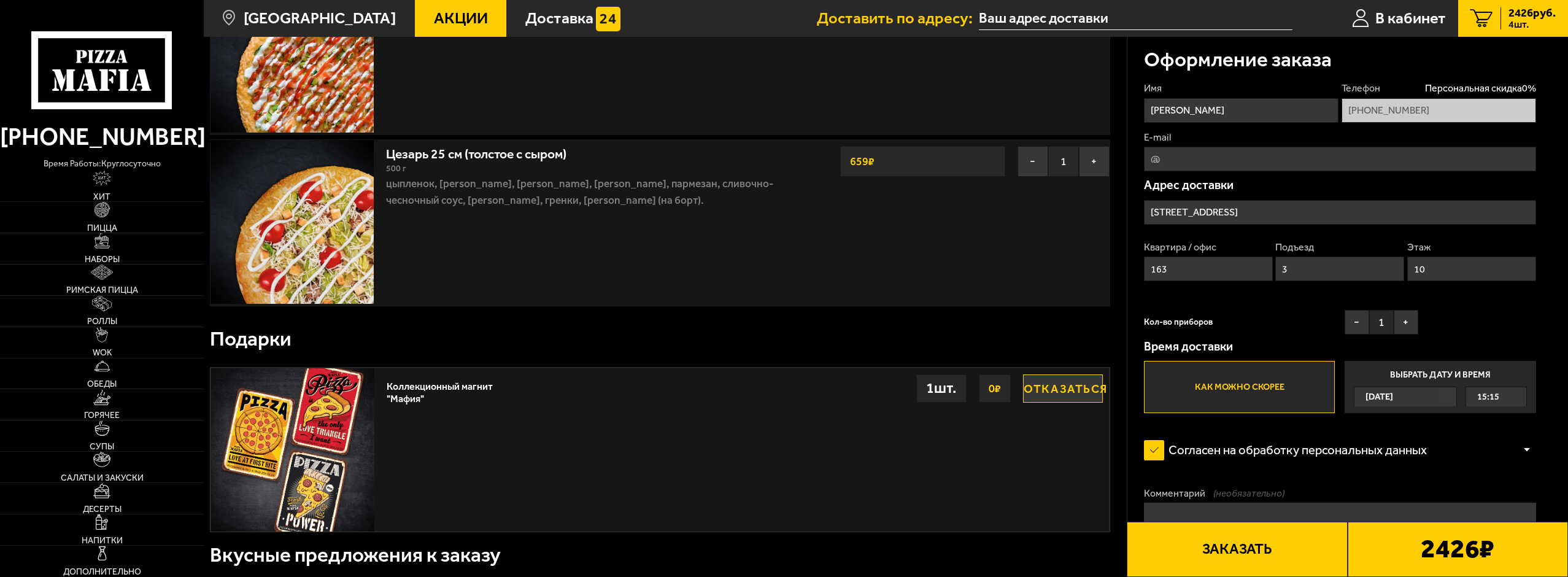
scroll to position [553, 0]
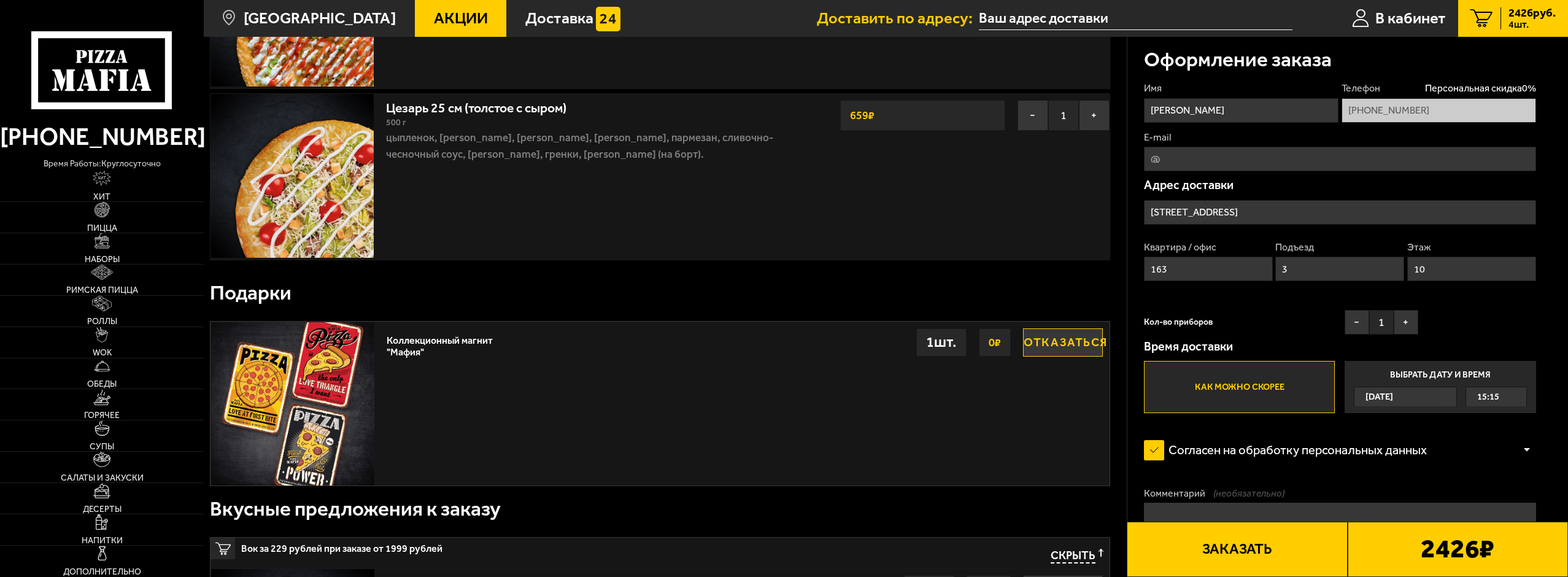
click at [1288, 544] on button "Заказать" at bounding box center [1237, 550] width 220 height 55
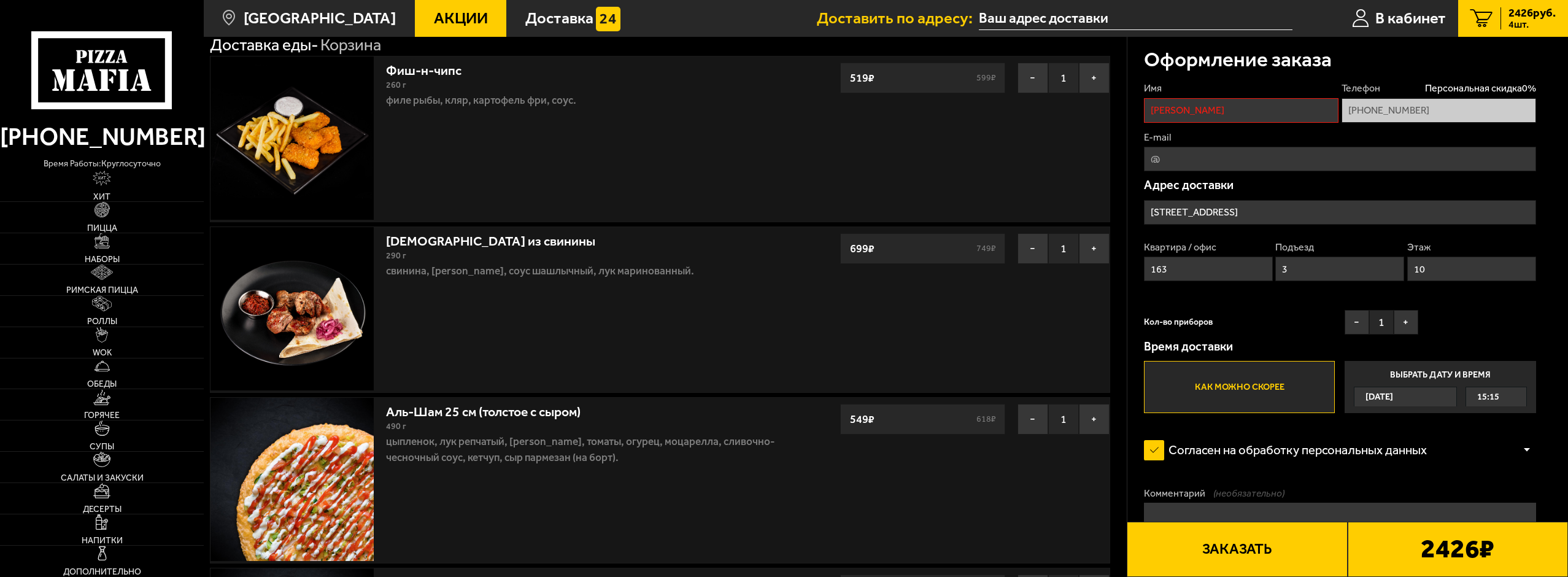
scroll to position [0, 0]
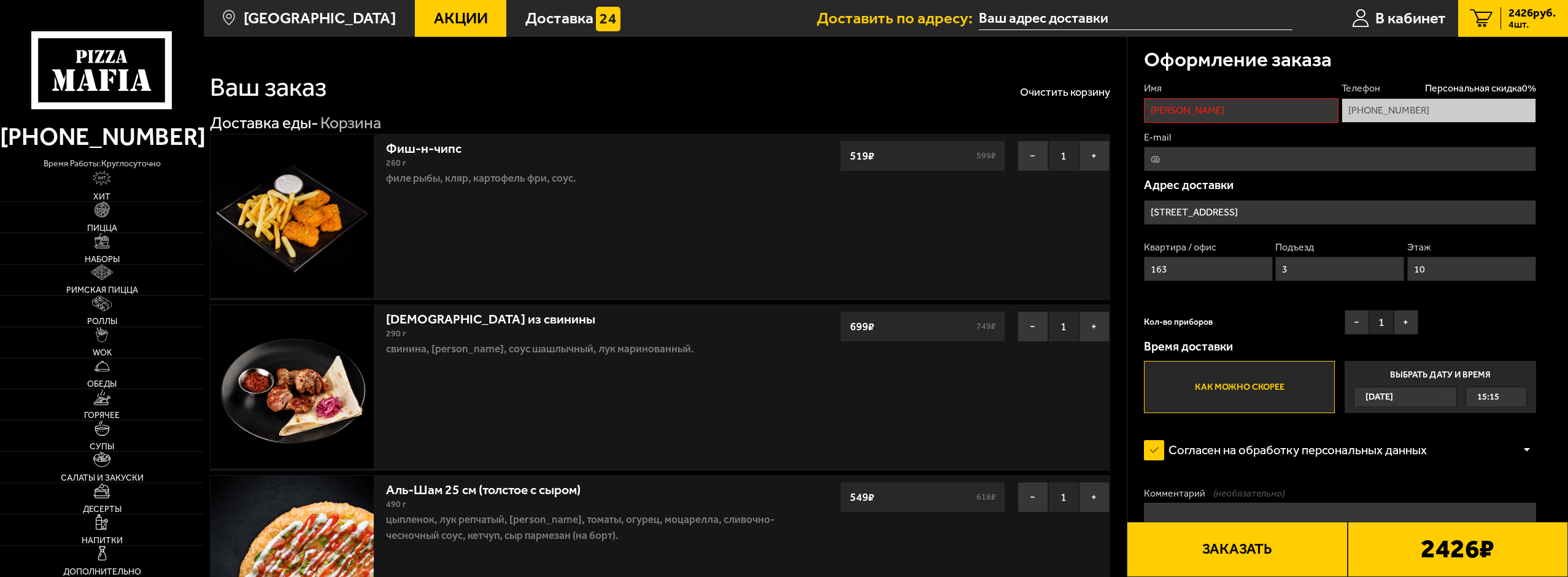
drag, startPoint x: 1229, startPoint y: 115, endPoint x: 1140, endPoint y: 123, distance: 89.4
click at [1140, 123] on div "Оформление заказа Имя Михаил Телефон Персональная скидка 0 % +7 (902) 754-57-14…" at bounding box center [1347, 358] width 441 height 644
type input "Михаил"
type input "serggreem@gmail.com"
click at [1246, 527] on button "Заказать" at bounding box center [1237, 550] width 220 height 55
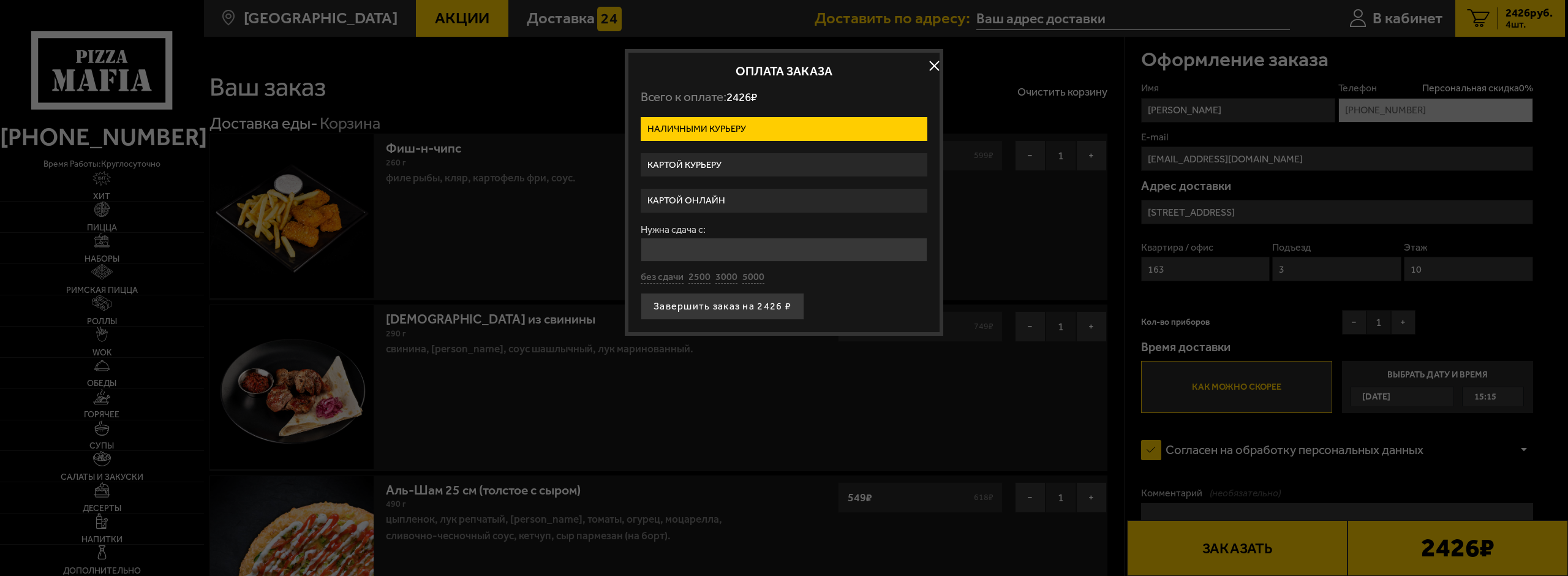
click at [743, 164] on label "Картой курьеру" at bounding box center [783, 164] width 287 height 24
click at [0, 0] on input "Картой курьеру" at bounding box center [0, 0] width 0 height 0
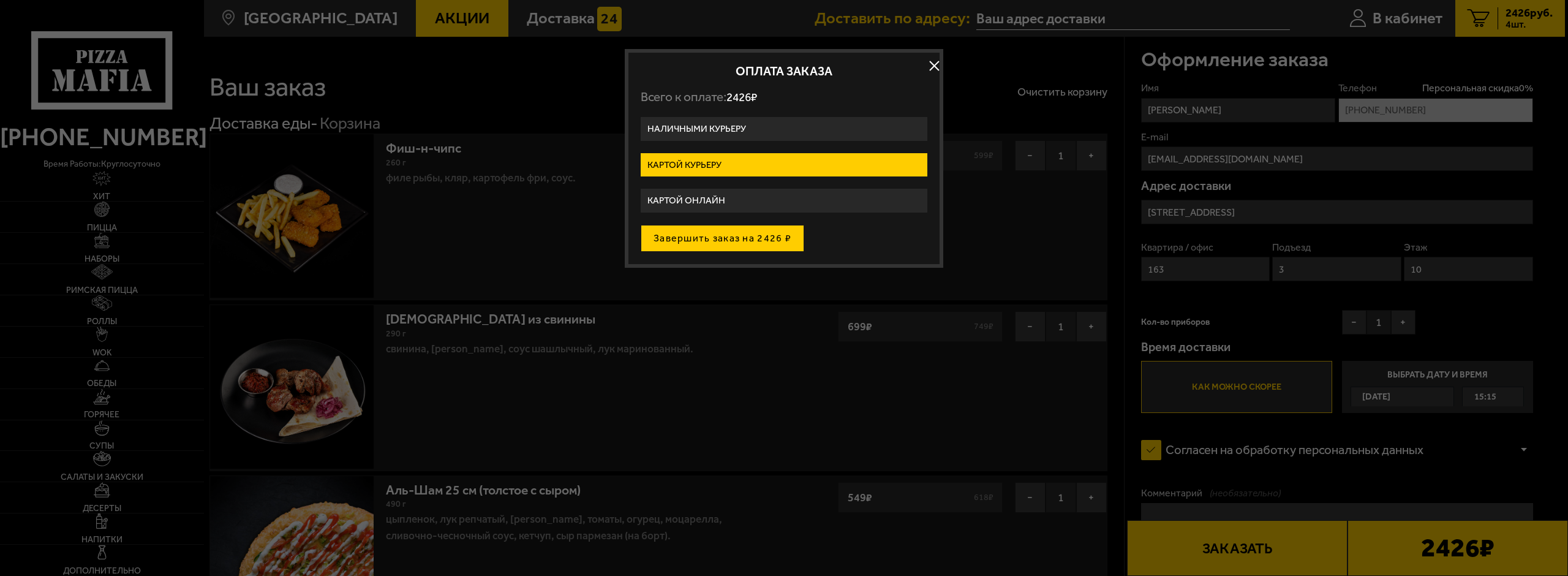
click at [741, 245] on button "Завершить заказ на 2426 ₽" at bounding box center [722, 238] width 163 height 27
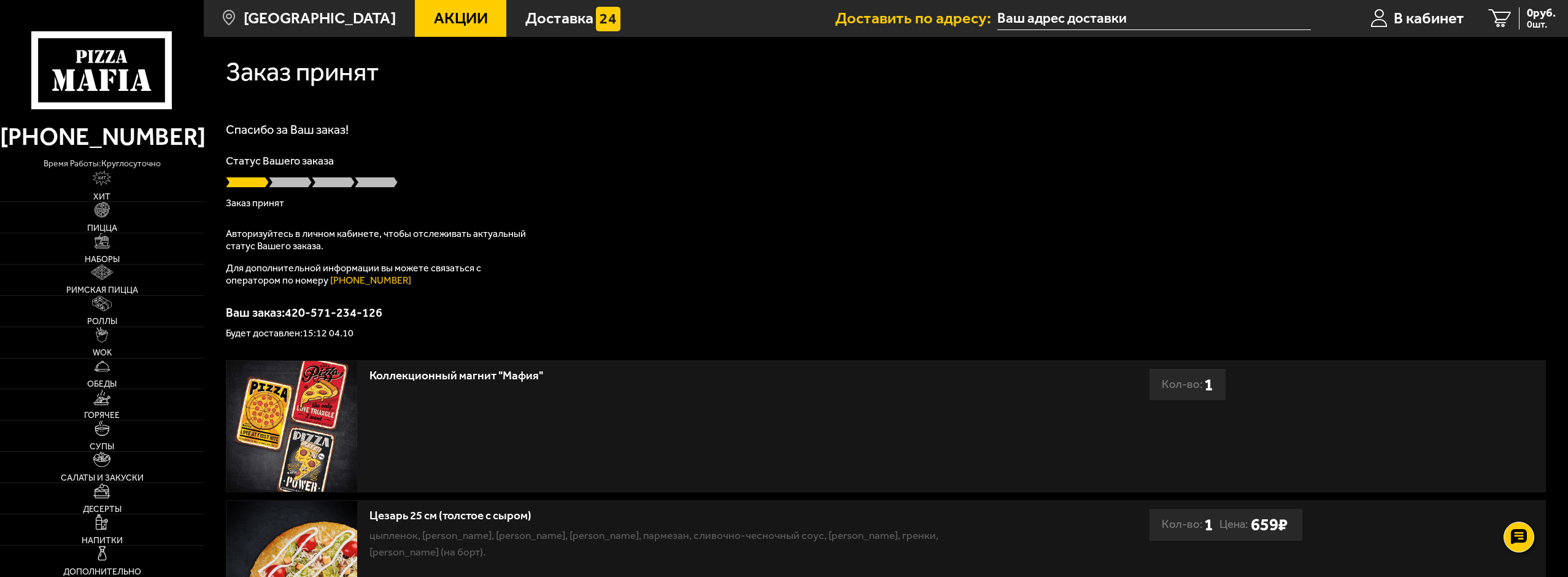
click at [1116, 4] on li "Доставить по адресу:" at bounding box center [1073, 18] width 475 height 37
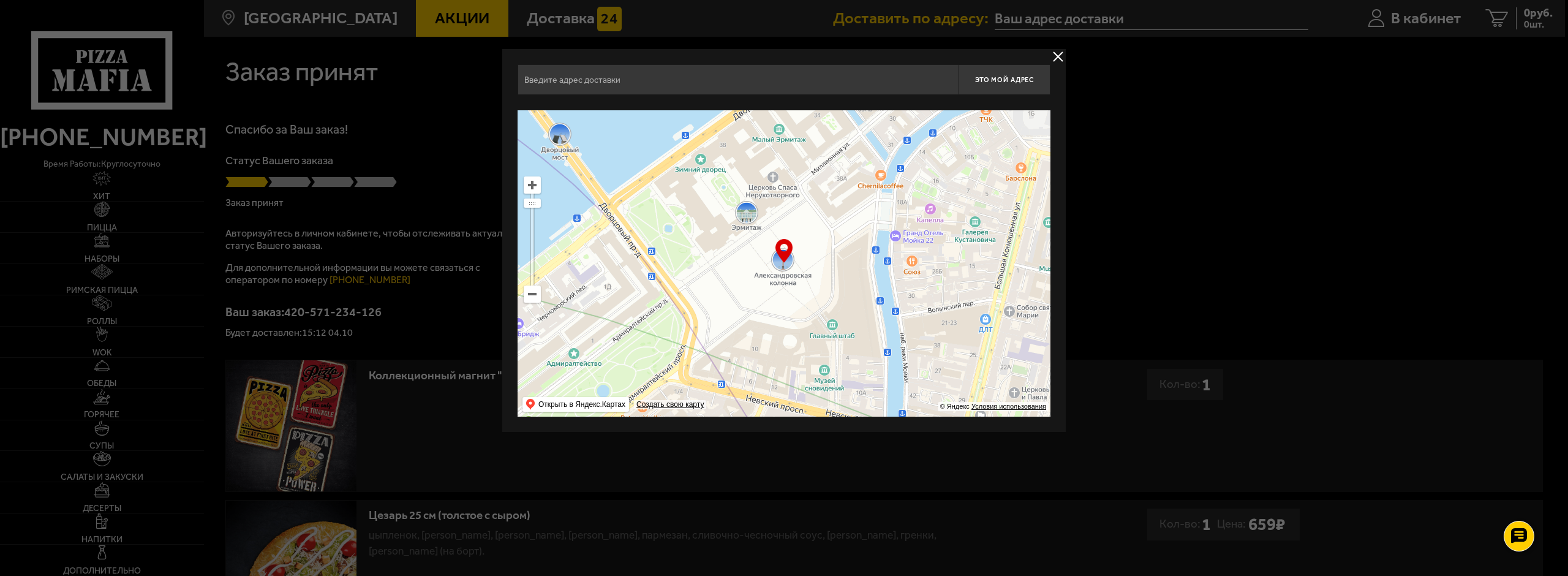
drag, startPoint x: 1054, startPoint y: 59, endPoint x: 1052, endPoint y: 68, distance: 9.2
click at [1052, 68] on div "Это мой адрес Найдите адрес перетащив карту … © Яндекс Условия использования От…" at bounding box center [783, 240] width 563 height 383
click at [1062, 62] on button "delivery type" at bounding box center [1058, 56] width 15 height 15
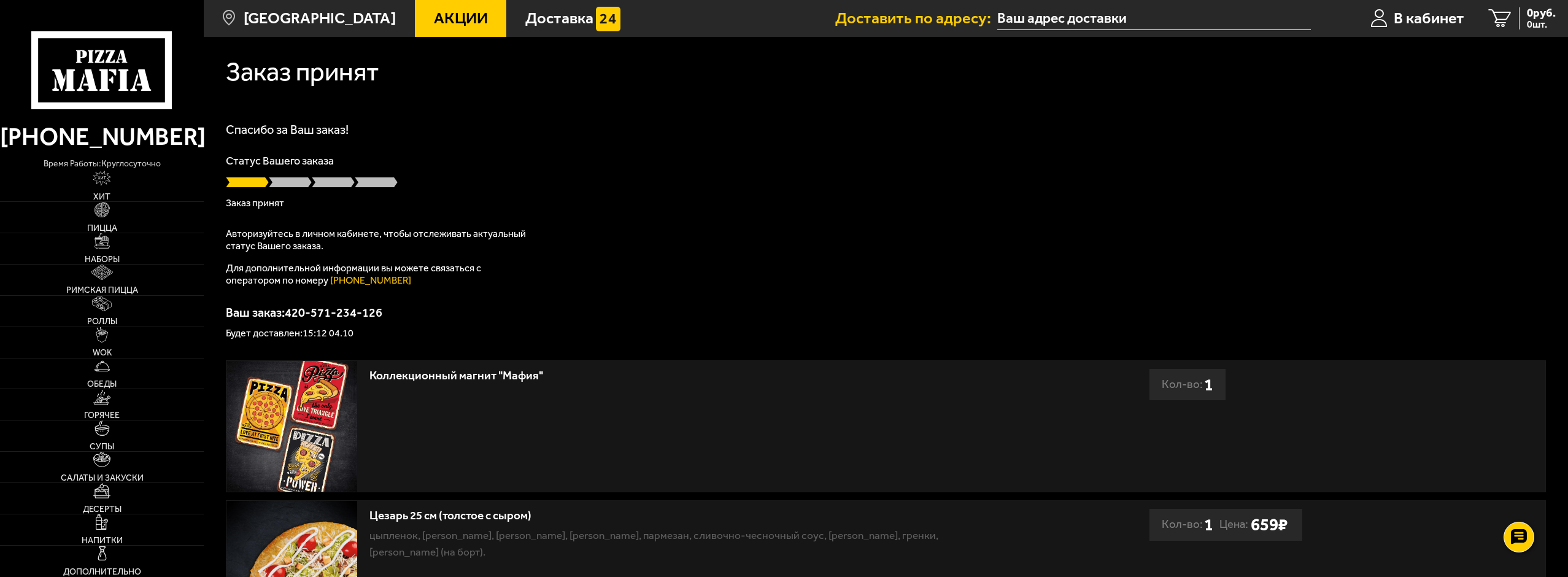
click at [1054, 32] on li "Доставить по адресу:" at bounding box center [1073, 18] width 475 height 37
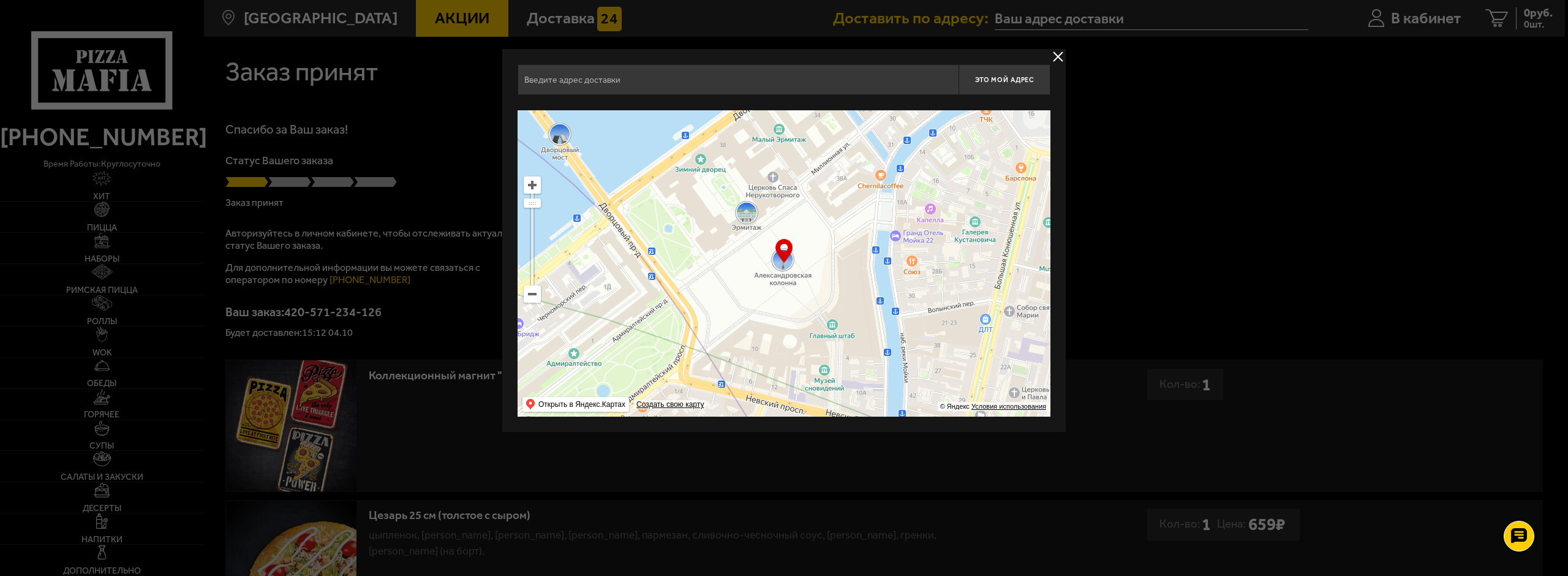
click at [975, 116] on div "Это мой адрес Найдите адрес перетащив карту … © Яндекс Условия использования От…" at bounding box center [784, 240] width 533 height 352
drag, startPoint x: 753, startPoint y: 266, endPoint x: 982, endPoint y: 385, distance: 258.1
click at [982, 385] on ymaps at bounding box center [784, 263] width 533 height 307
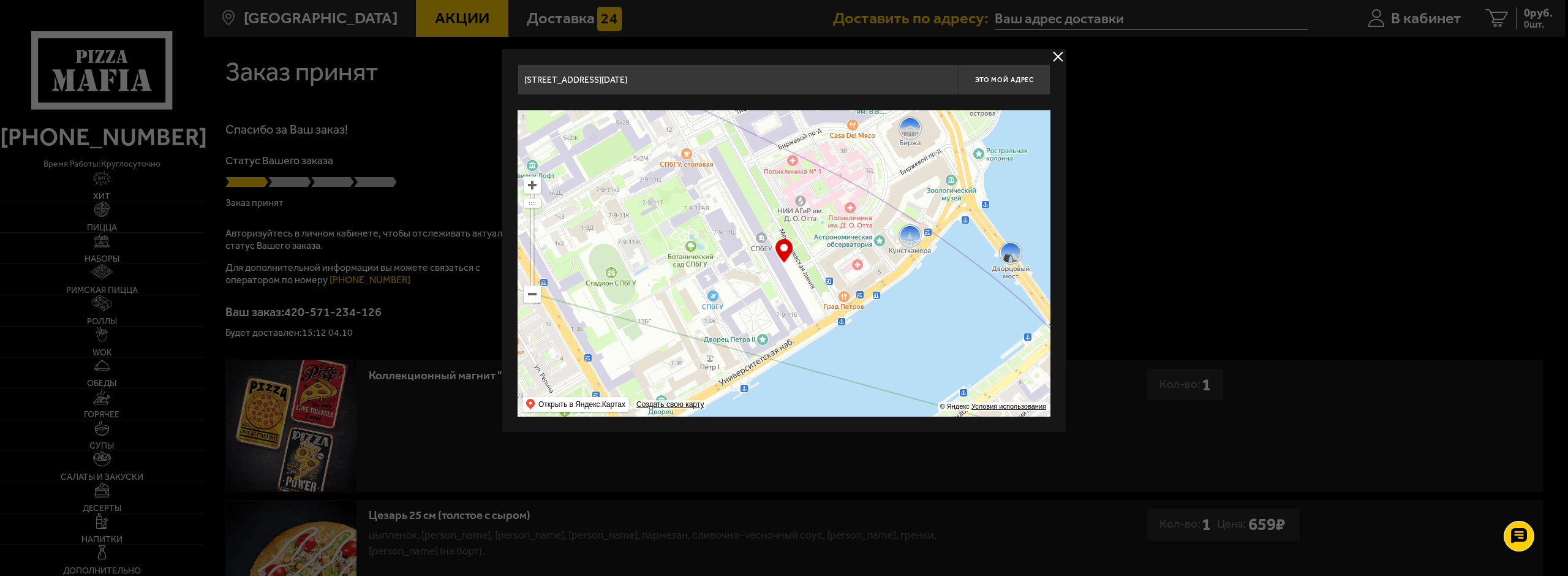
click at [740, 92] on input "Университетская набережная, 7-9-11" at bounding box center [738, 80] width 441 height 30
drag, startPoint x: 925, startPoint y: 439, endPoint x: 964, endPoint y: 488, distance: 62.6
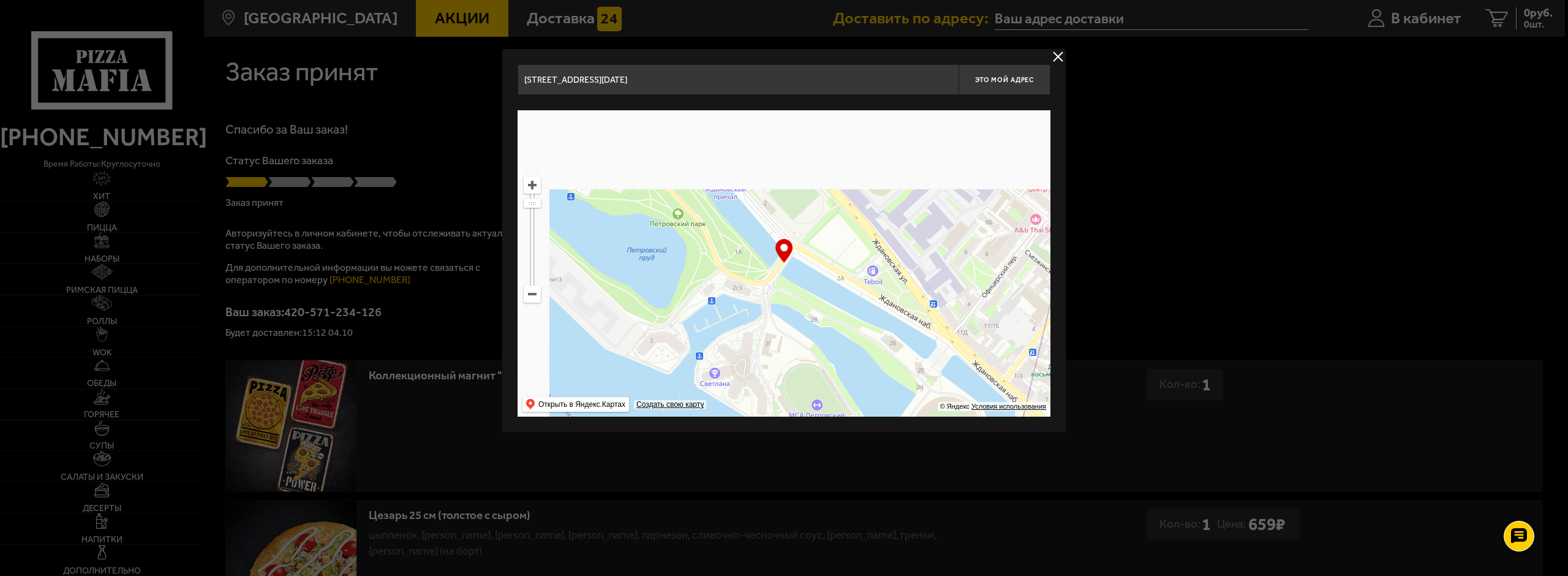
drag, startPoint x: 779, startPoint y: 286, endPoint x: 889, endPoint y: 458, distance: 204.2
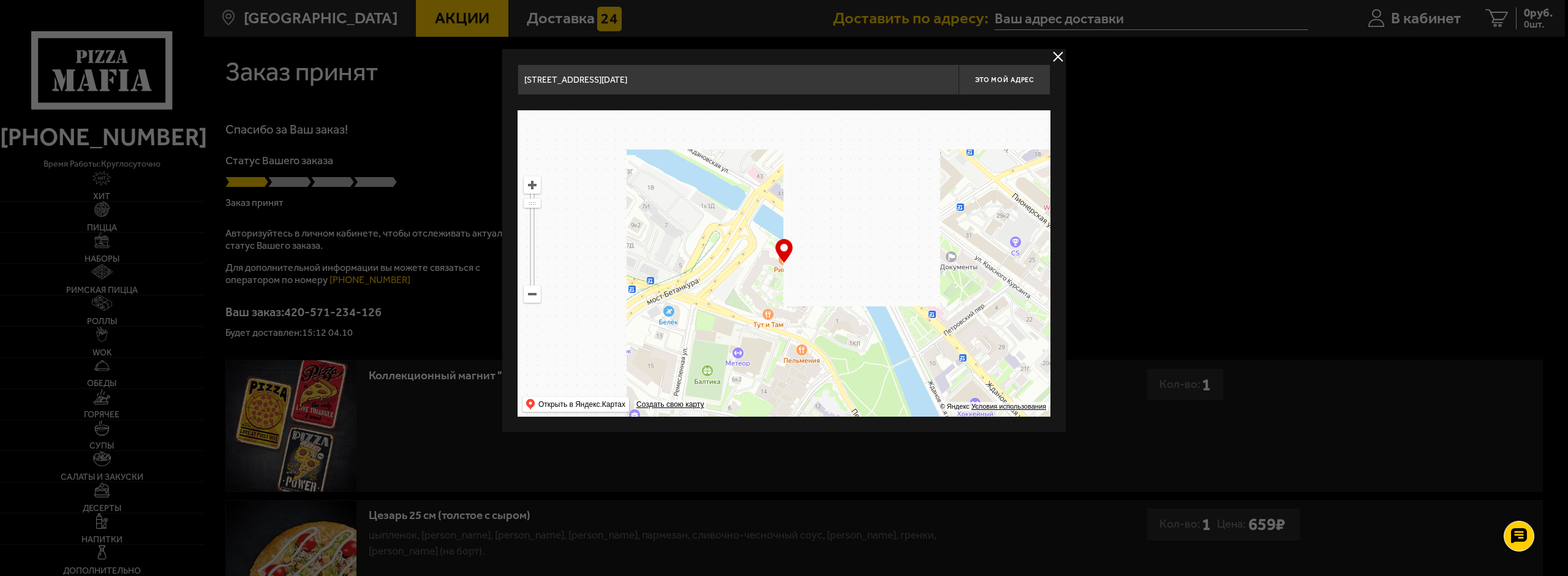
drag, startPoint x: 817, startPoint y: 219, endPoint x: 890, endPoint y: 406, distance: 200.7
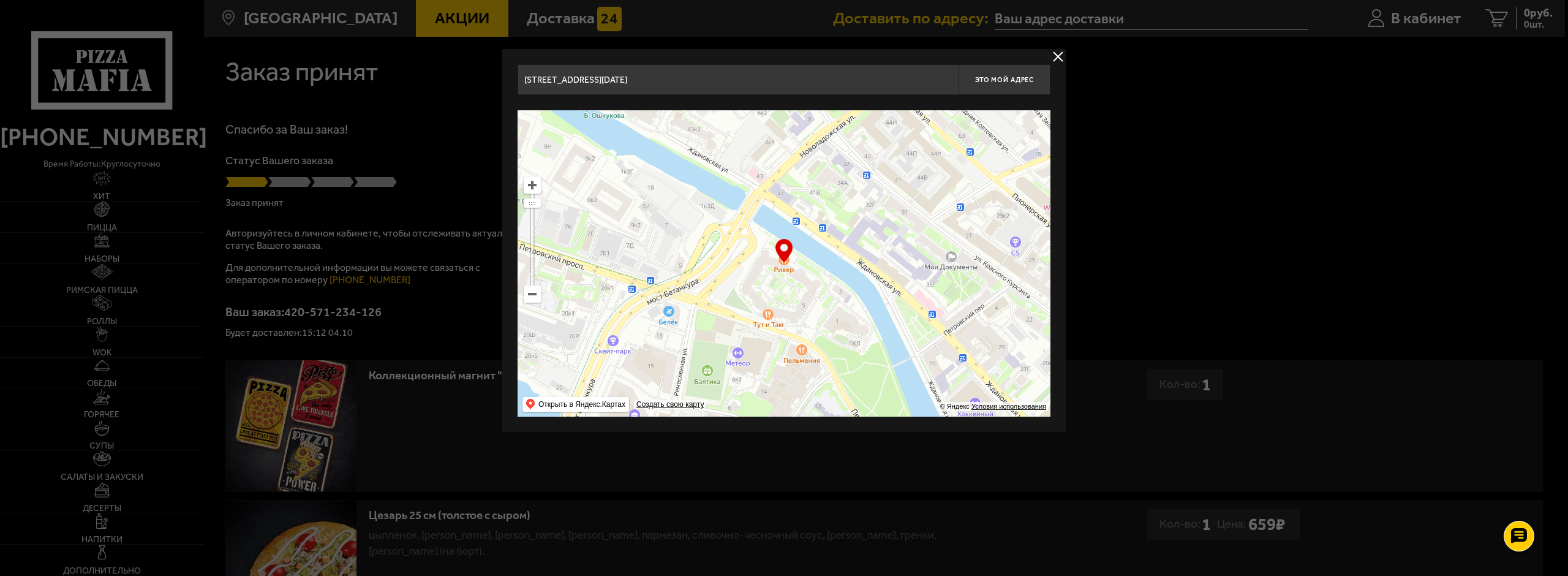
click at [890, 406] on ymaps at bounding box center [784, 263] width 533 height 307
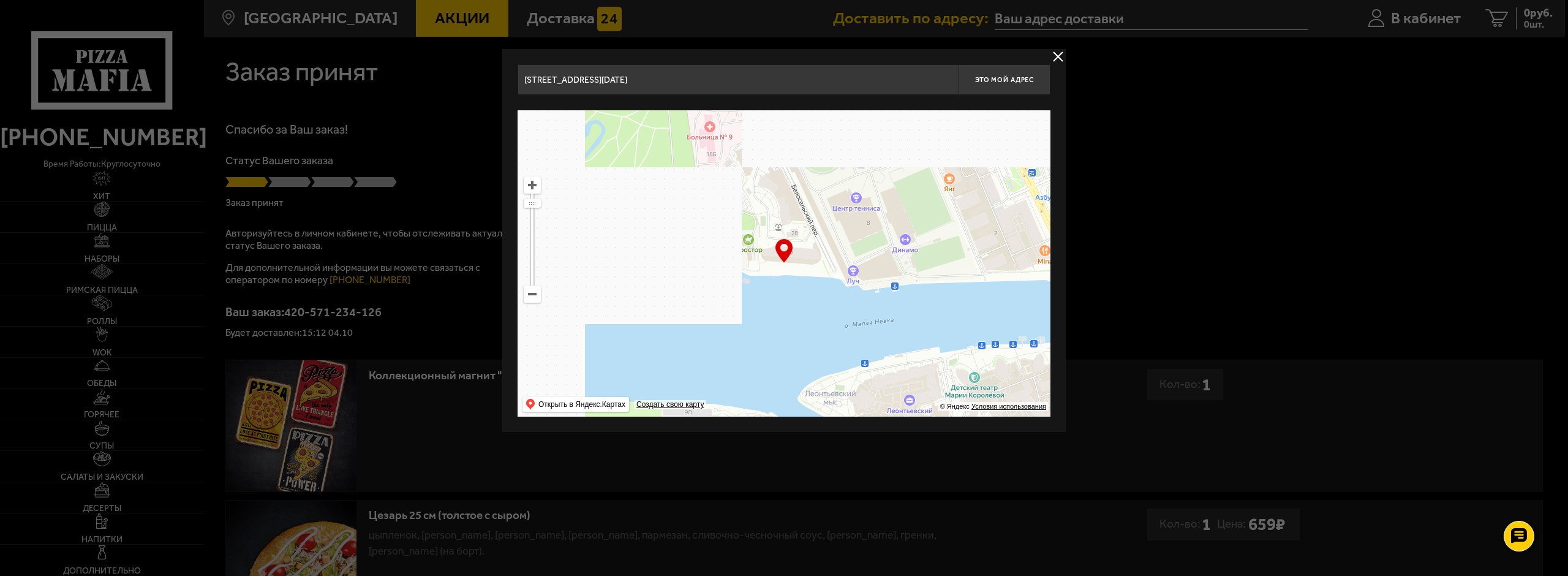
drag, startPoint x: 898, startPoint y: 335, endPoint x: 938, endPoint y: 395, distance: 72.1
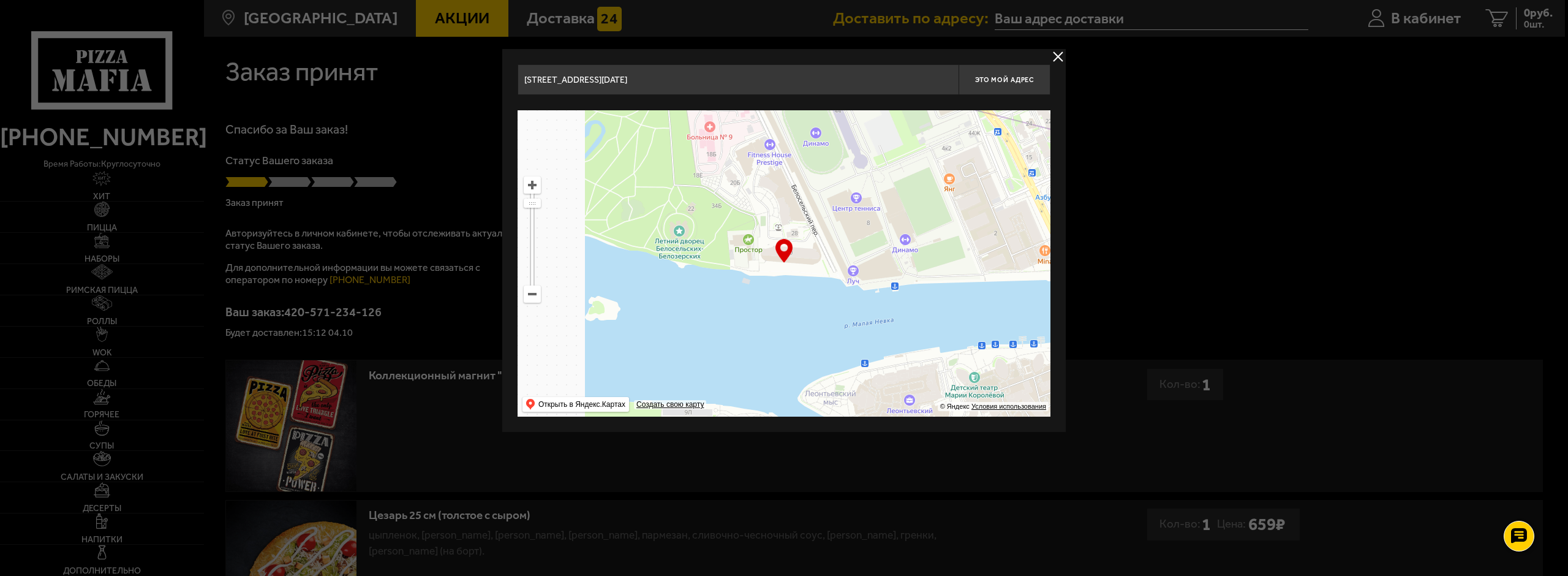
click at [938, 395] on ymaps at bounding box center [784, 263] width 533 height 307
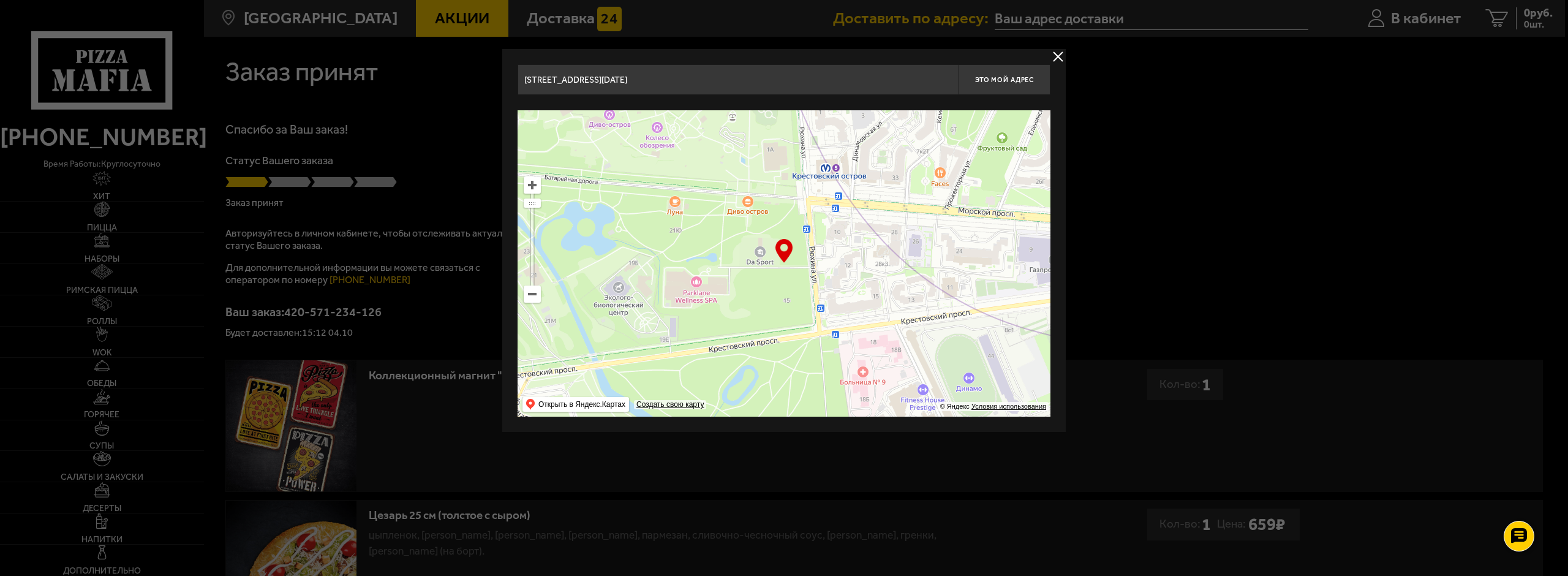
drag, startPoint x: 833, startPoint y: 250, endPoint x: 1072, endPoint y: 219, distance: 241.0
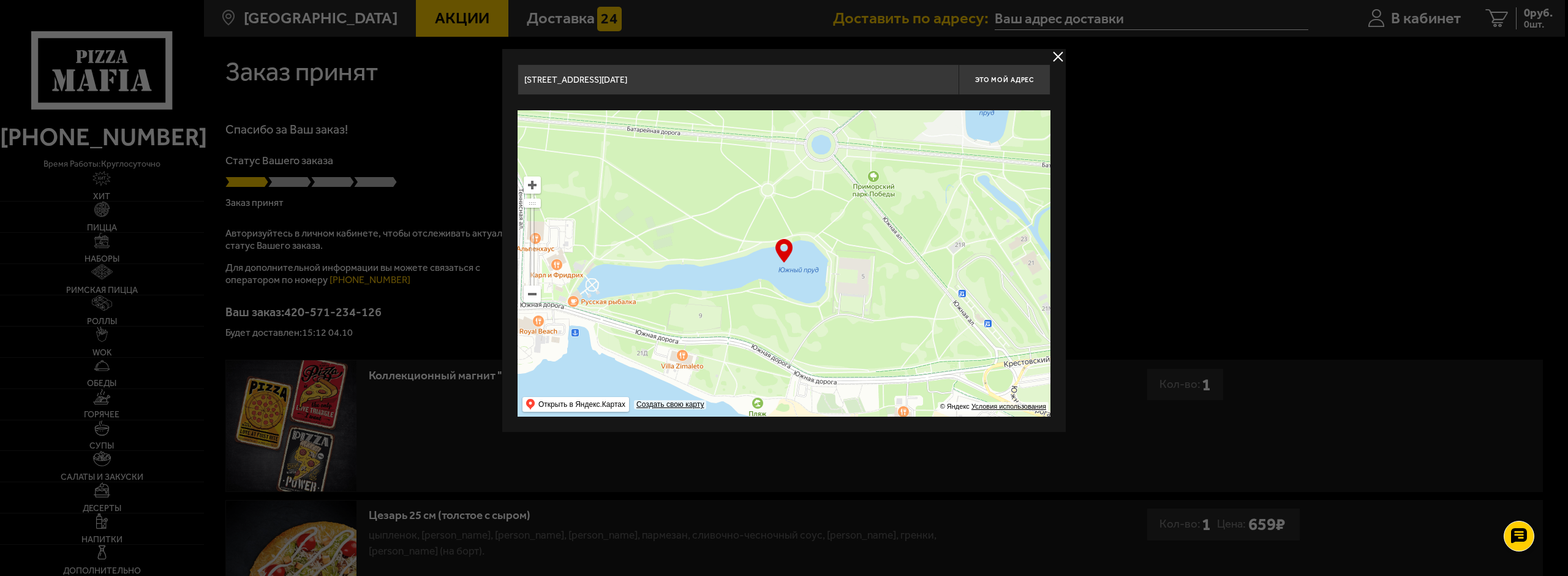
drag, startPoint x: 957, startPoint y: 348, endPoint x: 977, endPoint y: 377, distance: 35.2
click at [982, 400] on ymaps at bounding box center [784, 263] width 533 height 307
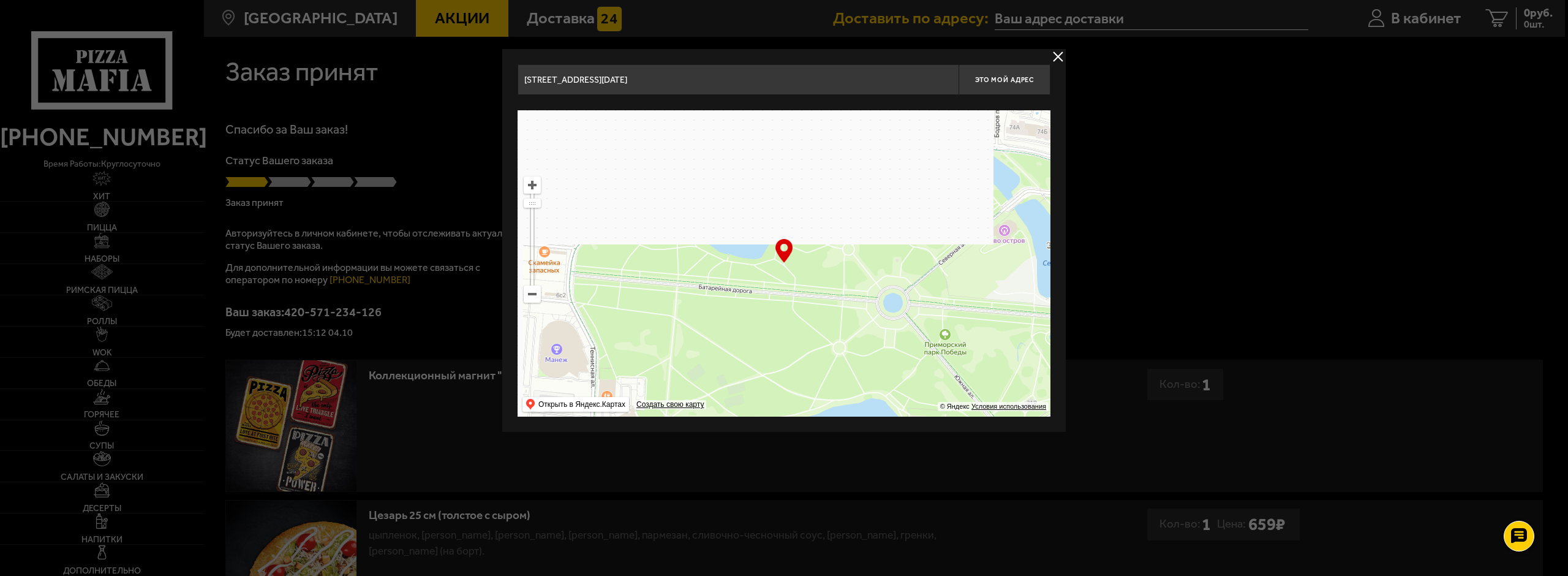
drag, startPoint x: 918, startPoint y: 189, endPoint x: 892, endPoint y: 247, distance: 63.6
click at [893, 247] on ymaps at bounding box center [784, 263] width 533 height 307
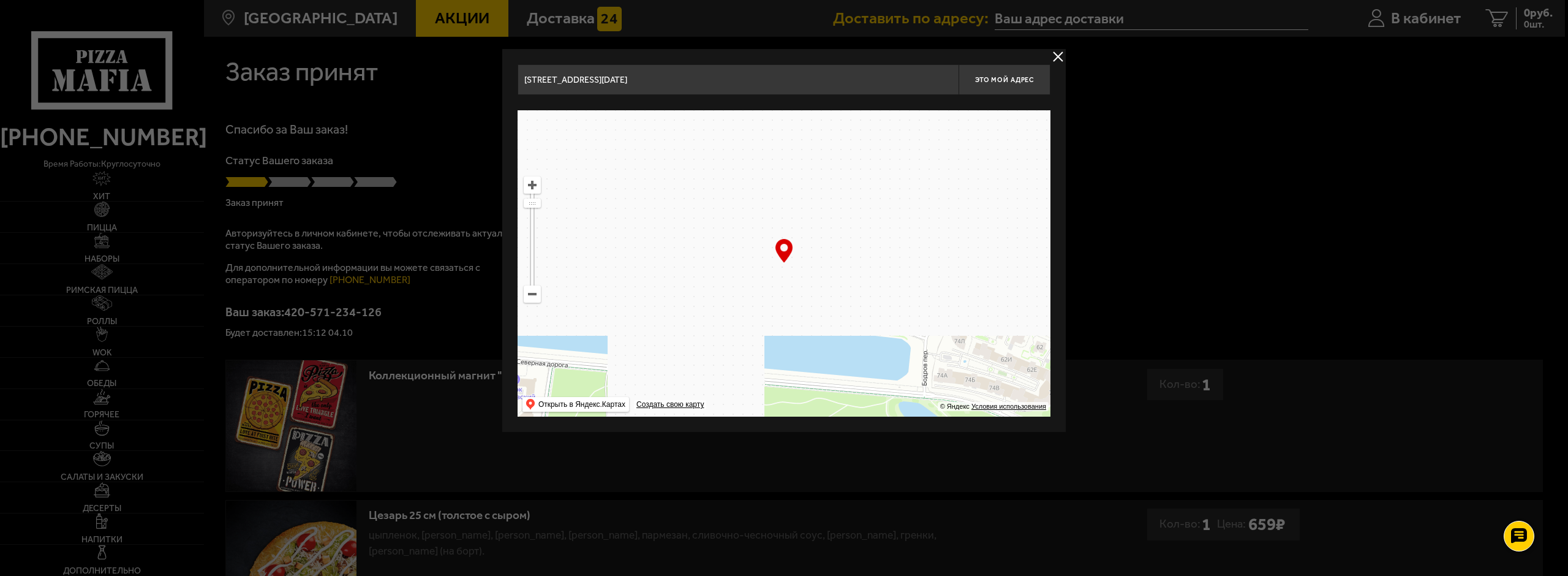
drag, startPoint x: 876, startPoint y: 203, endPoint x: 874, endPoint y: 282, distance: 79.0
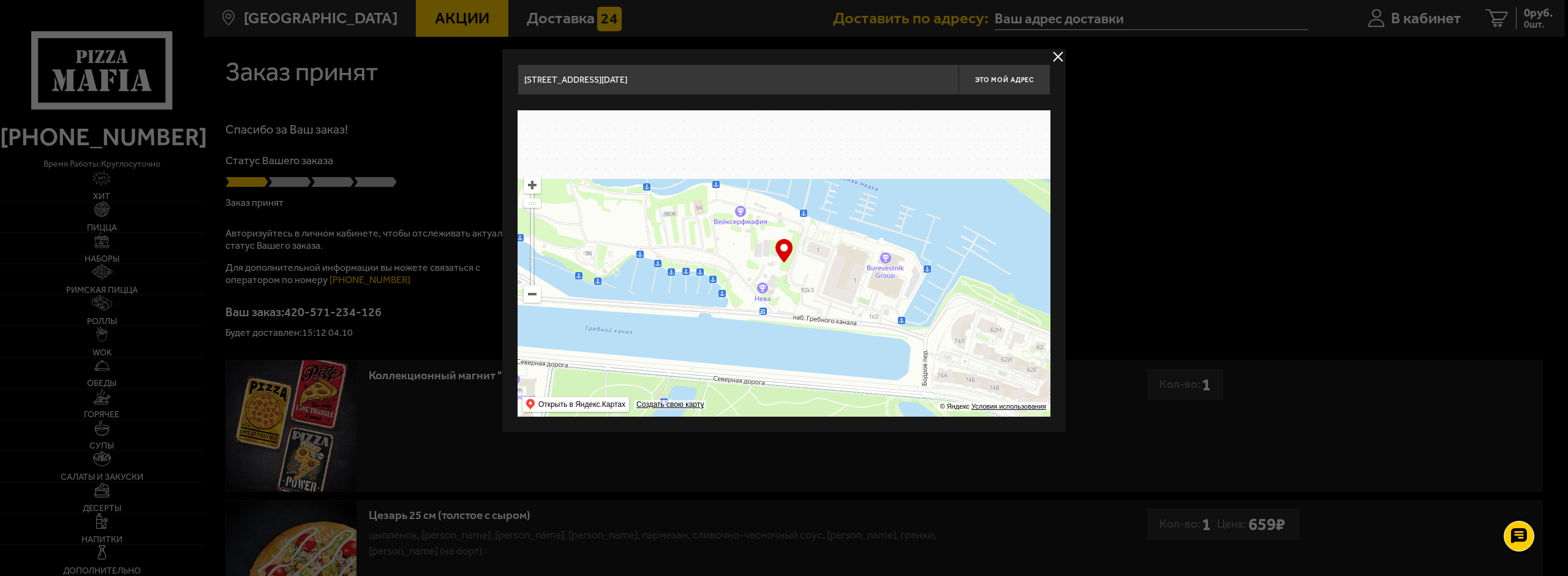
click at [874, 282] on ymaps at bounding box center [784, 263] width 533 height 307
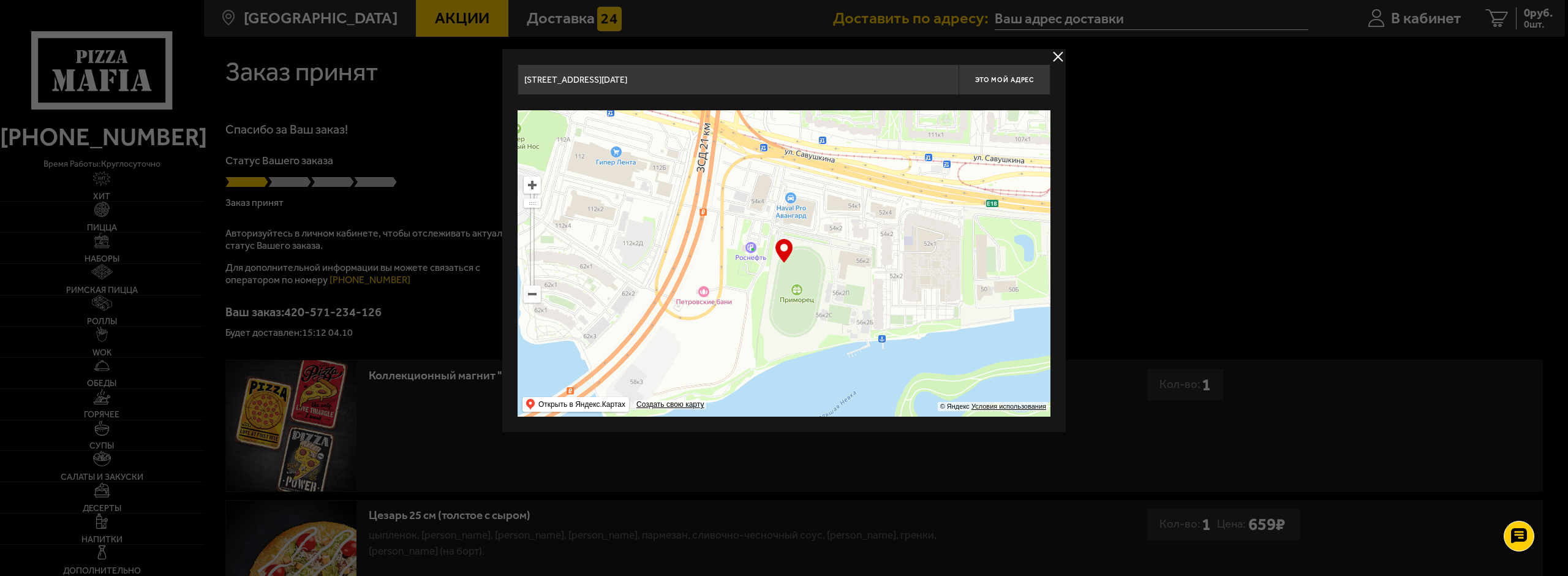
drag, startPoint x: 848, startPoint y: 190, endPoint x: 1019, endPoint y: 278, distance: 192.3
click at [1019, 281] on ymaps at bounding box center [784, 263] width 533 height 307
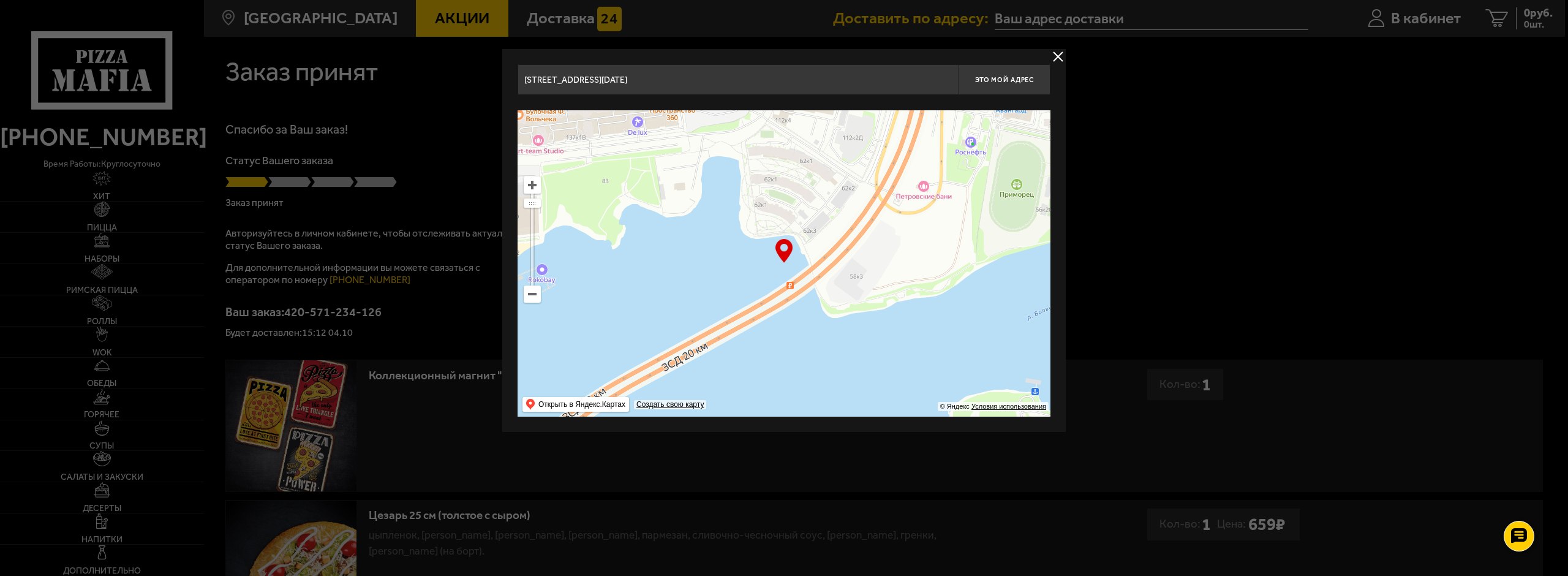
drag, startPoint x: 863, startPoint y: 235, endPoint x: 974, endPoint y: 212, distance: 113.4
click at [1049, 265] on ymaps at bounding box center [784, 263] width 533 height 307
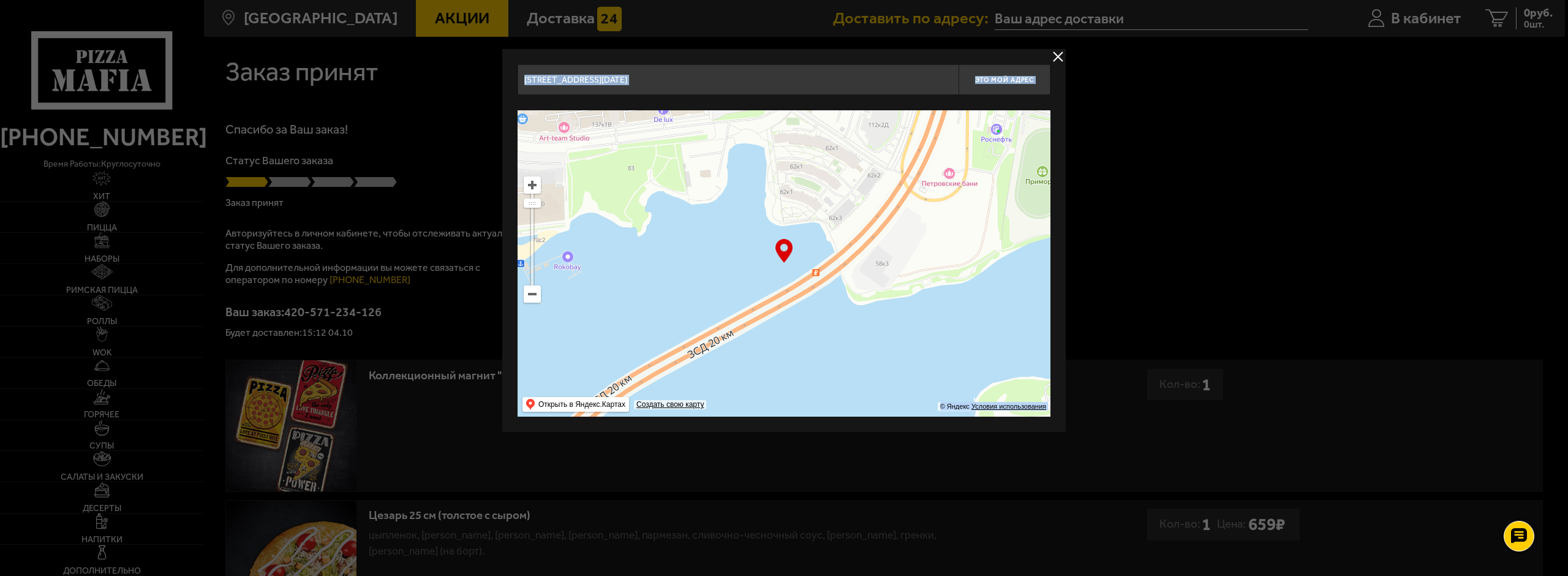
drag, startPoint x: 684, startPoint y: 397, endPoint x: 808, endPoint y: 65, distance: 354.4
click at [802, 69] on div "Университетская набережная, 7-9-11 Это мой адрес Найдите адрес перетащив карту …" at bounding box center [784, 240] width 533 height 352
drag, startPoint x: 799, startPoint y: 204, endPoint x: 735, endPoint y: -21, distance: 233.9
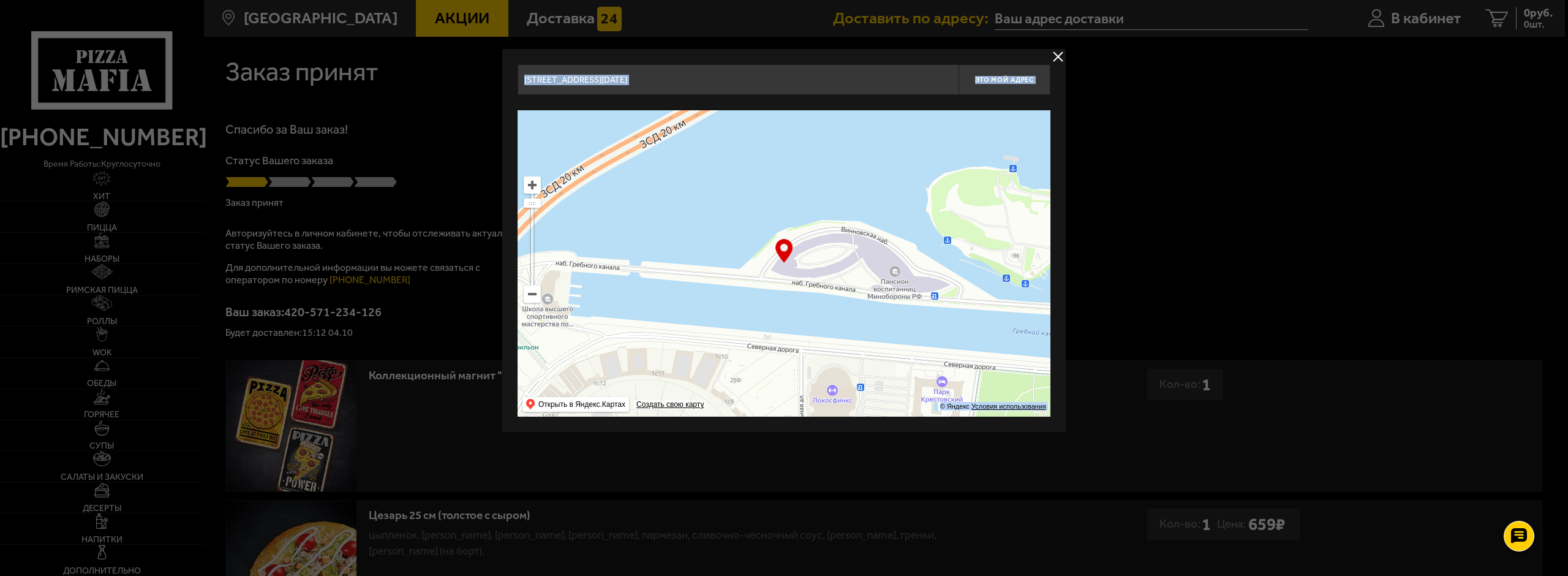
drag, startPoint x: 772, startPoint y: 221, endPoint x: 789, endPoint y: 453, distance: 232.6
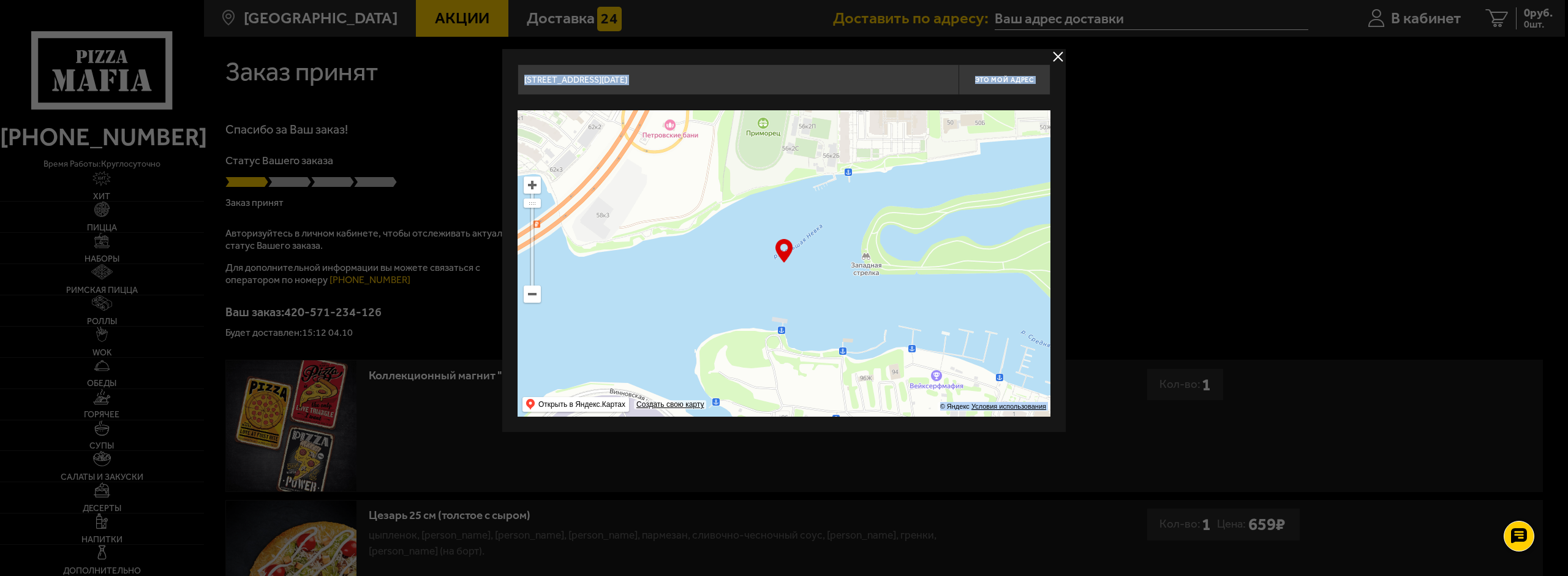
drag, startPoint x: 817, startPoint y: 453, endPoint x: 794, endPoint y: 492, distance: 45.3
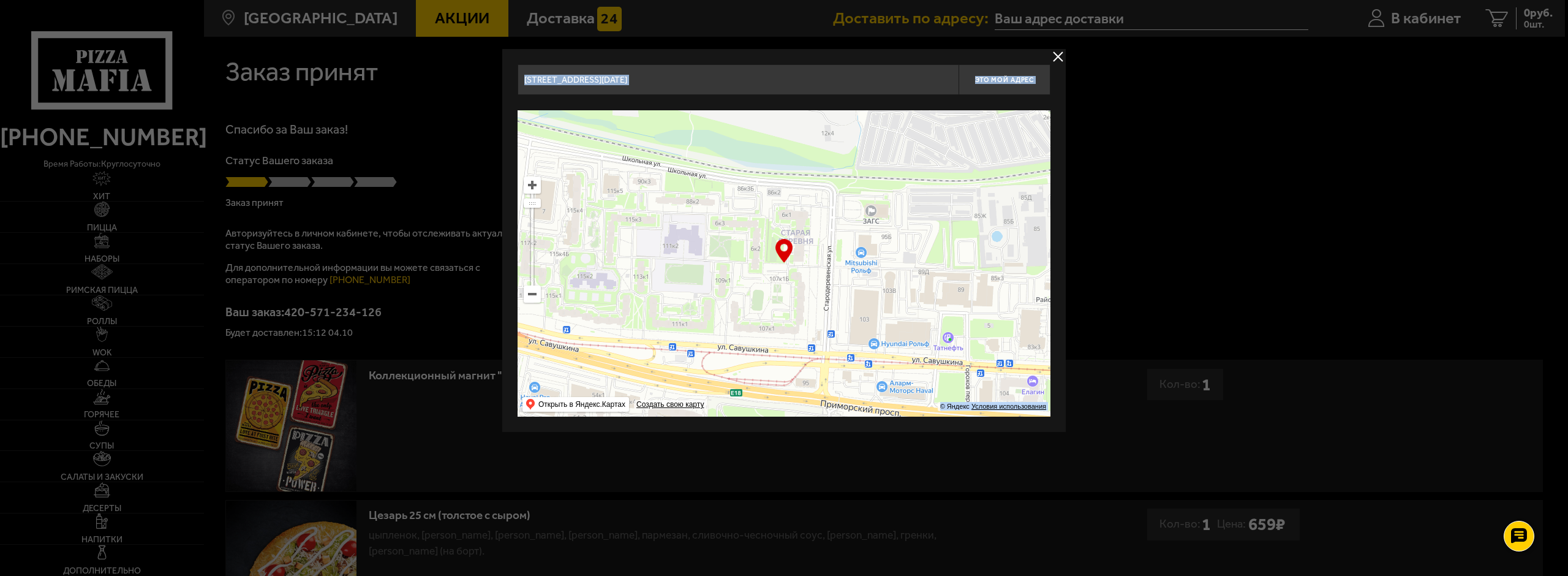
drag, startPoint x: 751, startPoint y: 221, endPoint x: 719, endPoint y: 367, distance: 149.5
click at [713, 388] on ymaps at bounding box center [784, 263] width 533 height 307
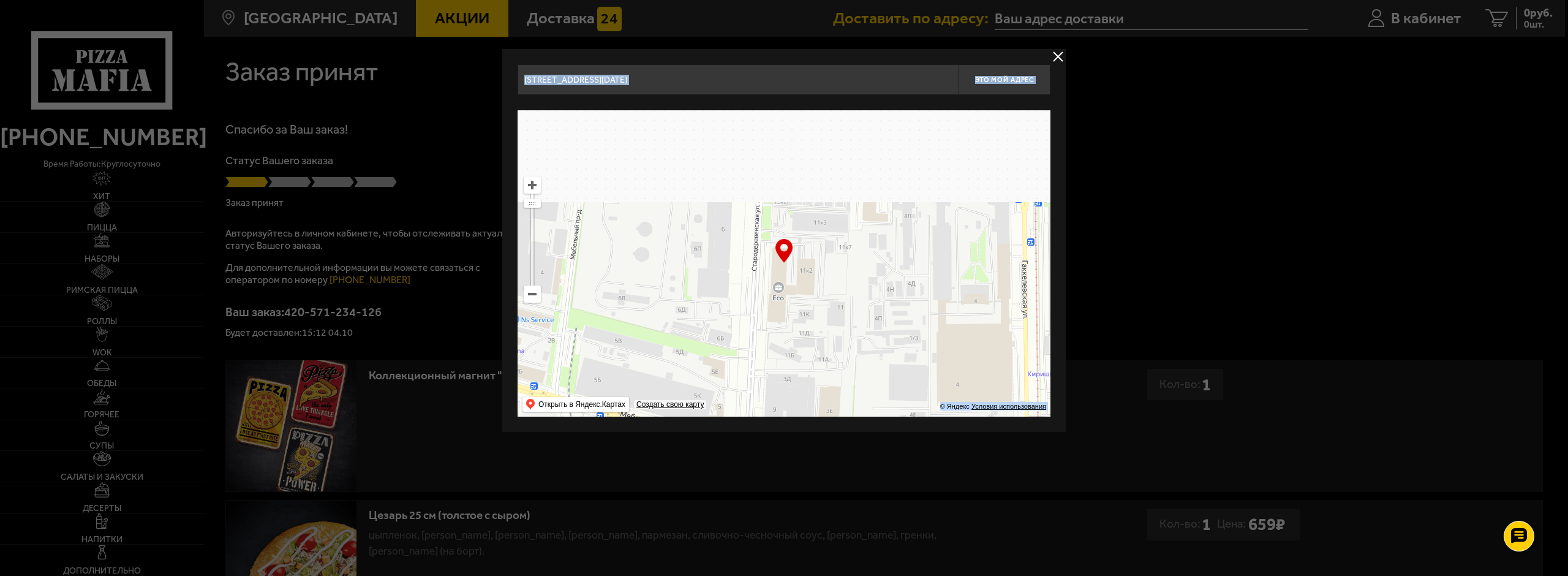
drag, startPoint x: 668, startPoint y: 291, endPoint x: 638, endPoint y: 471, distance: 182.5
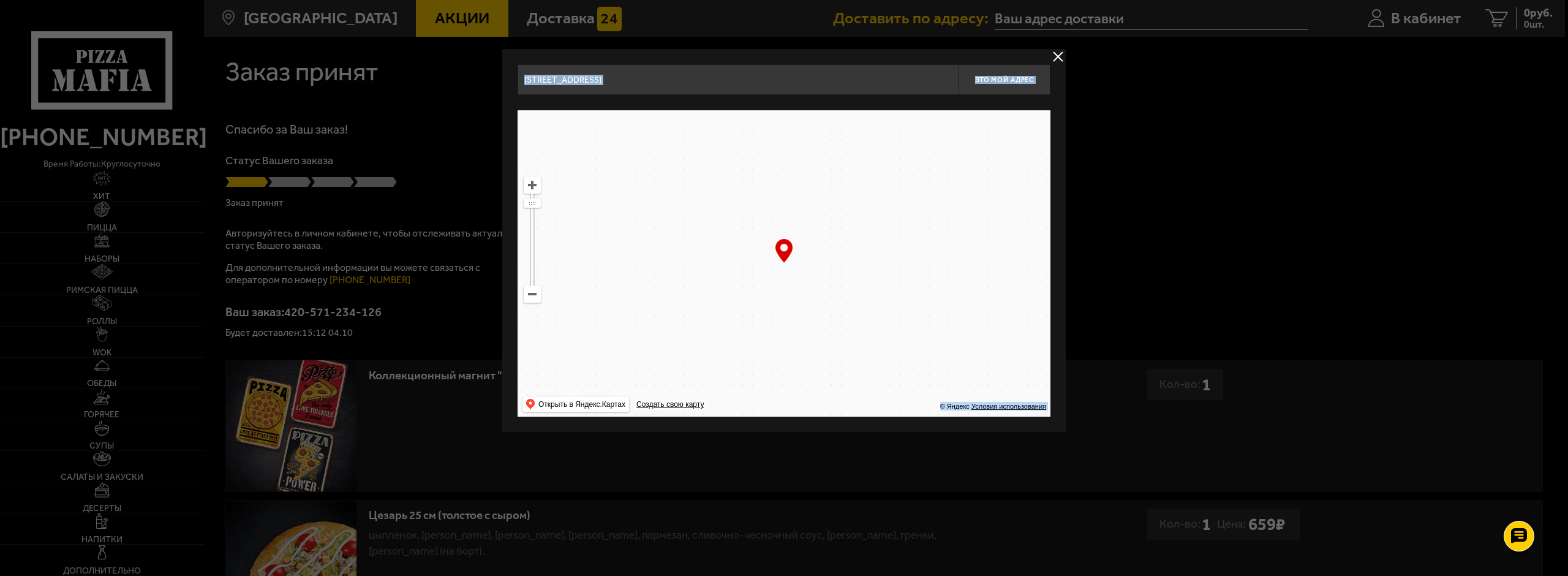
drag, startPoint x: 691, startPoint y: 247, endPoint x: 662, endPoint y: 322, distance: 80.4
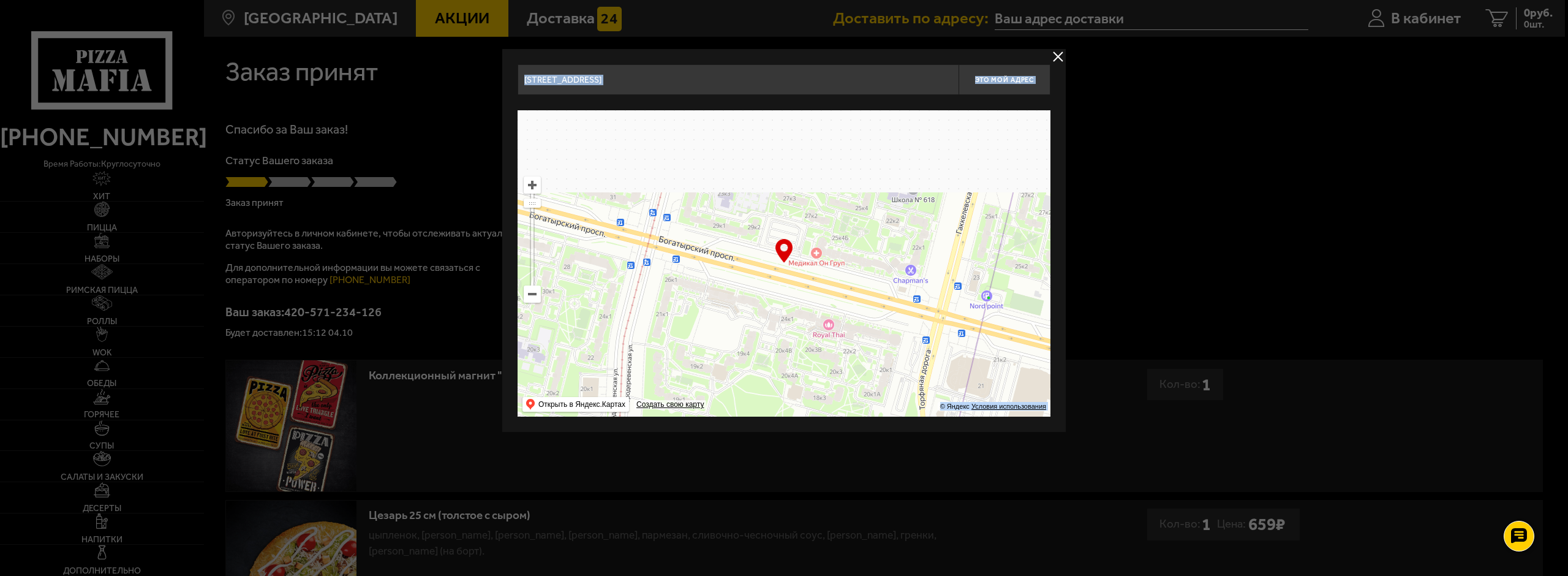
click at [662, 321] on ymaps at bounding box center [784, 263] width 533 height 307
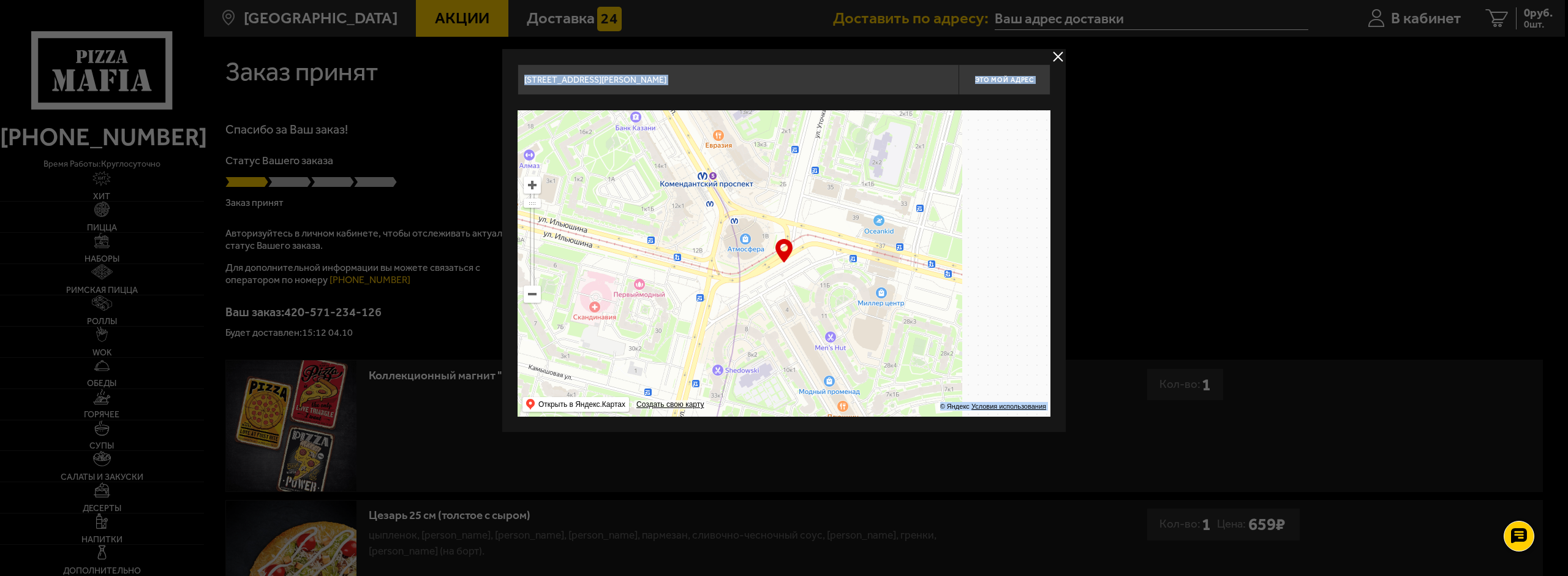
drag, startPoint x: 711, startPoint y: 250, endPoint x: 551, endPoint y: 256, distance: 160.1
click at [539, 269] on ymaps "… © Яндекс Условия использования Открыть в Яндекс.Картах Создать свою карту" at bounding box center [784, 263] width 533 height 307
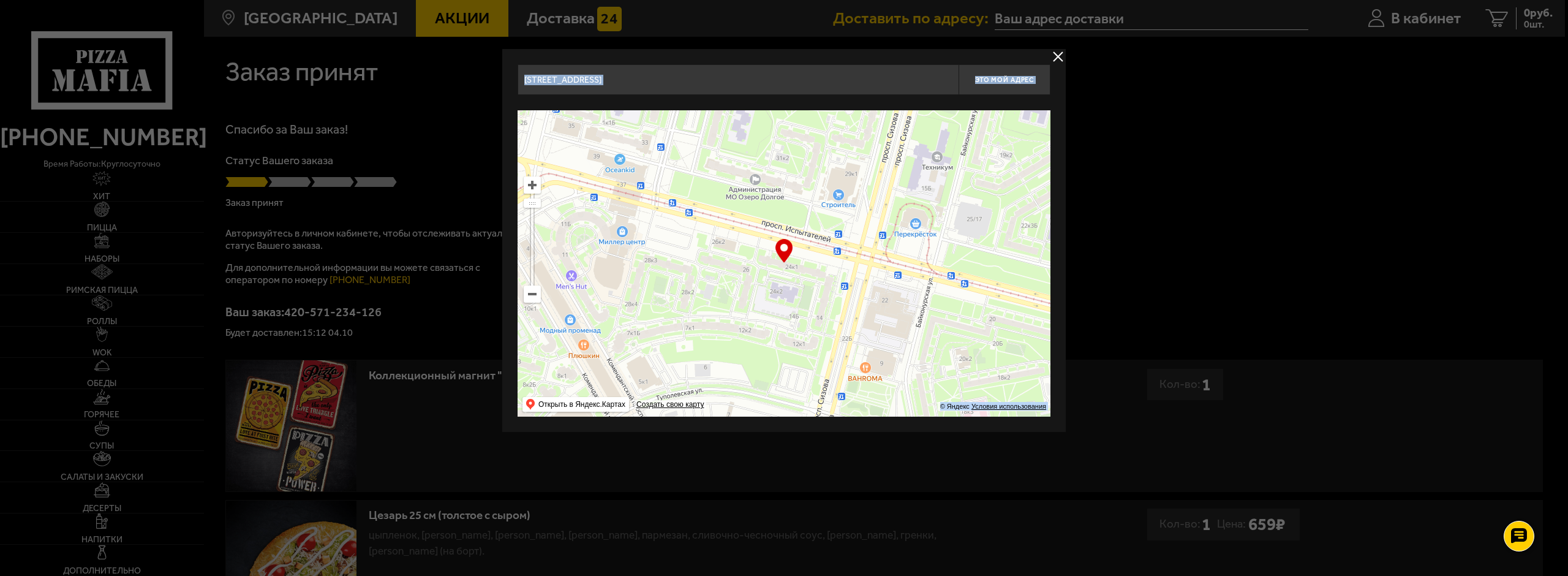
drag, startPoint x: 779, startPoint y: 283, endPoint x: 612, endPoint y: 248, distance: 170.6
click at [612, 248] on ymaps at bounding box center [784, 263] width 533 height 307
type input "проспект Испытателей, 24к1"
click at [1010, 89] on button "Это мой адрес" at bounding box center [1004, 80] width 92 height 30
type input "проспект Испытателей, 24к1"
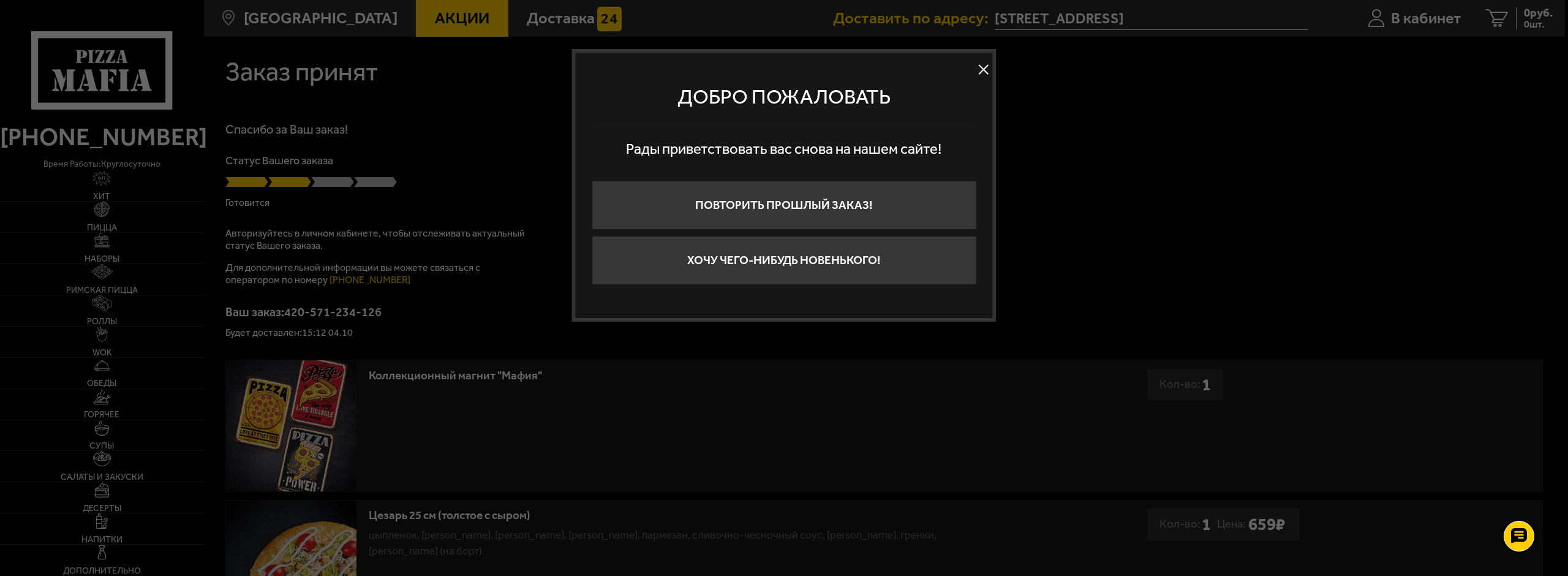
click at [325, 275] on div at bounding box center [784, 288] width 1568 height 576
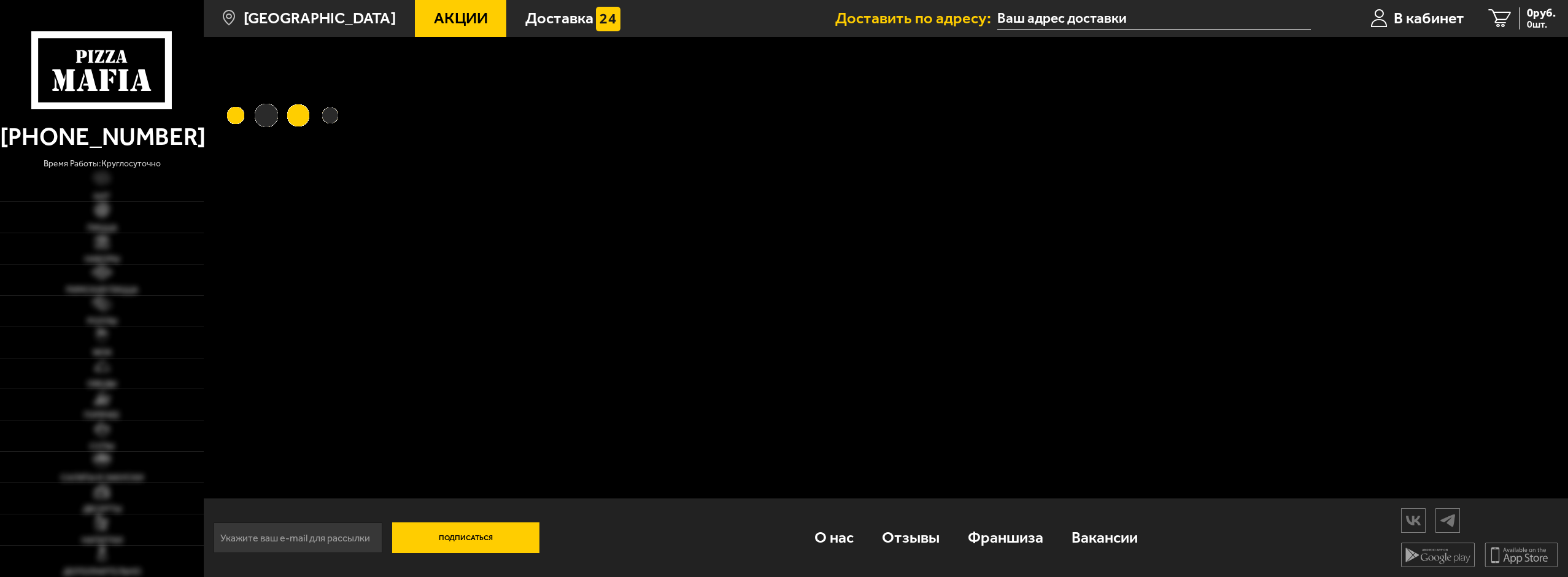
type input "[STREET_ADDRESS]"
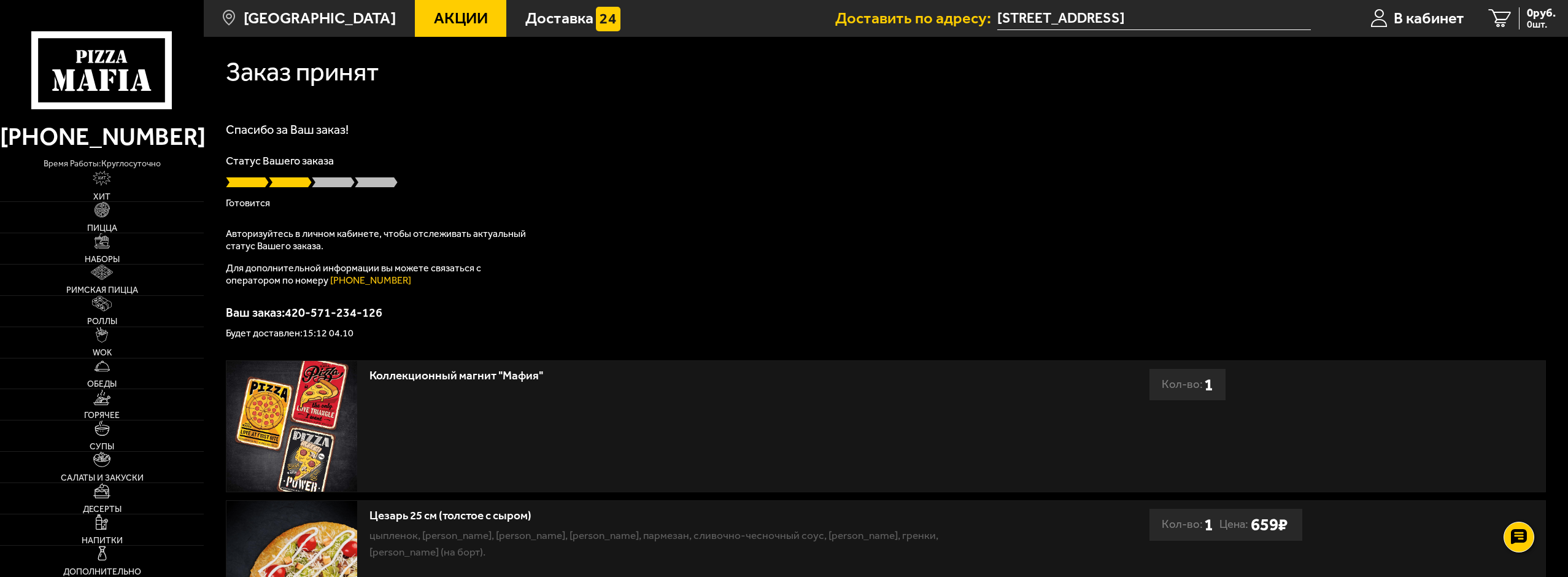
click at [625, 369] on div "Коллекционный магнит "Мафия"" at bounding box center [679, 376] width 619 height 14
